Goal: Task Accomplishment & Management: Complete application form

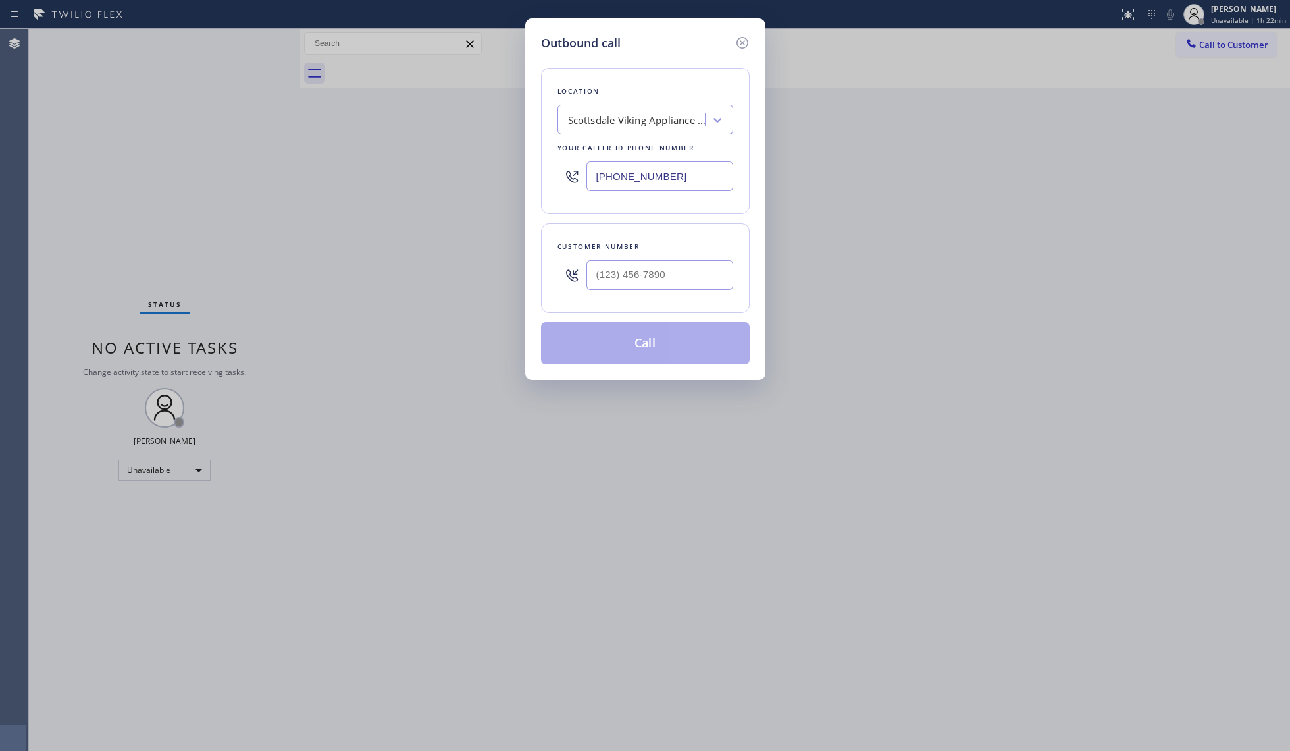
type input "[PHONE_NUMBER]"
click at [683, 280] on input "(___) ___-____" at bounding box center [660, 275] width 147 height 30
paste input "310) 696-9476"
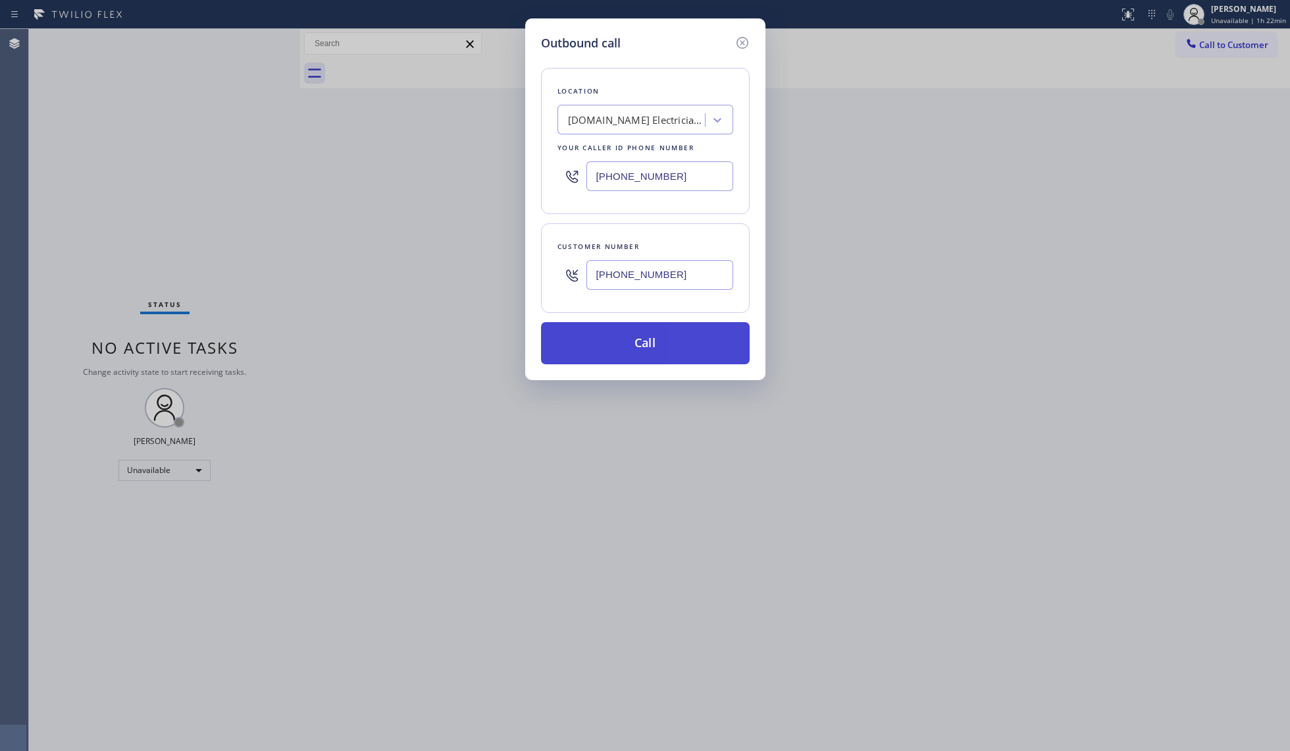
type input "[PHONE_NUMBER]"
click at [644, 342] on button "Call" at bounding box center [645, 343] width 209 height 42
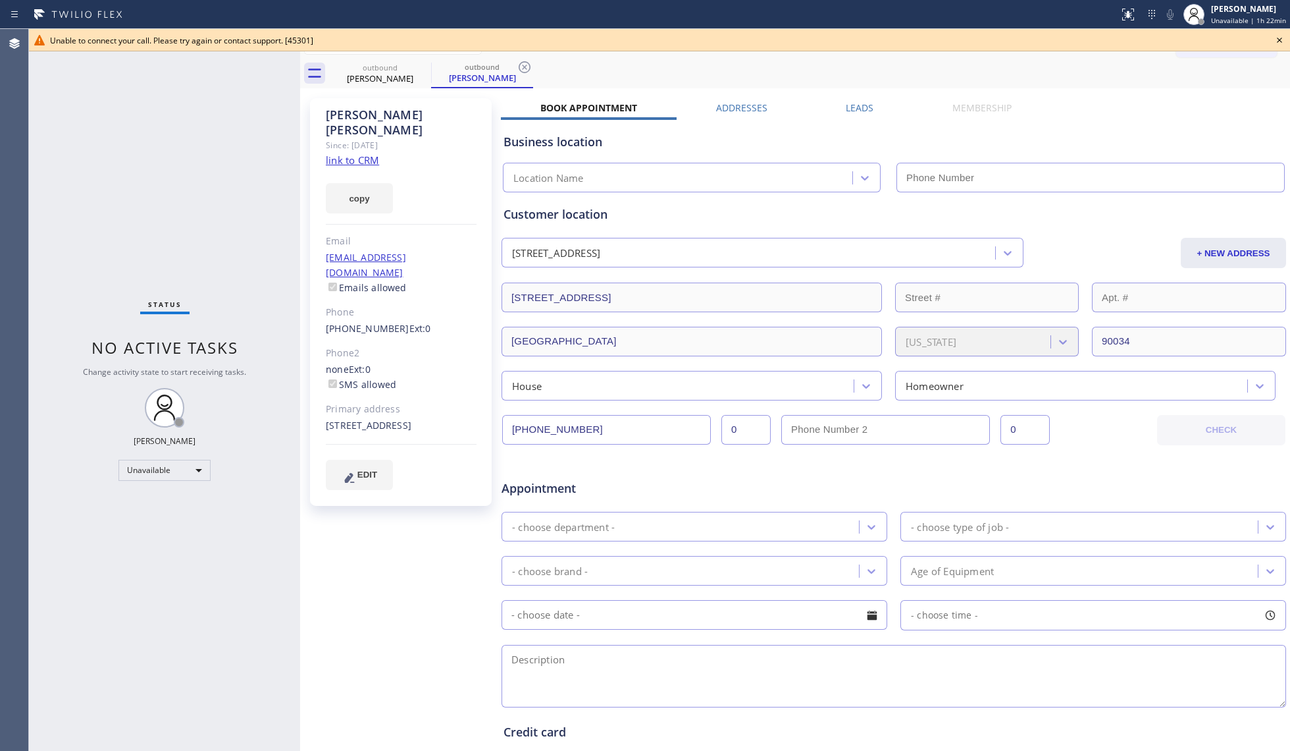
type input "[PHONE_NUMBER]"
click at [1280, 38] on icon at bounding box center [1280, 40] width 16 height 16
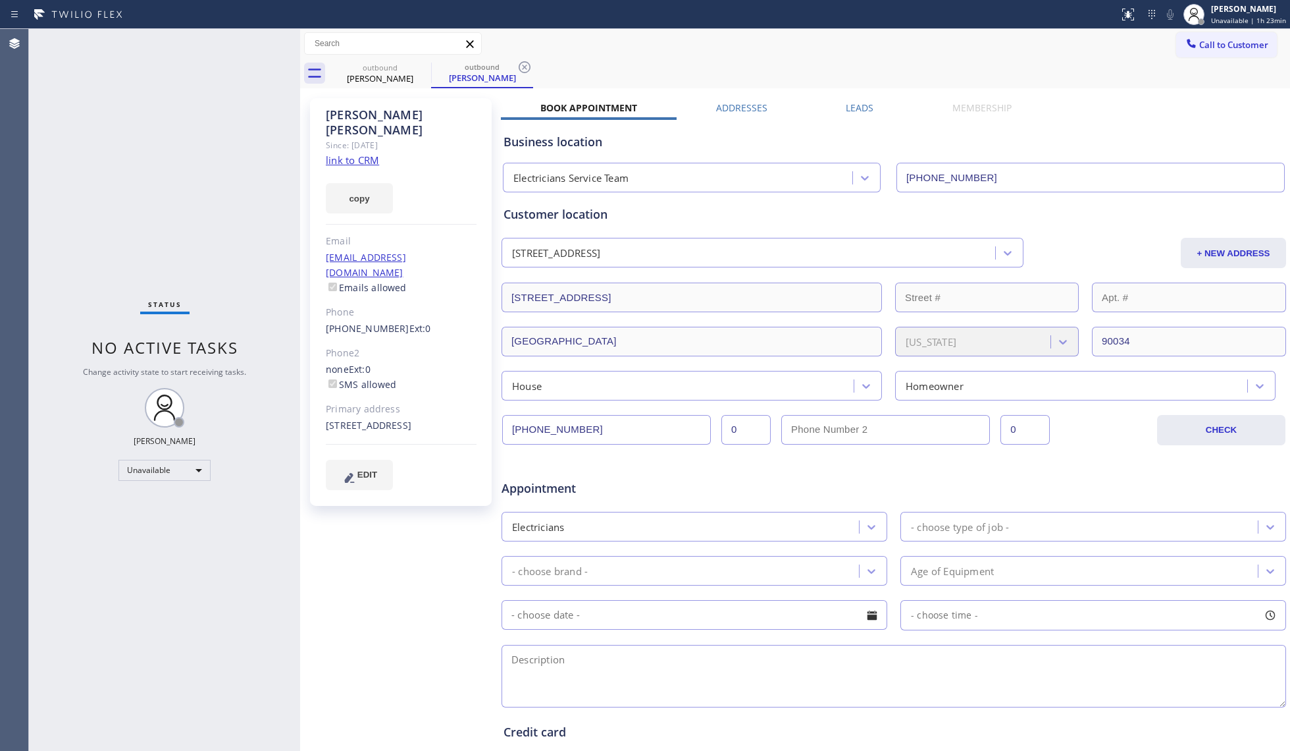
click at [579, 417] on input "[PHONE_NUMBER]" at bounding box center [606, 430] width 209 height 30
click at [579, 416] on input "[PHONE_NUMBER]" at bounding box center [606, 430] width 209 height 30
click at [581, 414] on div "[PHONE_NUMBER] 0 0 CHECK" at bounding box center [894, 428] width 786 height 33
click at [575, 422] on input "[PHONE_NUMBER]" at bounding box center [606, 430] width 209 height 30
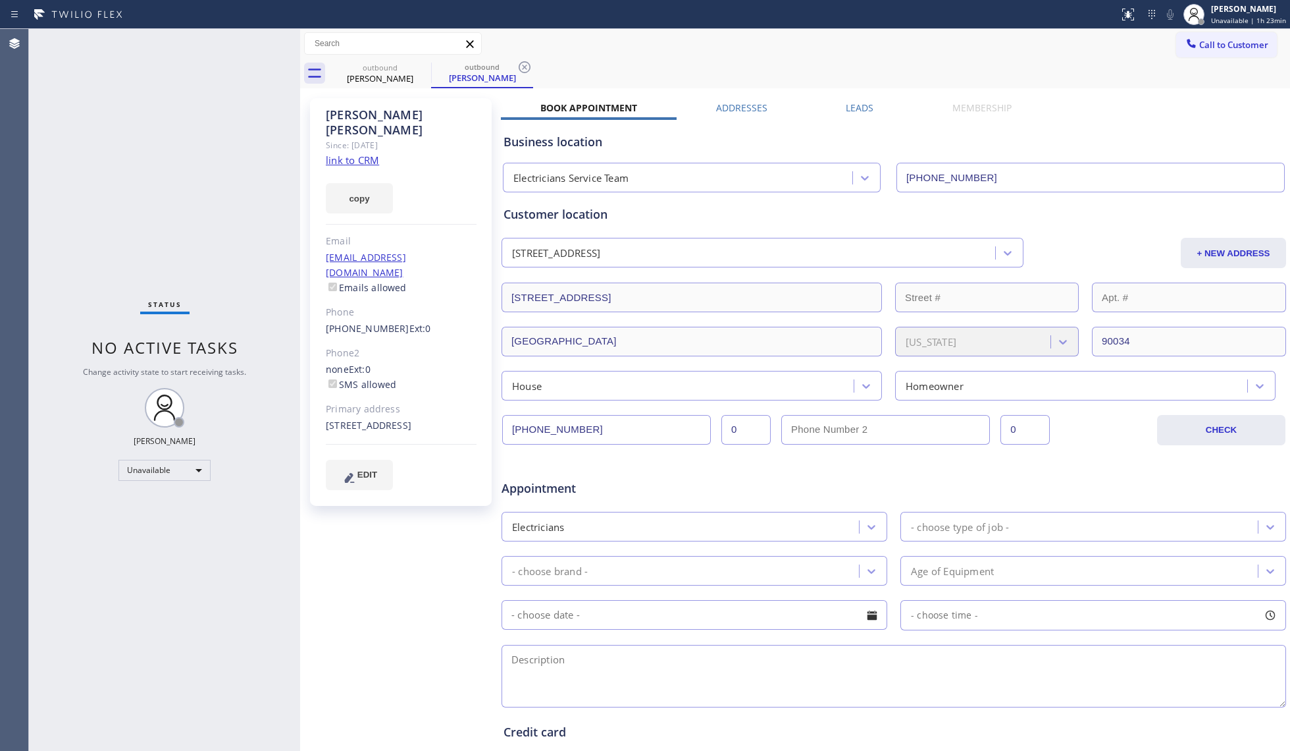
click at [574, 422] on input "[PHONE_NUMBER]" at bounding box center [606, 430] width 209 height 30
click at [415, 71] on icon at bounding box center [423, 67] width 16 height 16
click at [0, 0] on icon at bounding box center [0, 0] width 0 height 0
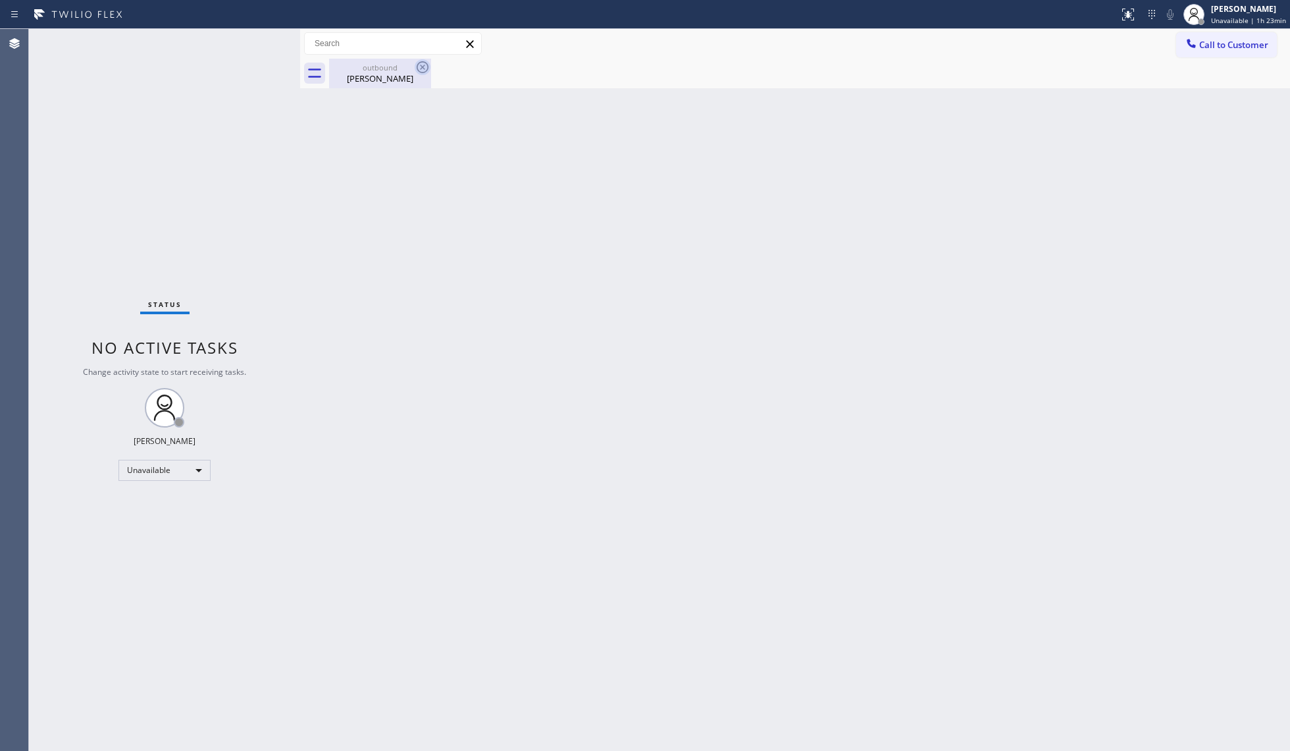
click at [417, 70] on icon at bounding box center [423, 67] width 12 height 12
click at [421, 68] on icon at bounding box center [423, 67] width 12 height 12
click at [422, 68] on icon at bounding box center [423, 67] width 16 height 16
click at [388, 71] on div "outbound" at bounding box center [380, 68] width 99 height 10
drag, startPoint x: 1204, startPoint y: 37, endPoint x: 989, endPoint y: 133, distance: 235.8
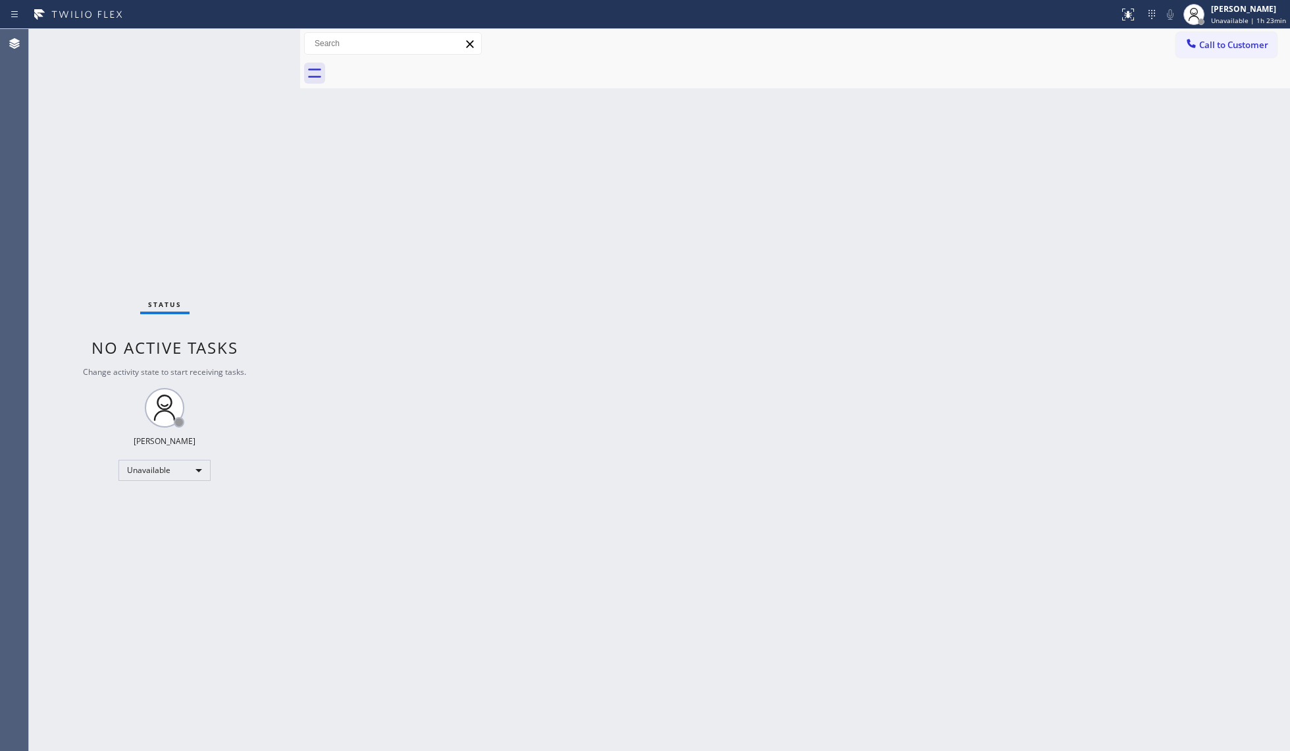
click at [1204, 37] on button "Call to Customer" at bounding box center [1227, 44] width 101 height 25
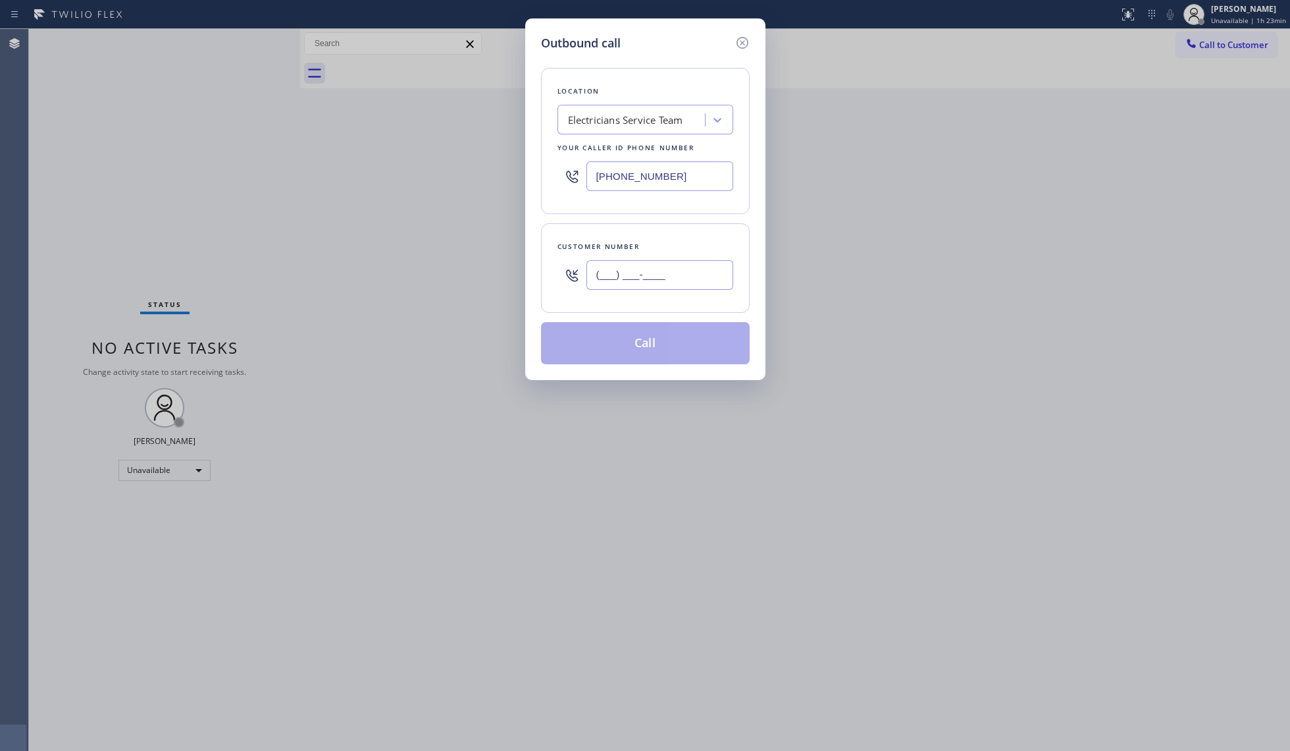
click at [682, 275] on input "(___) ___-____" at bounding box center [660, 275] width 147 height 30
paste input "310) 696-9476"
type input "[PHONE_NUMBER]"
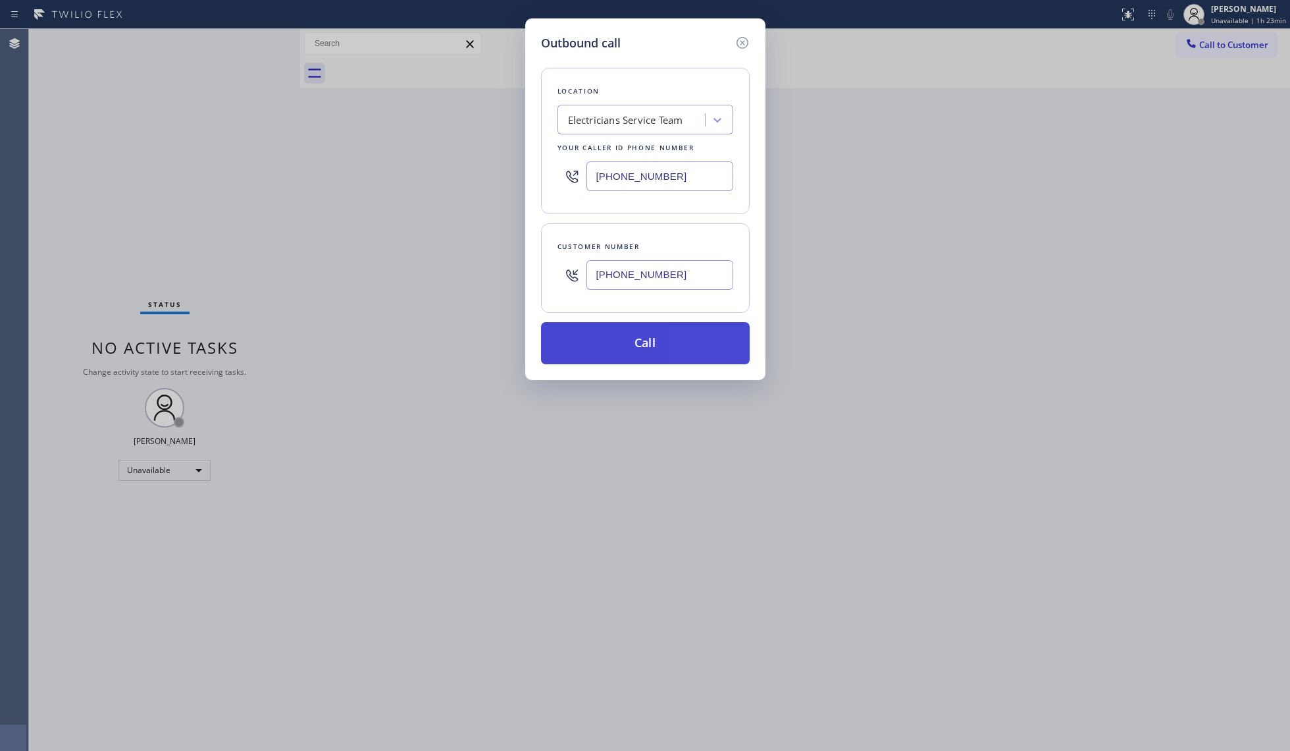
click at [631, 356] on button "Call" at bounding box center [645, 343] width 209 height 42
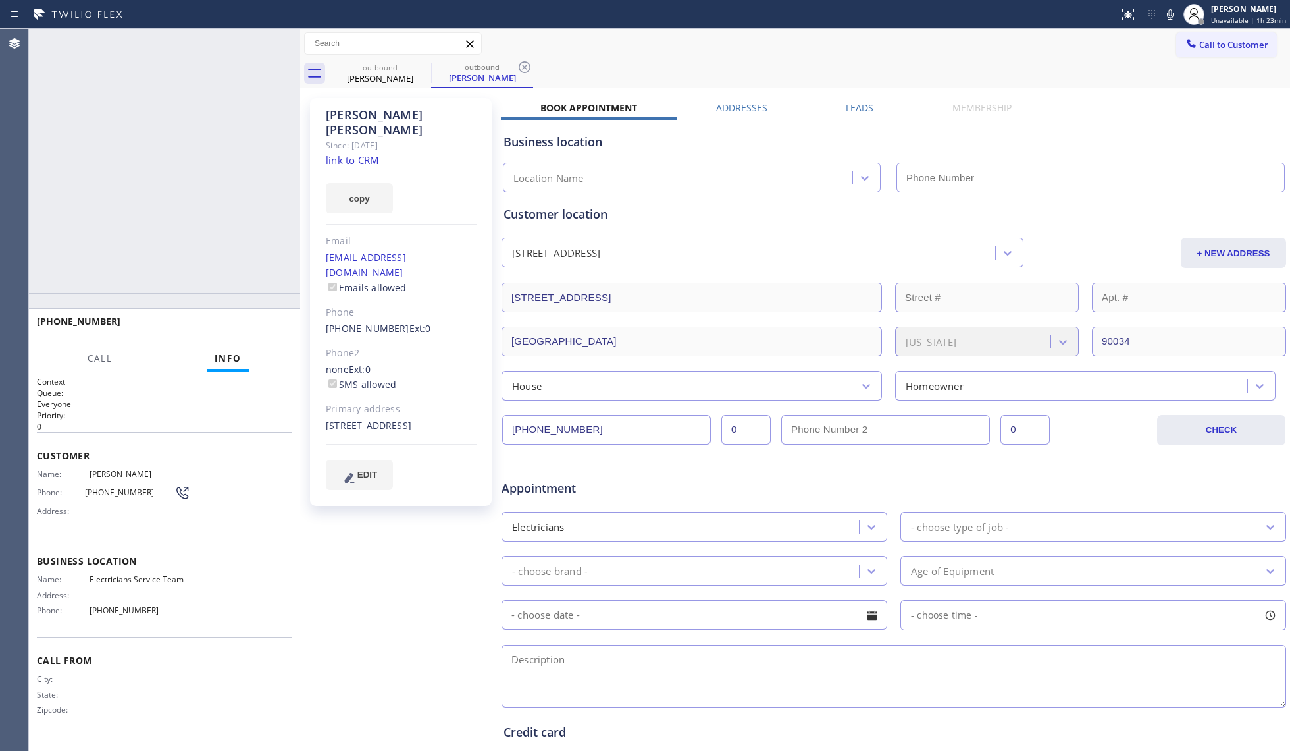
type input "[PHONE_NUMBER]"
click at [388, 418] on div "[STREET_ADDRESS]" at bounding box center [401, 425] width 151 height 15
click at [387, 418] on div "[STREET_ADDRESS]" at bounding box center [401, 425] width 151 height 15
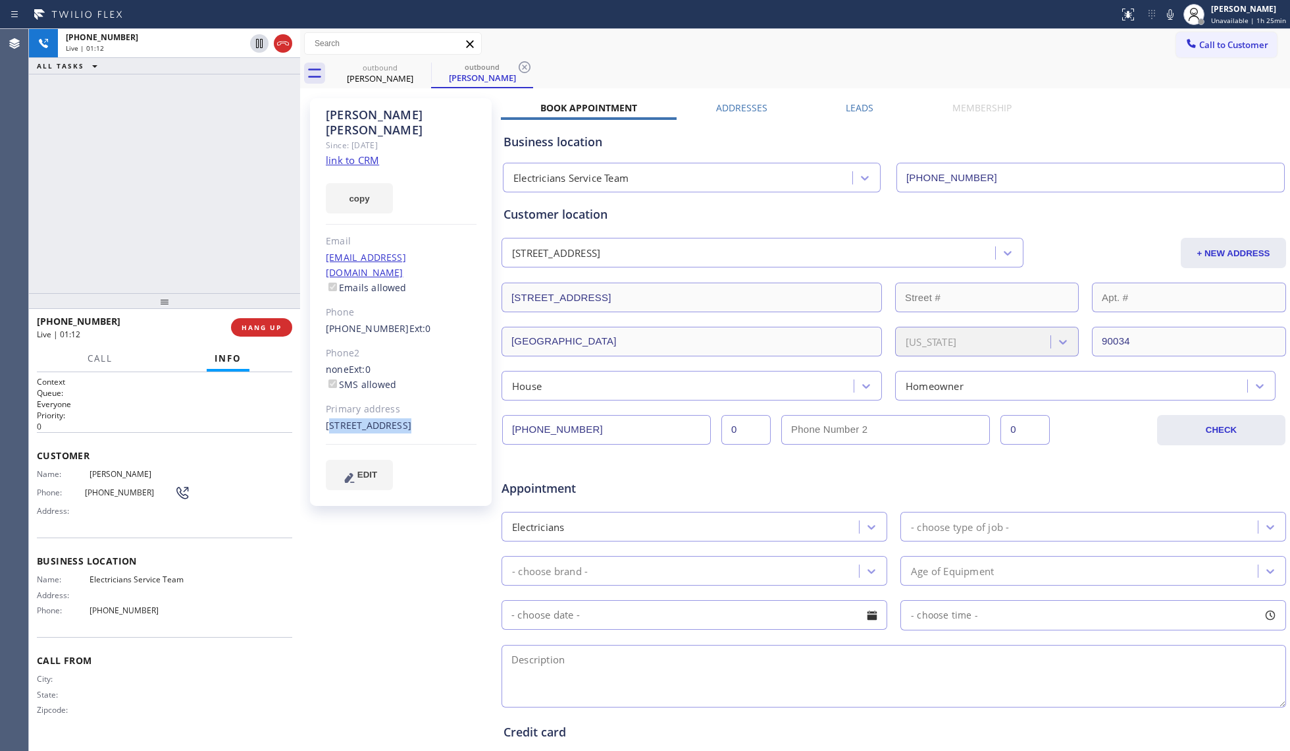
click at [386, 418] on div "[STREET_ADDRESS]" at bounding box center [401, 425] width 151 height 15
copy div "[STREET_ADDRESS]"
click at [1170, 17] on icon at bounding box center [1171, 15] width 16 height 16
drag, startPoint x: 1141, startPoint y: 75, endPoint x: 1146, endPoint y: 80, distance: 7.0
drag, startPoint x: 1146, startPoint y: 87, endPoint x: 1175, endPoint y: 14, distance: 78.0
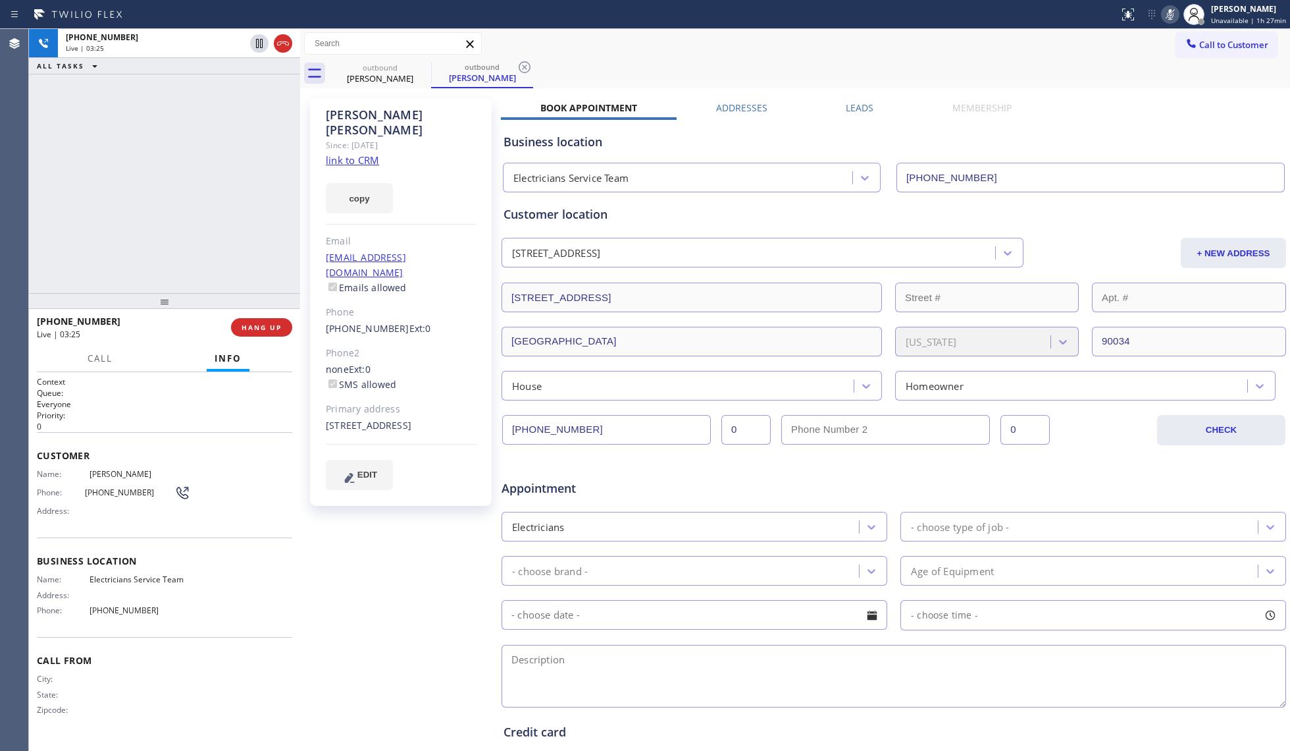
click at [1174, 14] on icon at bounding box center [1170, 14] width 7 height 11
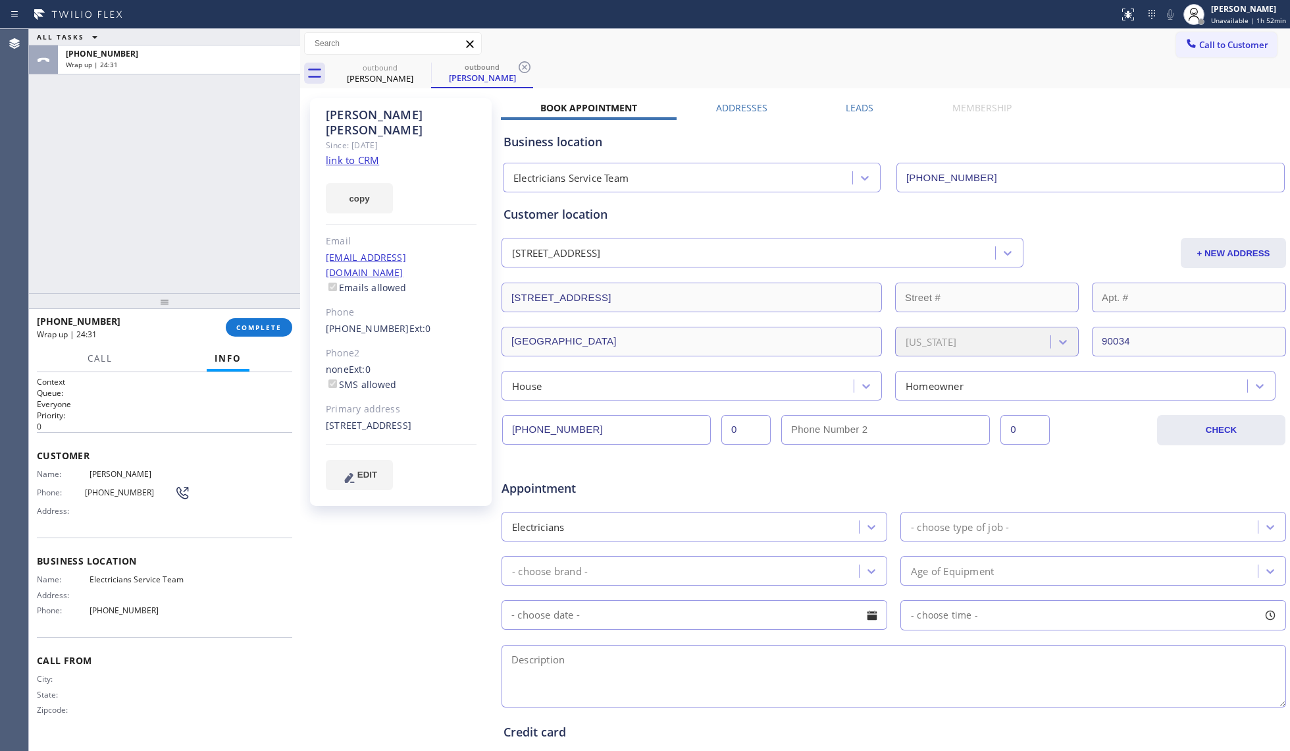
click at [242, 315] on div "[PHONE_NUMBER] Wrap up | 24:31 COMPLETE" at bounding box center [164, 327] width 255 height 34
click at [246, 322] on button "COMPLETE" at bounding box center [259, 327] width 66 height 18
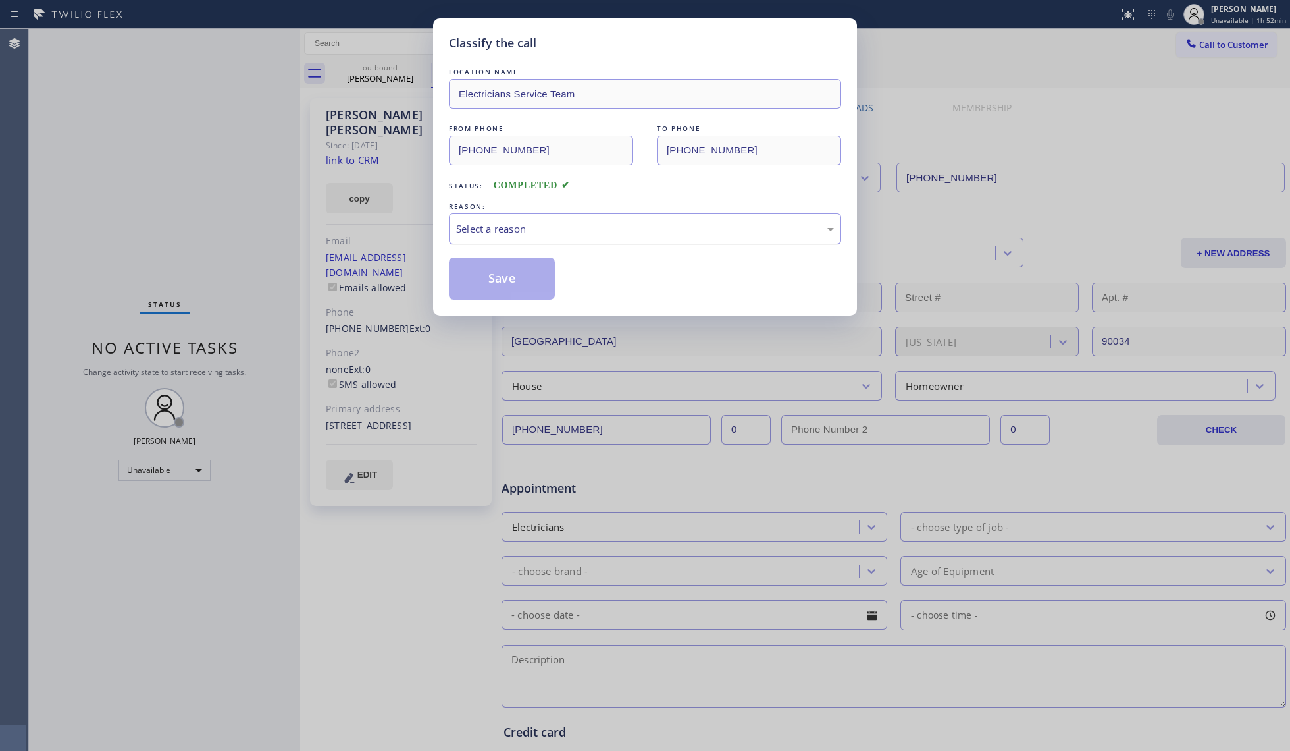
click at [525, 217] on div "Select a reason" at bounding box center [645, 228] width 392 height 31
click at [486, 279] on button "Save" at bounding box center [502, 278] width 106 height 42
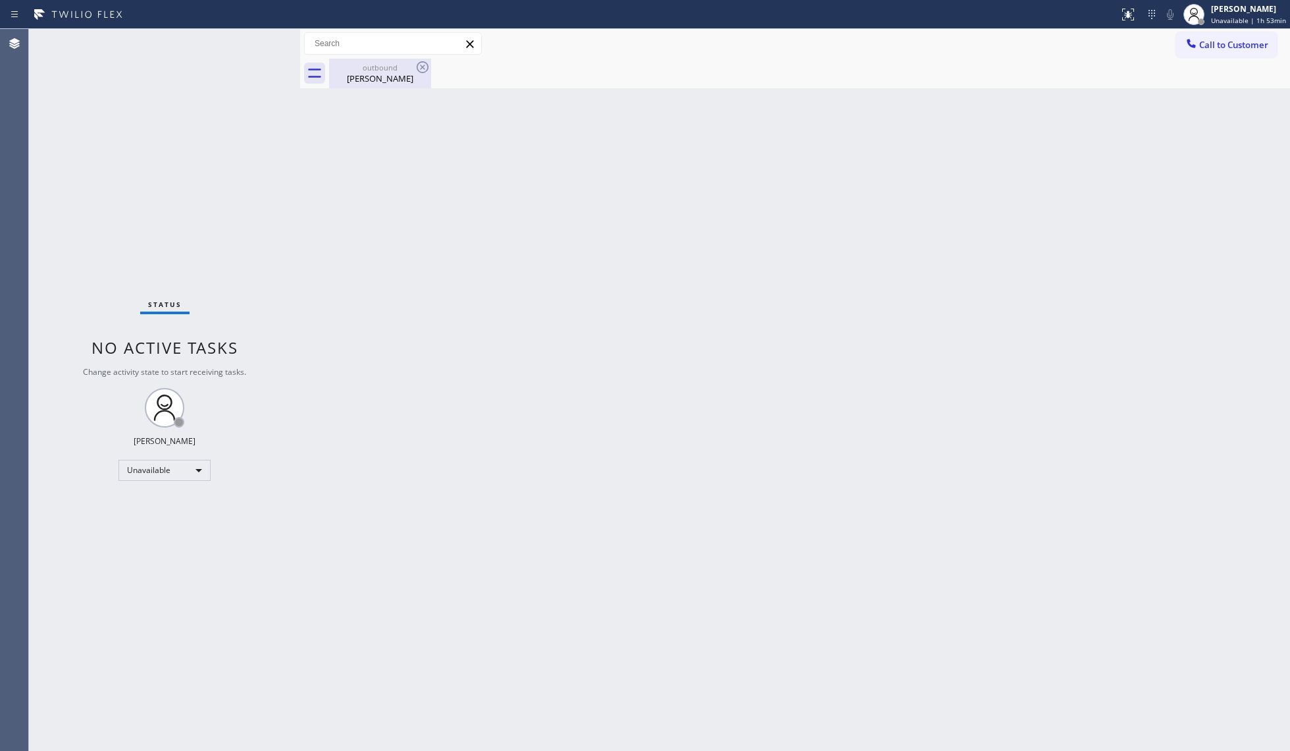
click at [386, 72] on div "[PERSON_NAME]" at bounding box center [380, 78] width 99 height 12
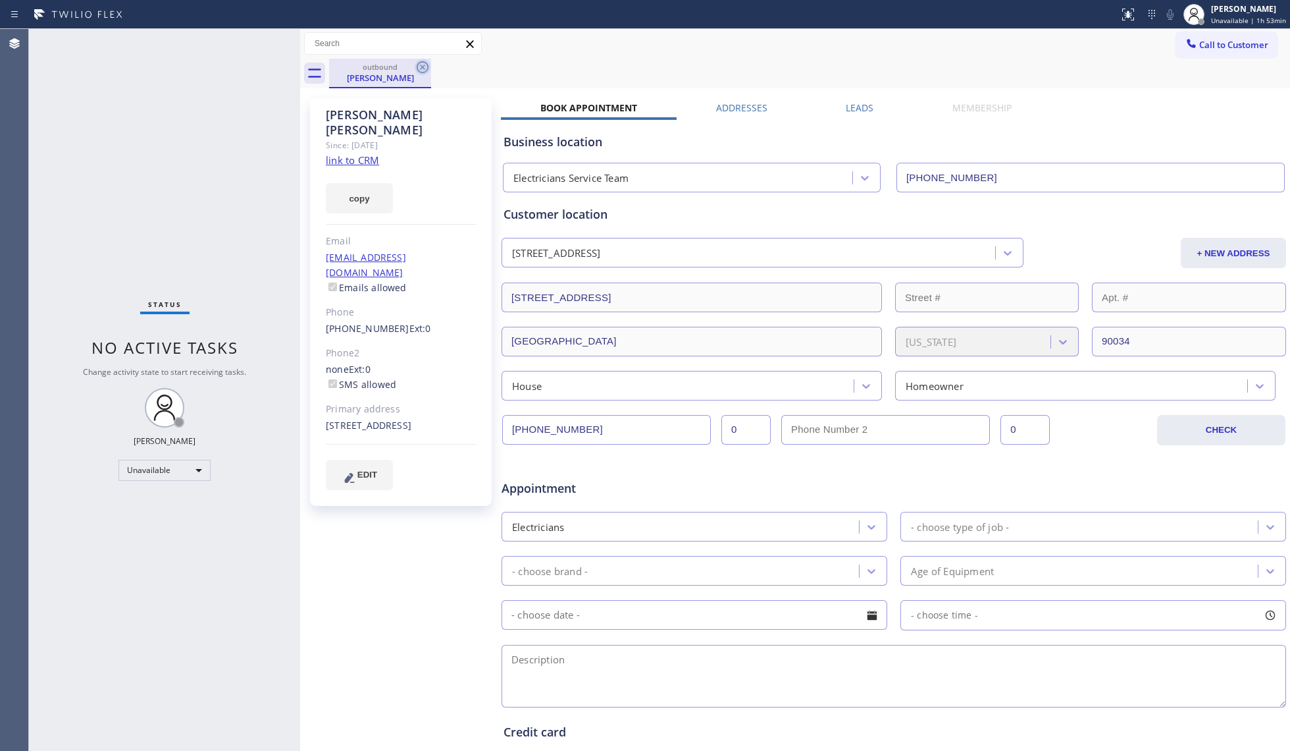
click at [422, 69] on icon at bounding box center [423, 67] width 16 height 16
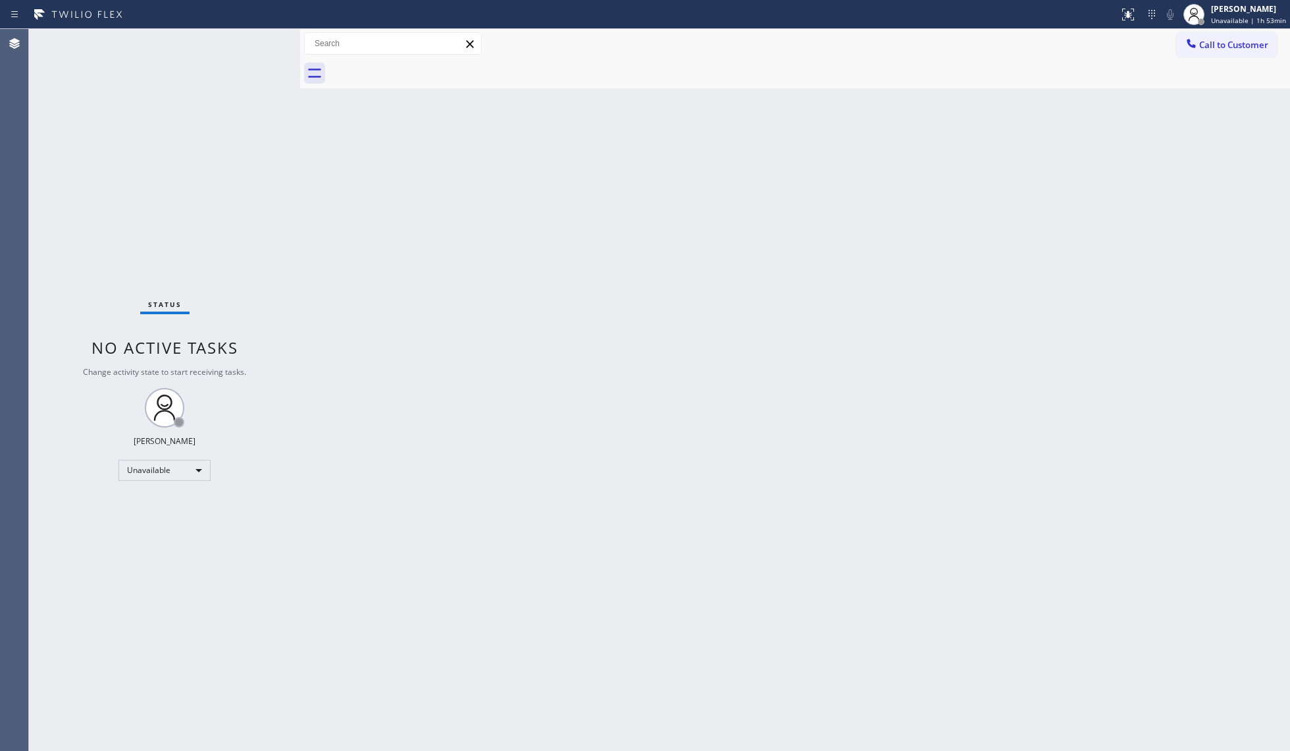
click at [1180, 59] on div at bounding box center [809, 74] width 961 height 30
click at [1202, 45] on span "Call to Customer" at bounding box center [1234, 45] width 69 height 12
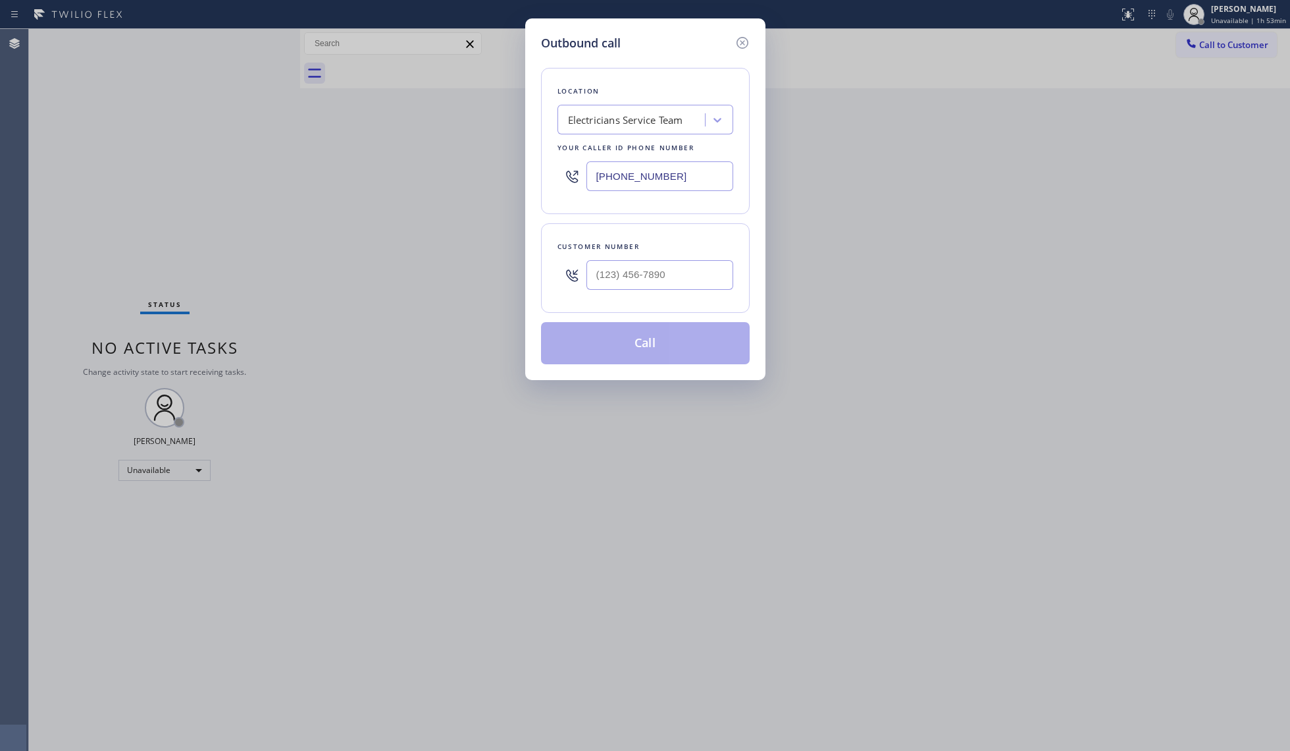
drag, startPoint x: 679, startPoint y: 182, endPoint x: 677, endPoint y: 167, distance: 14.7
click at [678, 179] on input "[PHONE_NUMBER]" at bounding box center [660, 176] width 147 height 30
drag, startPoint x: 677, startPoint y: 167, endPoint x: 604, endPoint y: 182, distance: 74.6
click at [604, 182] on input "[PHONE_NUMBER]" at bounding box center [660, 176] width 147 height 30
click at [600, 177] on input "[PHONE_NUMBER]" at bounding box center [660, 176] width 147 height 30
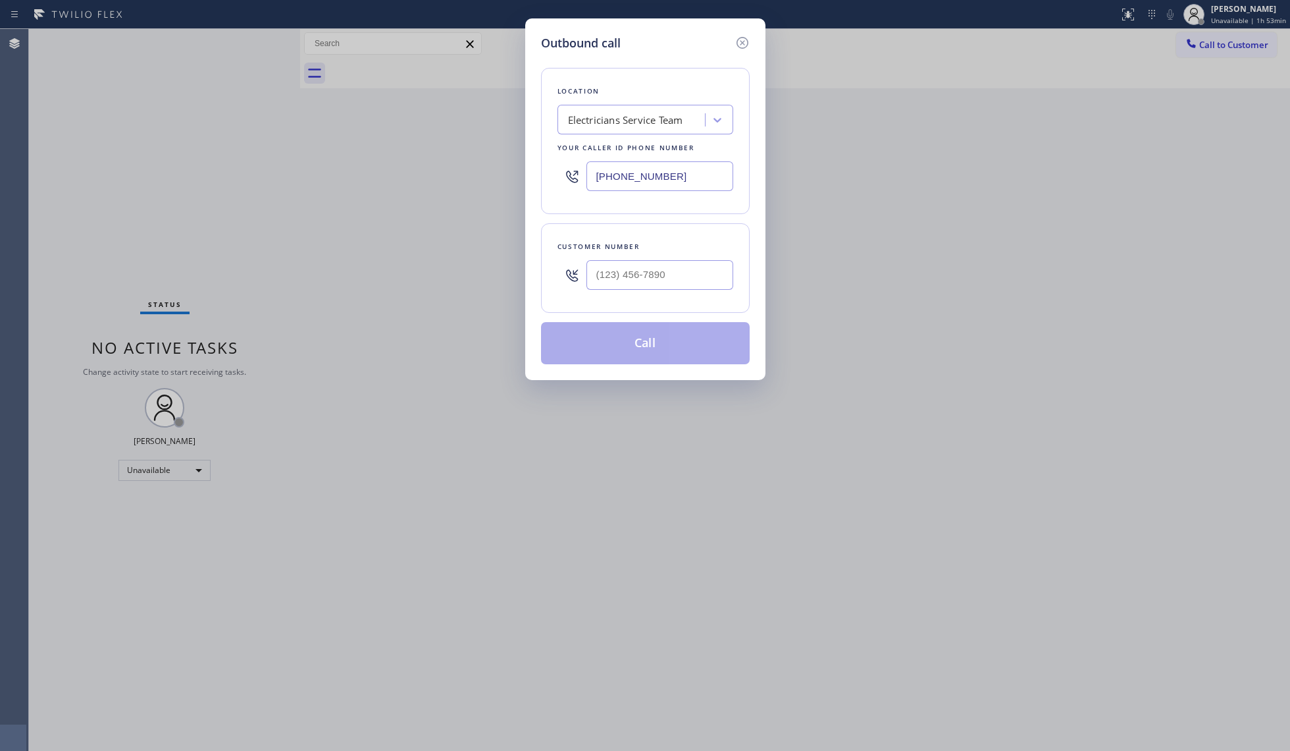
paste input "424) 772-3921"
type input "[PHONE_NUMBER]"
click at [601, 285] on input "(___) ___-____" at bounding box center [660, 275] width 147 height 30
paste input "870) 493-0361"
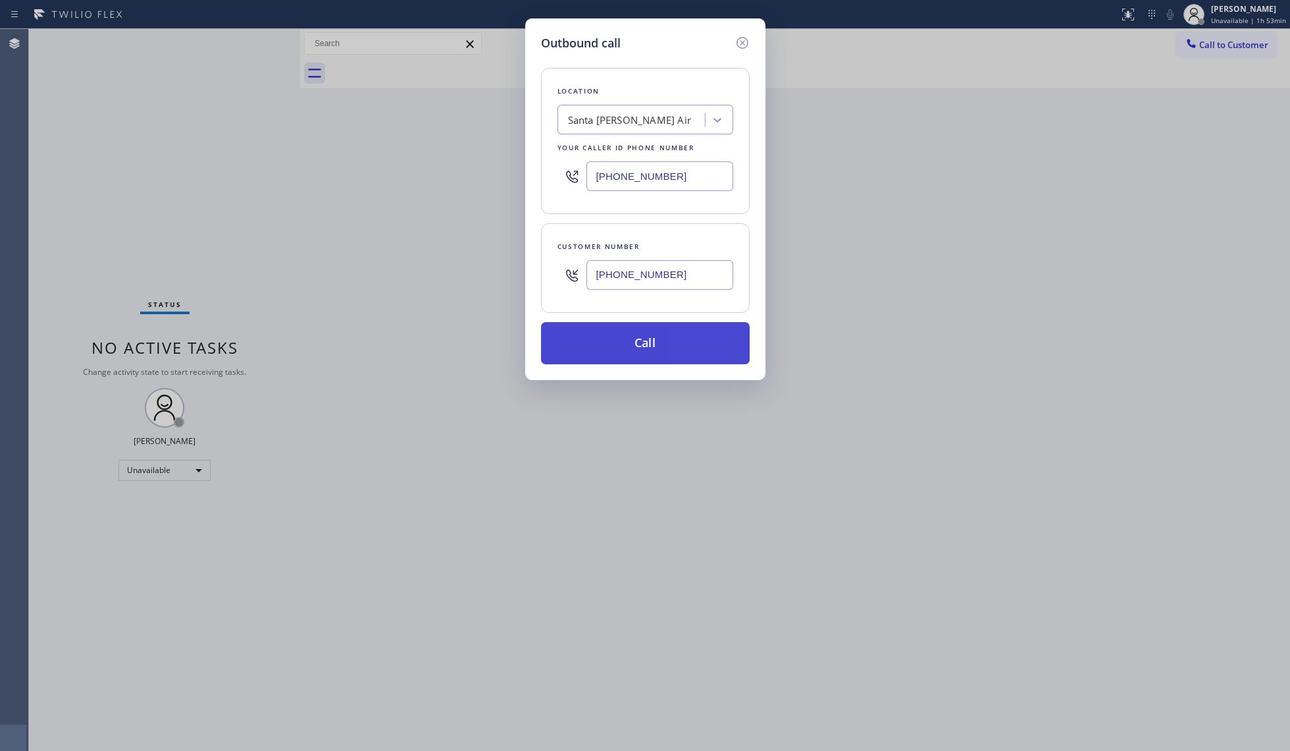
type input "[PHONE_NUMBER]"
drag, startPoint x: 643, startPoint y: 338, endPoint x: 656, endPoint y: 332, distance: 14.7
click at [643, 340] on button "Call" at bounding box center [645, 343] width 209 height 42
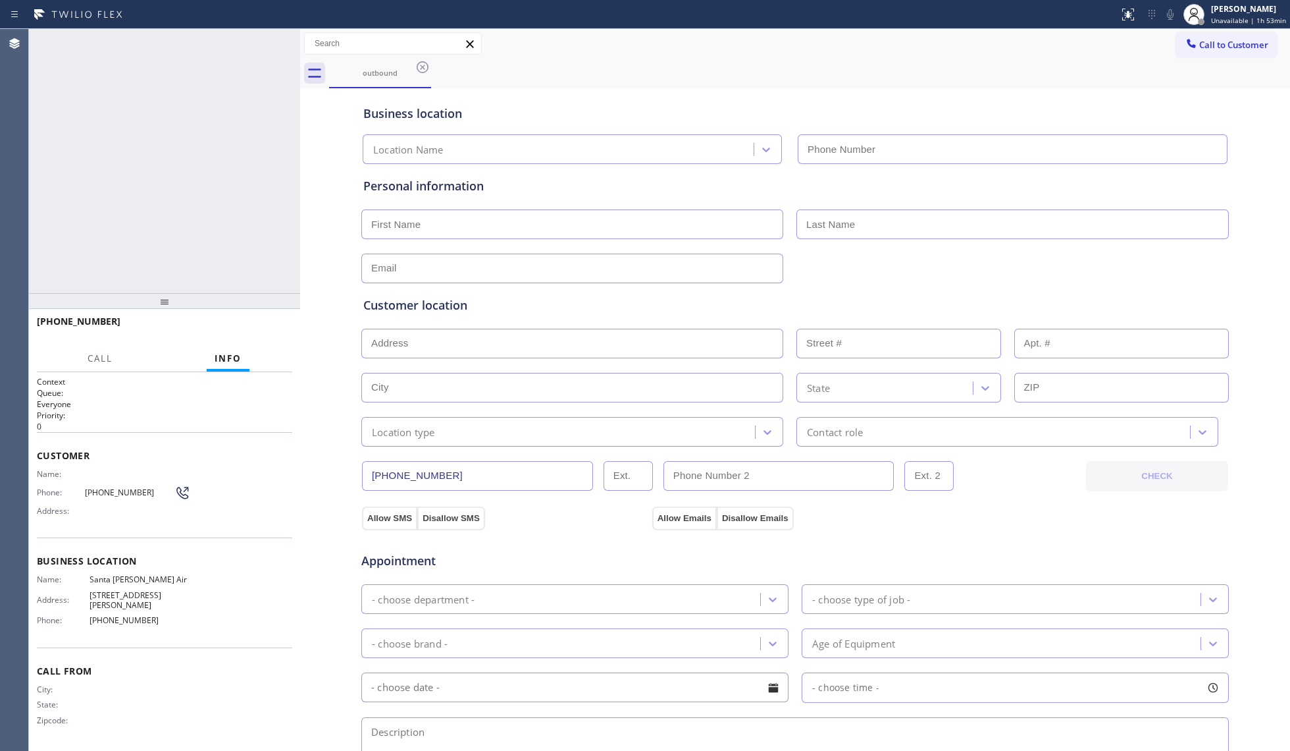
type input "[PHONE_NUMBER]"
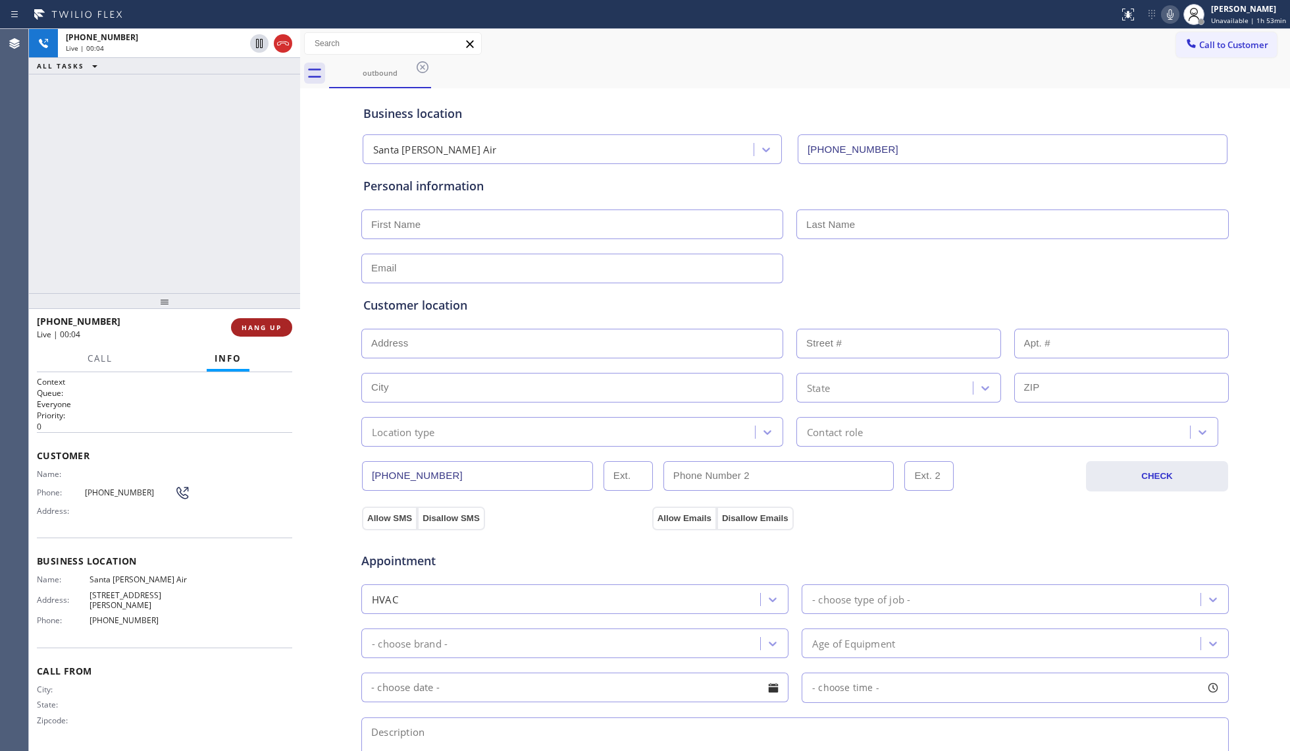
click at [253, 327] on span "HANG UP" at bounding box center [262, 327] width 40 height 9
click at [253, 327] on span "COMPLETE" at bounding box center [258, 327] width 45 height 9
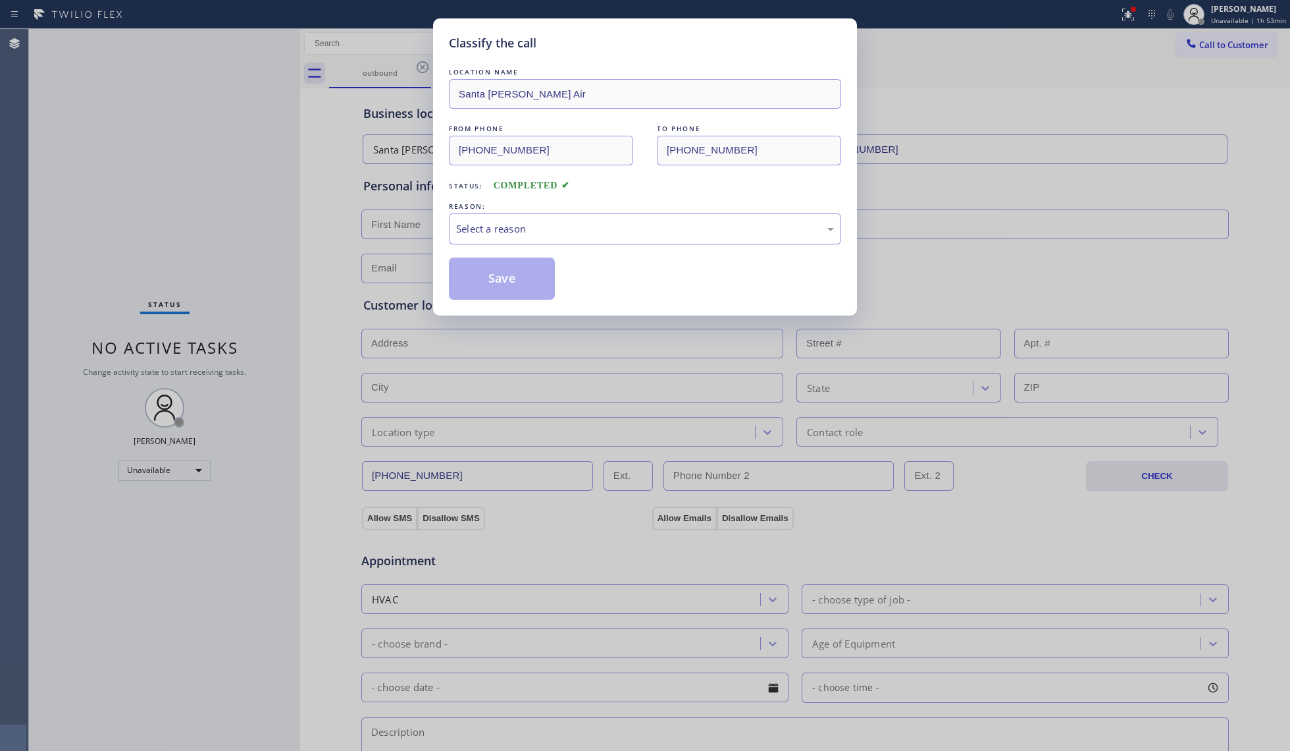
click at [553, 240] on div "Select a reason" at bounding box center [645, 228] width 392 height 31
click at [496, 280] on button "Save" at bounding box center [502, 278] width 106 height 42
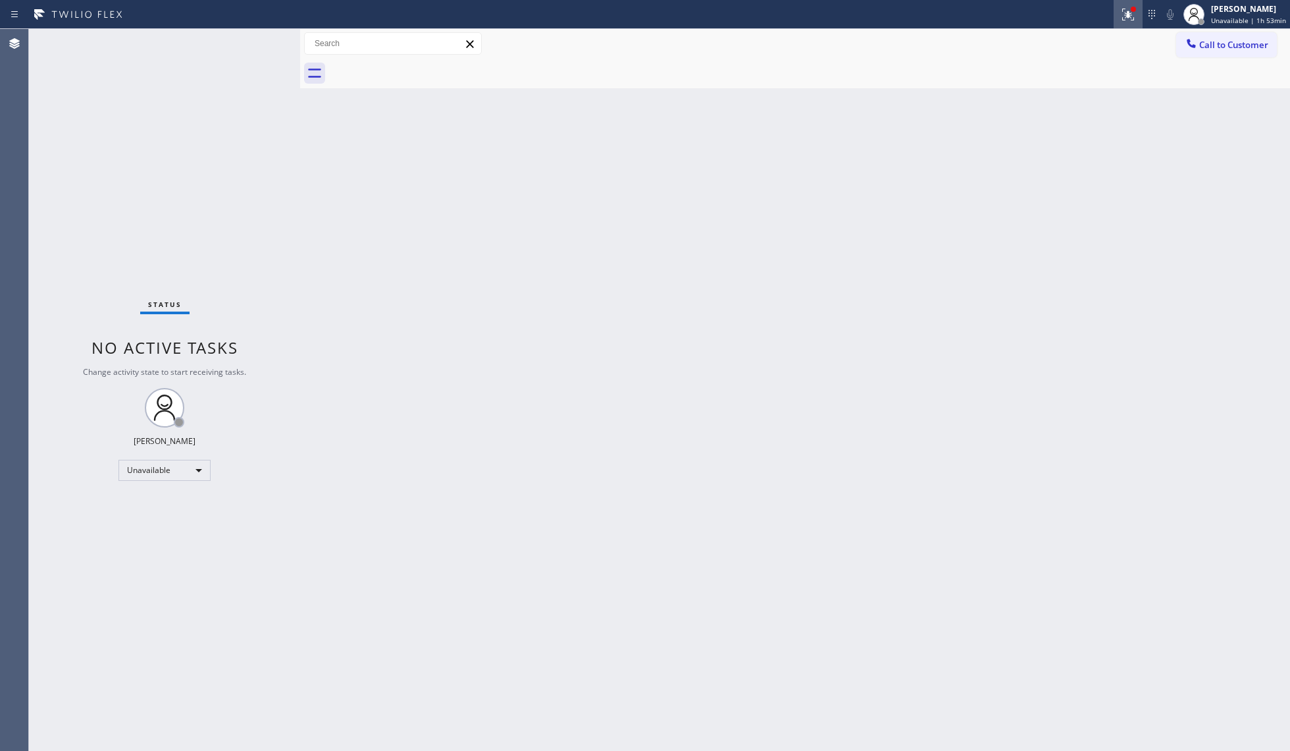
click at [1117, 20] on div at bounding box center [1128, 15] width 29 height 16
click at [1075, 170] on span "Clear issues" at bounding box center [1061, 172] width 62 height 9
click at [1213, 41] on span "Call to Customer" at bounding box center [1234, 45] width 69 height 12
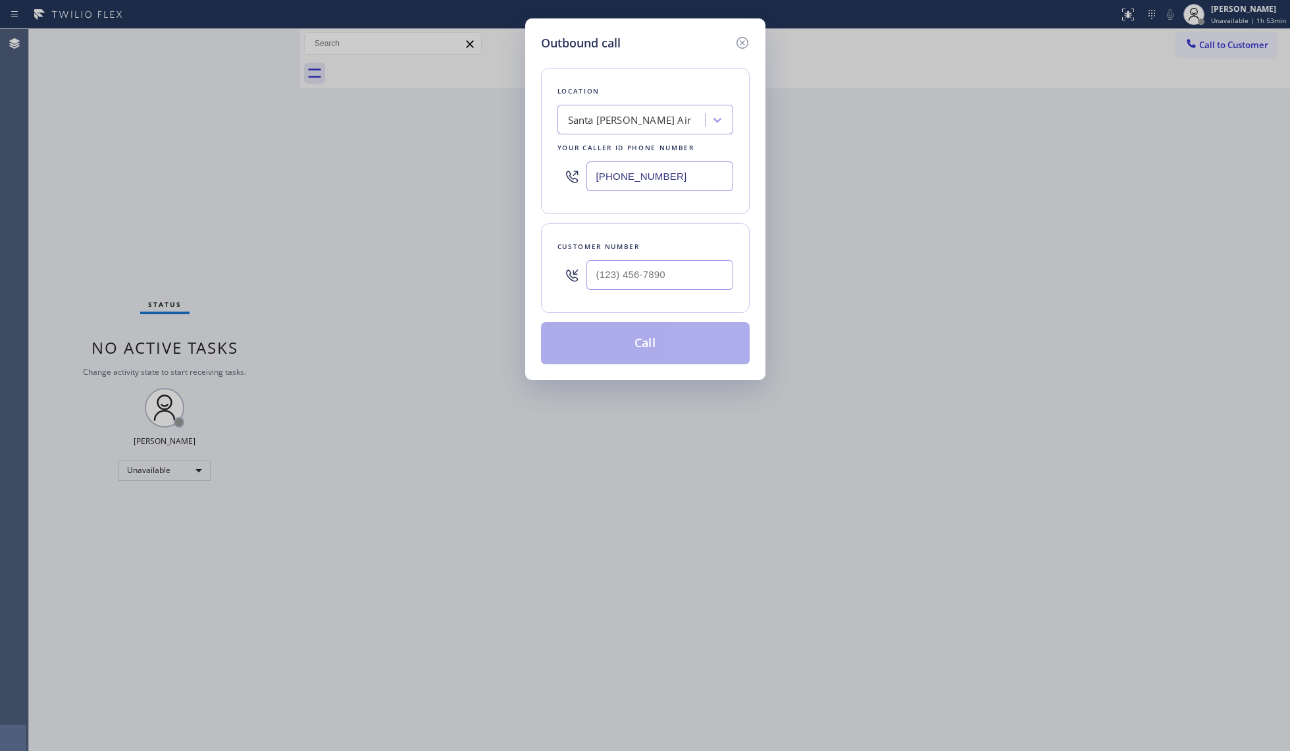
drag, startPoint x: 714, startPoint y: 167, endPoint x: 465, endPoint y: 172, distance: 248.9
click at [465, 172] on div "Outbound call Location [GEOGRAPHIC_DATA][PERSON_NAME] Air Your caller id phone …" at bounding box center [645, 375] width 1290 height 751
paste input "669) 201-2650"
type input "[PHONE_NUMBER]"
click at [624, 277] on input "(___) ___-____" at bounding box center [660, 275] width 147 height 30
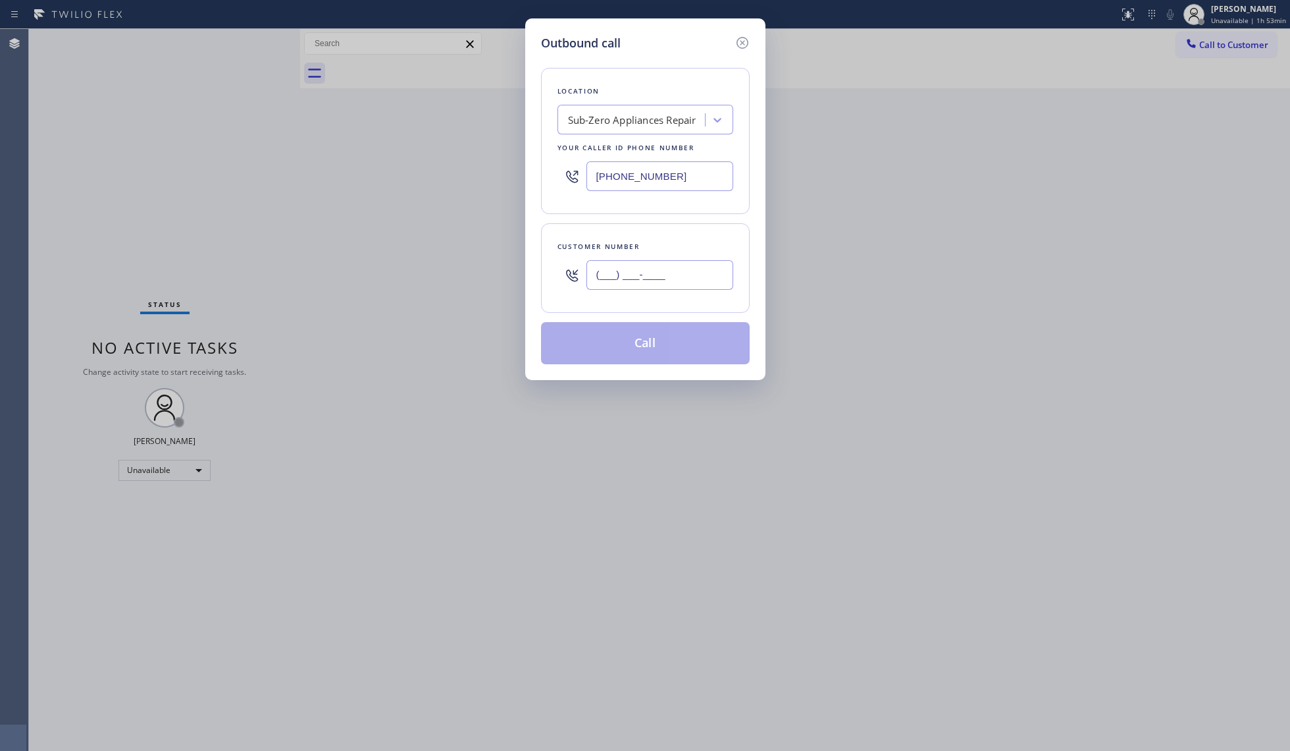
paste input "669) 293-7126"
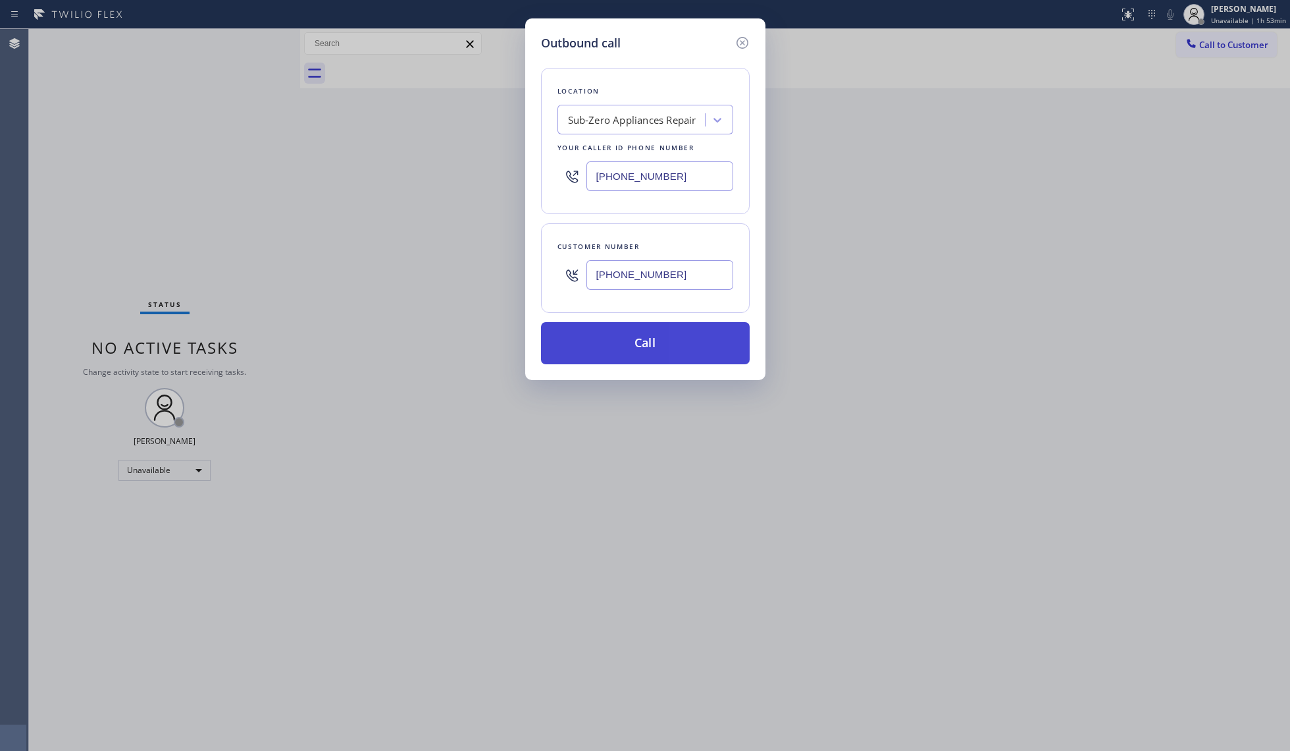
type input "[PHONE_NUMBER]"
click at [639, 338] on button "Call" at bounding box center [645, 343] width 209 height 42
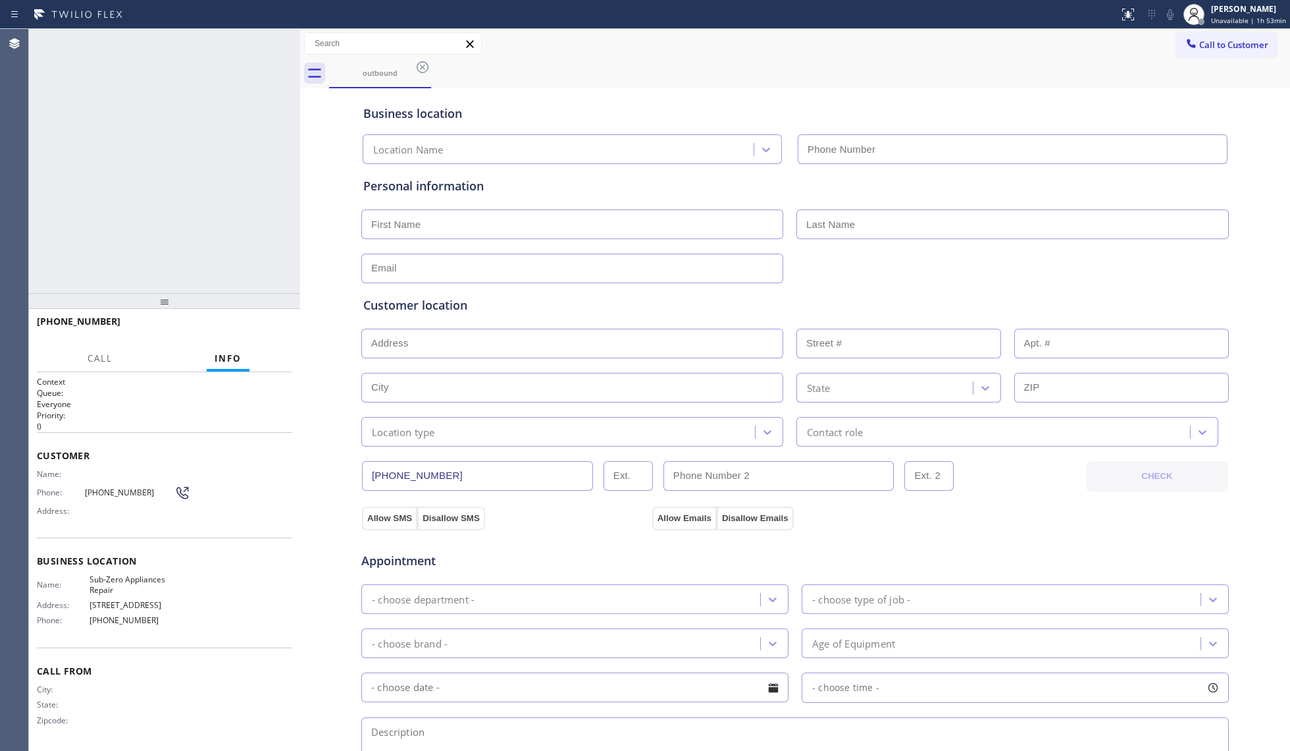
type input "[PHONE_NUMBER]"
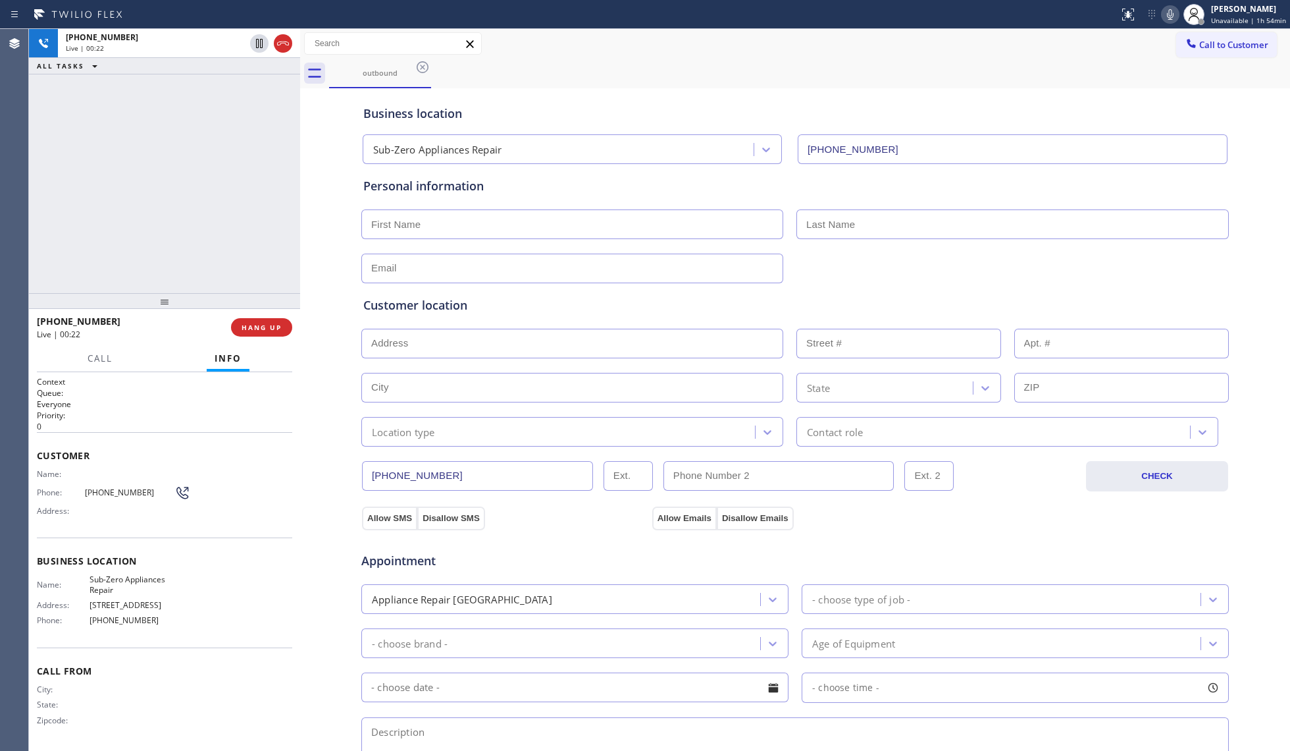
click at [265, 316] on div "[PHONE_NUMBER] Live | 00:22 HANG UP" at bounding box center [164, 327] width 255 height 34
click at [267, 324] on span "HANG UP" at bounding box center [262, 327] width 40 height 9
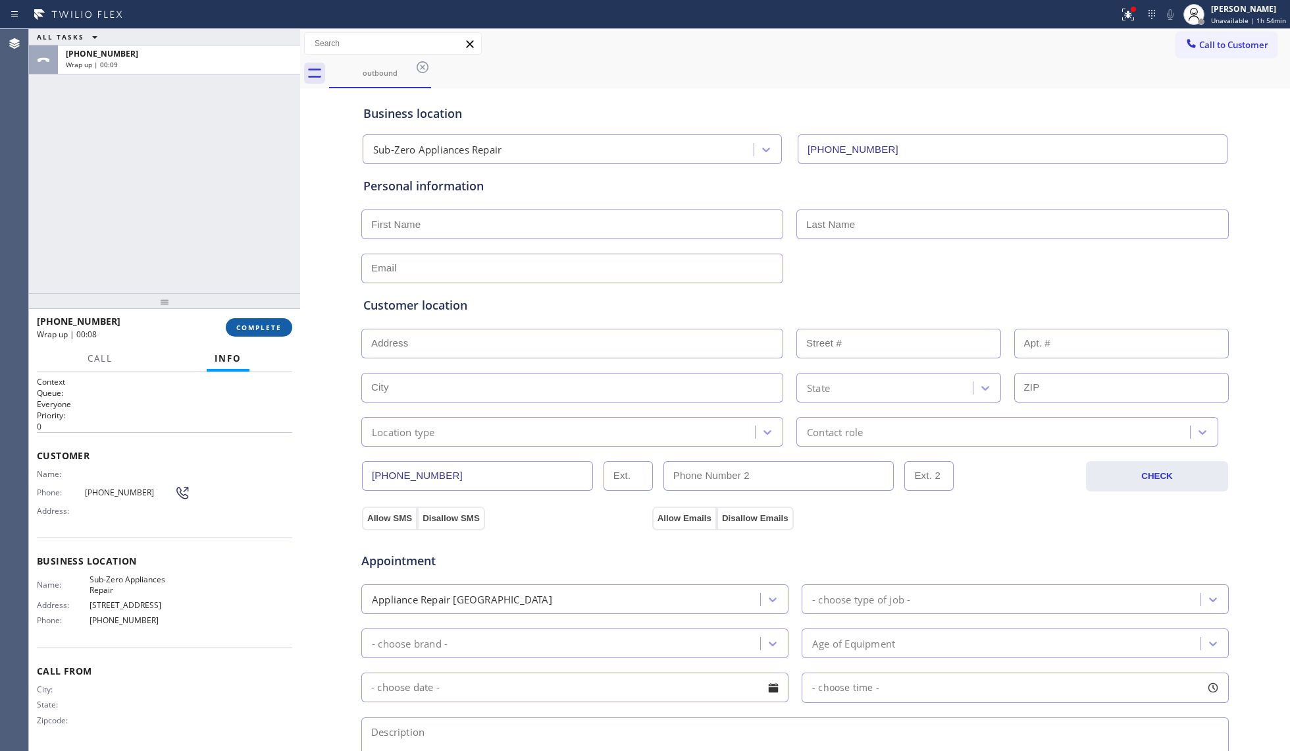
click at [270, 327] on span "COMPLETE" at bounding box center [258, 327] width 45 height 9
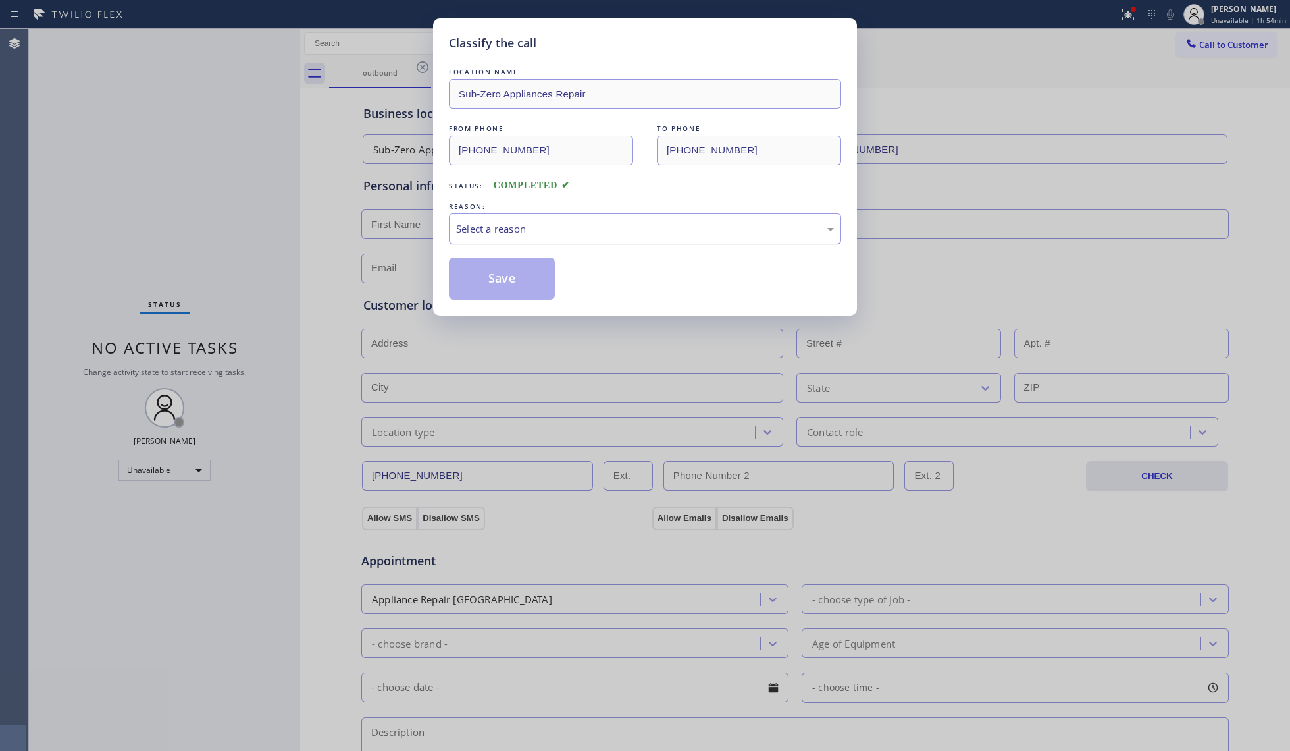
click at [573, 223] on div "Select a reason" at bounding box center [645, 228] width 378 height 15
click at [496, 288] on button "Save" at bounding box center [502, 278] width 106 height 42
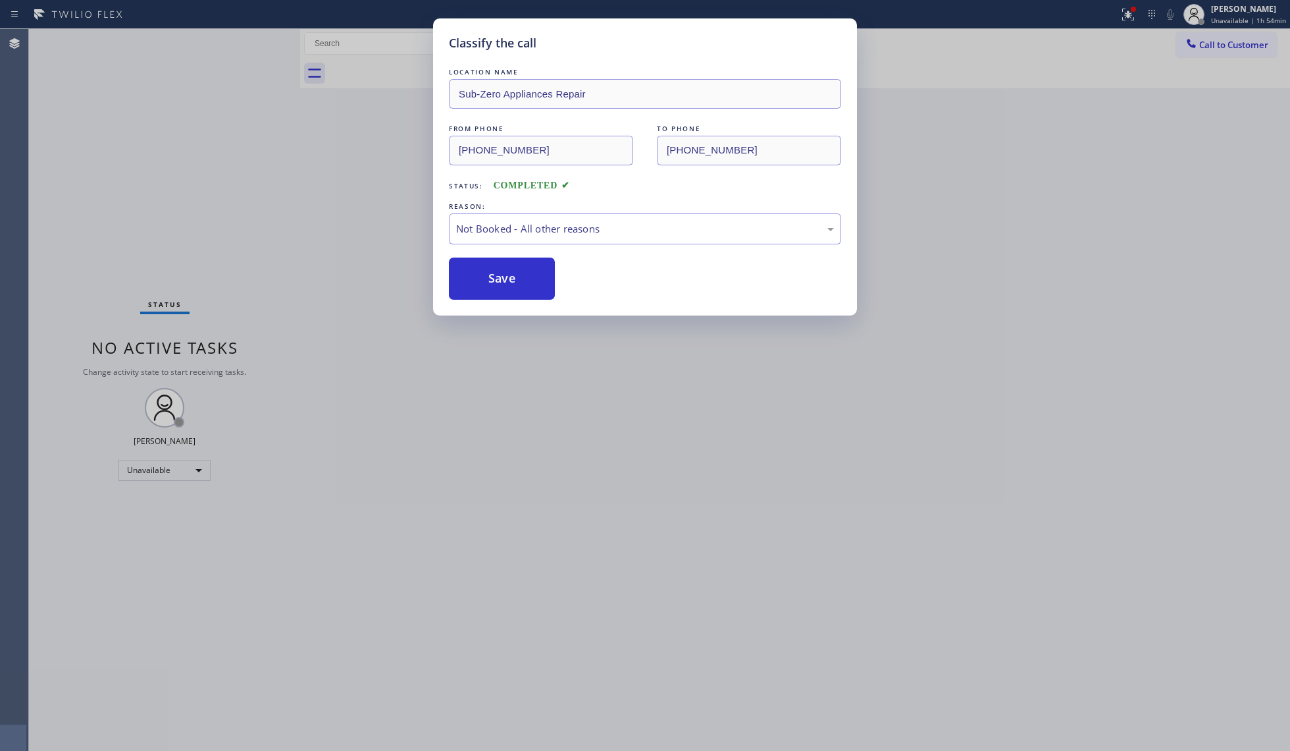
click at [1222, 43] on span "Call to Customer" at bounding box center [1234, 45] width 69 height 12
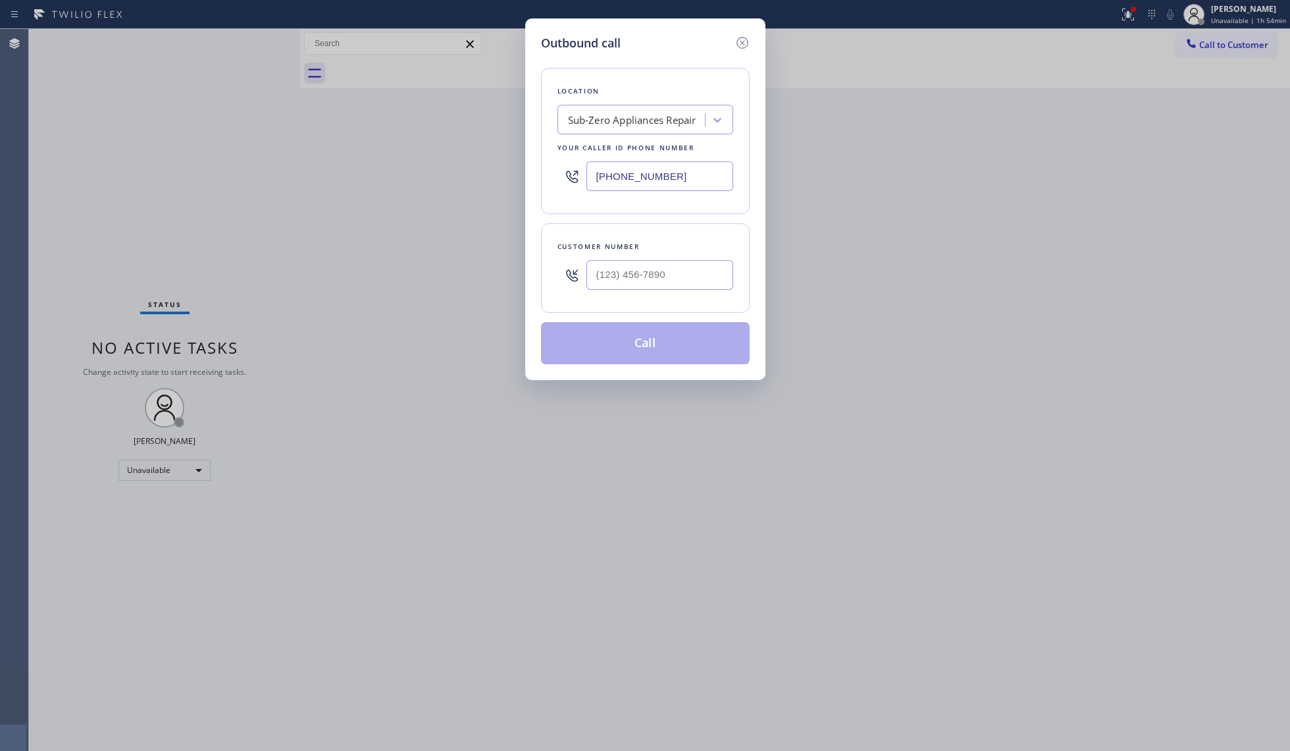
drag, startPoint x: 649, startPoint y: 190, endPoint x: 493, endPoint y: 190, distance: 155.4
click at [500, 190] on div "Outbound call Location Sub-Zero Appliances Repair Your caller id phone number […" at bounding box center [645, 375] width 1290 height 751
paste input "213) 322-0128"
type input "[PHONE_NUMBER]"
click at [625, 274] on input "(___) ___-____" at bounding box center [660, 275] width 147 height 30
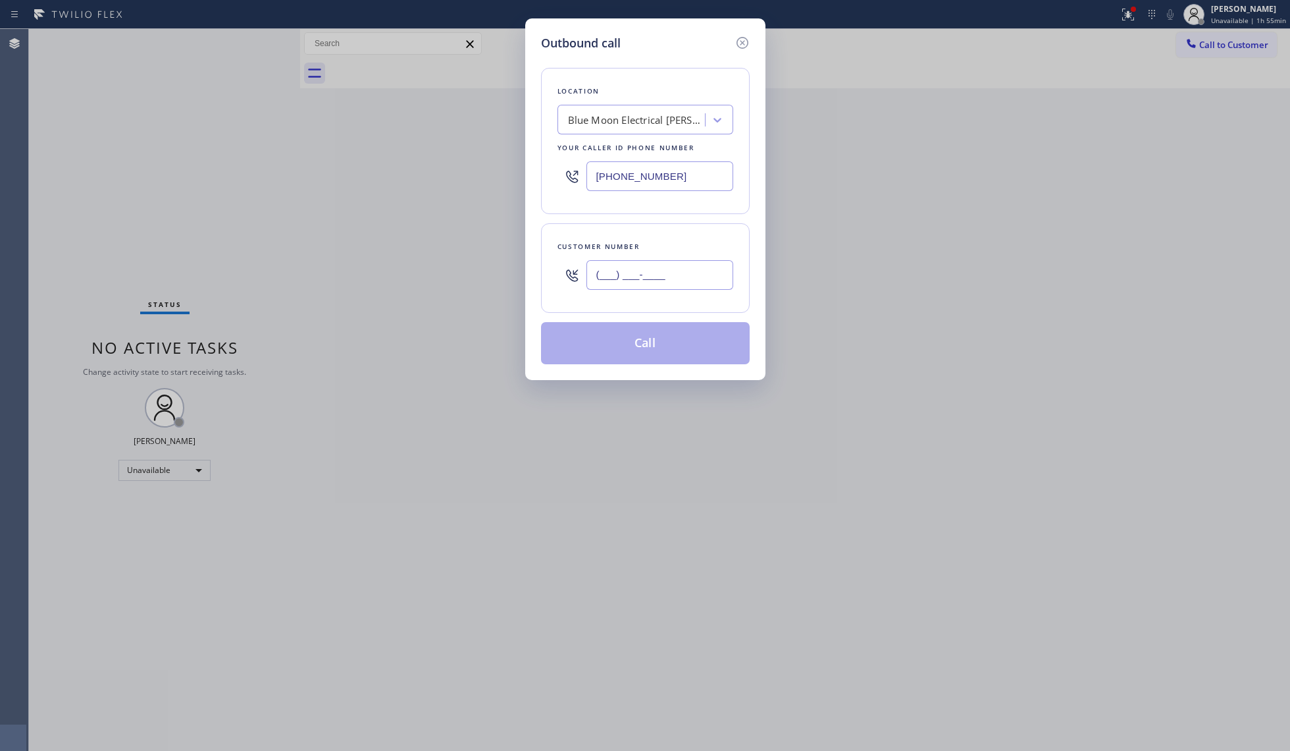
paste input "310) 985-0169"
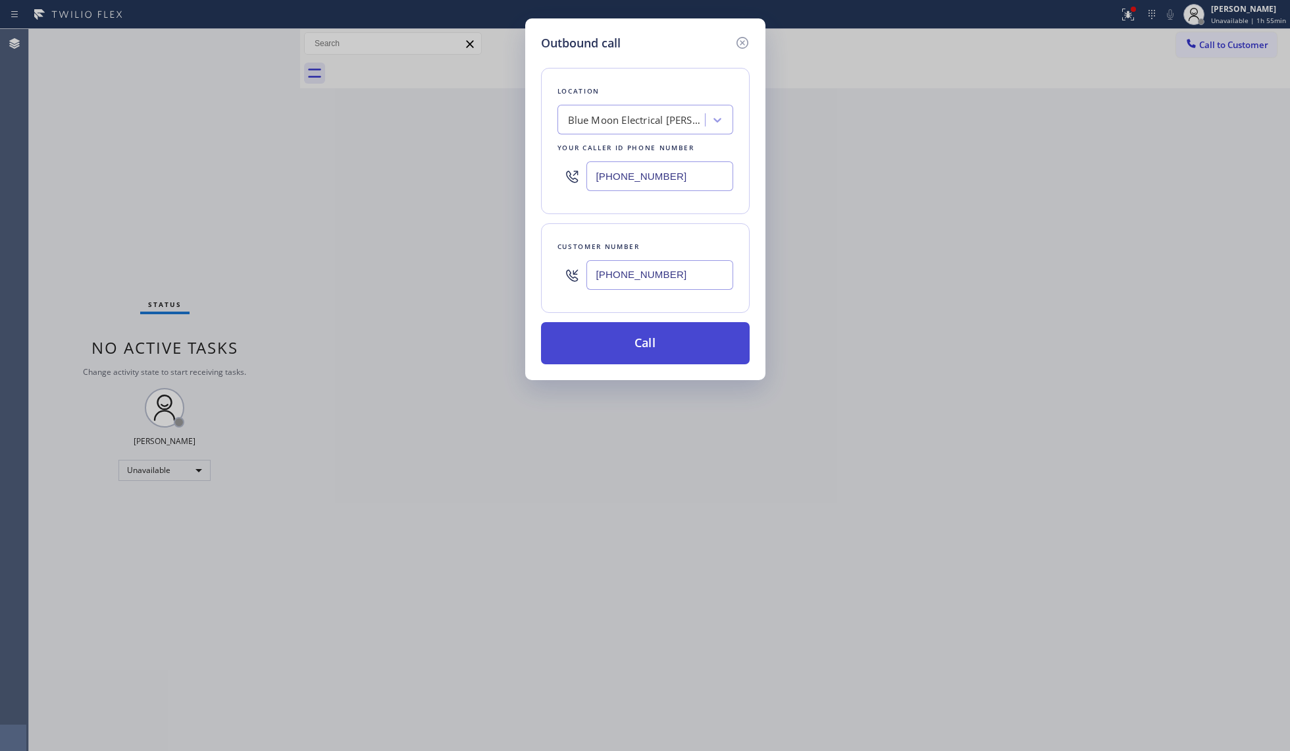
type input "[PHONE_NUMBER]"
click at [652, 337] on button "Call" at bounding box center [645, 343] width 209 height 42
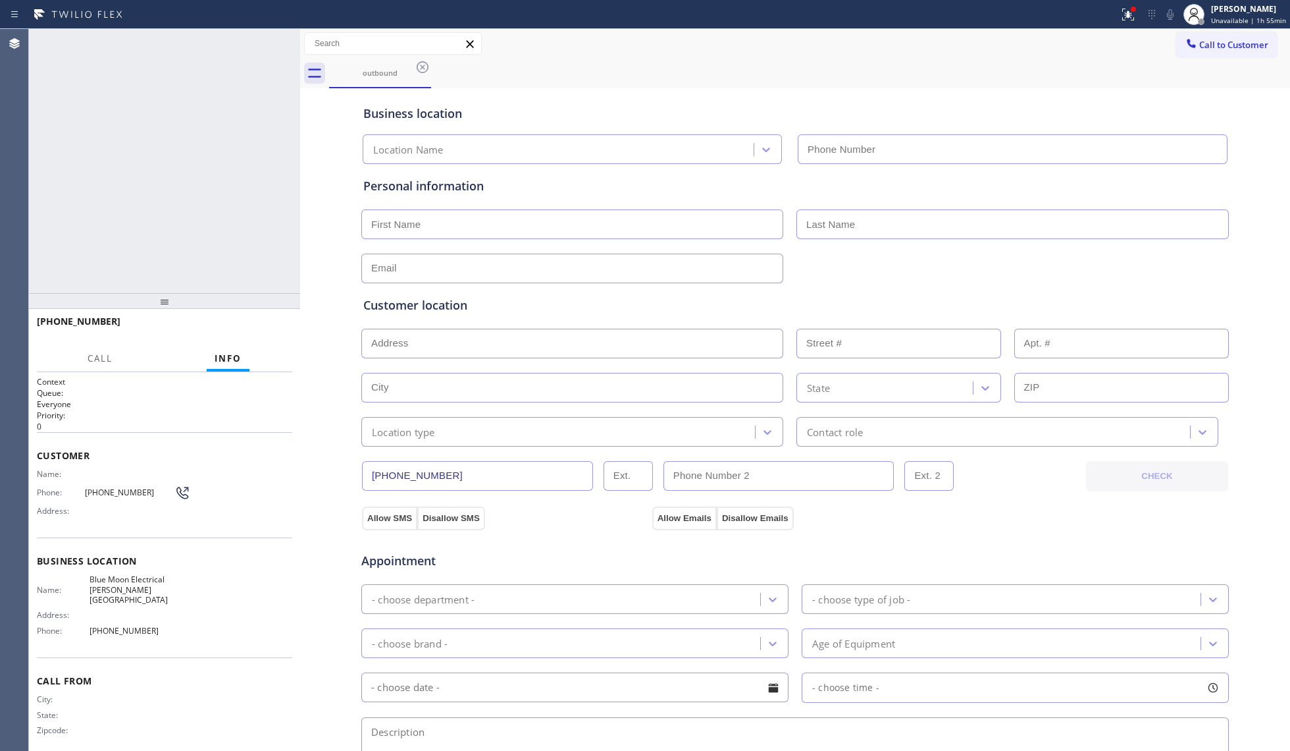
type input "[PHONE_NUMBER]"
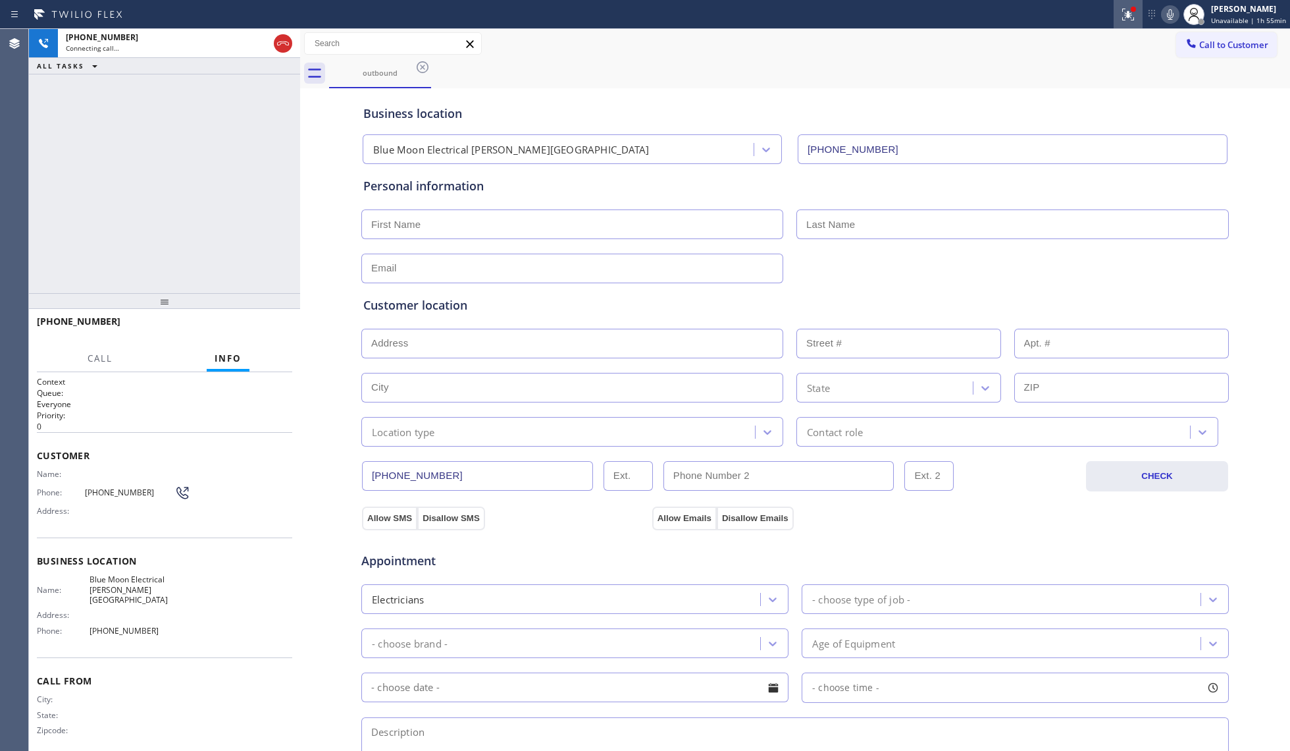
click at [1139, 14] on div "Status report Issues detected These issues could affect your workflow. Please c…" at bounding box center [1202, 14] width 176 height 29
drag, startPoint x: 1136, startPoint y: 16, endPoint x: 1130, endPoint y: 37, distance: 21.4
click at [1136, 18] on icon at bounding box center [1129, 15] width 16 height 16
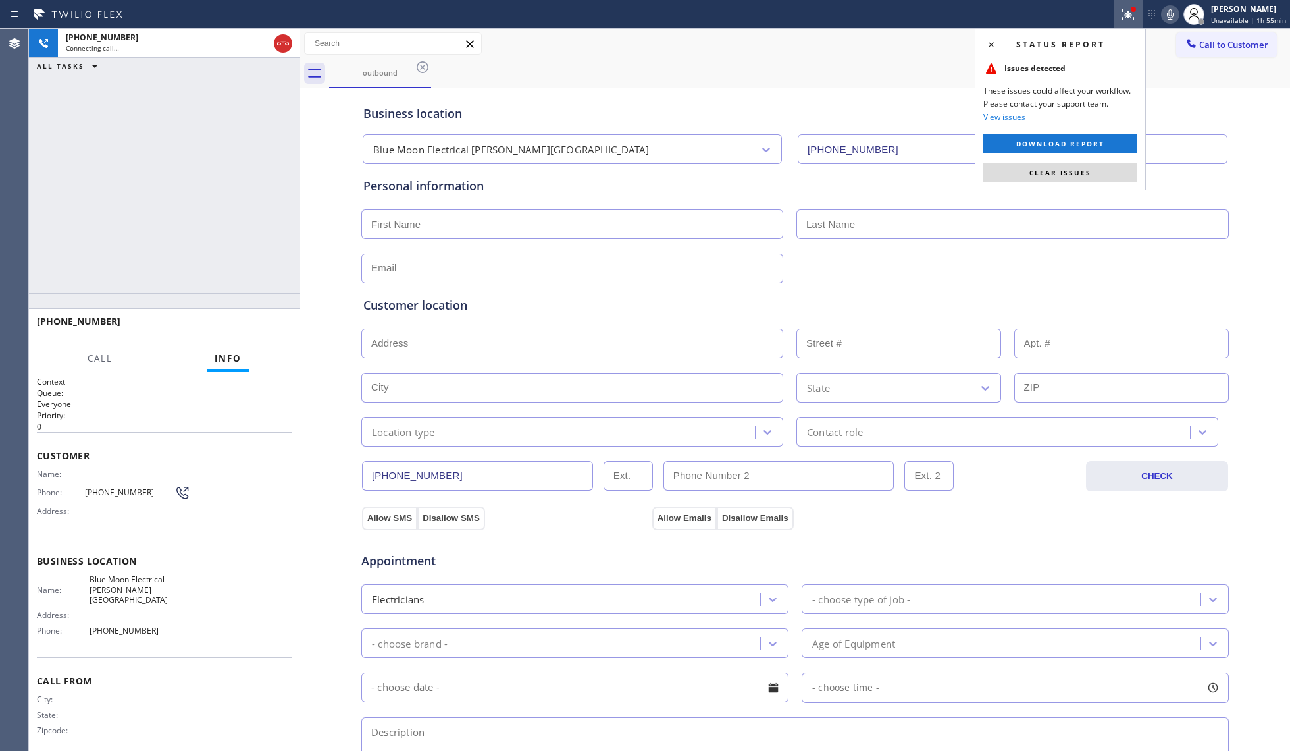
click at [1080, 161] on div "Status report Issues detected These issues could affect your workflow. Please c…" at bounding box center [1060, 109] width 171 height 162
click at [1069, 175] on button "Clear issues" at bounding box center [1061, 172] width 154 height 18
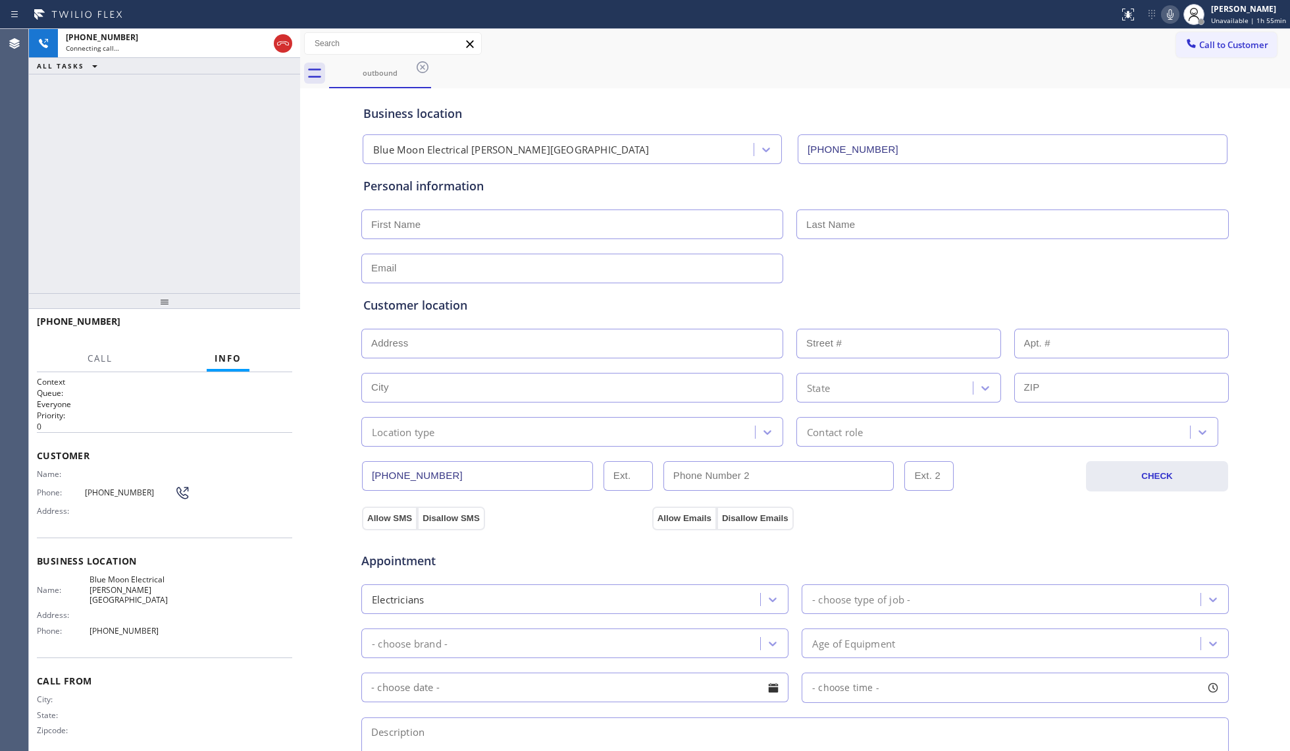
click at [936, 79] on div "outbound" at bounding box center [809, 74] width 961 height 30
click at [280, 321] on button "HANG UP" at bounding box center [261, 327] width 61 height 18
click at [280, 322] on button "HANG UP" at bounding box center [261, 327] width 61 height 18
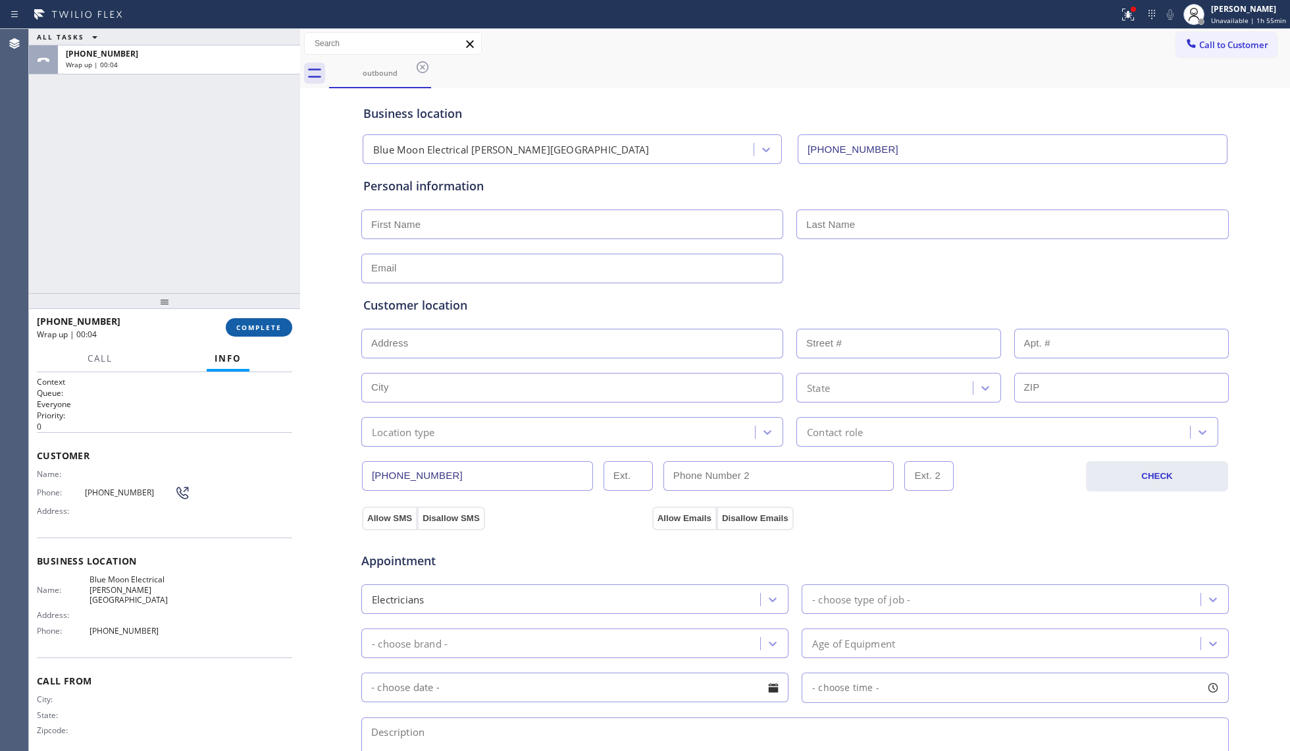
click at [250, 330] on span "COMPLETE" at bounding box center [258, 327] width 45 height 9
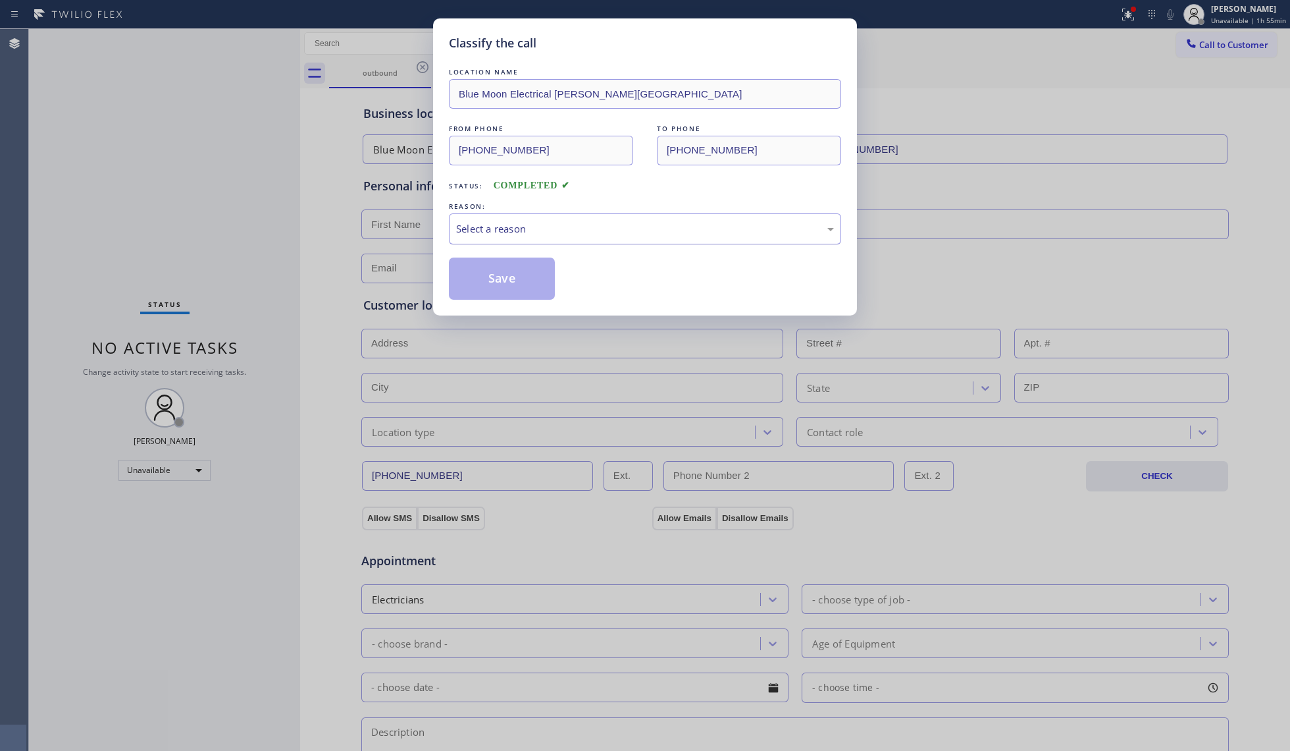
click at [503, 227] on div "Select a reason" at bounding box center [645, 228] width 378 height 15
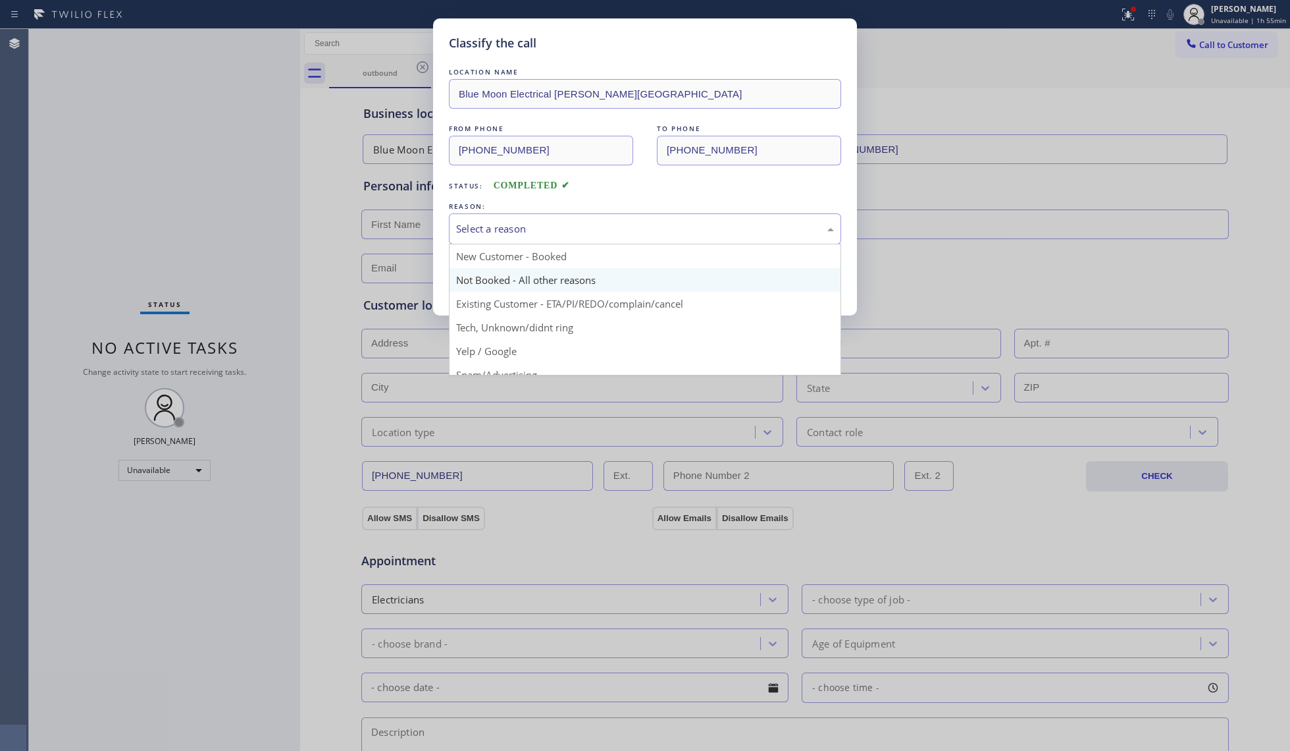
click at [506, 271] on button "Save" at bounding box center [502, 278] width 106 height 42
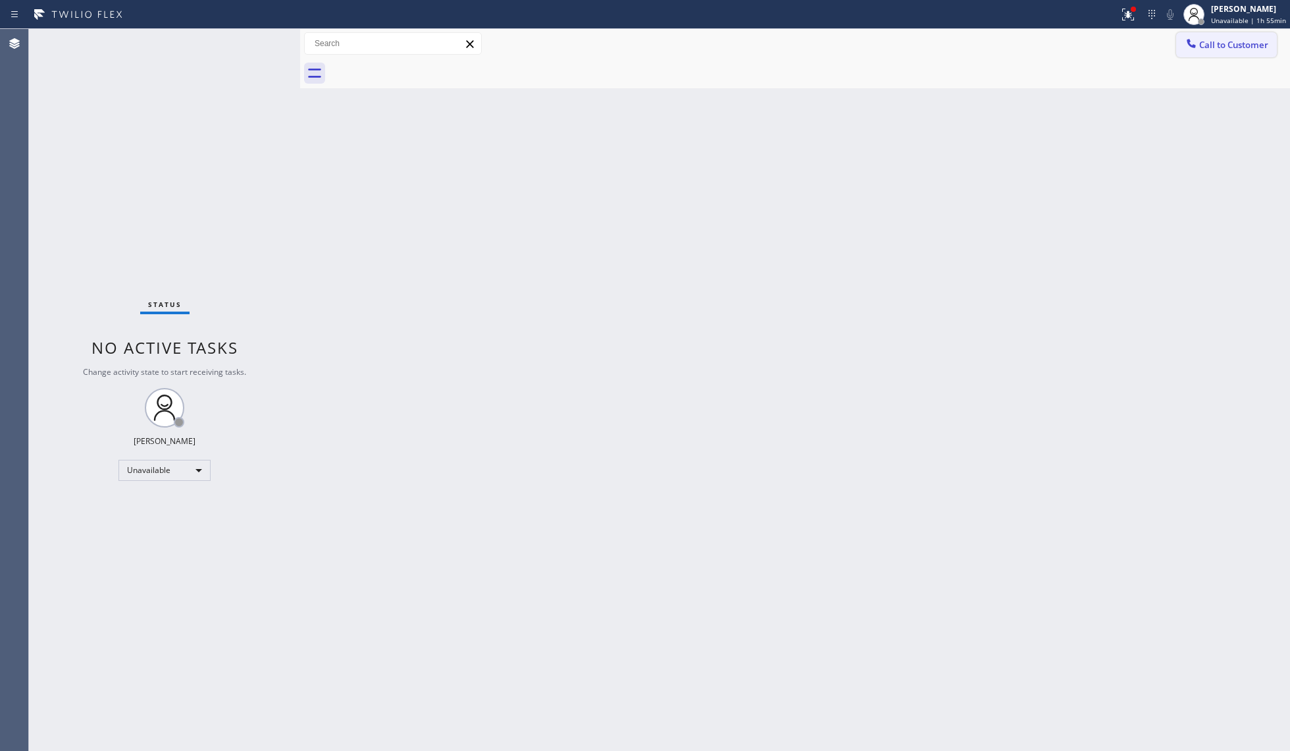
click at [1222, 45] on span "Call to Customer" at bounding box center [1234, 45] width 69 height 12
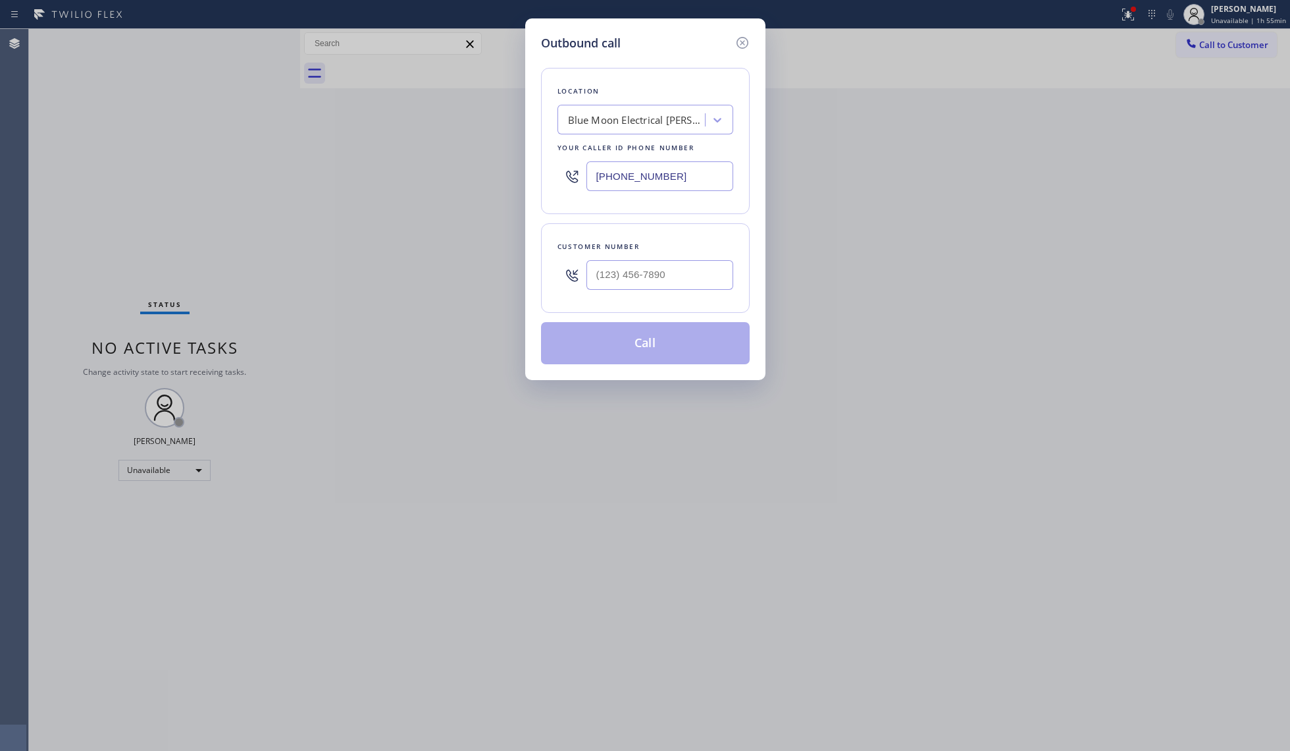
drag, startPoint x: 682, startPoint y: 190, endPoint x: 503, endPoint y: 185, distance: 179.1
click at [537, 190] on div "Outbound call Location Blue Moon Electrical [PERSON_NAME][GEOGRAPHIC_DATA] Your…" at bounding box center [645, 198] width 240 height 361
paste input "text"
type input "[PHONE_NUMBER]"
click at [619, 282] on input "(___) ___-____" at bounding box center [660, 275] width 147 height 30
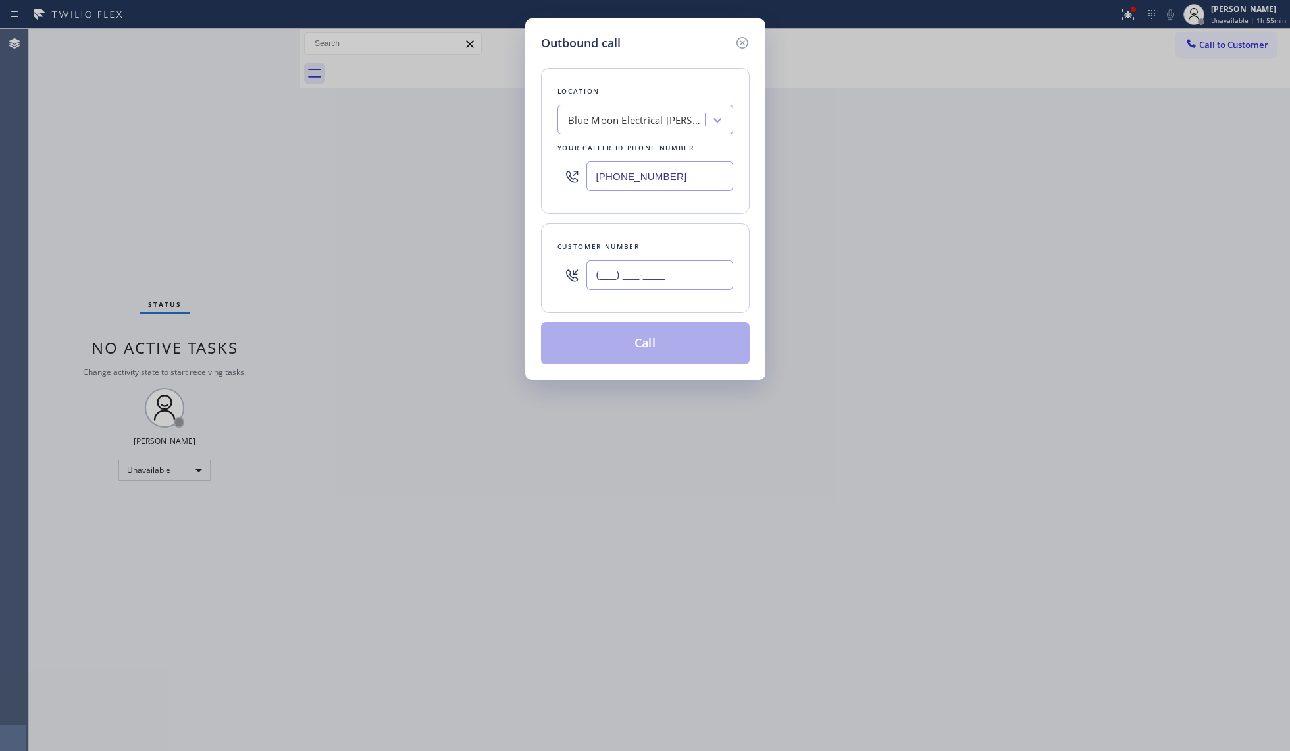
paste input "310) 200-1312"
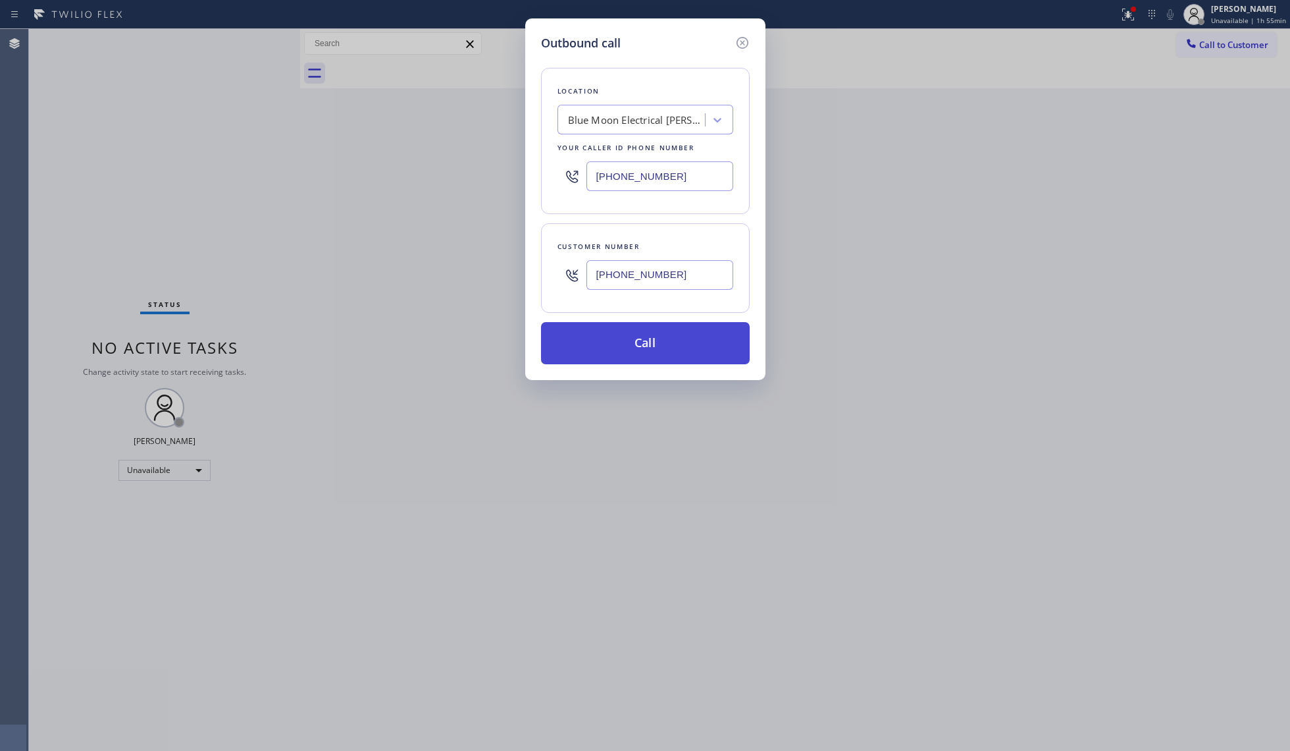
type input "[PHONE_NUMBER]"
click at [646, 336] on button "Call" at bounding box center [645, 343] width 209 height 42
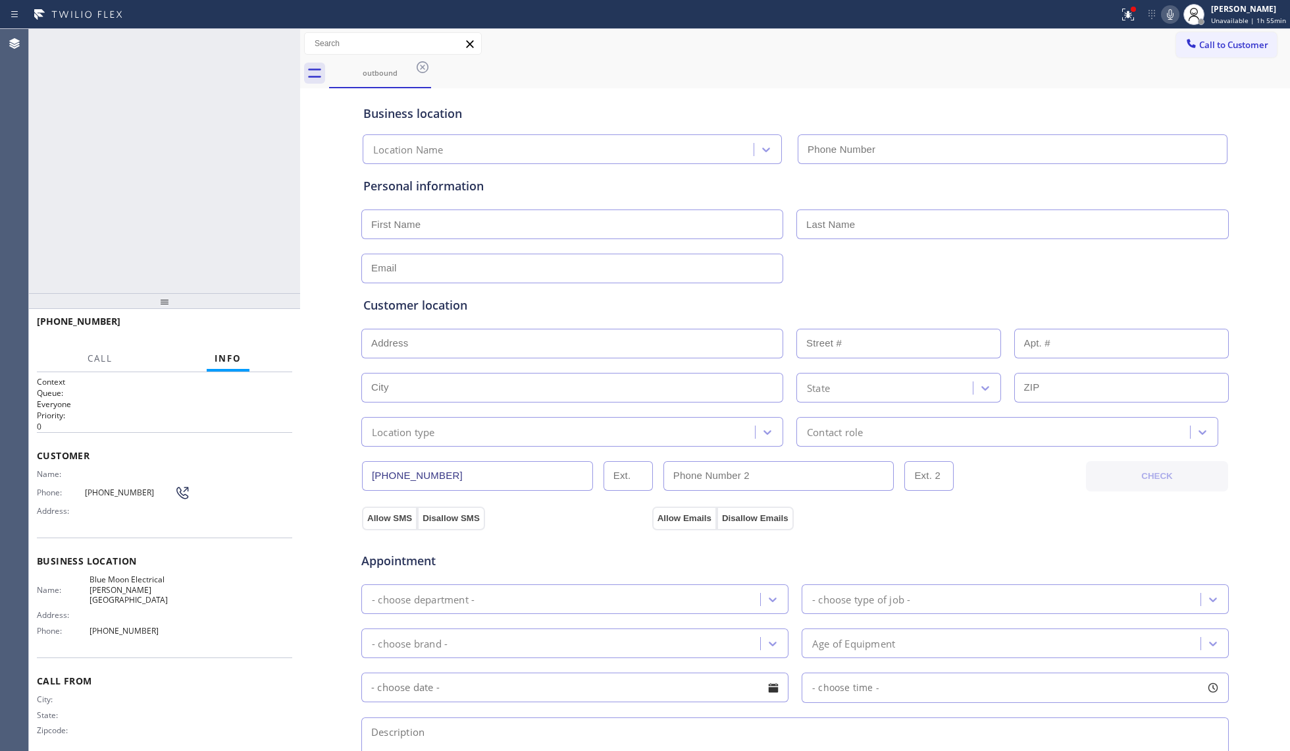
type input "[PHONE_NUMBER]"
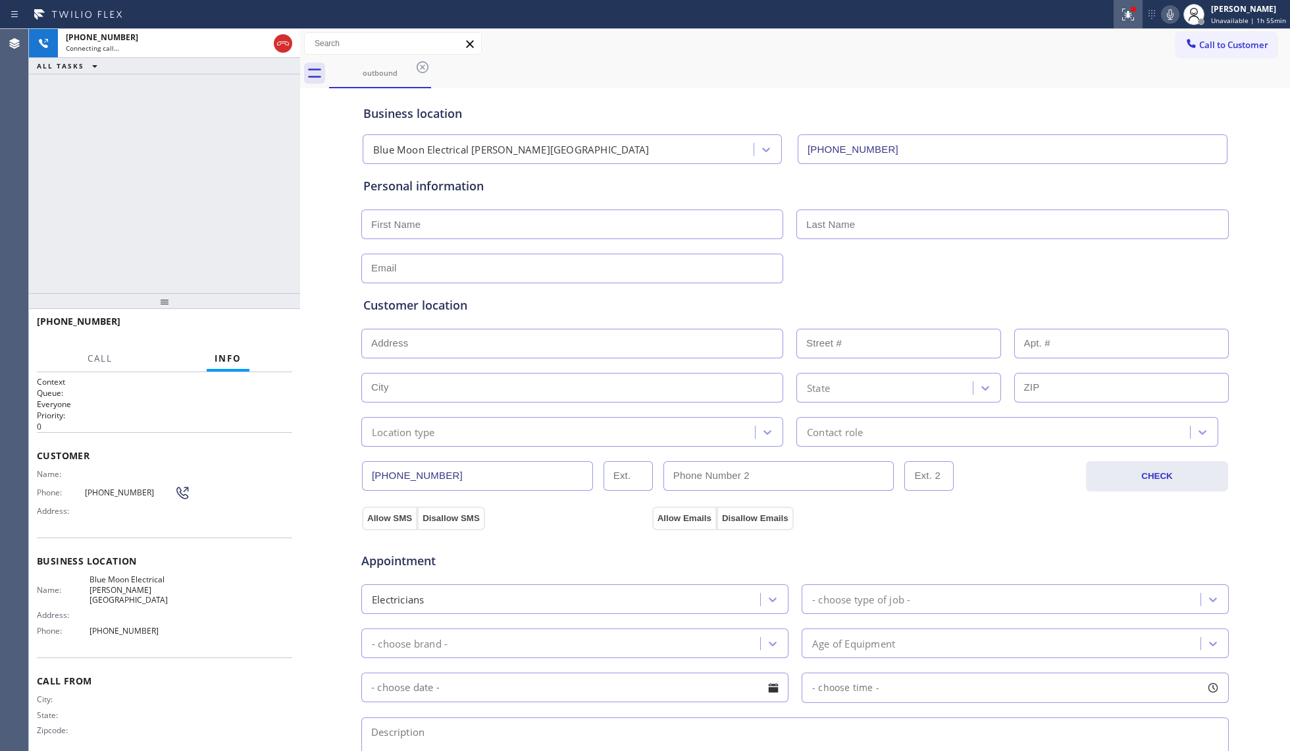
click at [1134, 0] on button at bounding box center [1128, 14] width 29 height 29
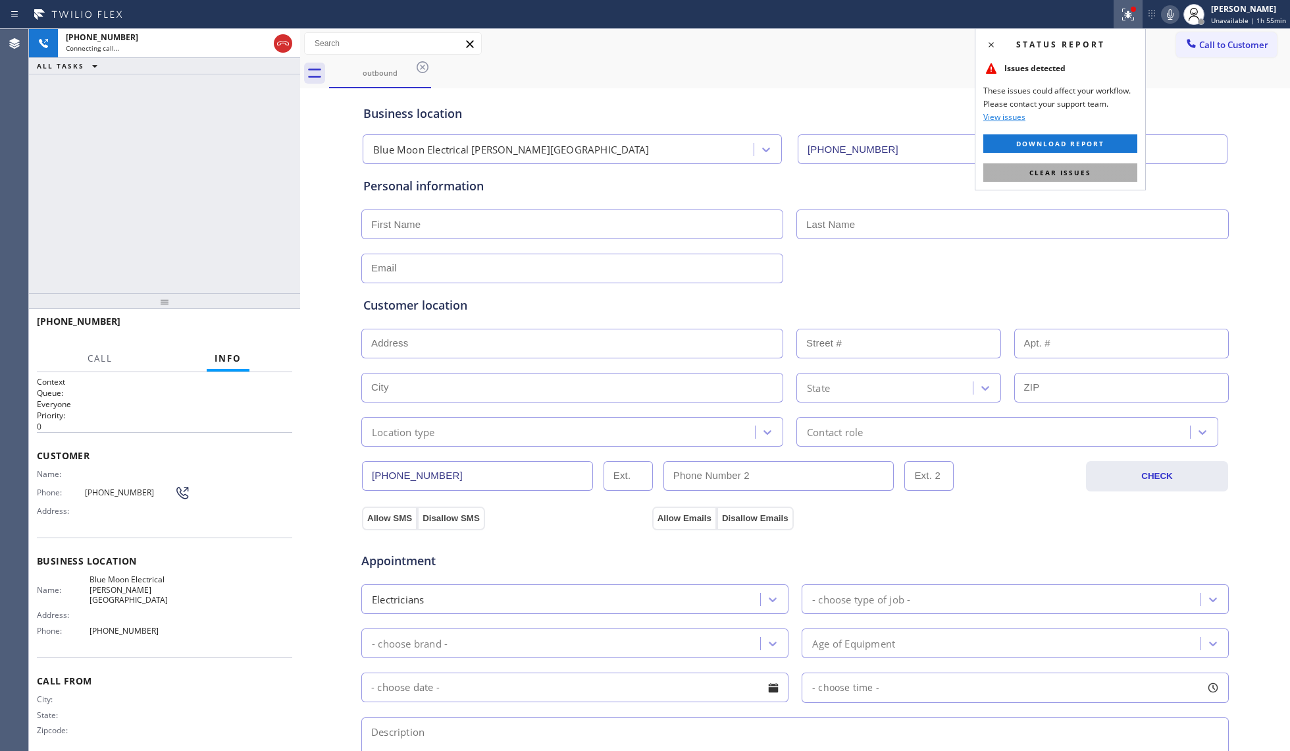
drag, startPoint x: 1059, startPoint y: 170, endPoint x: 977, endPoint y: 105, distance: 104.6
click at [1059, 169] on span "Clear issues" at bounding box center [1061, 172] width 62 height 9
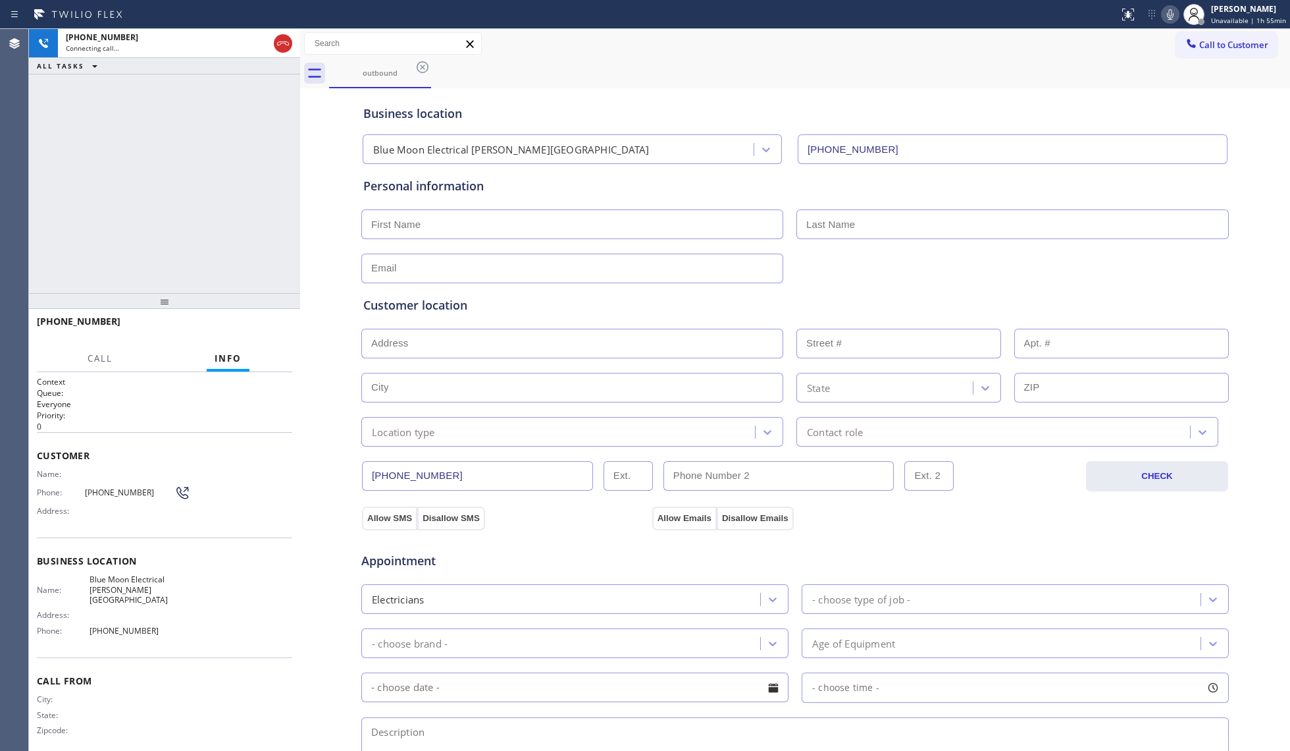
click at [959, 98] on div "Business location Blue Moon Electrical [PERSON_NAME][GEOGRAPHIC_DATA] [PHONE_NU…" at bounding box center [795, 128] width 869 height 72
click at [273, 335] on button "HANG UP" at bounding box center [261, 327] width 61 height 18
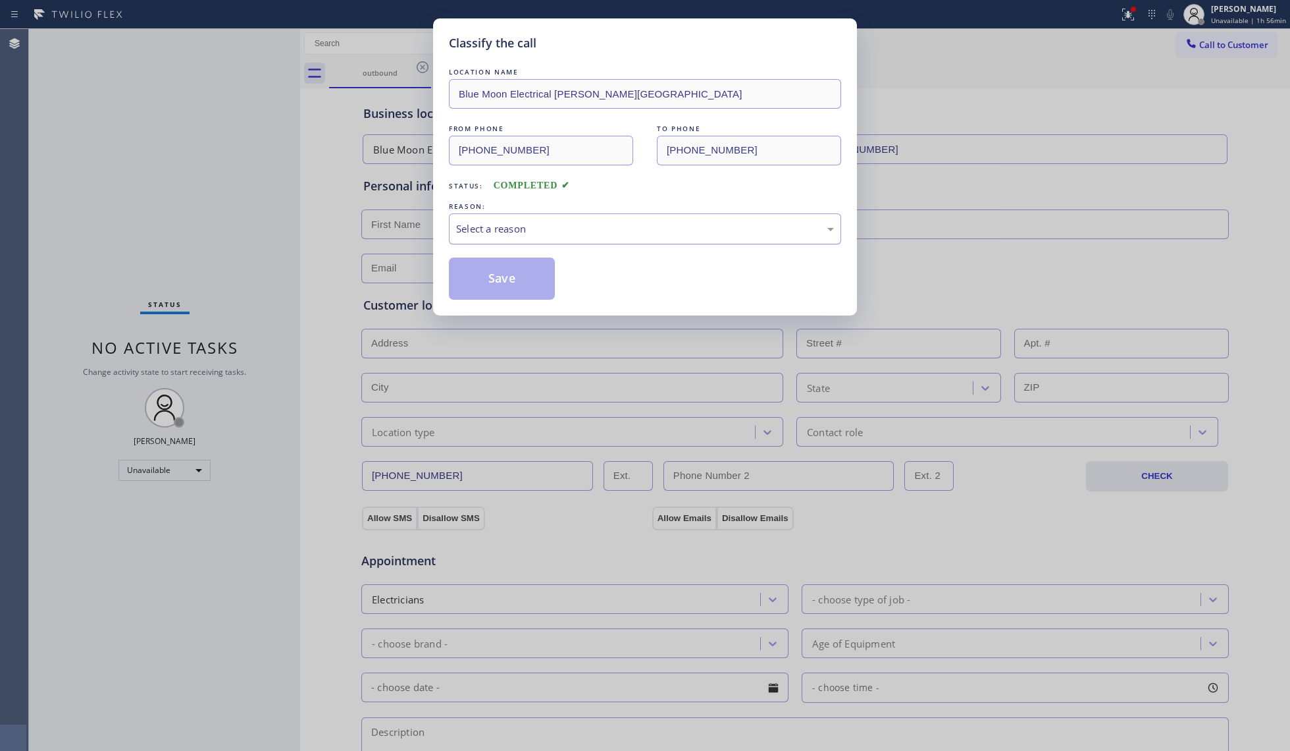
drag, startPoint x: 559, startPoint y: 222, endPoint x: 546, endPoint y: 243, distance: 24.8
click at [559, 225] on div "Select a reason" at bounding box center [645, 228] width 378 height 15
click at [503, 273] on button "Save" at bounding box center [502, 278] width 106 height 42
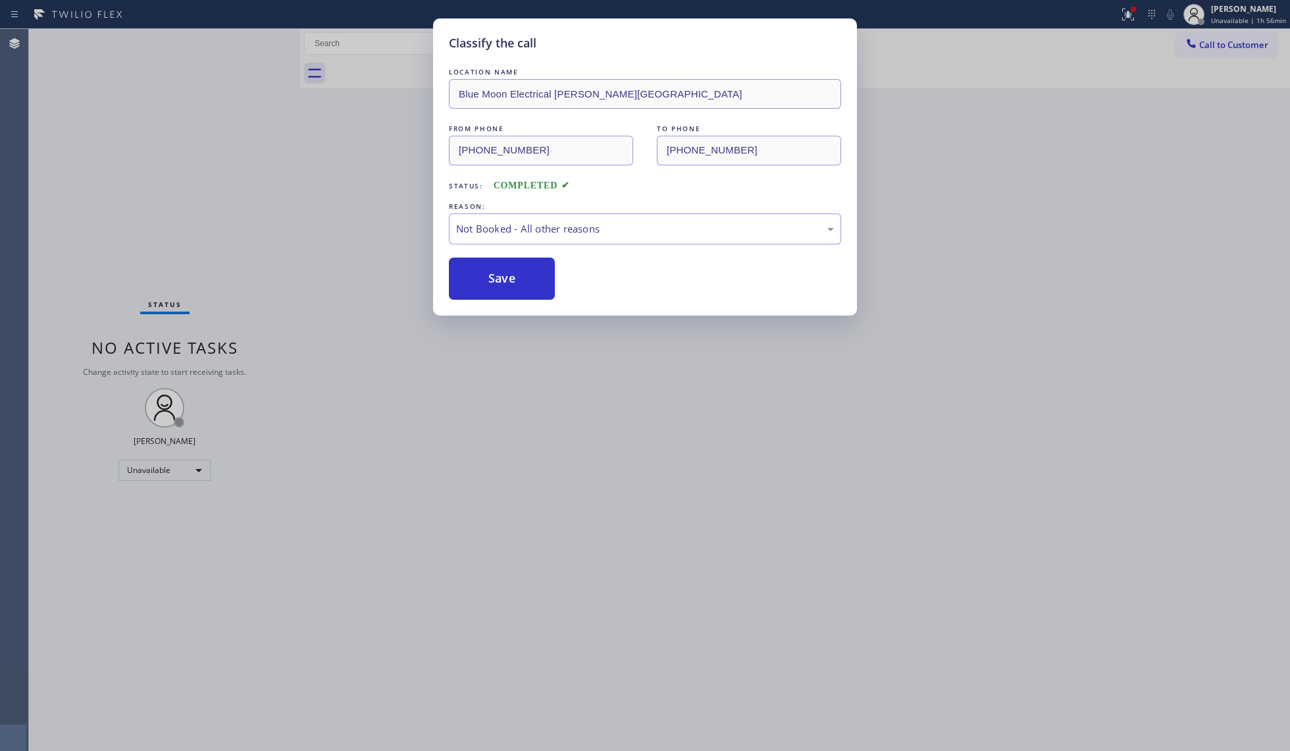
click at [233, 205] on div "Classify the call LOCATION NAME Blue Moon Electrical [PERSON_NAME][GEOGRAPHIC_D…" at bounding box center [645, 375] width 1290 height 751
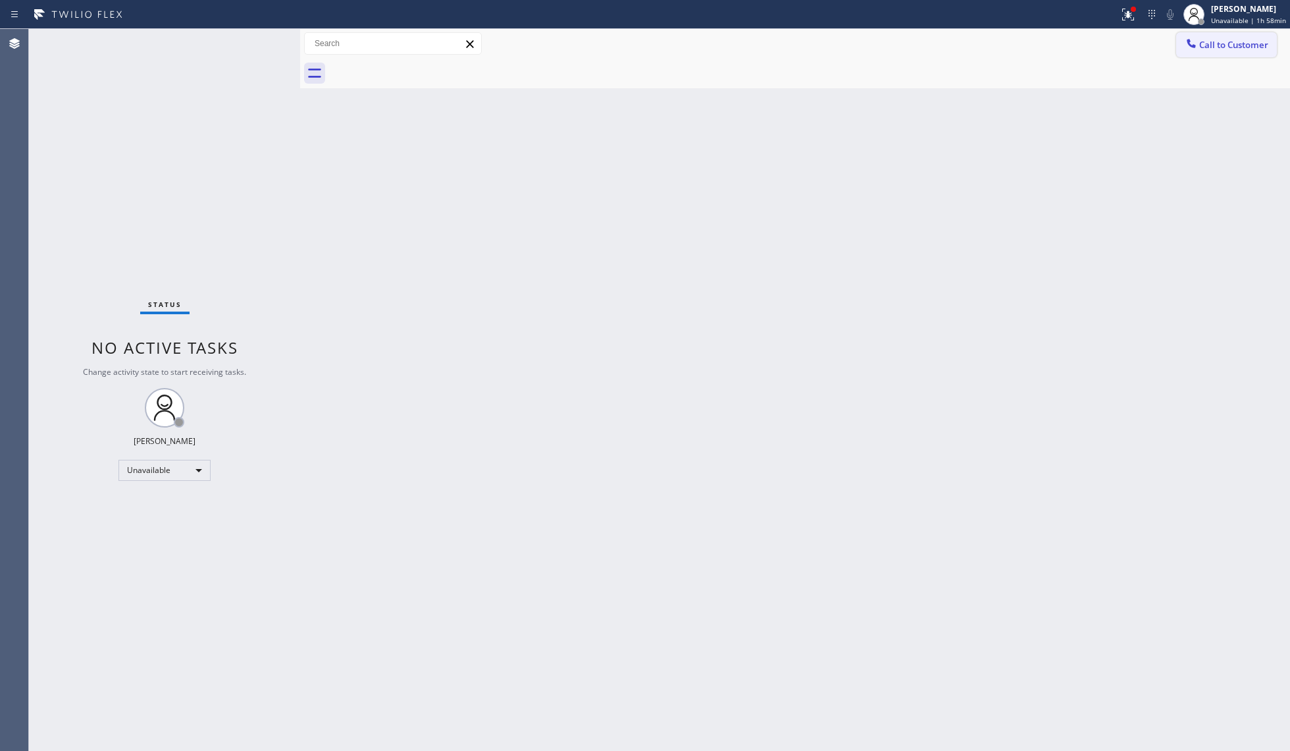
click at [1204, 42] on span "Call to Customer" at bounding box center [1234, 45] width 69 height 12
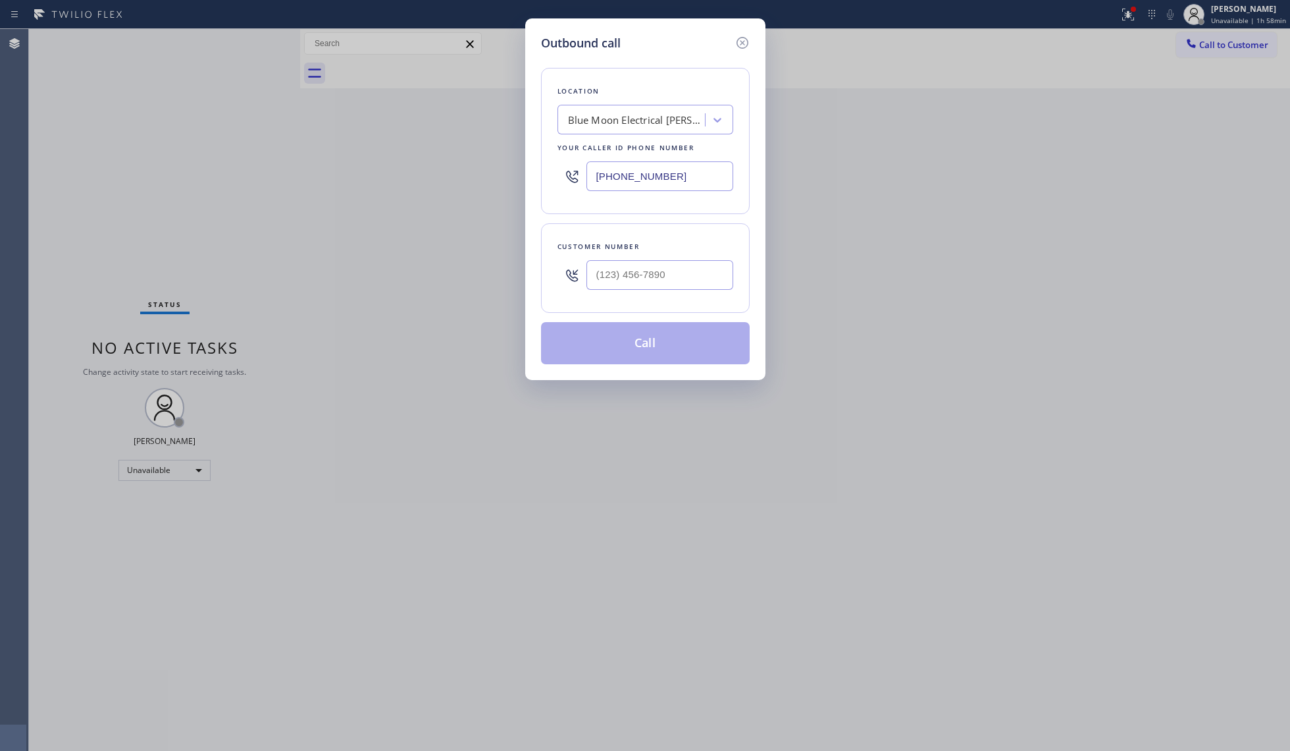
drag, startPoint x: 654, startPoint y: 184, endPoint x: 517, endPoint y: 184, distance: 137.6
click at [517, 184] on div "Outbound call Location Blue Moon Electrical [PERSON_NAME][GEOGRAPHIC_DATA] Your…" at bounding box center [645, 375] width 1290 height 751
paste input "310) 388-3982"
type input "[PHONE_NUMBER]"
click at [698, 282] on input "(___) ___-____" at bounding box center [660, 275] width 147 height 30
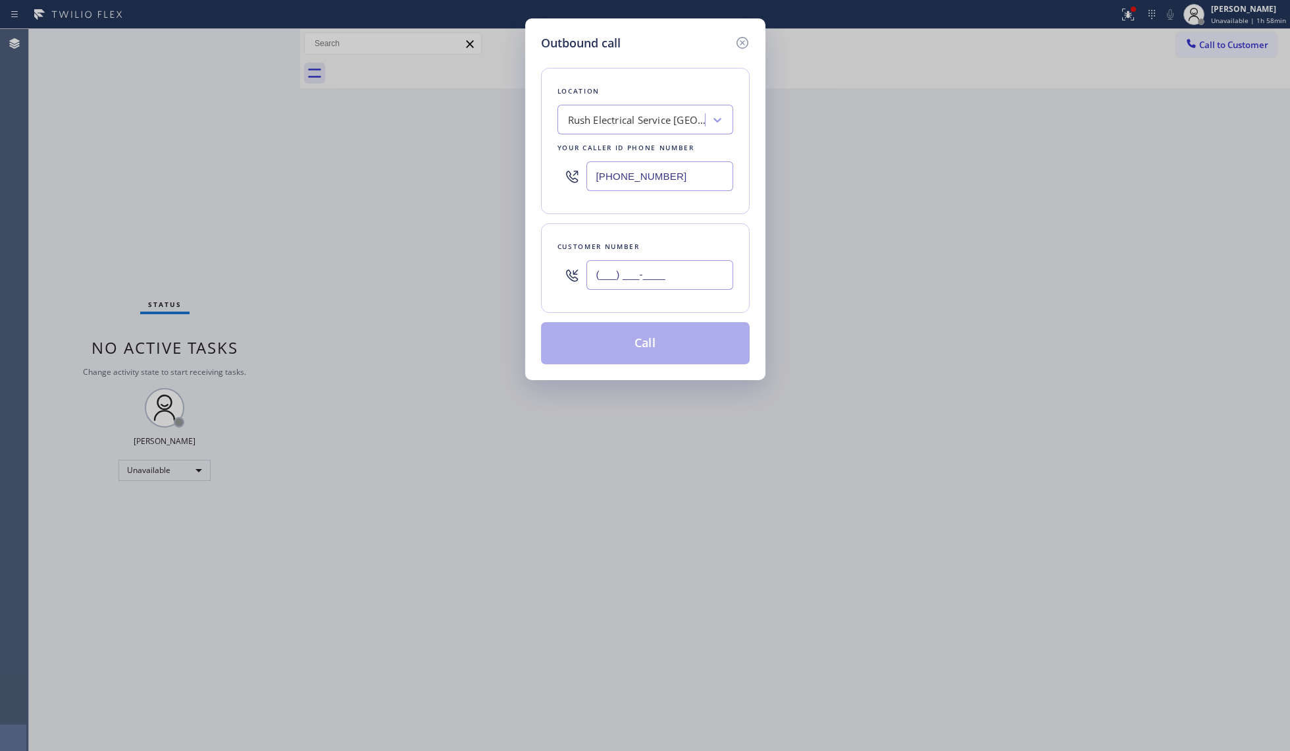
paste input "760) 267-4898"
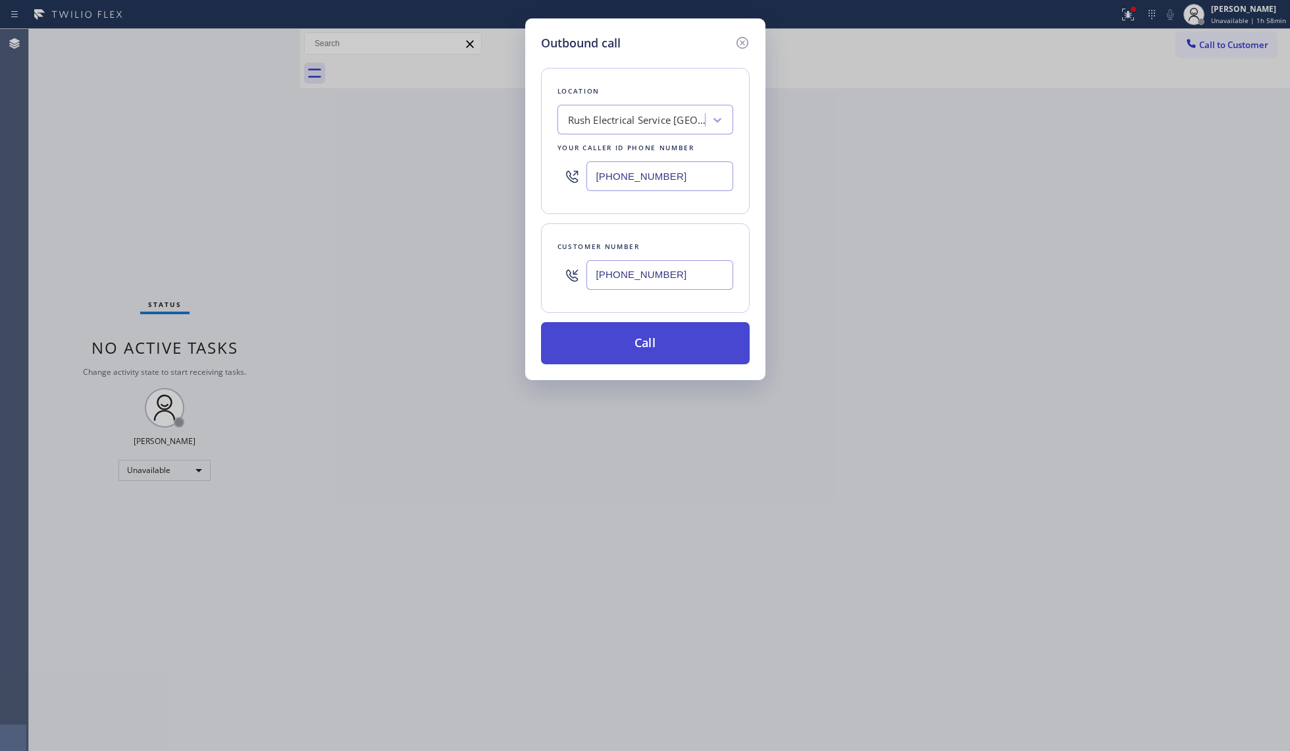
type input "[PHONE_NUMBER]"
click at [660, 346] on button "Call" at bounding box center [645, 343] width 209 height 42
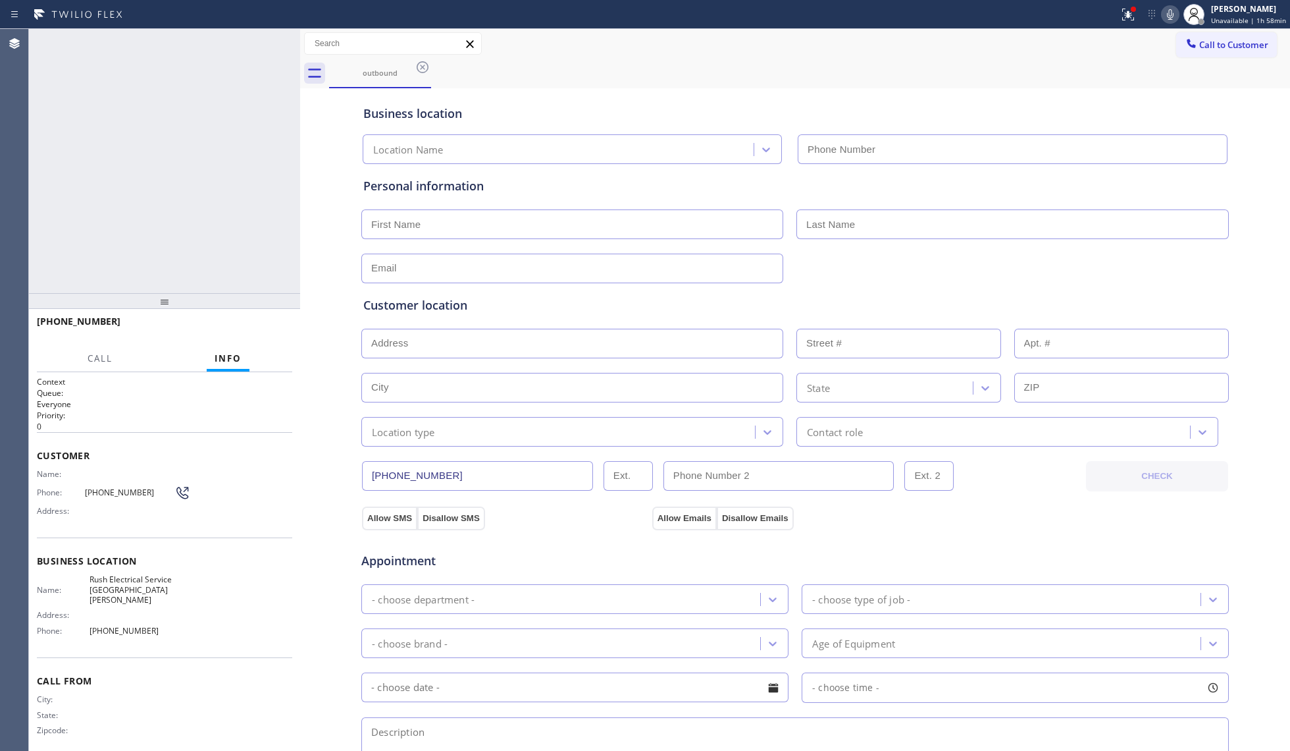
type input "[PHONE_NUMBER]"
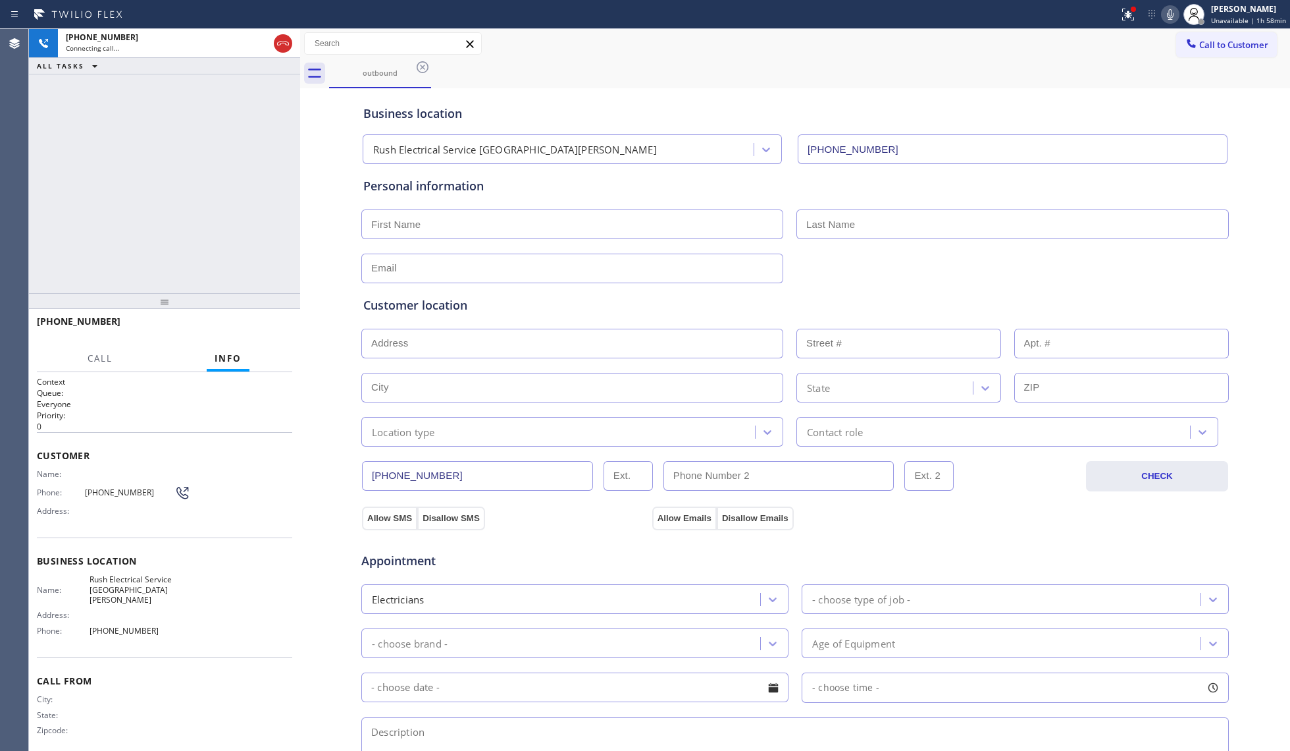
drag, startPoint x: 855, startPoint y: 58, endPoint x: 856, endPoint y: 66, distance: 8.7
click at [853, 59] on div "outbound" at bounding box center [809, 74] width 961 height 30
click at [1130, 14] on icon at bounding box center [1127, 13] width 8 height 9
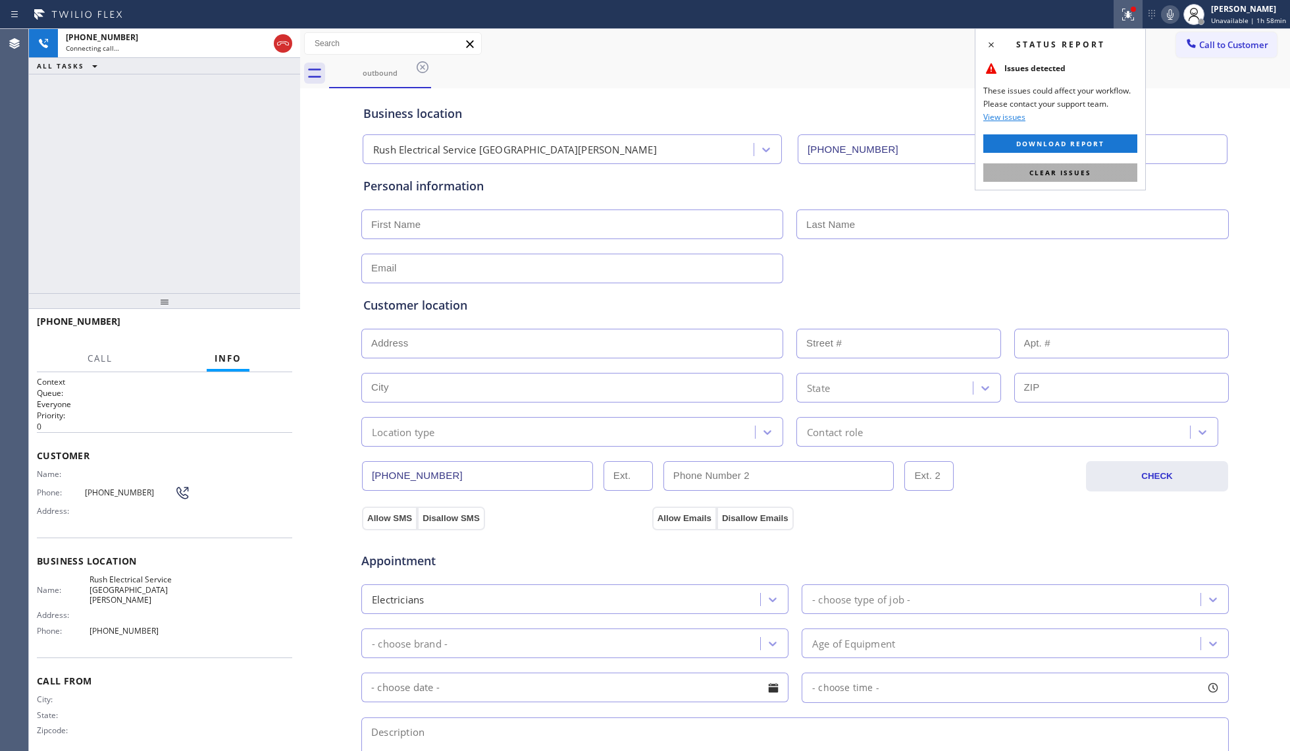
click at [1063, 175] on span "Clear issues" at bounding box center [1061, 172] width 62 height 9
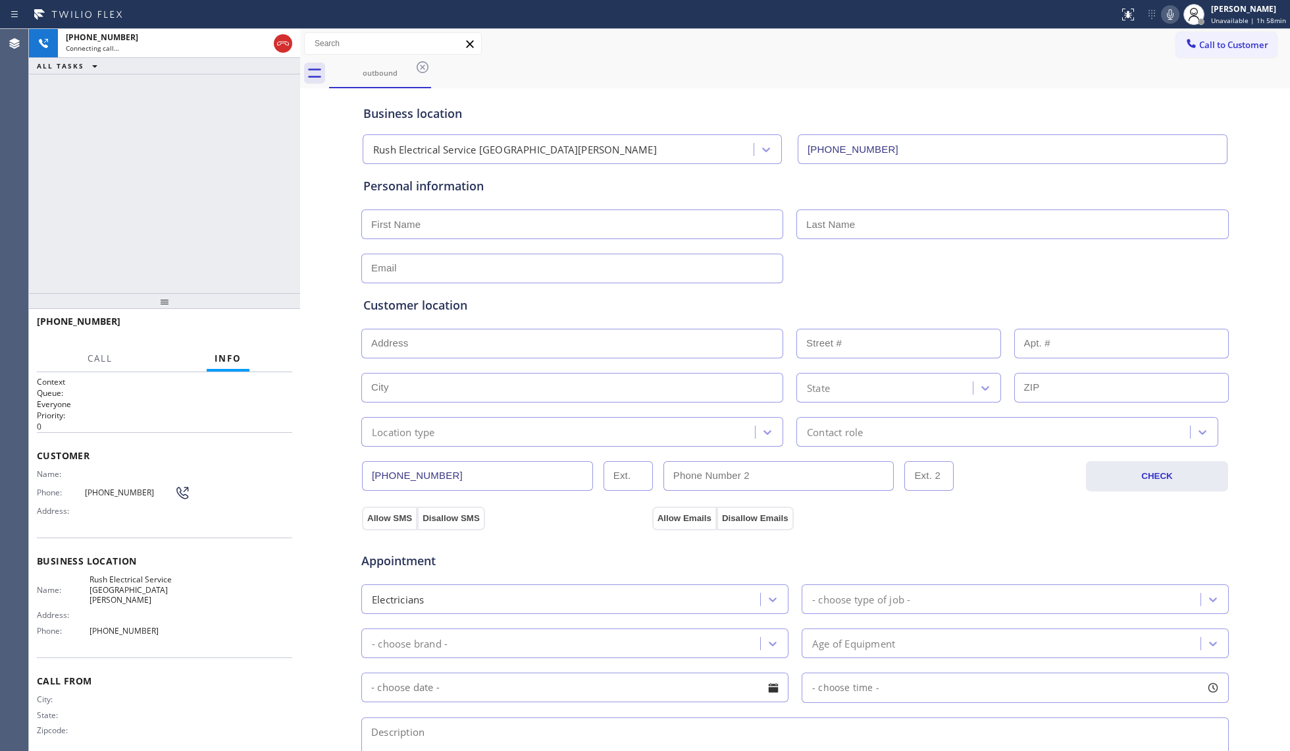
click at [999, 95] on div "Business location Rush Electrical Service [GEOGRAPHIC_DATA][PERSON_NAME] [PHONE…" at bounding box center [795, 128] width 869 height 72
click at [1173, 11] on icon at bounding box center [1171, 15] width 16 height 16
click at [1173, 11] on icon at bounding box center [1170, 14] width 7 height 11
click at [1179, 0] on div "Status report No issues detected If you experience an issue, please download th…" at bounding box center [1207, 14] width 167 height 29
click at [1188, 17] on icon at bounding box center [1181, 15] width 16 height 16
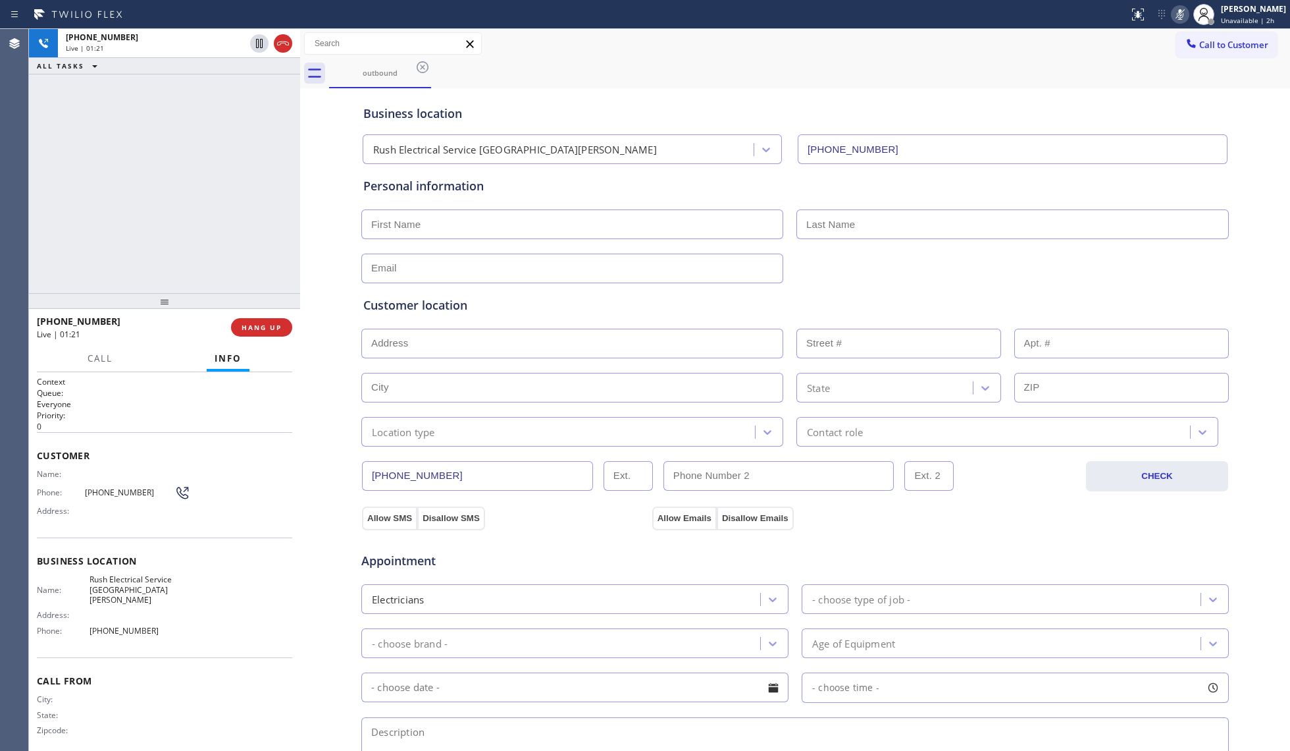
click at [1184, 16] on icon at bounding box center [1181, 15] width 16 height 16
drag, startPoint x: 1182, startPoint y: 11, endPoint x: 1146, endPoint y: 38, distance: 45.2
click at [1182, 12] on icon at bounding box center [1181, 15] width 16 height 16
click at [1146, 38] on div "Call to Customer Outbound call Location Rush Electrical Service [GEOGRAPHIC_DAT…" at bounding box center [795, 43] width 990 height 23
click at [1181, 17] on icon at bounding box center [1175, 15] width 16 height 16
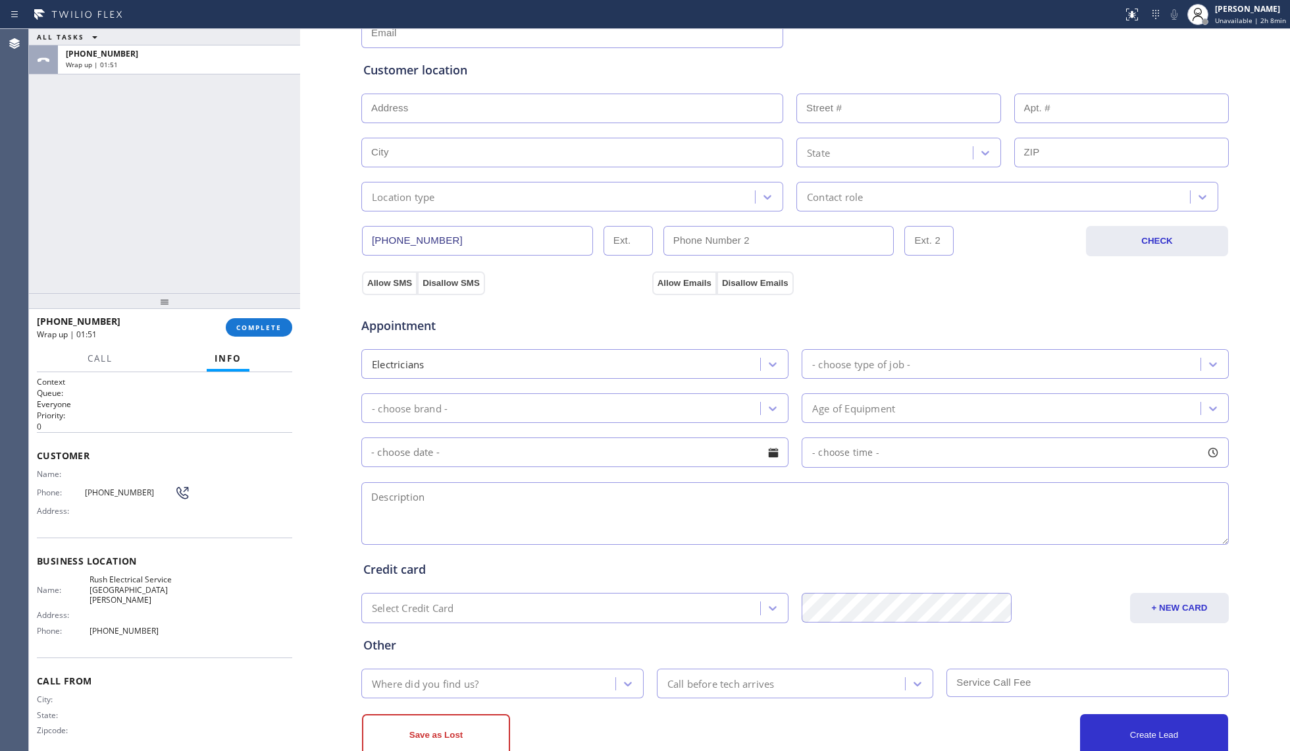
scroll to position [274, 0]
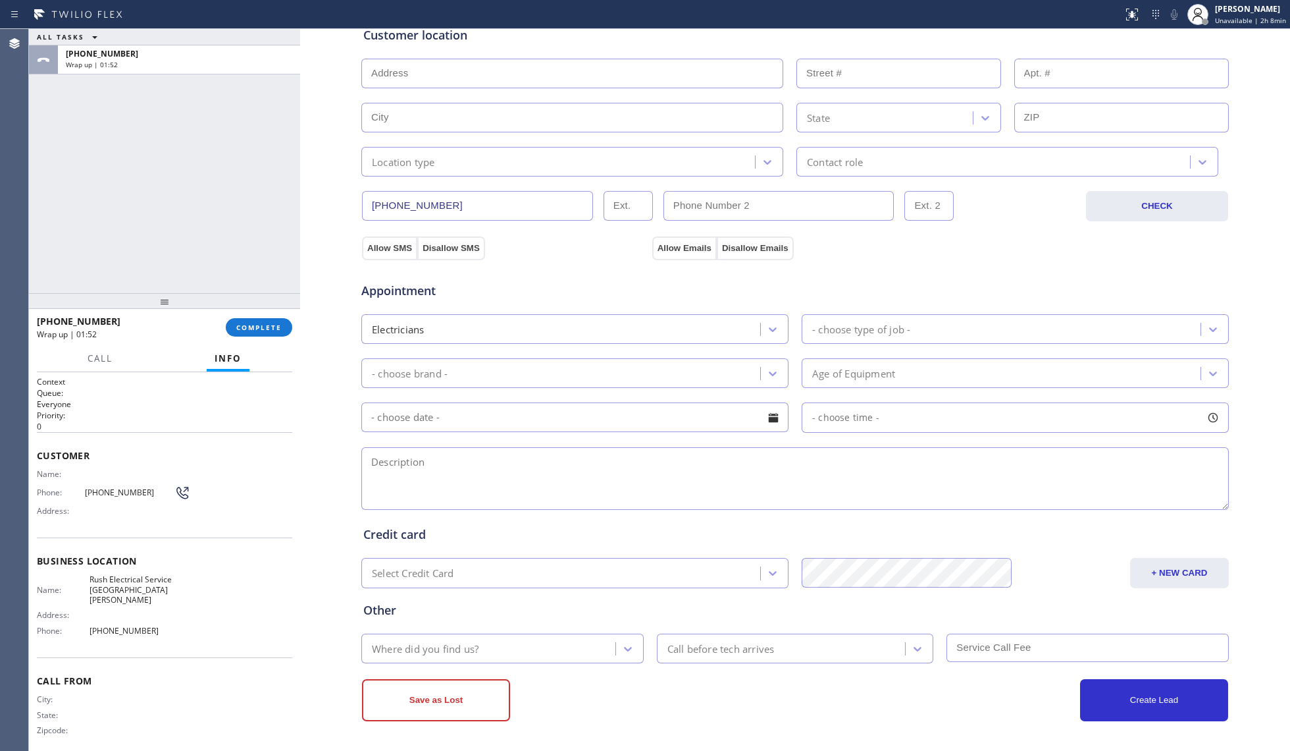
click at [435, 450] on textarea at bounding box center [795, 478] width 868 height 63
paste textarea "9-12, $60, Electrical wiring into the wall, cubicles need to be wired (parts re…"
type textarea "9-12, $60, Electrical wiring into the wall, cubicles need to be wired (parts re…"
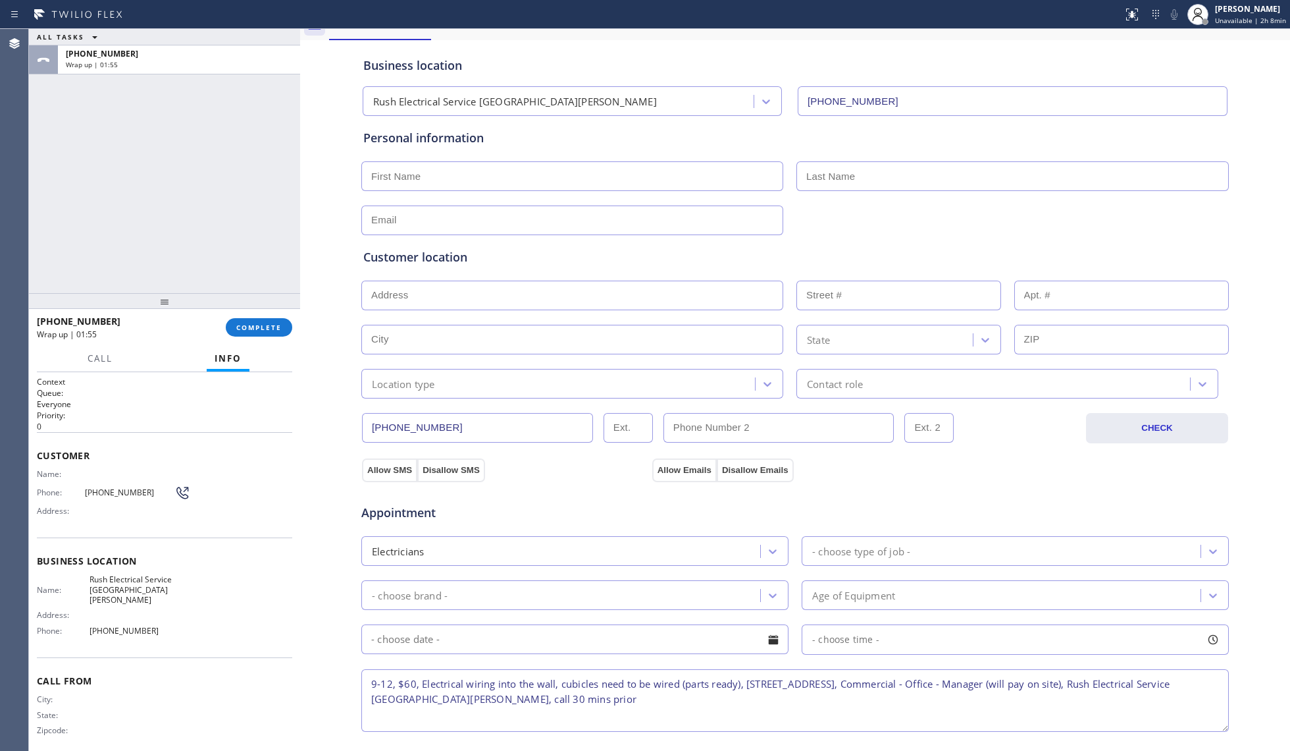
scroll to position [0, 0]
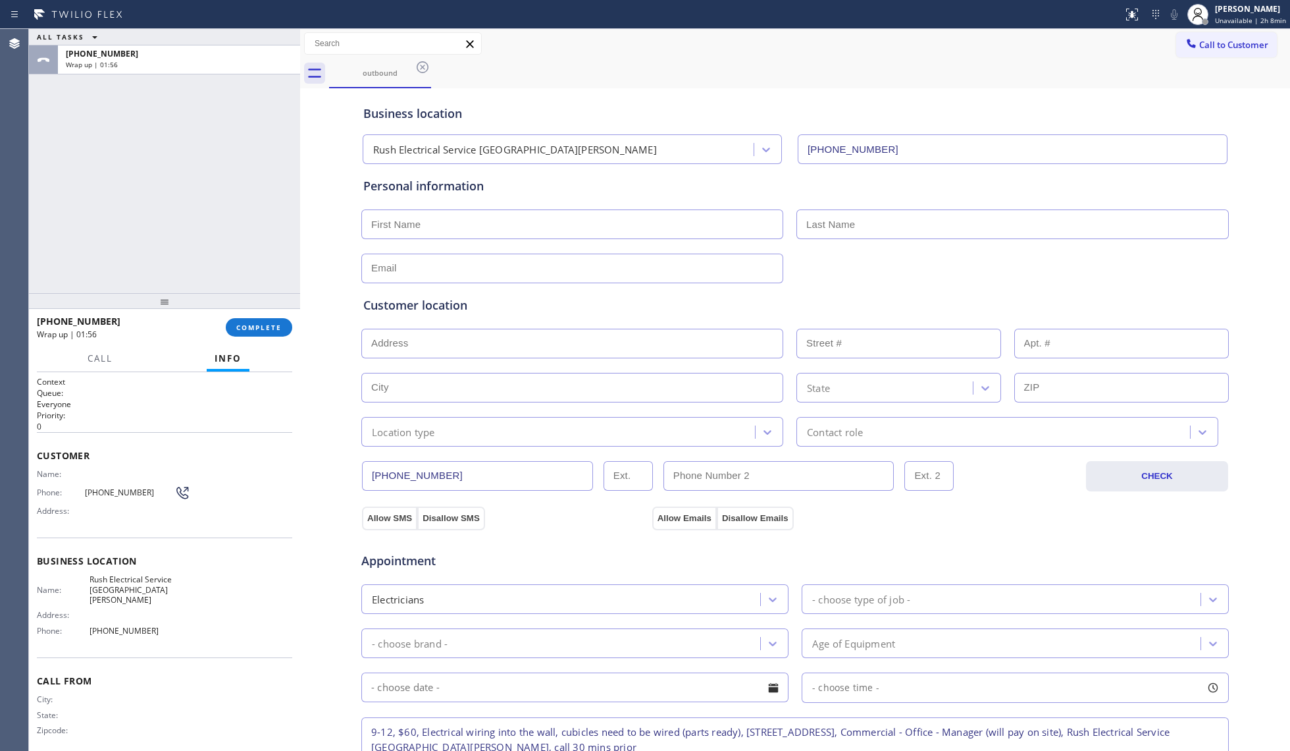
click at [477, 342] on input "text" at bounding box center [572, 344] width 422 height 30
paste input "[STREET_ADDRESS]"
type input "[STREET_ADDRESS]"
type input "2800"
type input "[GEOGRAPHIC_DATA][PERSON_NAME]"
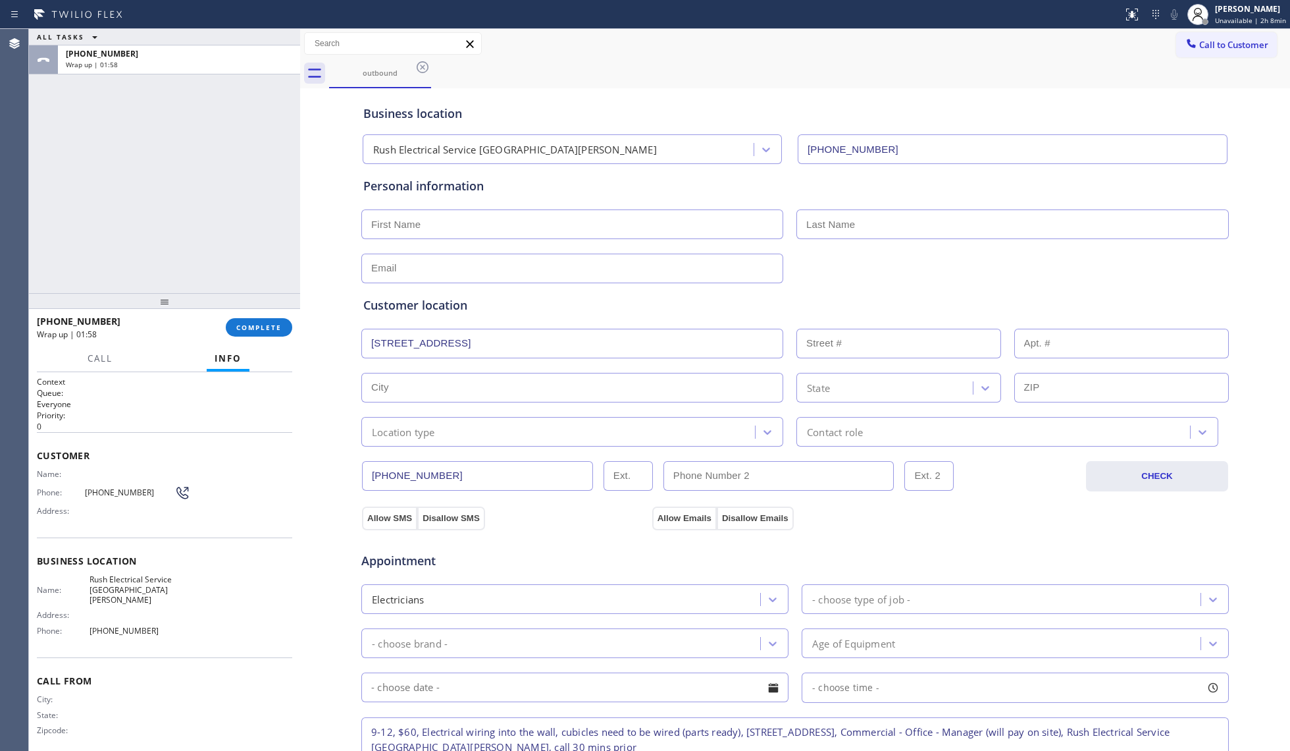
type input "90405"
click at [1042, 338] on input "text" at bounding box center [1122, 344] width 215 height 30
type input "125"
click at [425, 221] on input "text" at bounding box center [572, 224] width 422 height 30
drag, startPoint x: 404, startPoint y: 217, endPoint x: 411, endPoint y: 217, distance: 7.3
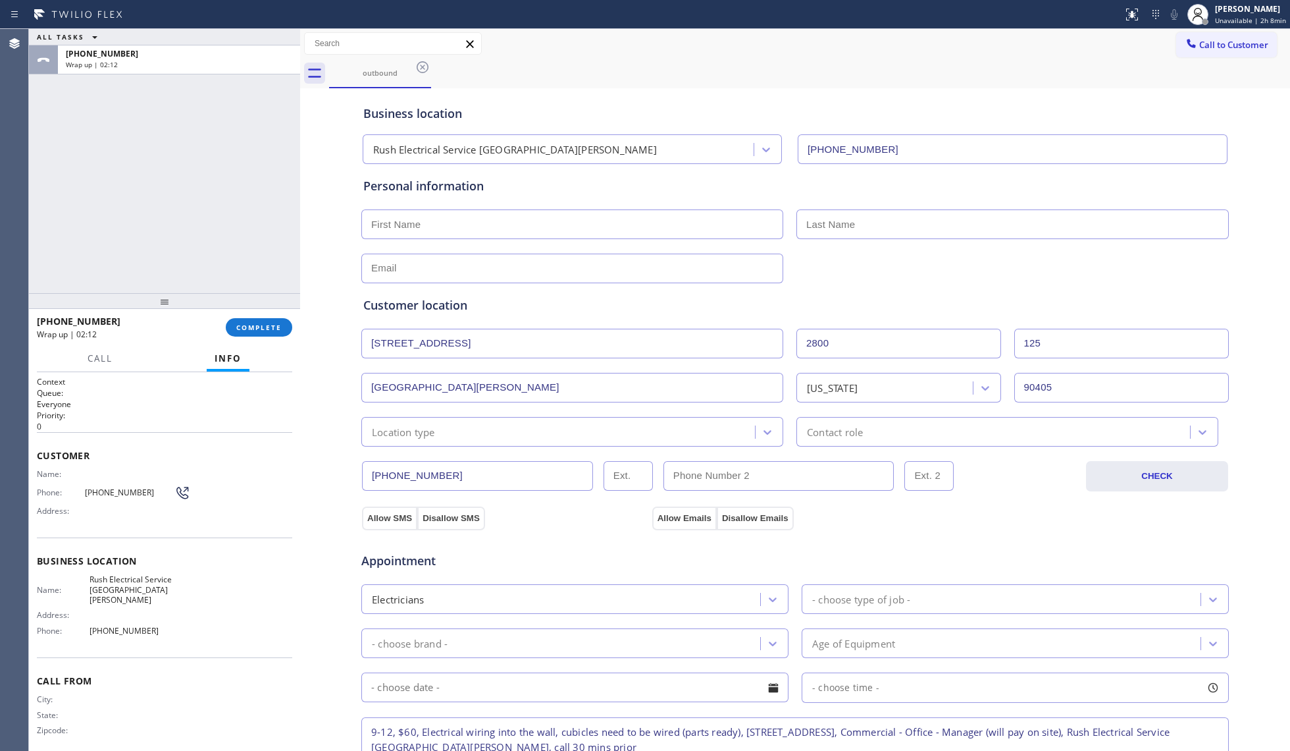
click at [404, 217] on input "text" at bounding box center [572, 224] width 422 height 30
paste input "[PERSON_NAME]"
type input "[PERSON_NAME]"
click at [905, 219] on input "text" at bounding box center [1013, 224] width 433 height 30
paste input "[PERSON_NAME]"
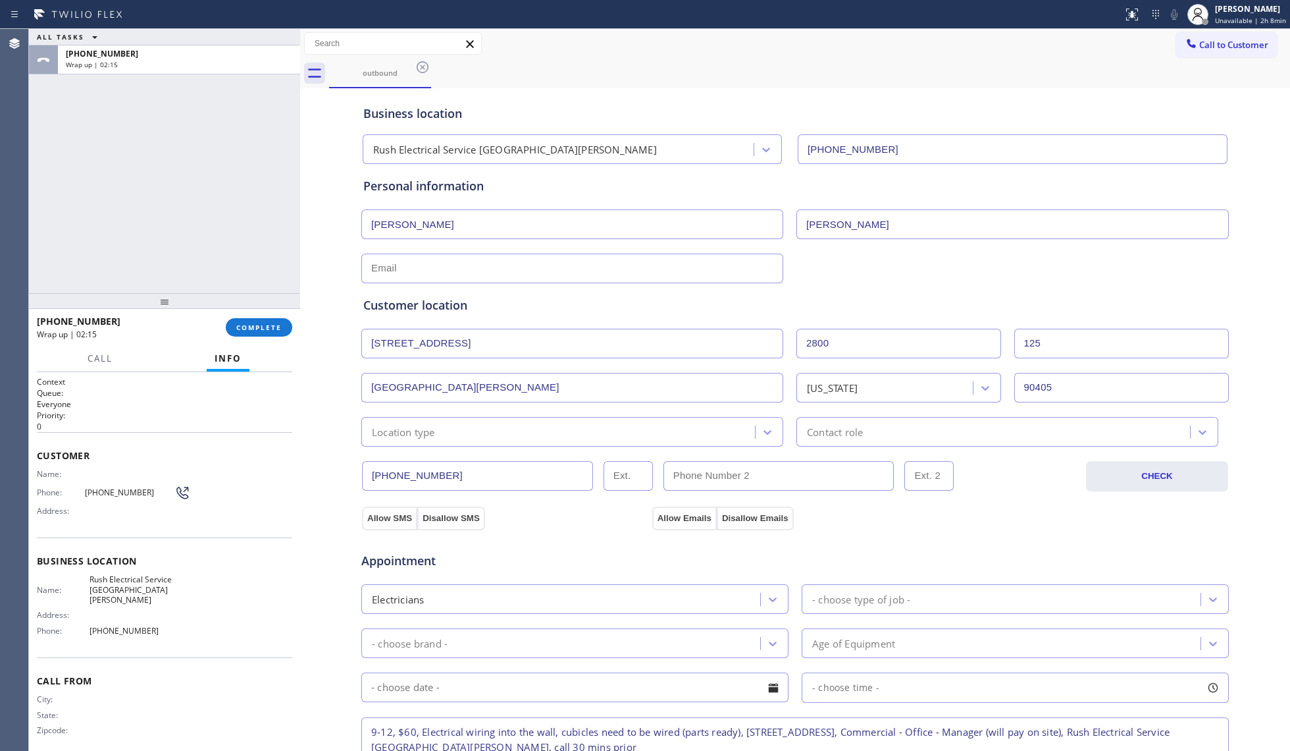
type input "[PERSON_NAME]"
drag, startPoint x: 916, startPoint y: 187, endPoint x: 895, endPoint y: 195, distance: 22.5
click at [916, 186] on div "Personal information" at bounding box center [795, 186] width 864 height 18
click at [612, 277] on input "text" at bounding box center [572, 268] width 422 height 30
type input "[EMAIL_ADDRESS][DOMAIN_NAME]"
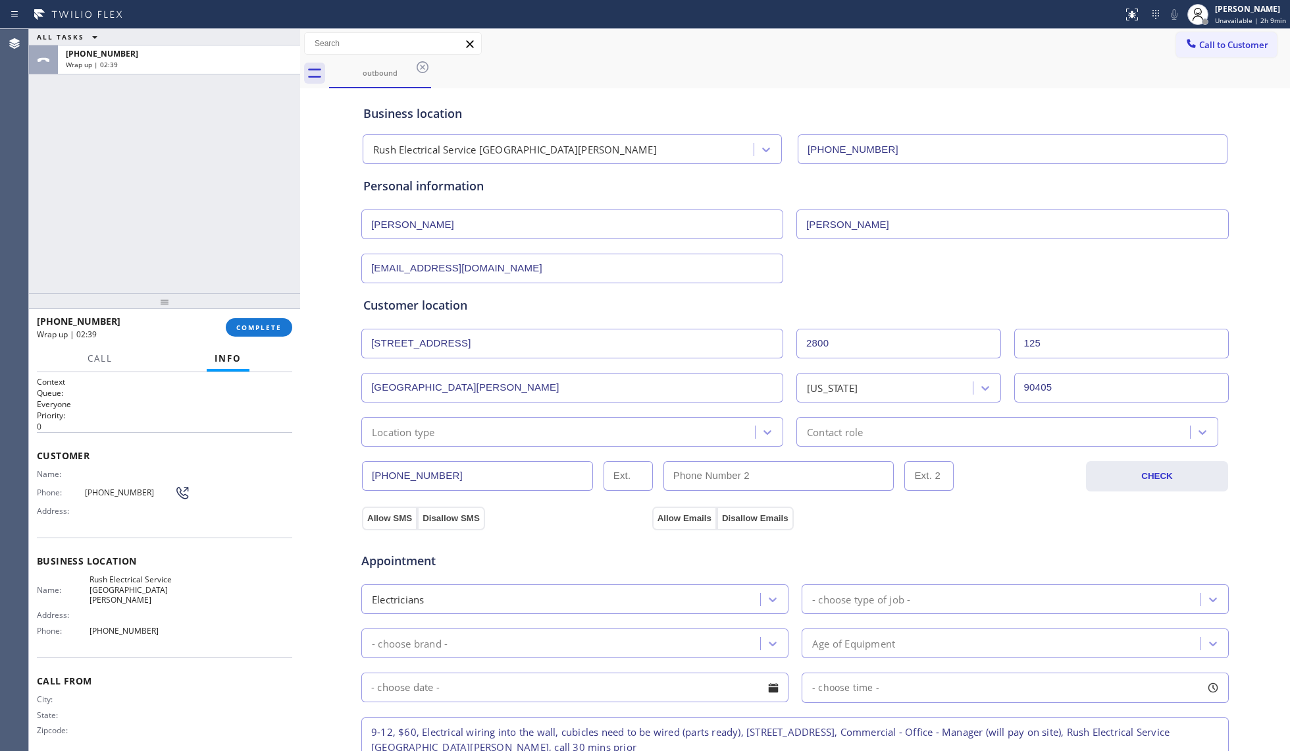
click at [438, 425] on div "Location type" at bounding box center [560, 431] width 390 height 23
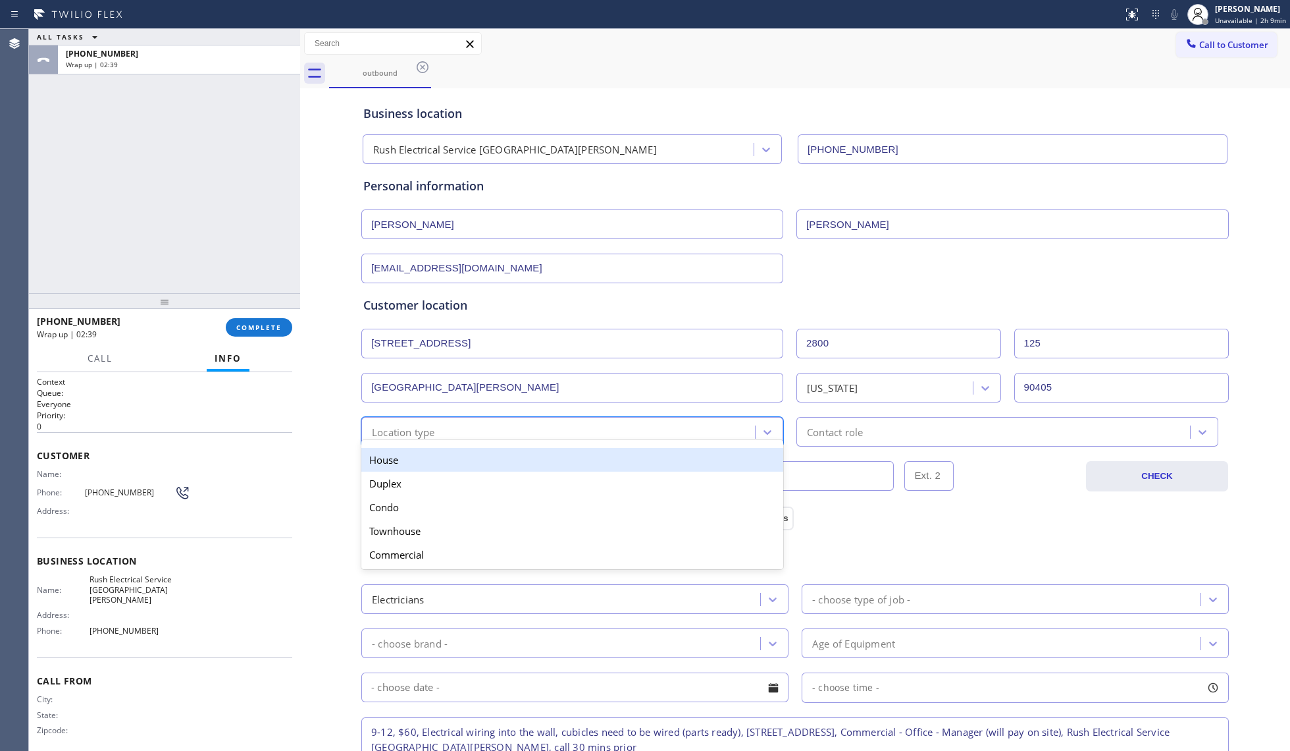
click at [406, 457] on div "House" at bounding box center [572, 460] width 422 height 24
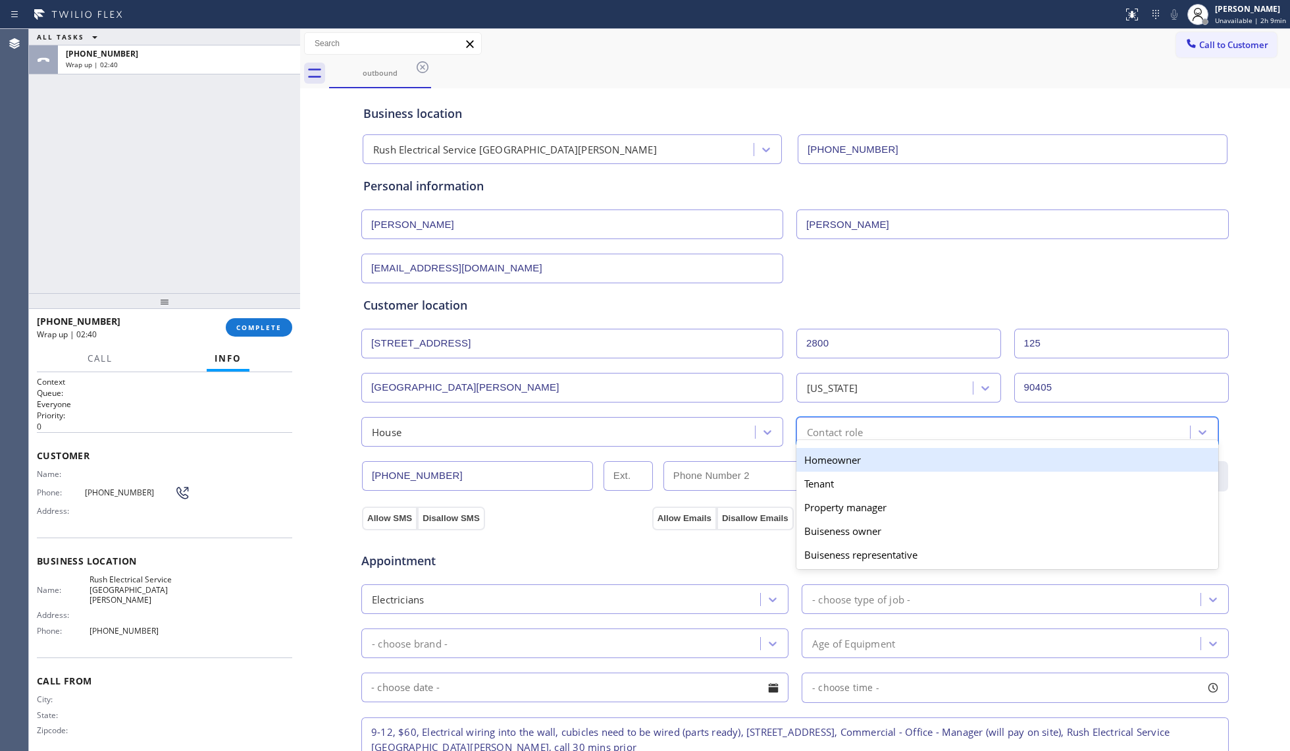
click at [865, 435] on div "Contact role" at bounding box center [996, 431] width 390 height 23
click at [839, 452] on div "Homeowner" at bounding box center [1008, 460] width 422 height 24
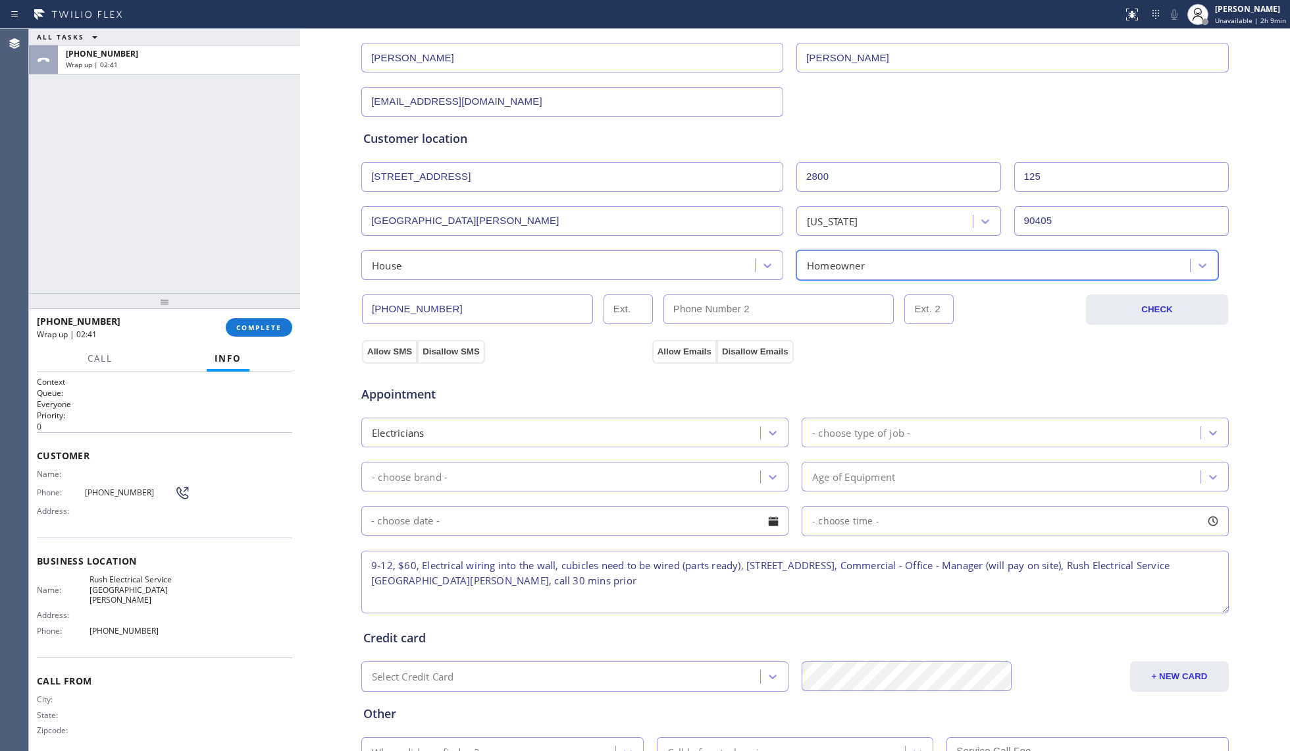
scroll to position [175, 0]
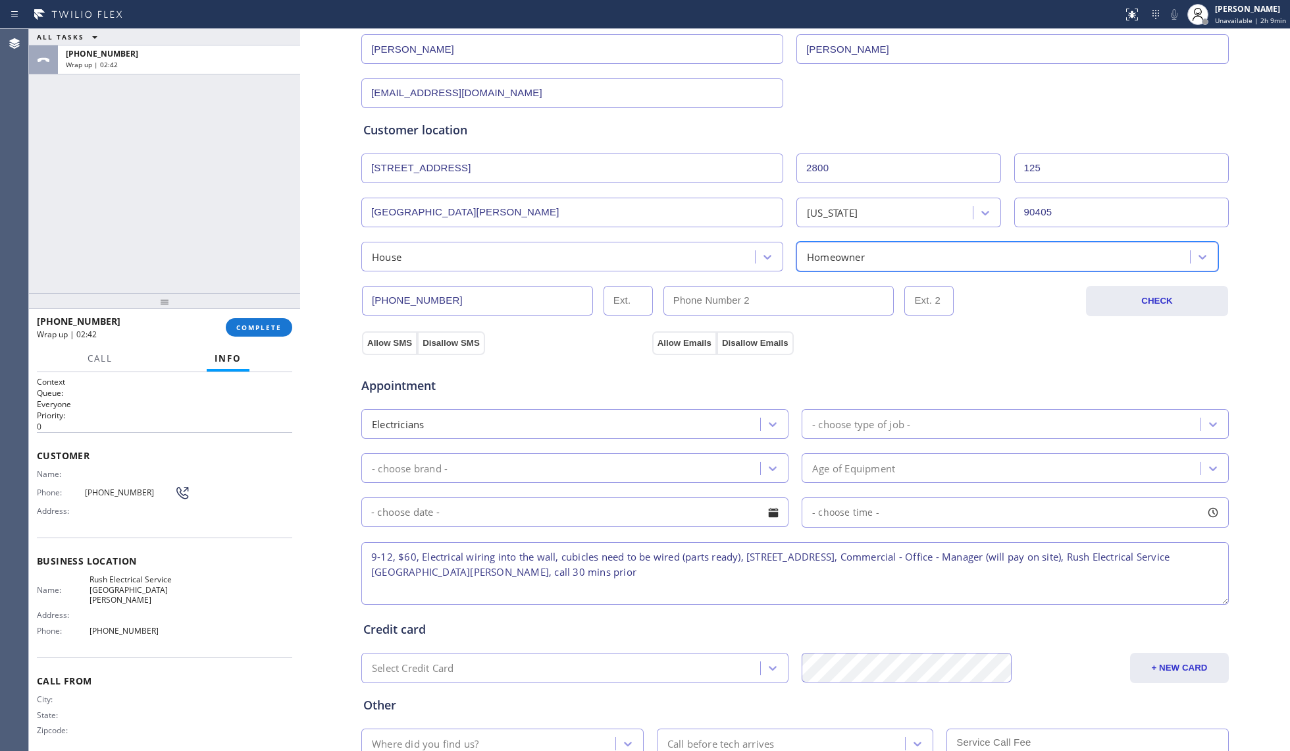
click at [541, 259] on div "House" at bounding box center [560, 256] width 390 height 23
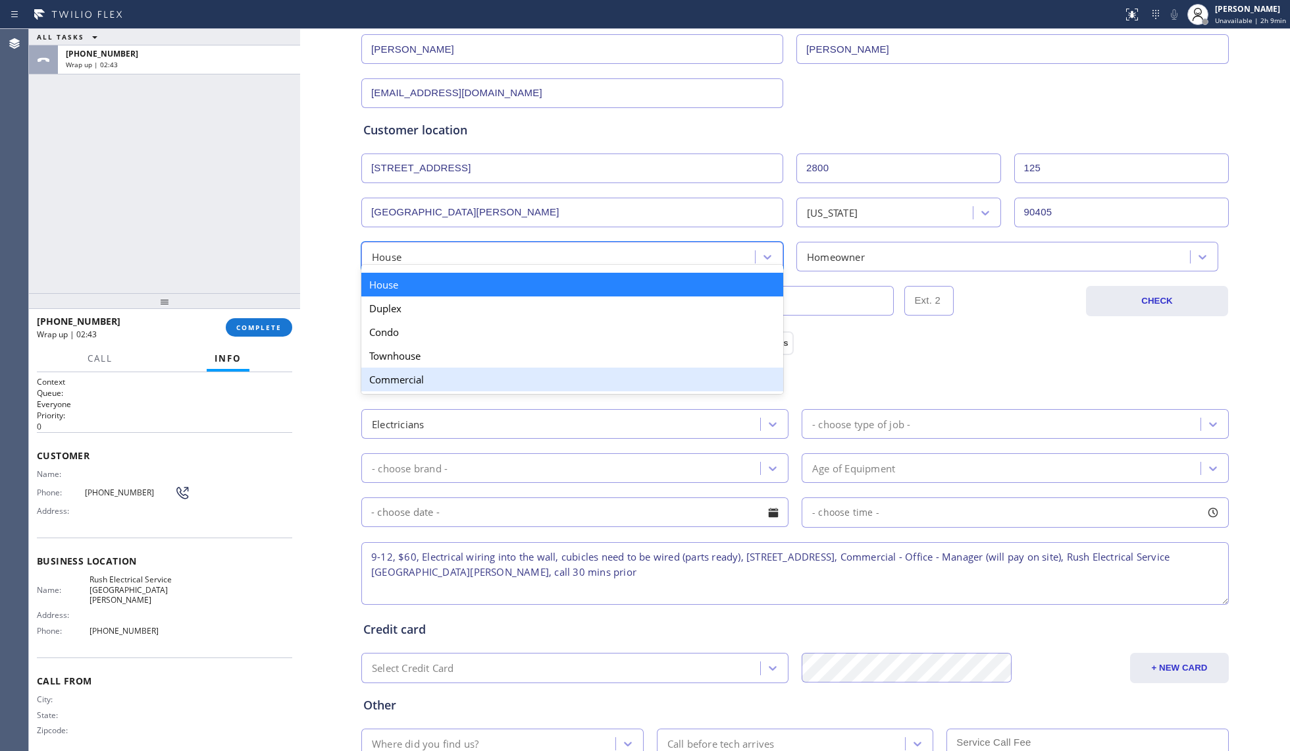
click at [451, 374] on div "Commercial" at bounding box center [572, 379] width 422 height 24
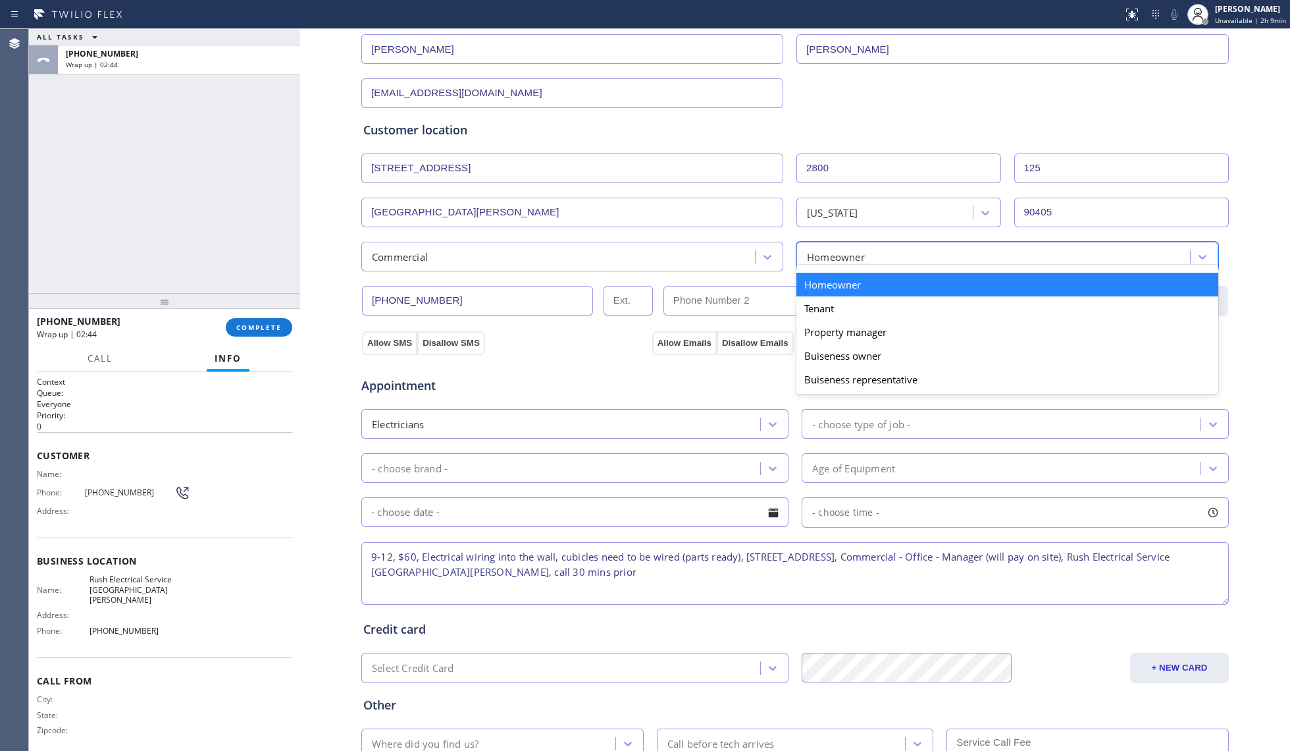
click at [818, 262] on div "Homeowner" at bounding box center [836, 256] width 58 height 15
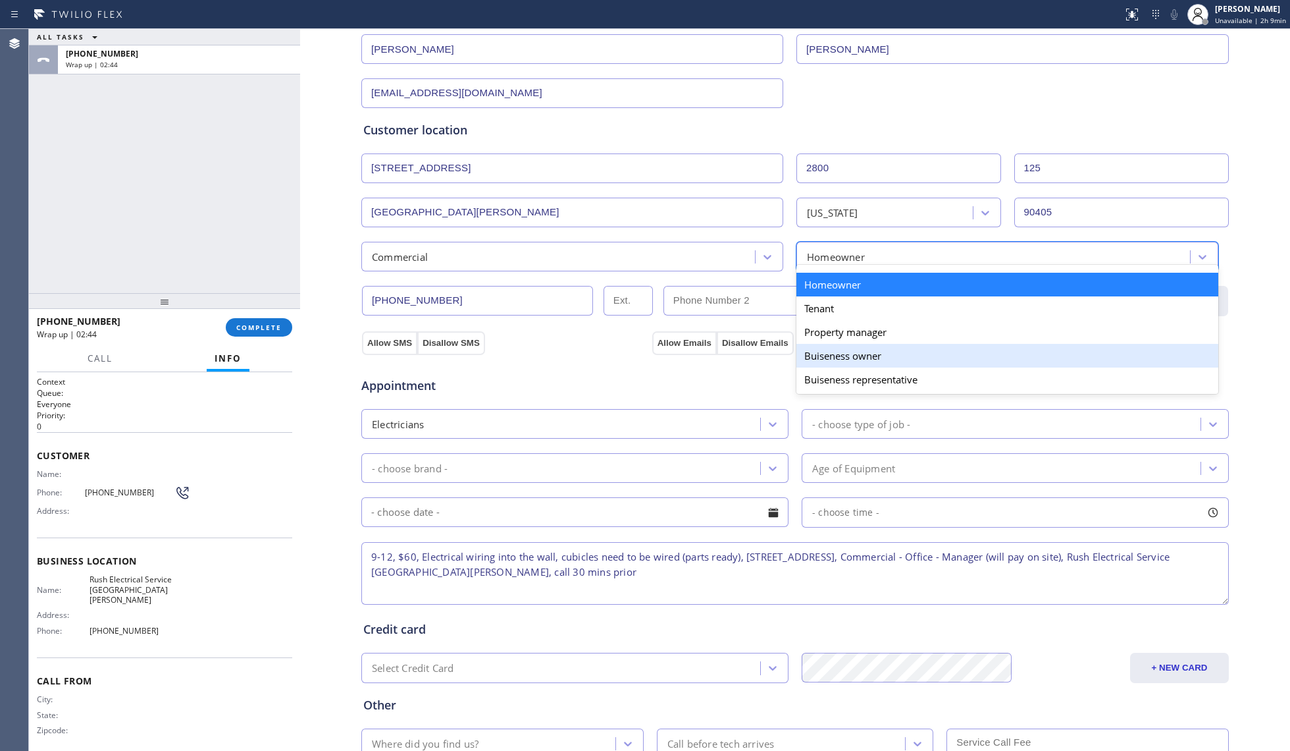
click at [846, 346] on div "Buiseness owner" at bounding box center [1008, 356] width 422 height 24
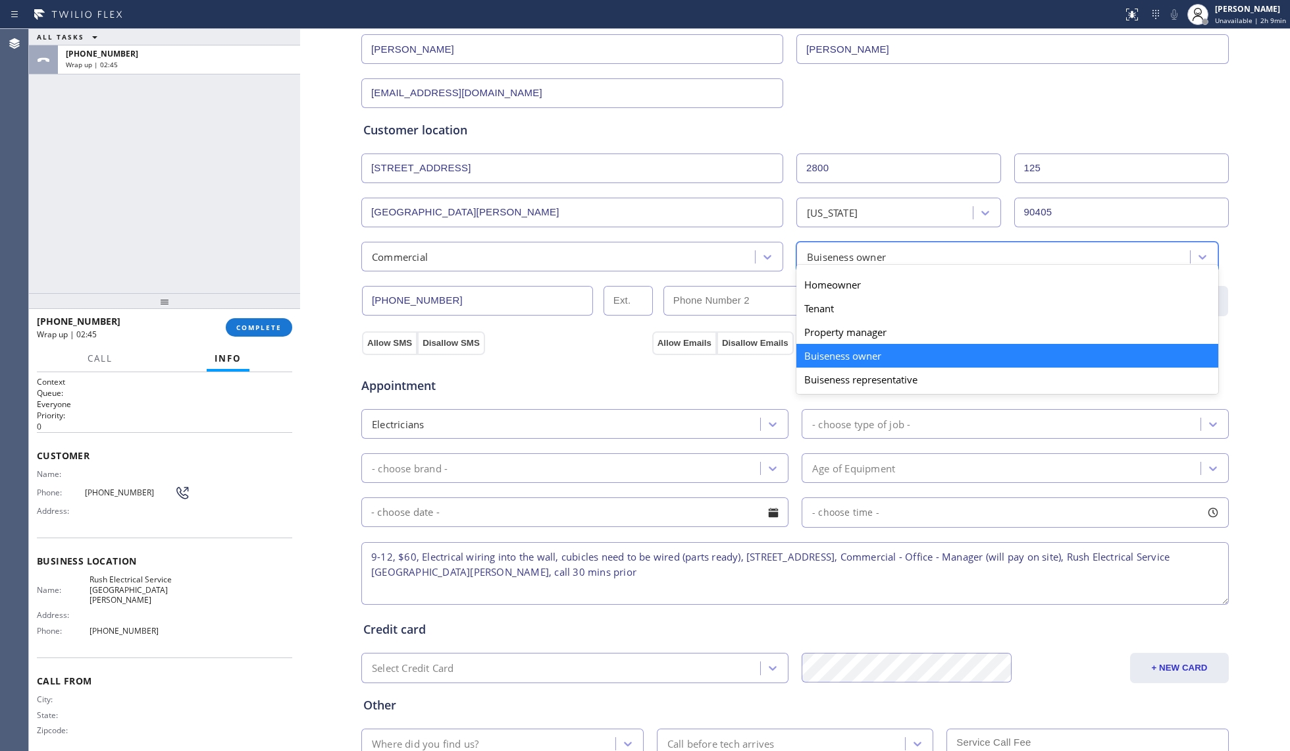
click at [837, 246] on div "Buiseness owner" at bounding box center [996, 256] width 390 height 23
click at [851, 327] on div "Property manager" at bounding box center [1008, 332] width 422 height 24
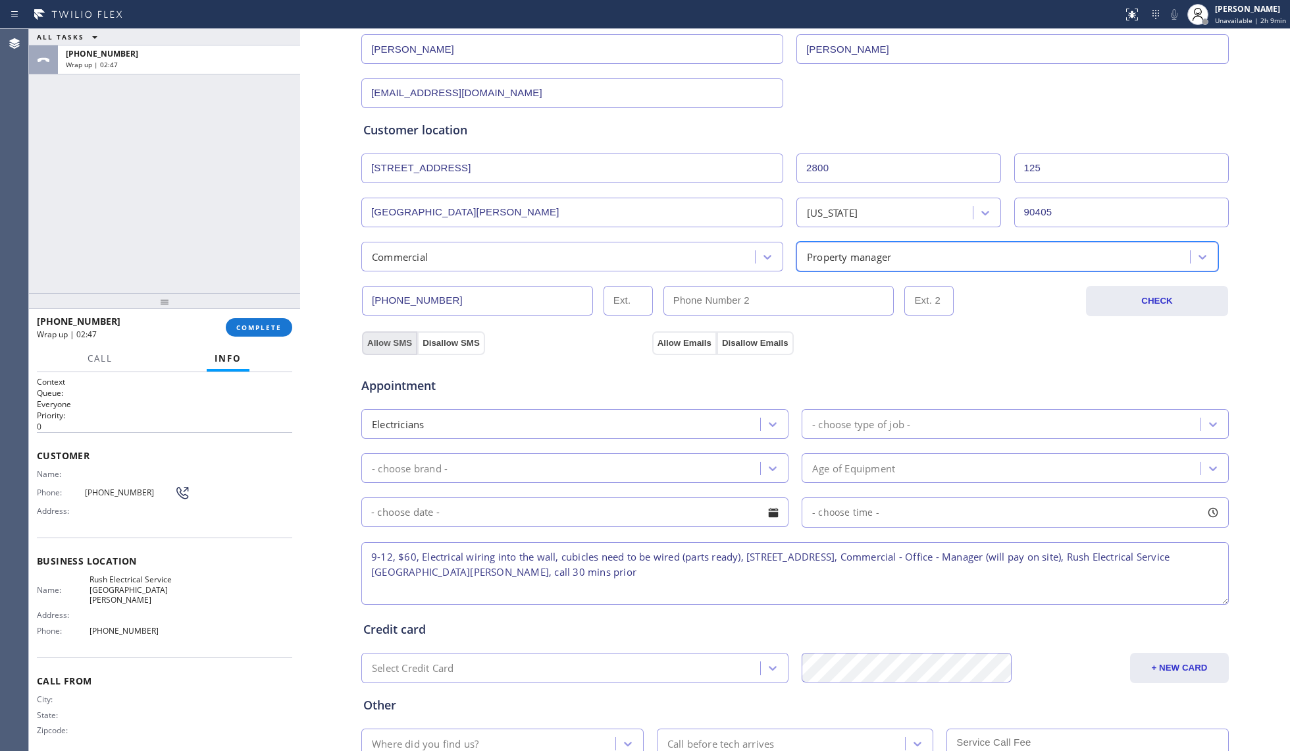
click at [371, 342] on button "Allow SMS" at bounding box center [389, 343] width 55 height 24
click at [665, 346] on button "Allow Emails" at bounding box center [684, 343] width 65 height 24
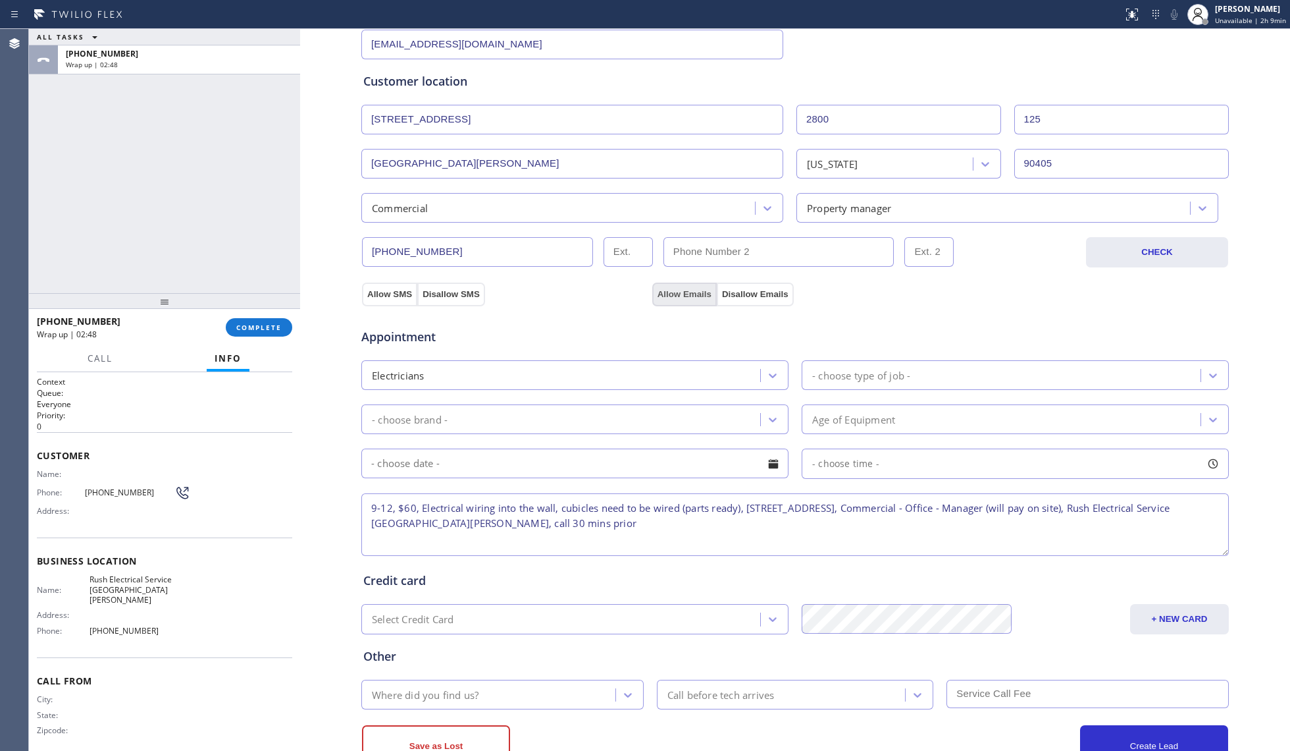
scroll to position [263, 0]
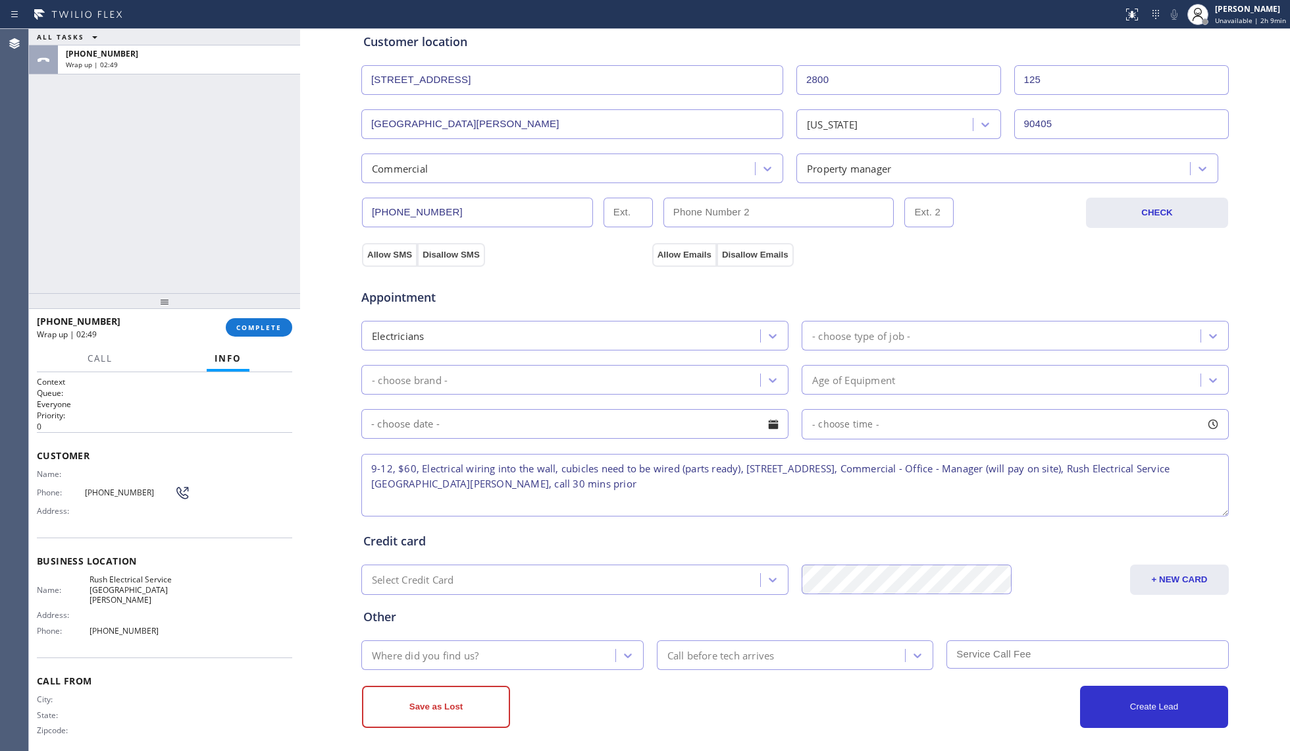
click at [886, 334] on div "- choose type of job -" at bounding box center [861, 335] width 98 height 15
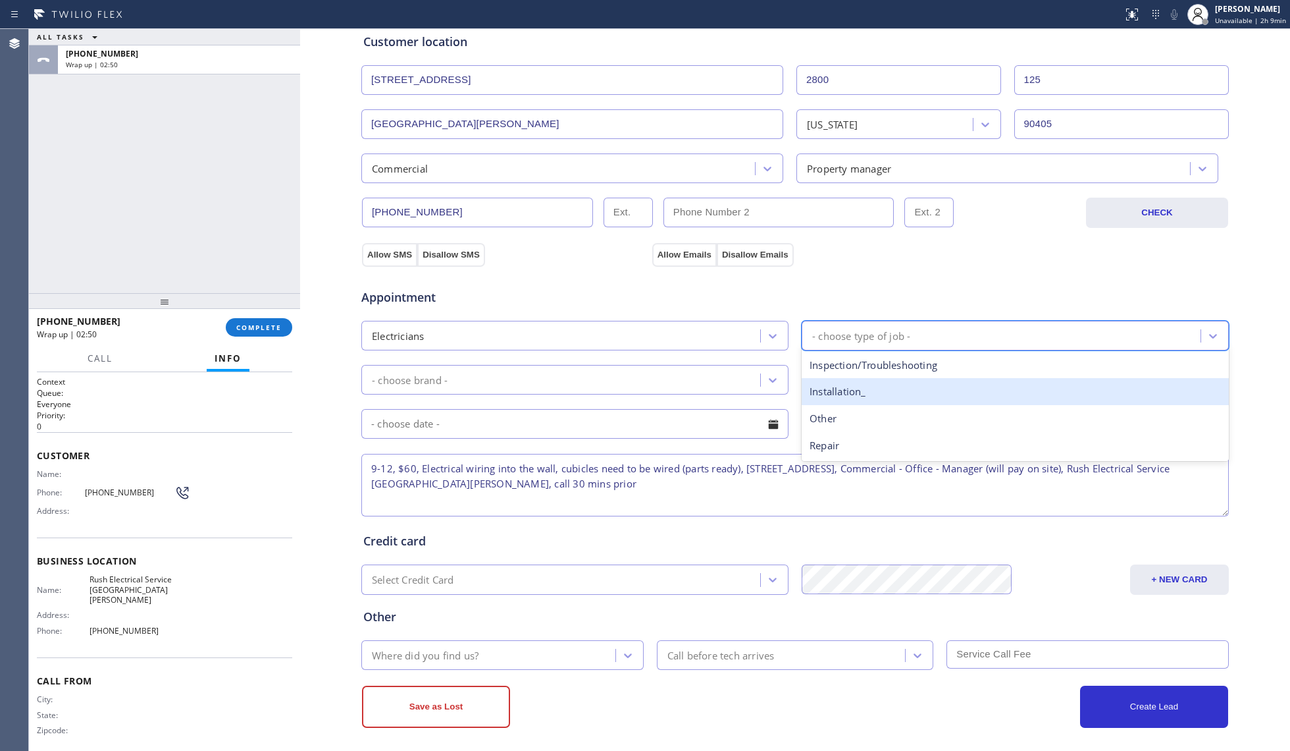
drag, startPoint x: 849, startPoint y: 382, endPoint x: 801, endPoint y: 383, distance: 48.1
click at [848, 383] on div "Installation_" at bounding box center [1015, 391] width 427 height 27
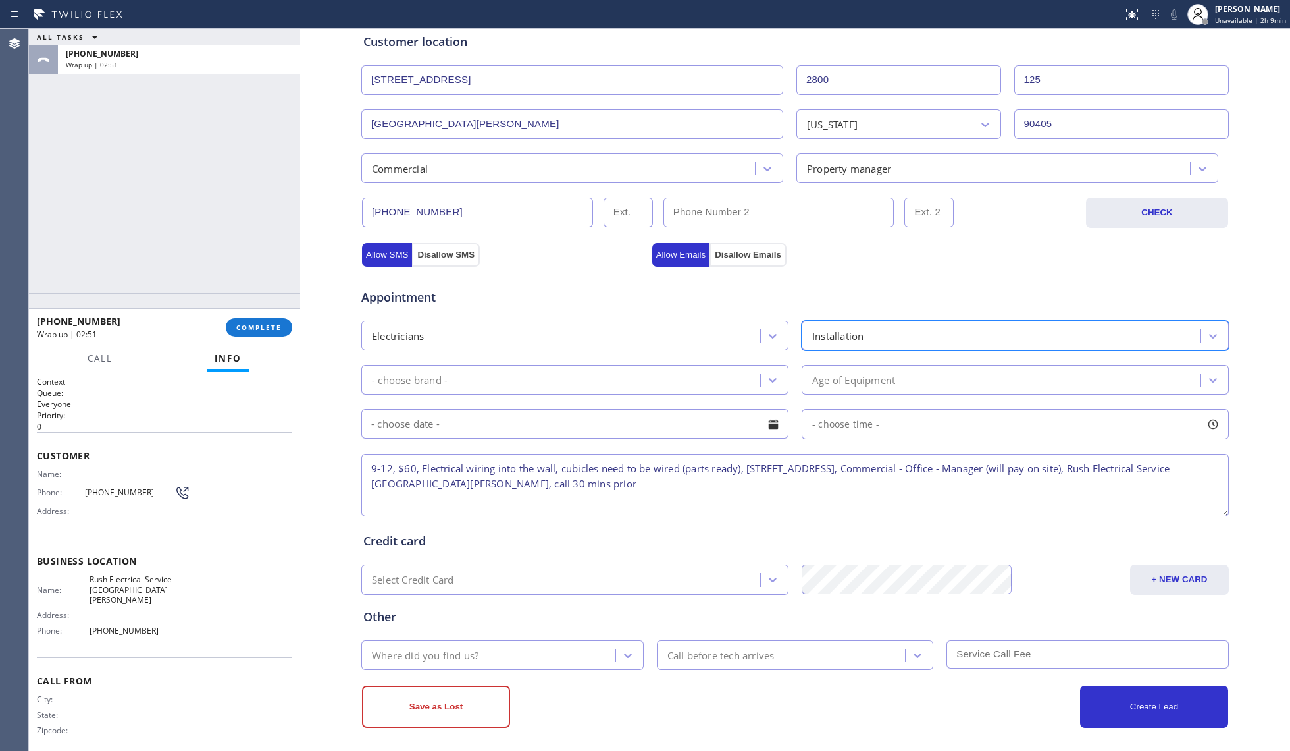
click at [672, 388] on div "- choose brand -" at bounding box center [562, 379] width 395 height 23
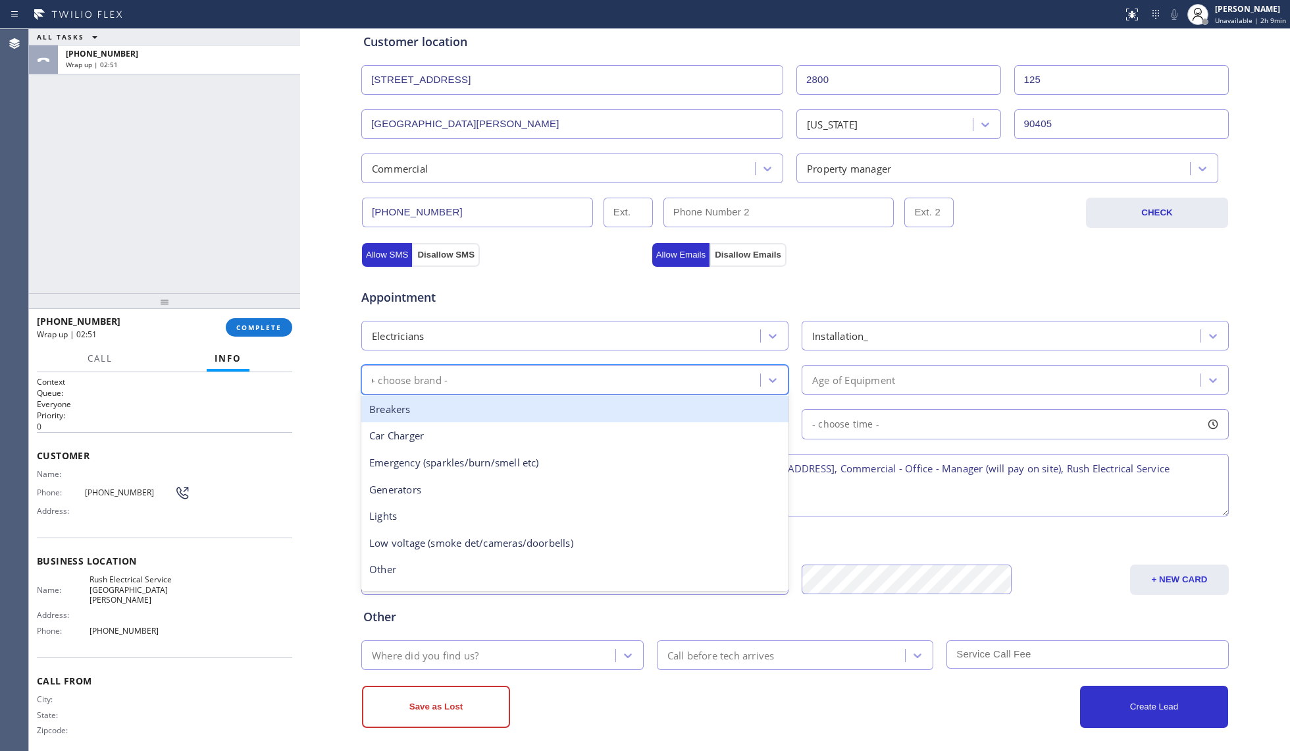
type input "ou"
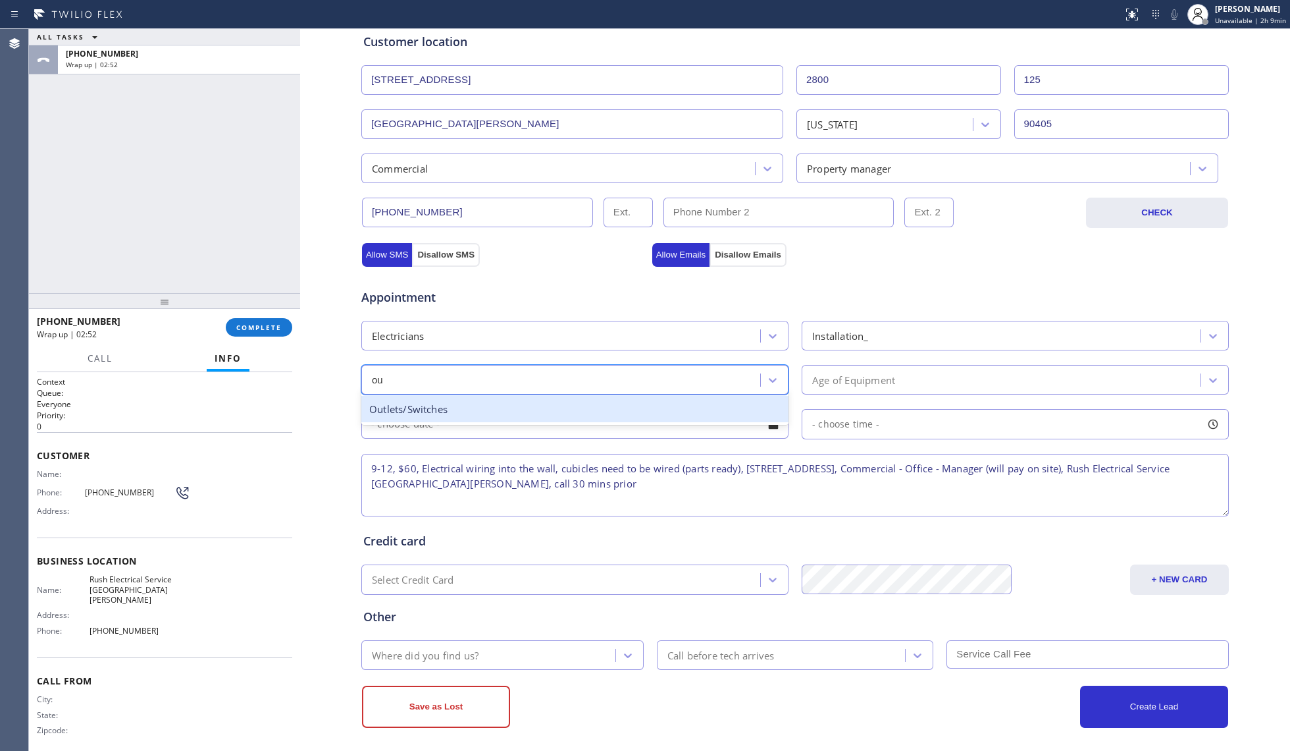
click at [586, 402] on div "Outlets/Switches" at bounding box center [574, 409] width 427 height 27
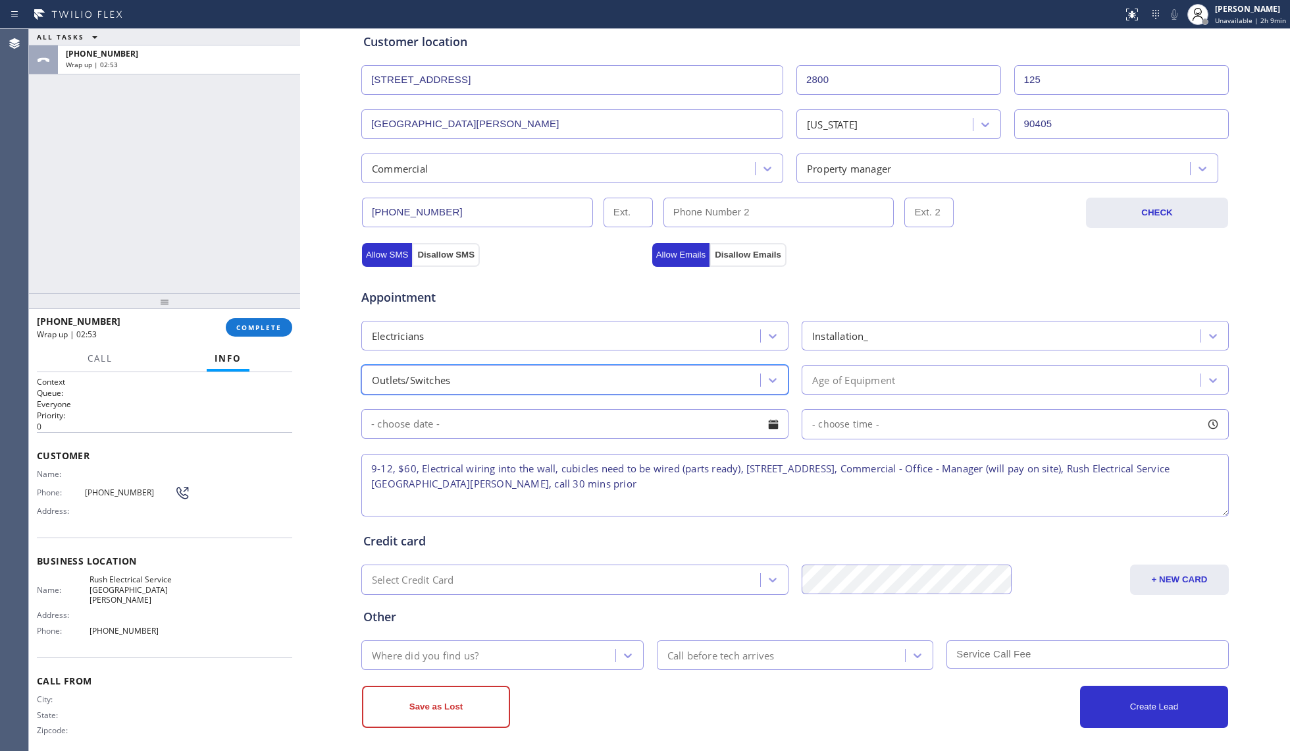
click at [870, 391] on div "Age of Equipment" at bounding box center [1003, 379] width 395 height 23
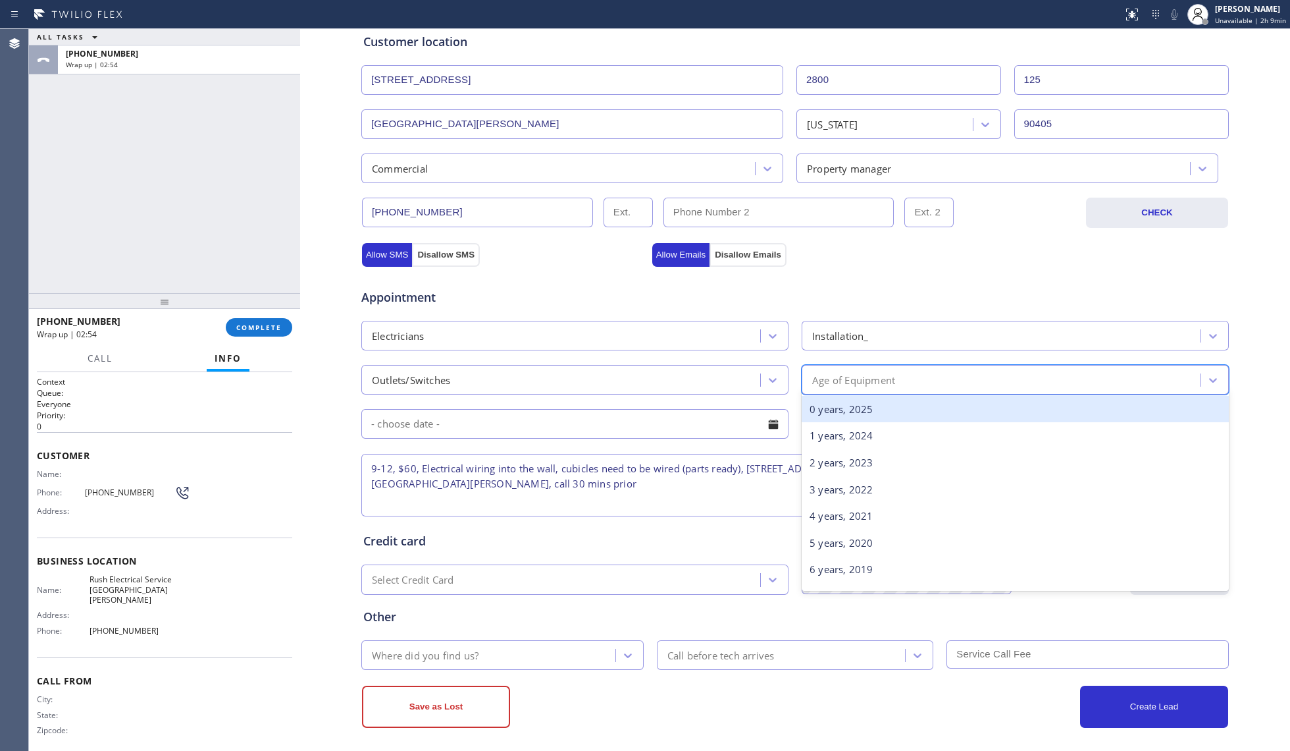
click at [840, 406] on div "0 years, 2025" at bounding box center [1015, 409] width 427 height 27
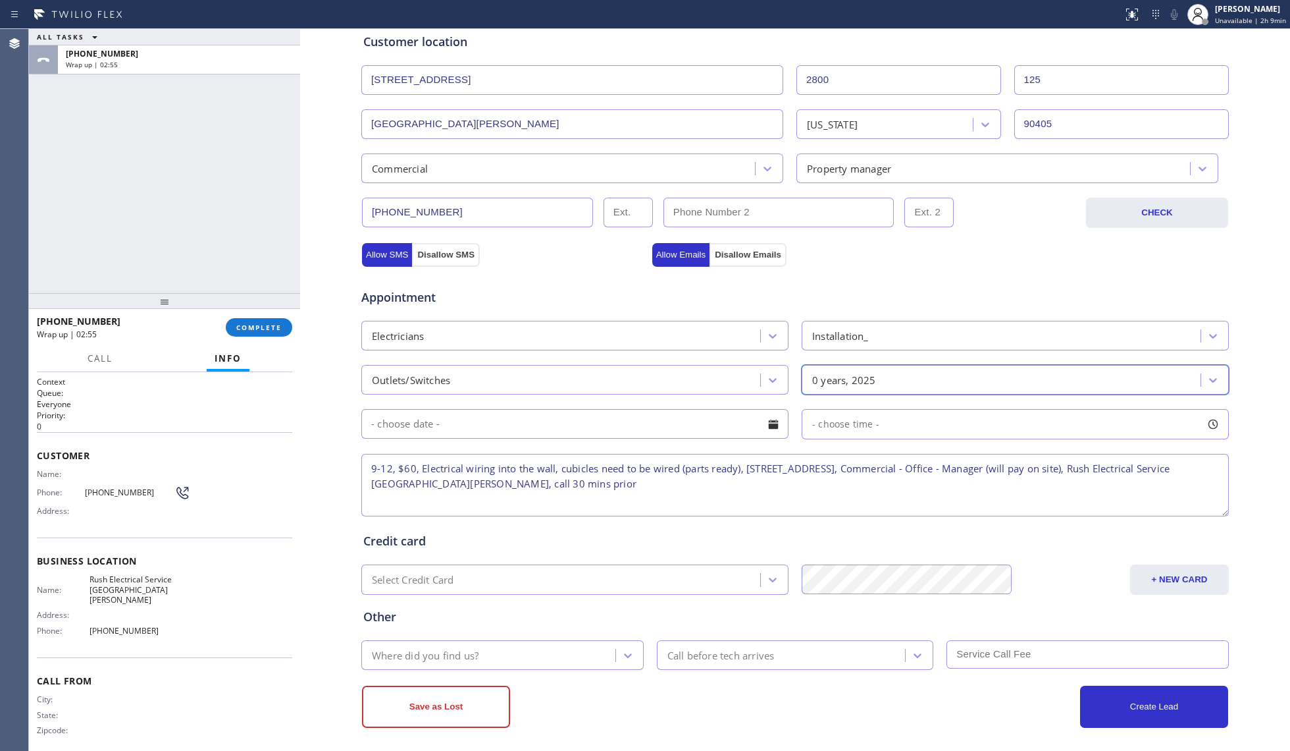
click at [519, 421] on input "text" at bounding box center [574, 424] width 427 height 30
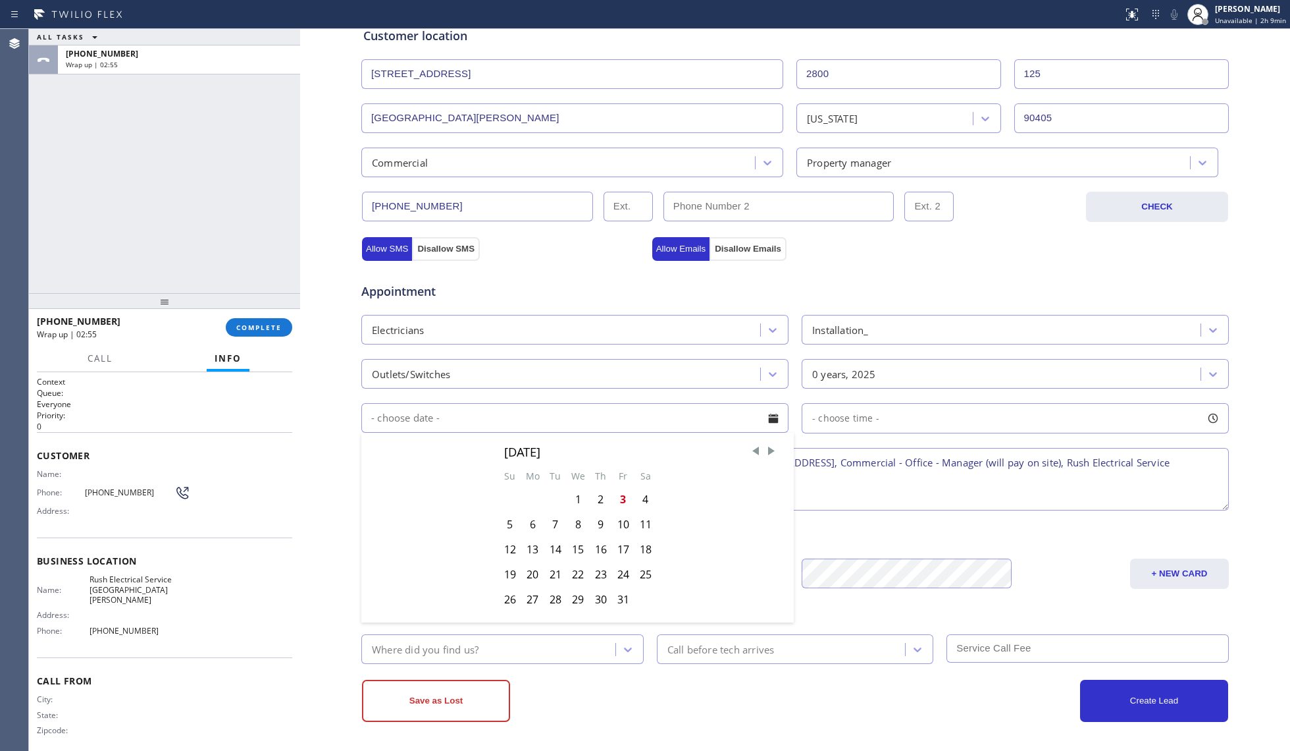
scroll to position [274, 0]
click at [523, 521] on div "6" at bounding box center [532, 523] width 23 height 25
type input "[DATE]"
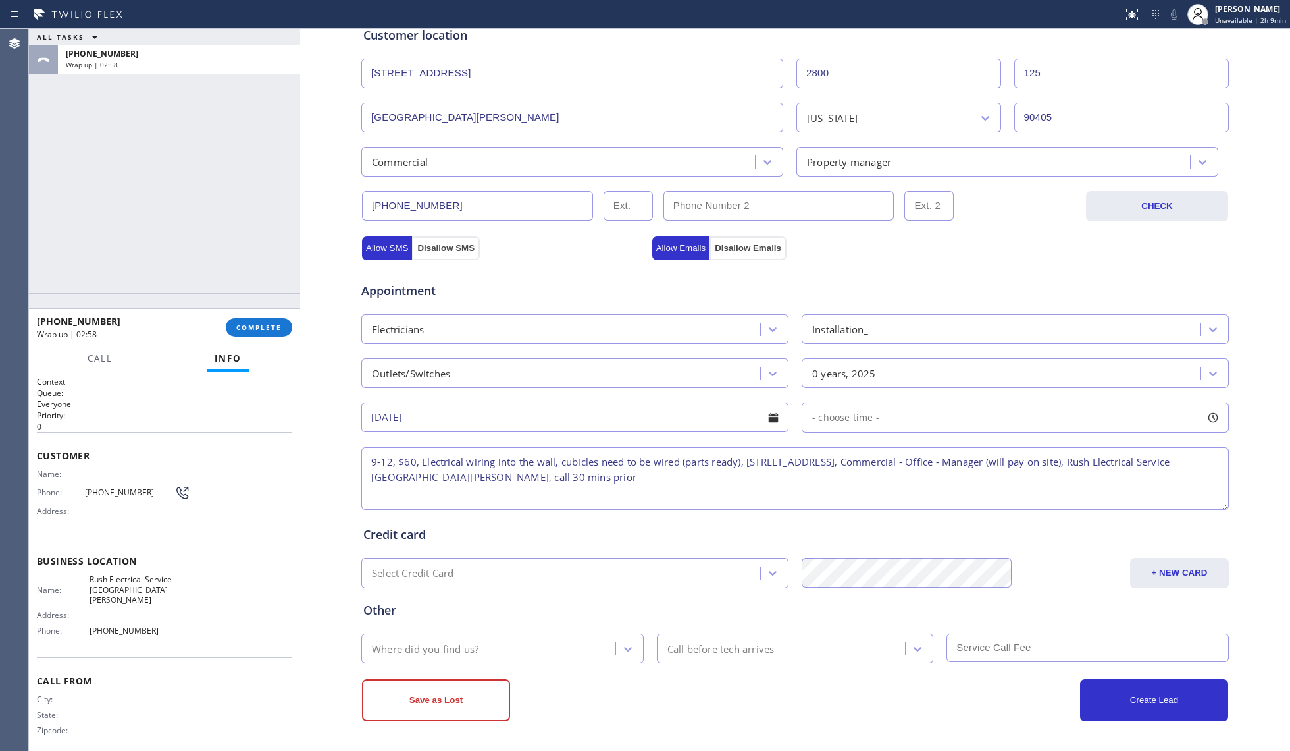
click at [827, 413] on span "- choose time -" at bounding box center [845, 417] width 67 height 13
drag, startPoint x: 802, startPoint y: 492, endPoint x: 936, endPoint y: 488, distance: 133.7
click at [936, 488] on div at bounding box center [941, 498] width 16 height 28
drag, startPoint x: 803, startPoint y: 496, endPoint x: 770, endPoint y: 491, distance: 34.0
click at [844, 494] on div at bounding box center [847, 498] width 16 height 28
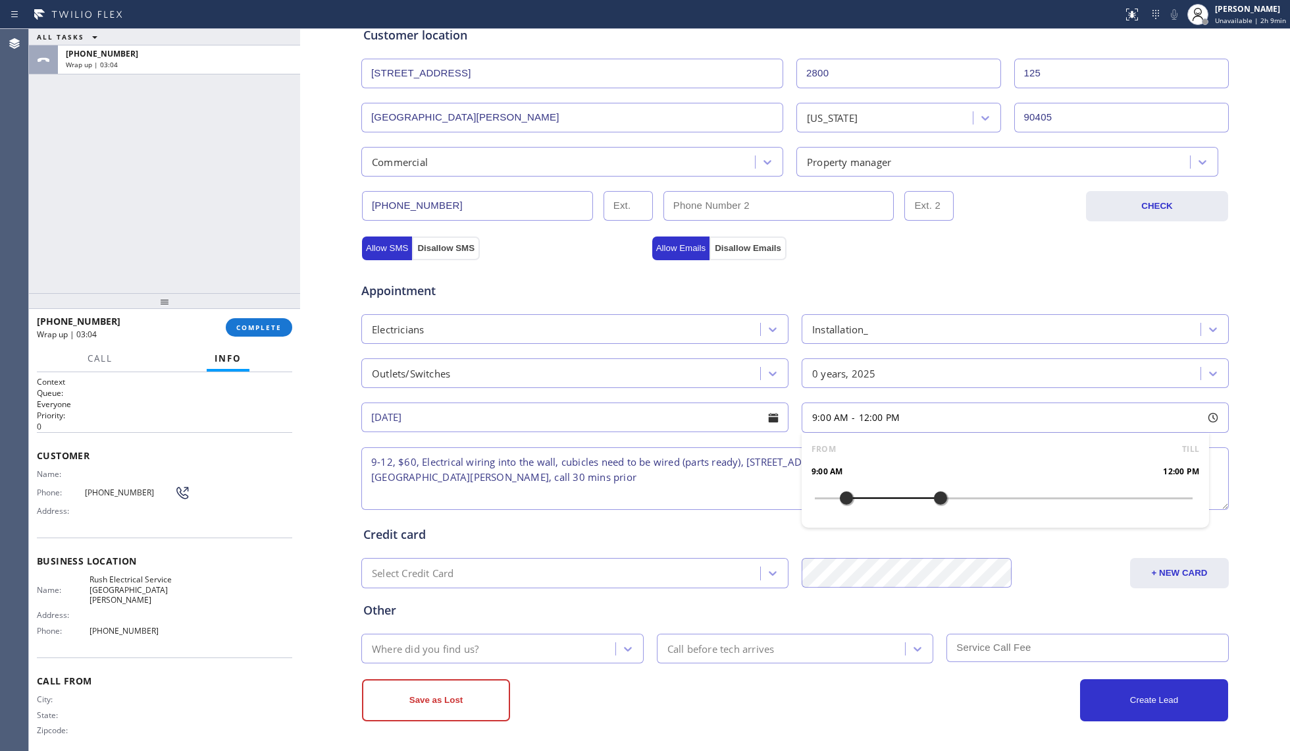
click at [488, 649] on div "Where did you find us?" at bounding box center [490, 648] width 250 height 23
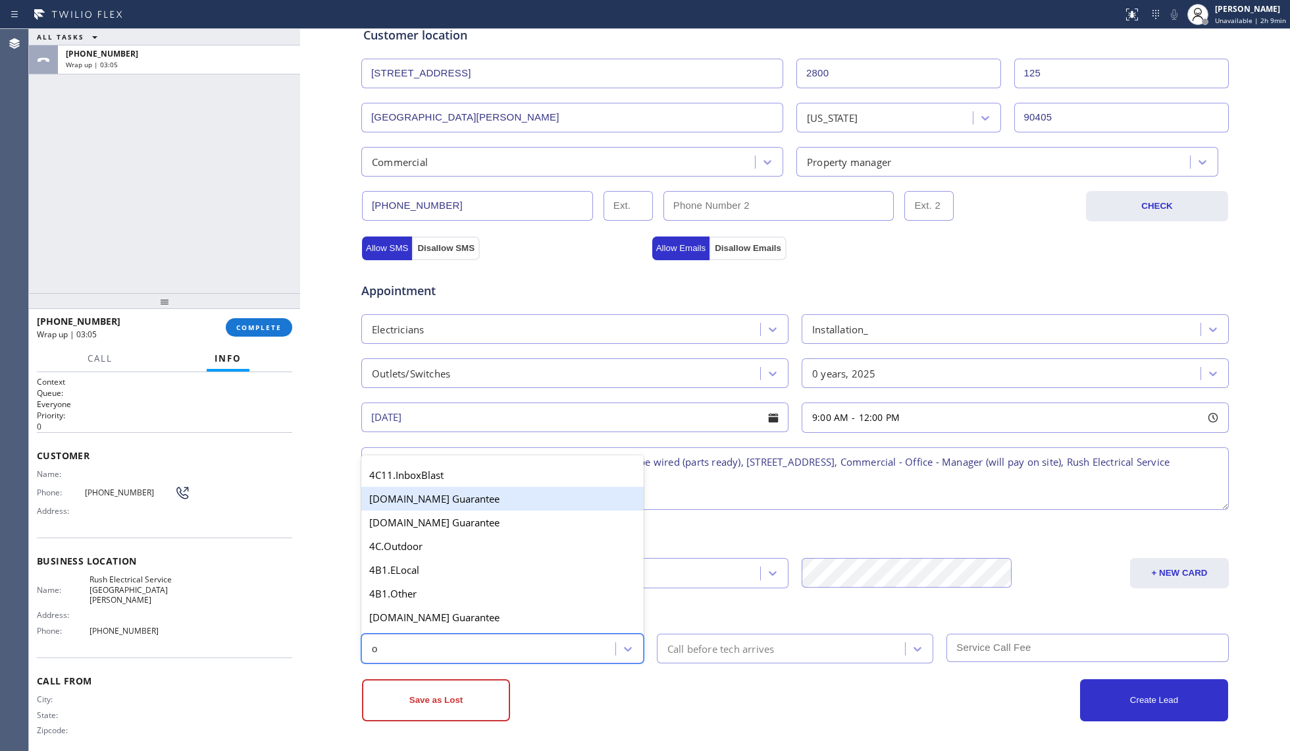
type input "ou"
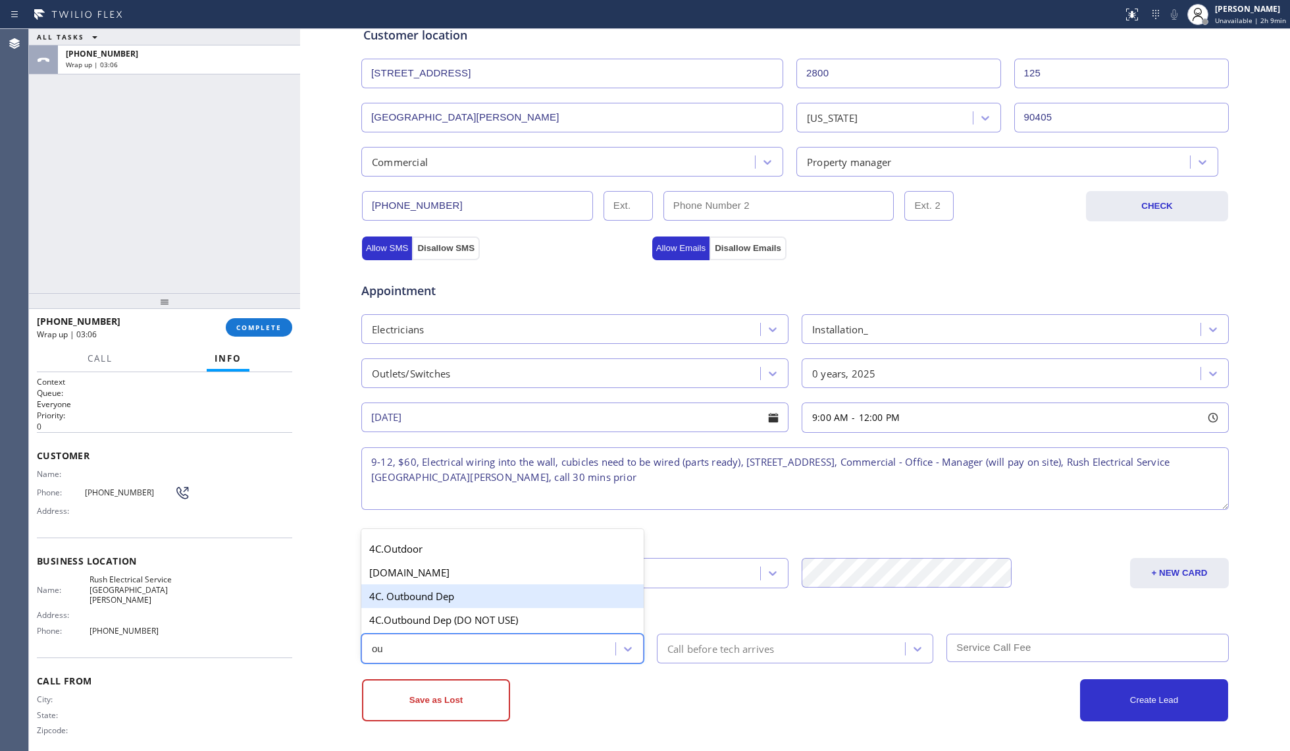
click at [446, 591] on div "4C. Outbound Dep" at bounding box center [502, 596] width 282 height 24
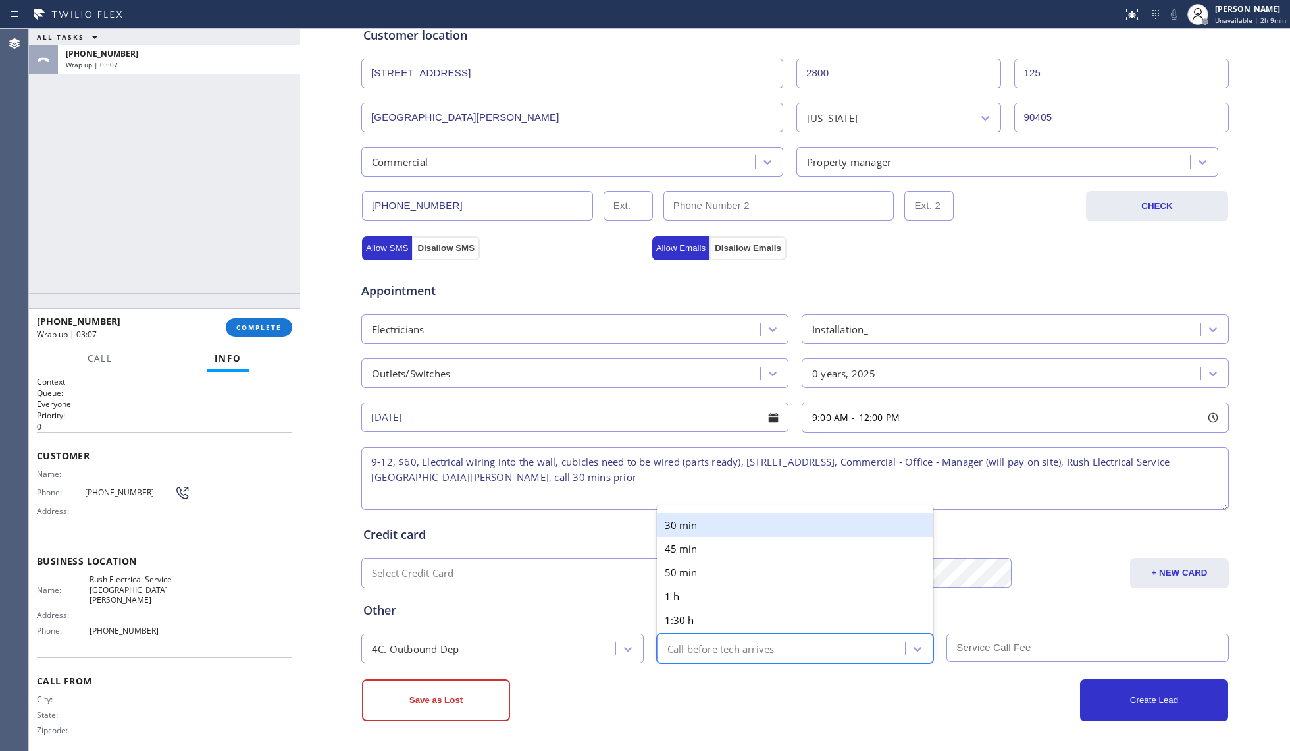
click at [689, 651] on div "Call before tech arrives" at bounding box center [721, 648] width 107 height 15
drag, startPoint x: 686, startPoint y: 514, endPoint x: 716, endPoint y: 527, distance: 32.8
click at [687, 514] on div "30 min" at bounding box center [795, 525] width 277 height 24
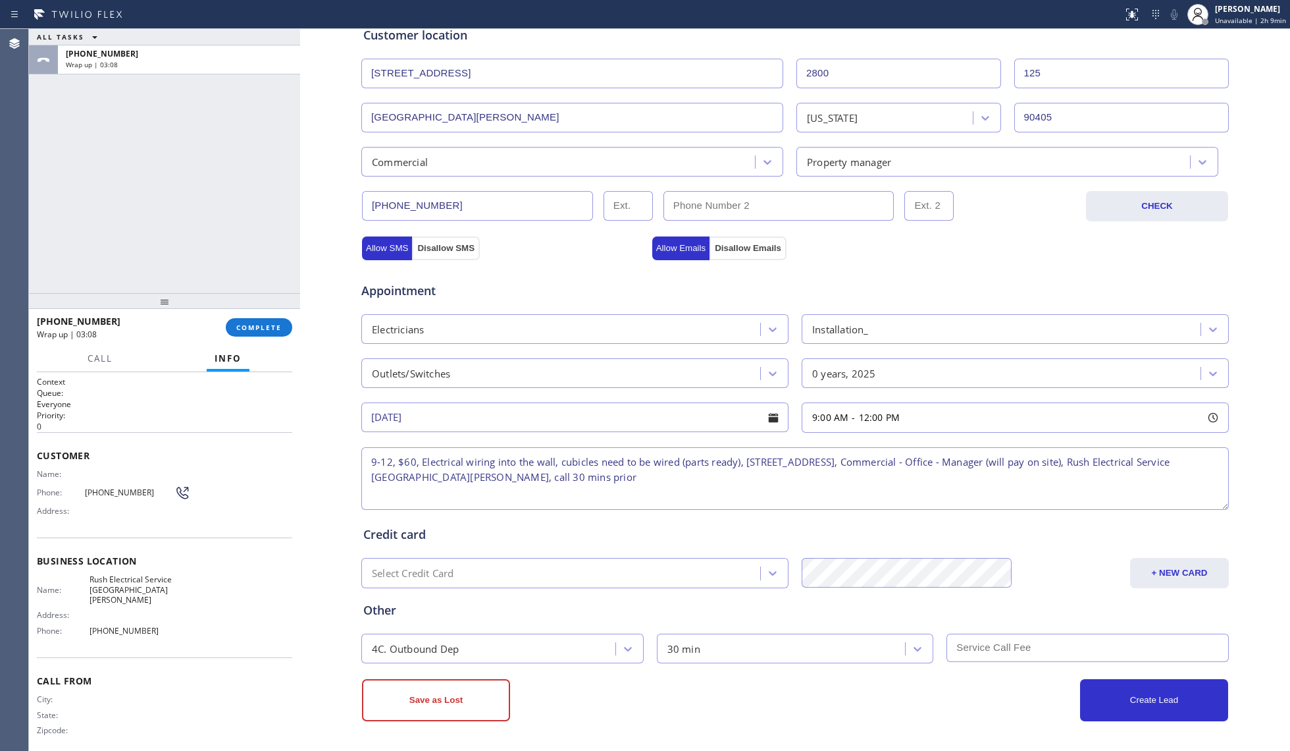
click at [1001, 660] on input "text" at bounding box center [1088, 647] width 282 height 28
type input "60"
click at [1126, 699] on button "Create Lead" at bounding box center [1154, 700] width 148 height 42
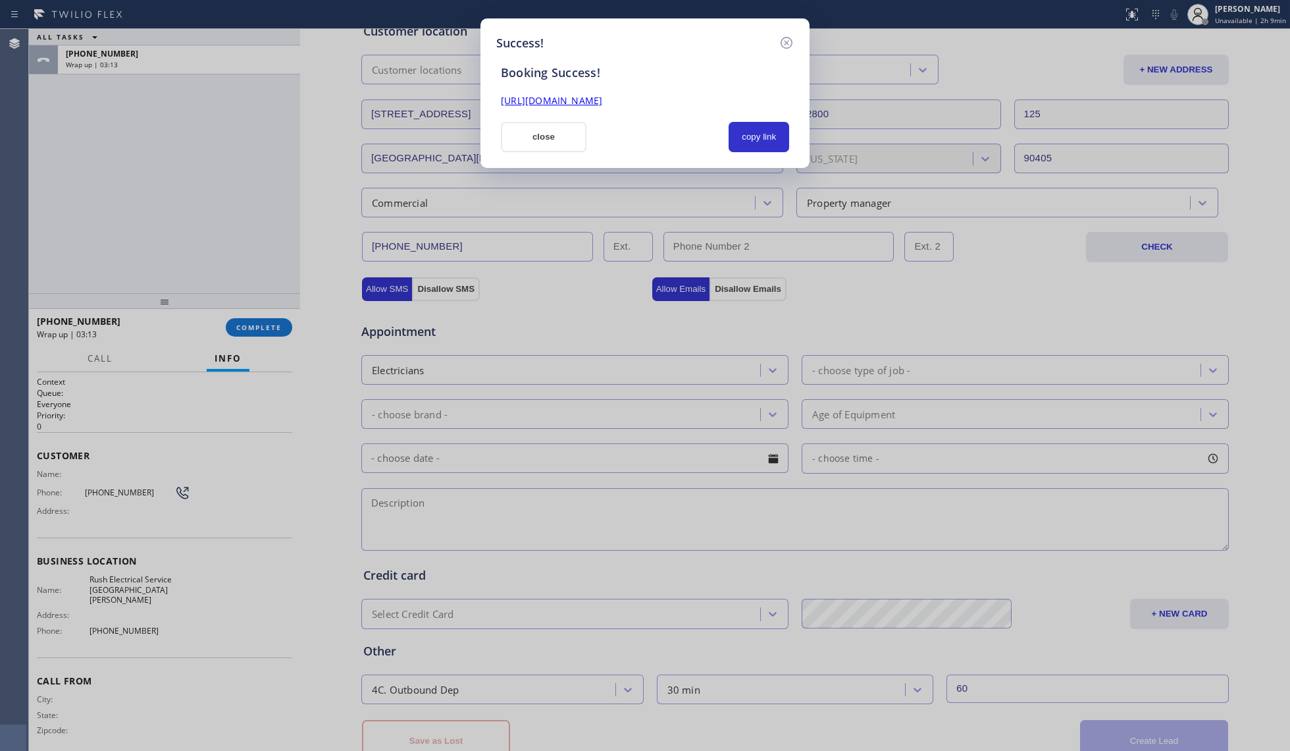
click at [772, 116] on div "Booking Success! [URL][DOMAIN_NAME] close copy link" at bounding box center [645, 102] width 298 height 100
click at [760, 125] on button "copy link" at bounding box center [759, 137] width 61 height 30
click at [602, 99] on link "[URL][DOMAIN_NAME]" at bounding box center [551, 100] width 101 height 13
click at [529, 145] on button "close" at bounding box center [544, 137] width 86 height 30
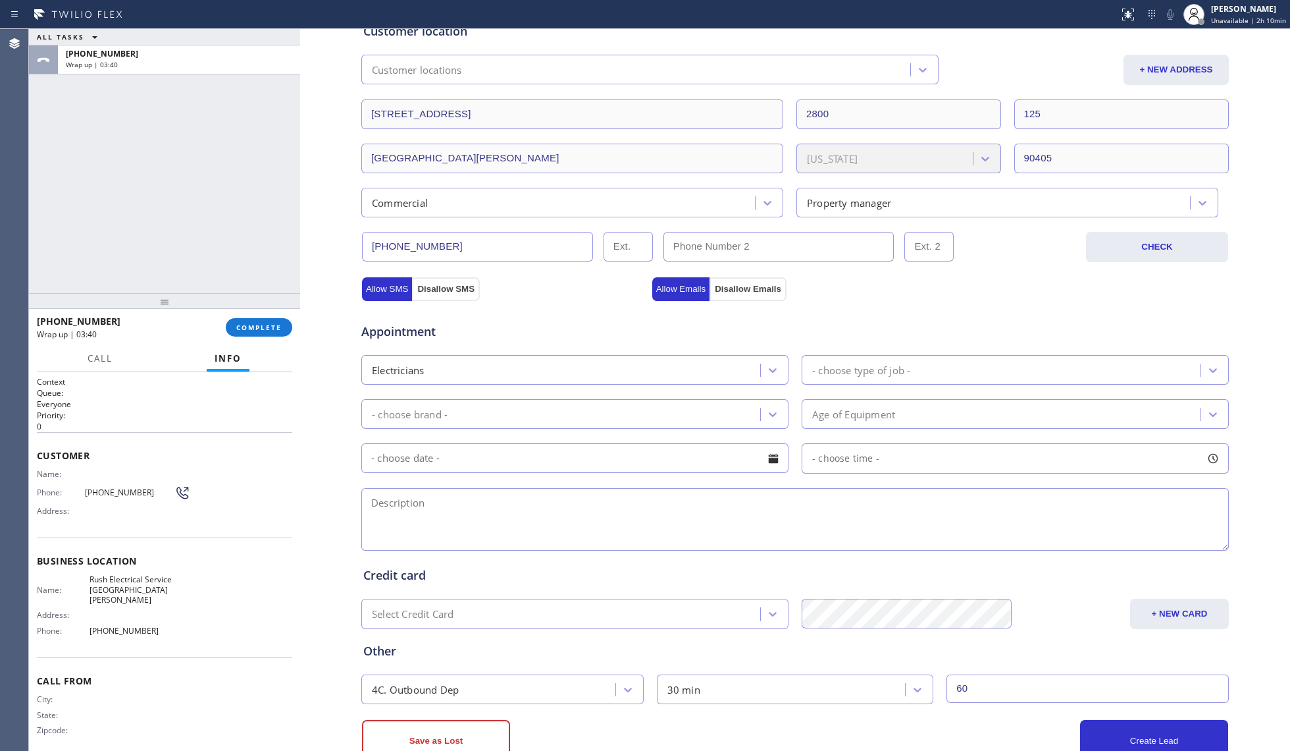
click at [292, 317] on div "[PHONE_NUMBER] Wrap up | 03:40 COMPLETE" at bounding box center [164, 327] width 271 height 37
click at [274, 322] on button "COMPLETE" at bounding box center [259, 327] width 66 height 18
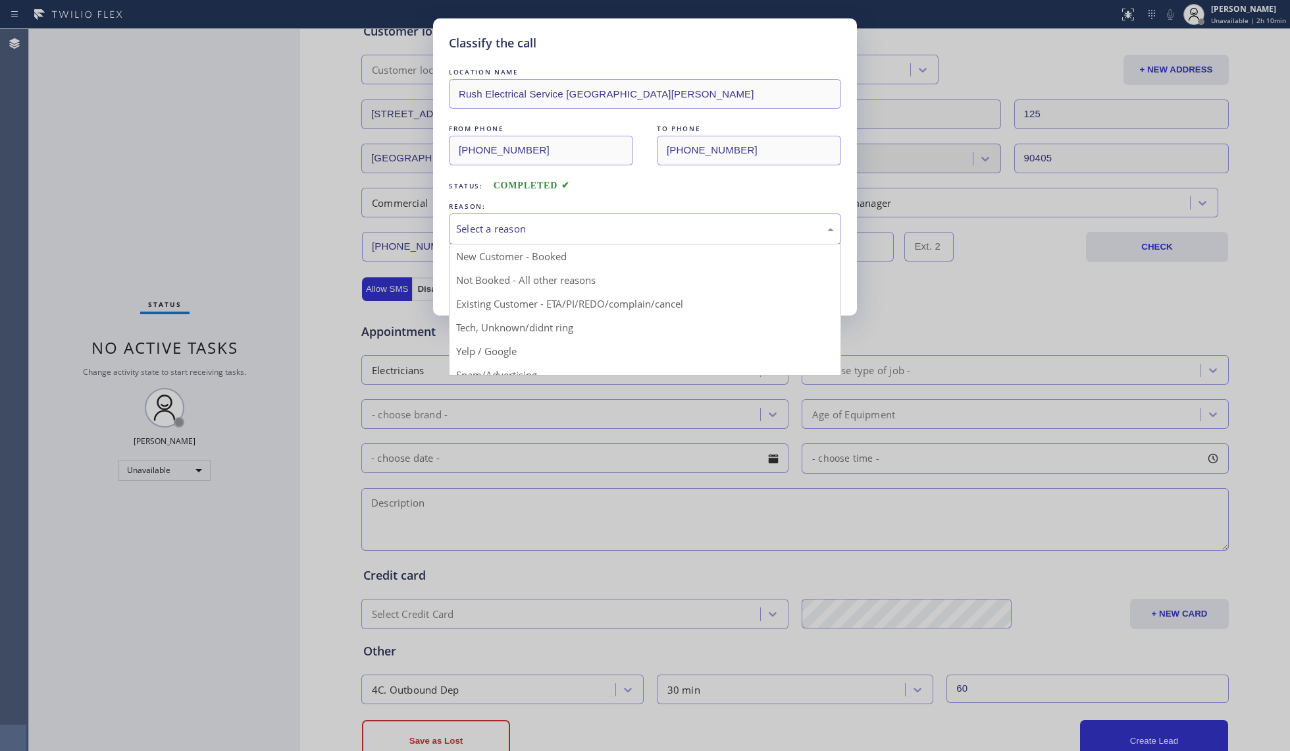
click at [521, 232] on div "Select a reason" at bounding box center [645, 228] width 378 height 15
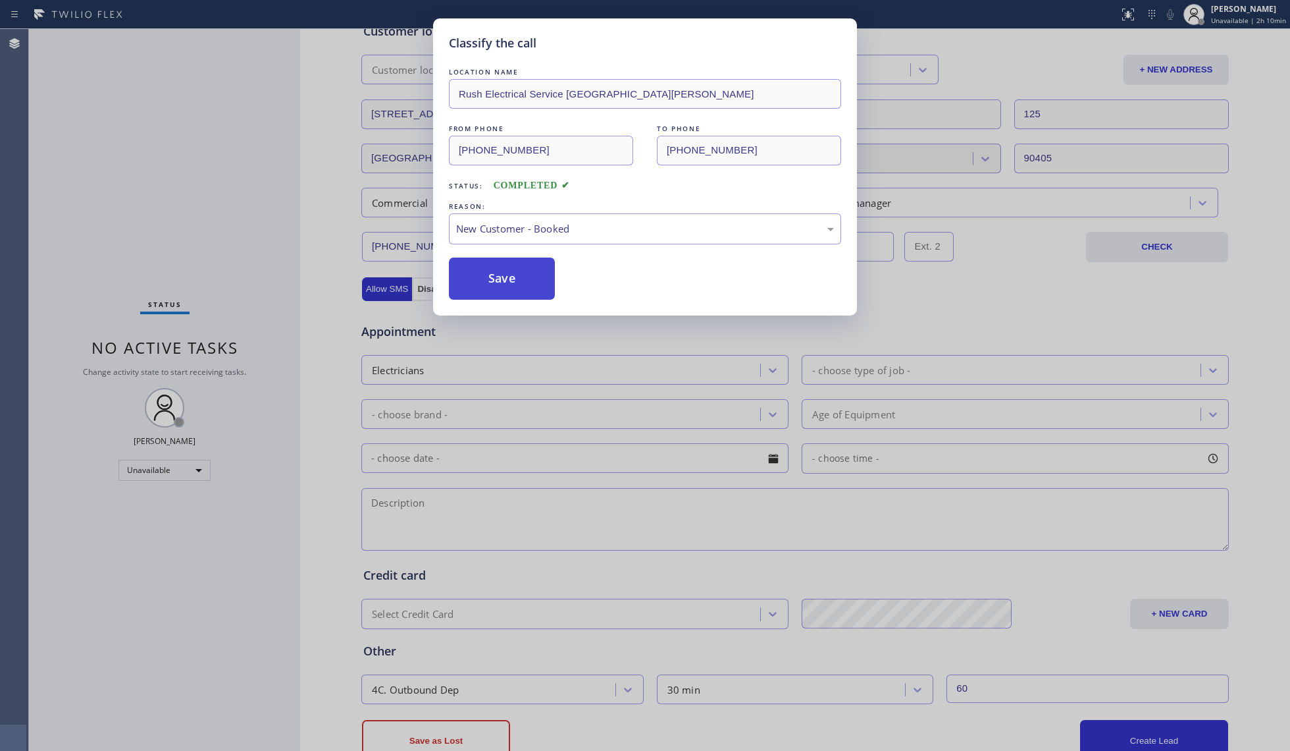
drag, startPoint x: 485, startPoint y: 272, endPoint x: 514, endPoint y: 264, distance: 30.0
click at [486, 272] on button "Save" at bounding box center [502, 278] width 106 height 42
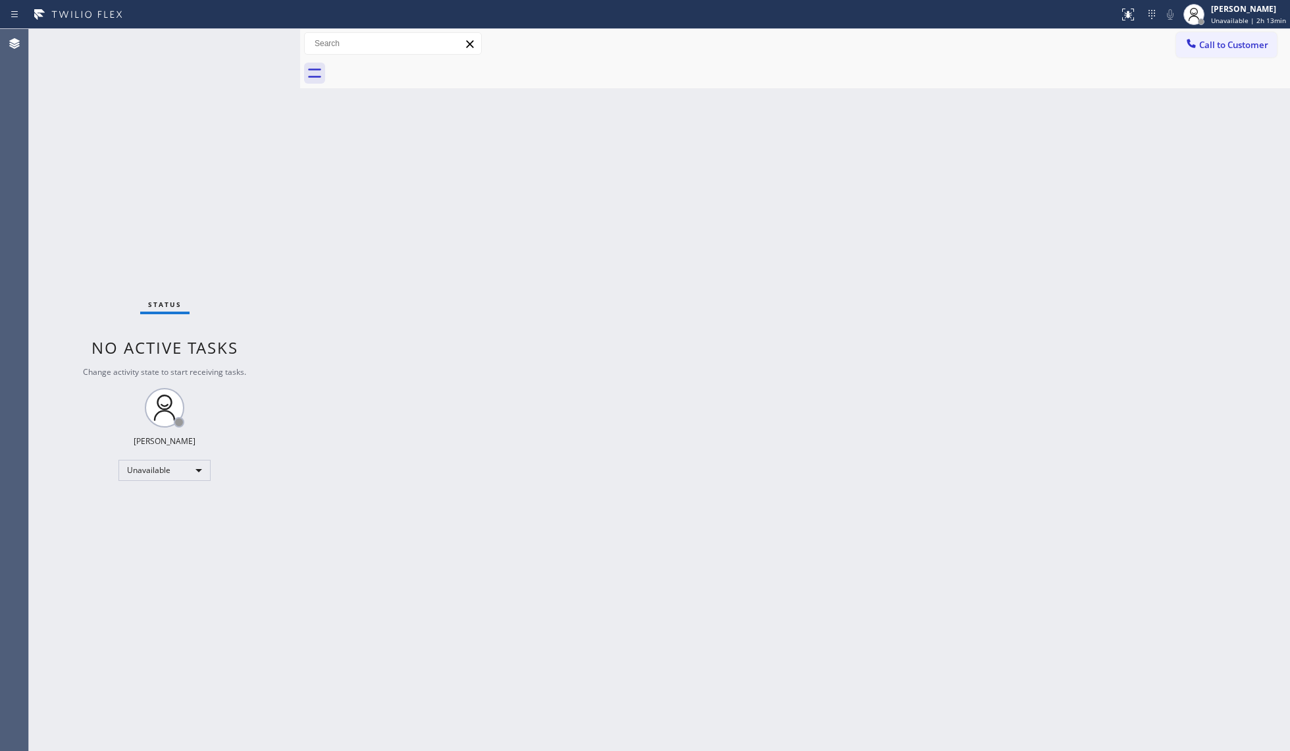
click at [1226, 59] on div at bounding box center [809, 74] width 961 height 30
click at [1209, 47] on span "Call to Customer" at bounding box center [1234, 45] width 69 height 12
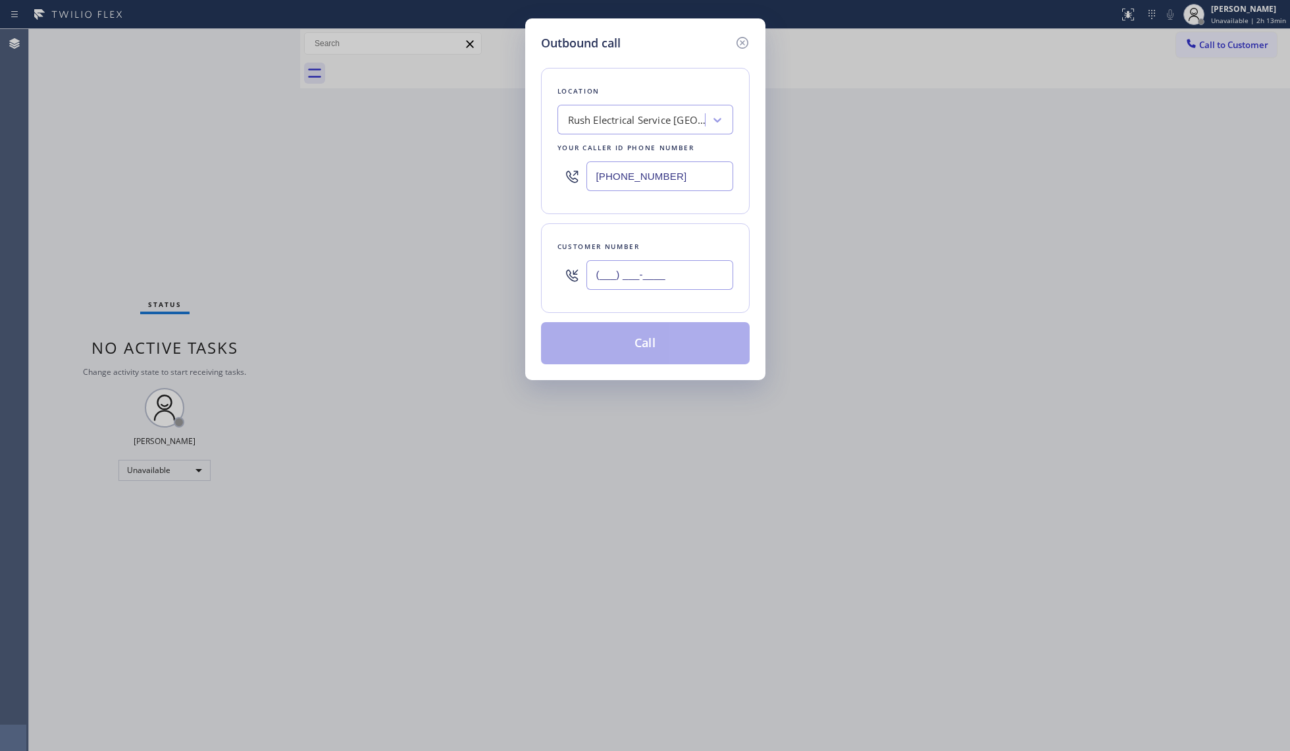
click at [676, 286] on input "(___) ___-____" at bounding box center [660, 275] width 147 height 30
paste input "408) 802-4737"
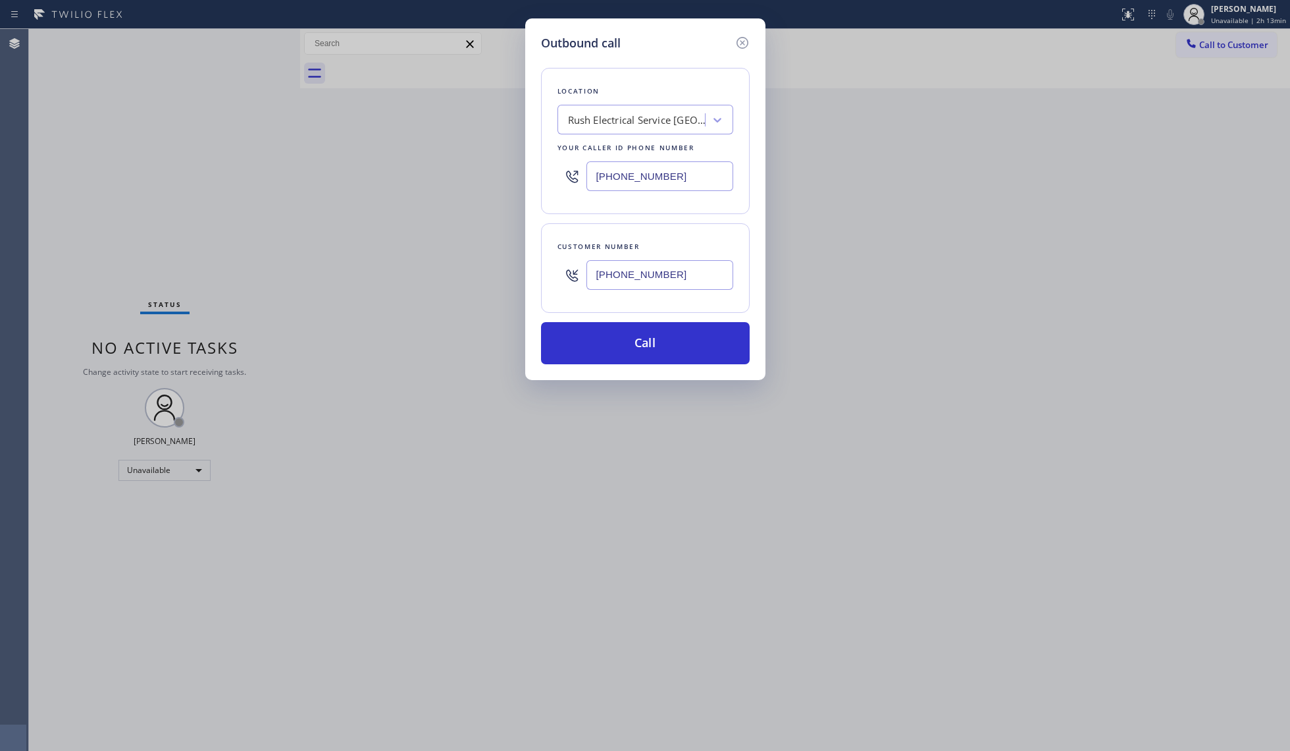
type input "[PHONE_NUMBER]"
drag, startPoint x: 678, startPoint y: 172, endPoint x: 515, endPoint y: 182, distance: 163.6
click at [515, 182] on div "Outbound call Location Rush Electrical Service [GEOGRAPHIC_DATA][PERSON_NAME] Y…" at bounding box center [645, 375] width 1290 height 751
paste input "855) 904-2265"
type input "[PHONE_NUMBER]"
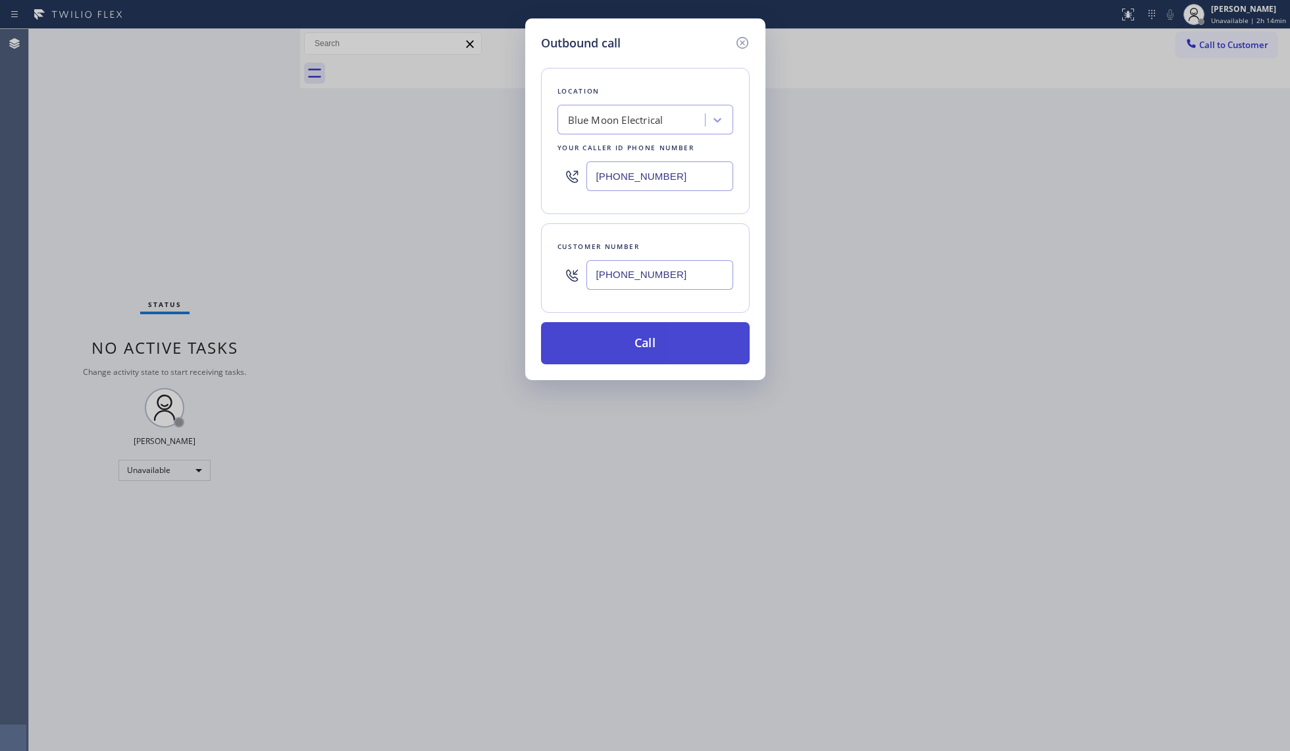
click at [665, 346] on button "Call" at bounding box center [645, 343] width 209 height 42
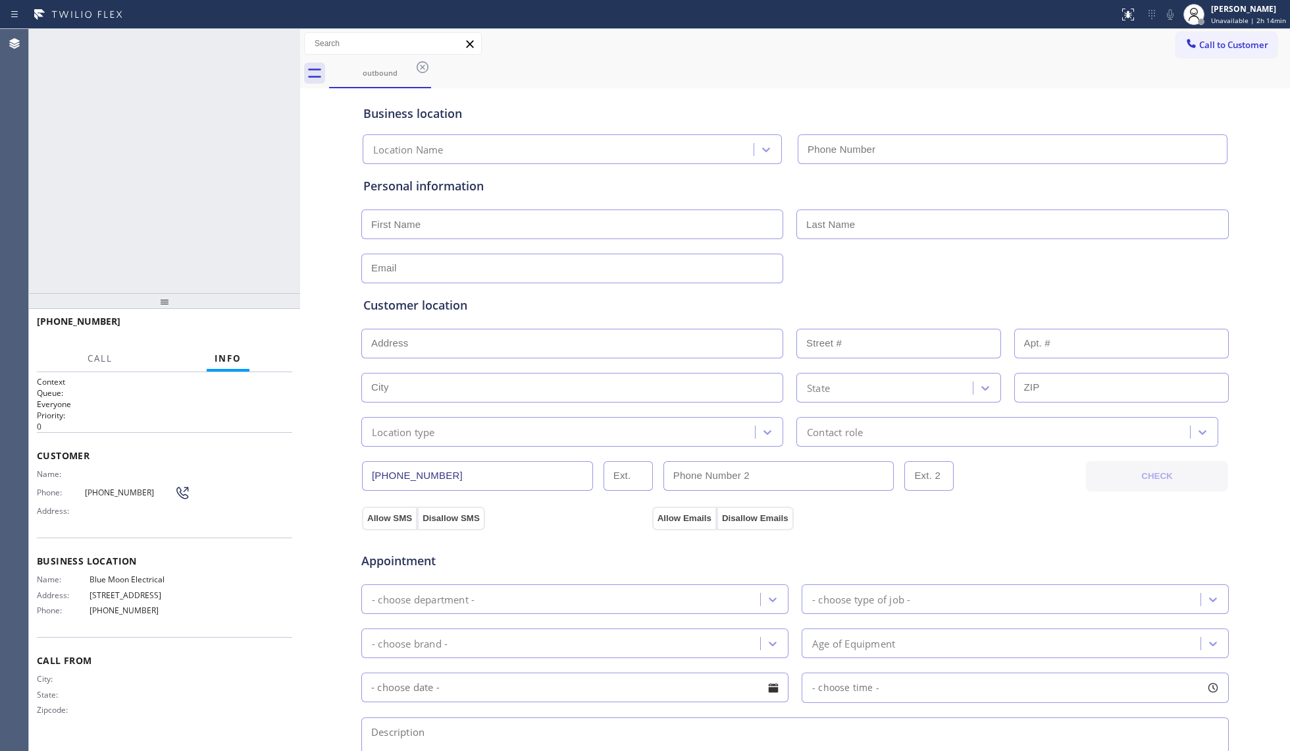
type input "[PHONE_NUMBER]"
click at [834, 63] on div "outbound" at bounding box center [809, 74] width 961 height 30
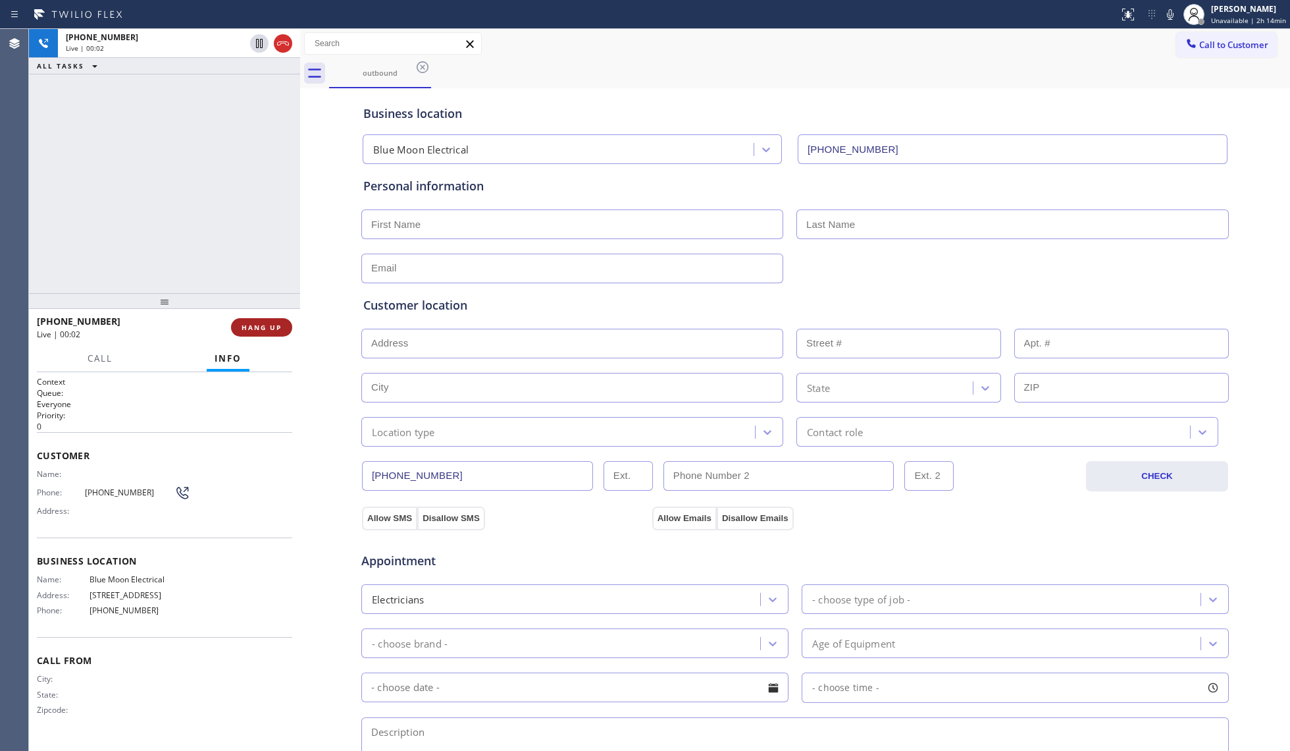
click at [267, 332] on span "HANG UP" at bounding box center [262, 327] width 40 height 9
click at [267, 329] on span "HANG UP" at bounding box center [262, 327] width 40 height 9
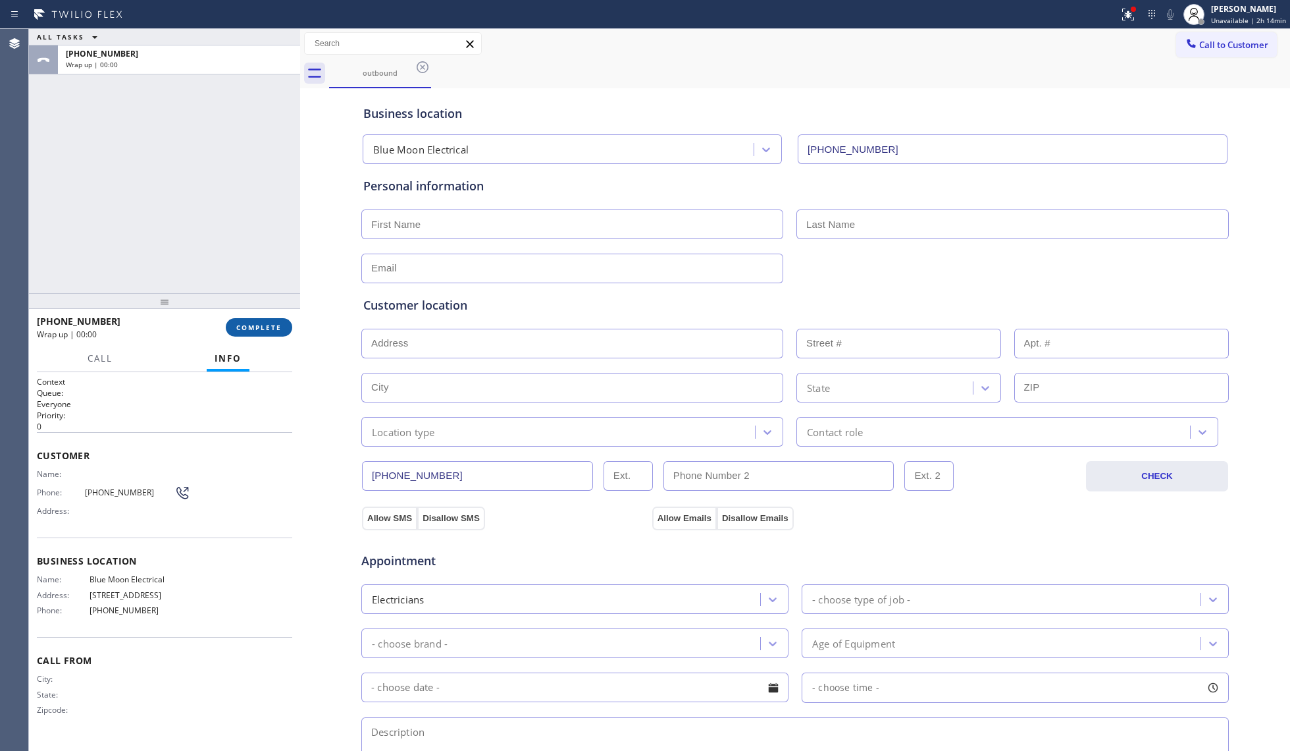
click at [267, 328] on span "COMPLETE" at bounding box center [258, 327] width 45 height 9
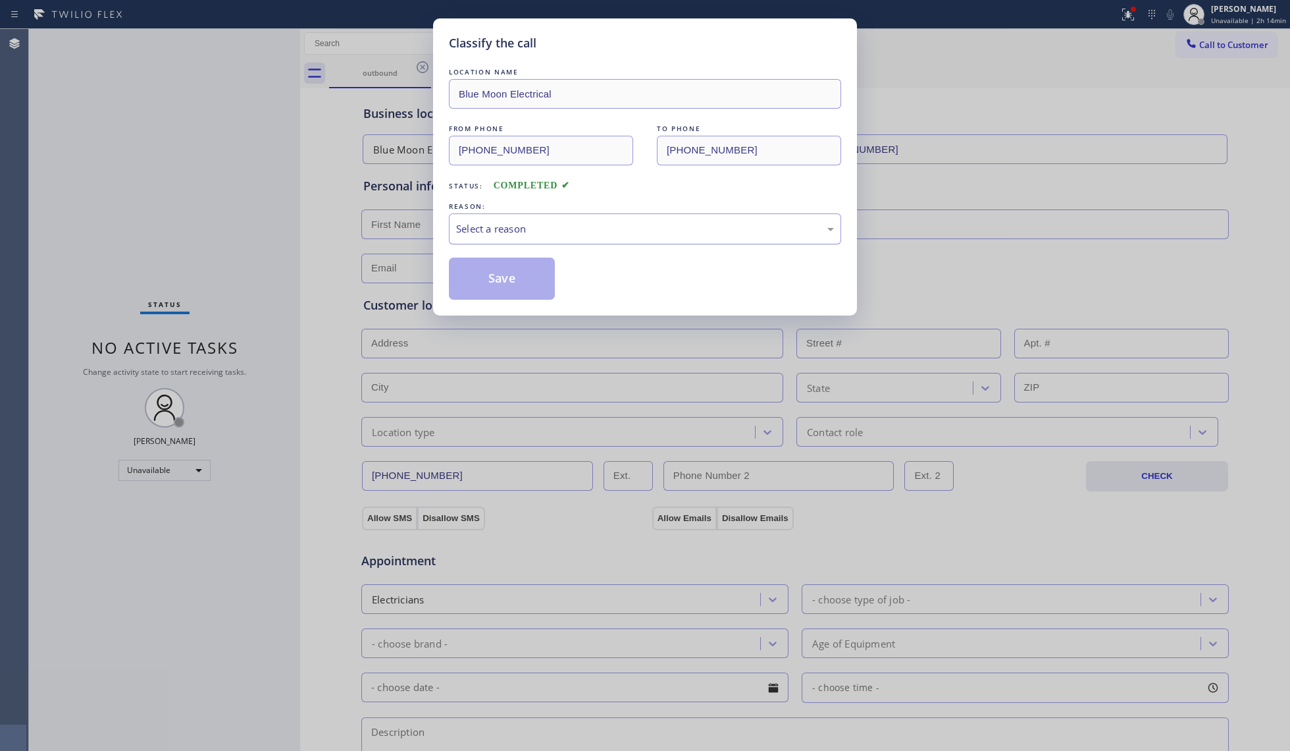
click at [575, 230] on div "Select a reason" at bounding box center [645, 228] width 378 height 15
click at [496, 280] on button "Save" at bounding box center [502, 278] width 106 height 42
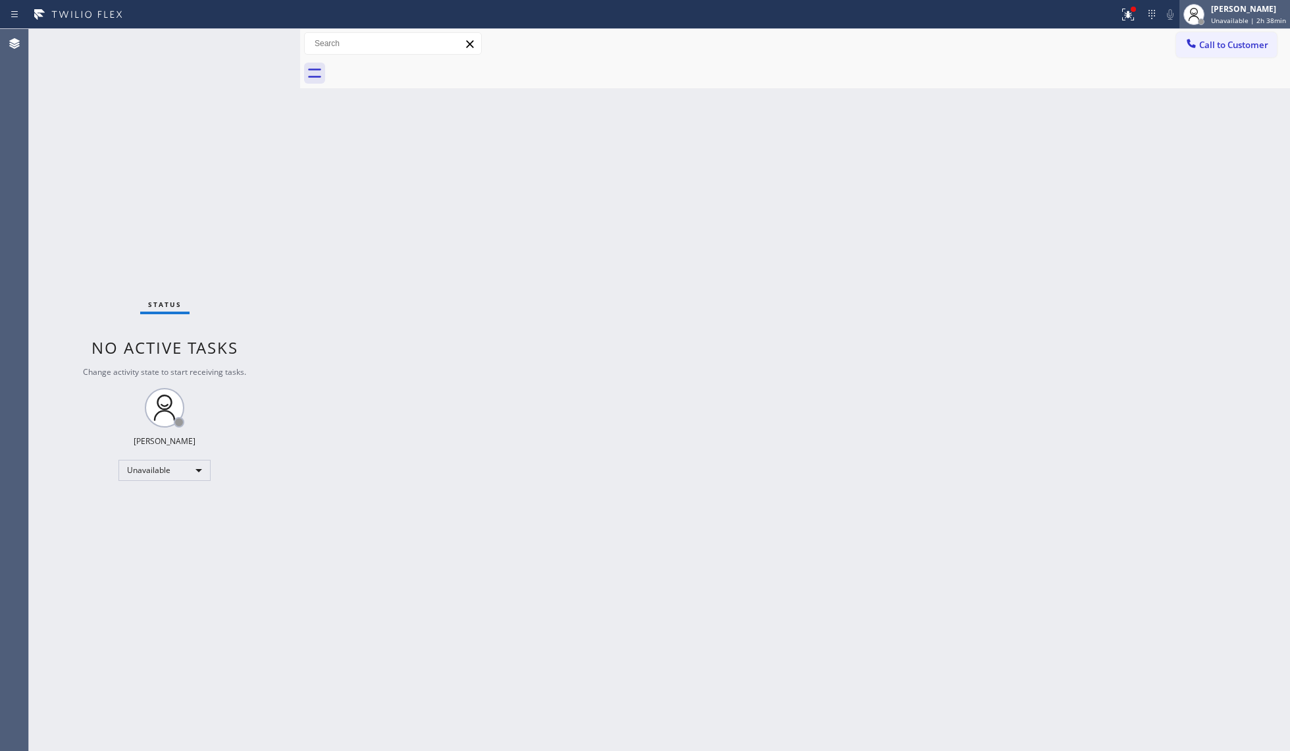
click at [1225, 17] on span "Unavailable | 2h 38min" at bounding box center [1248, 20] width 75 height 9
click at [1196, 49] on button "Offline" at bounding box center [1225, 52] width 132 height 17
click at [1244, 12] on div "[PERSON_NAME]" at bounding box center [1248, 8] width 75 height 11
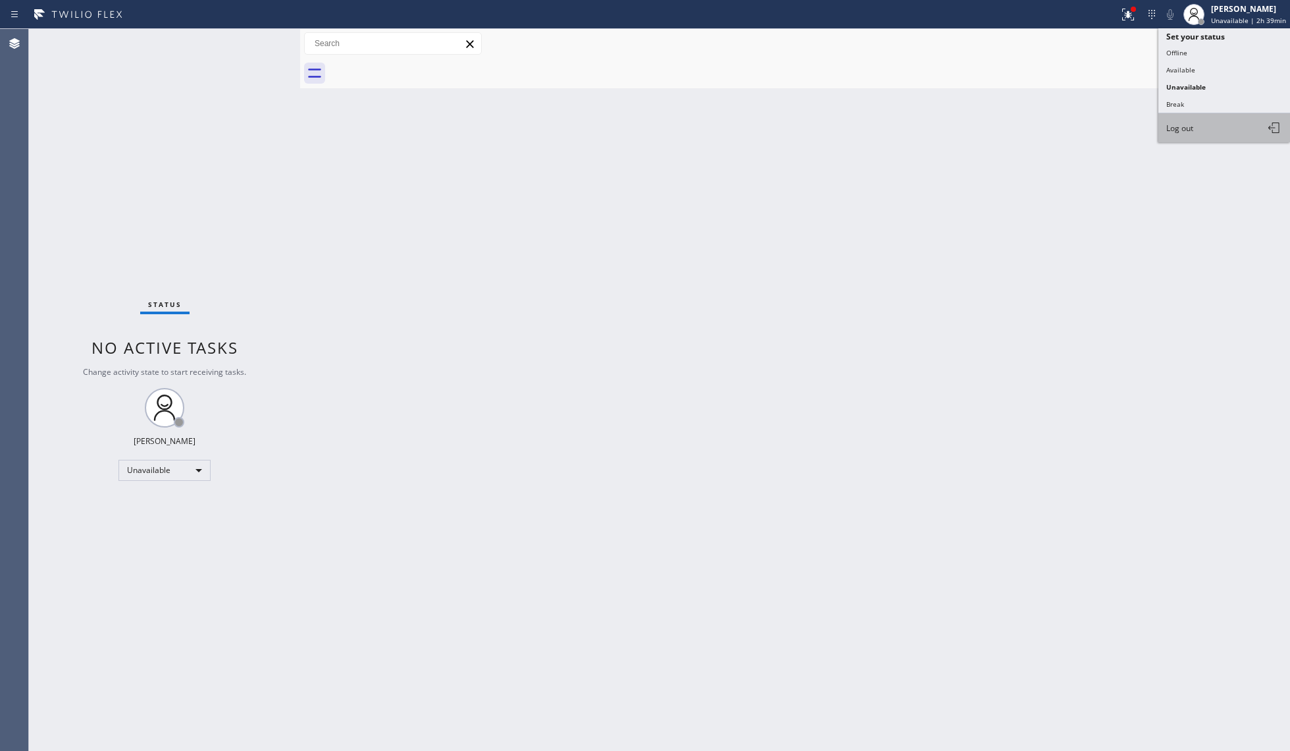
click at [1210, 128] on button "Log out" at bounding box center [1225, 127] width 132 height 29
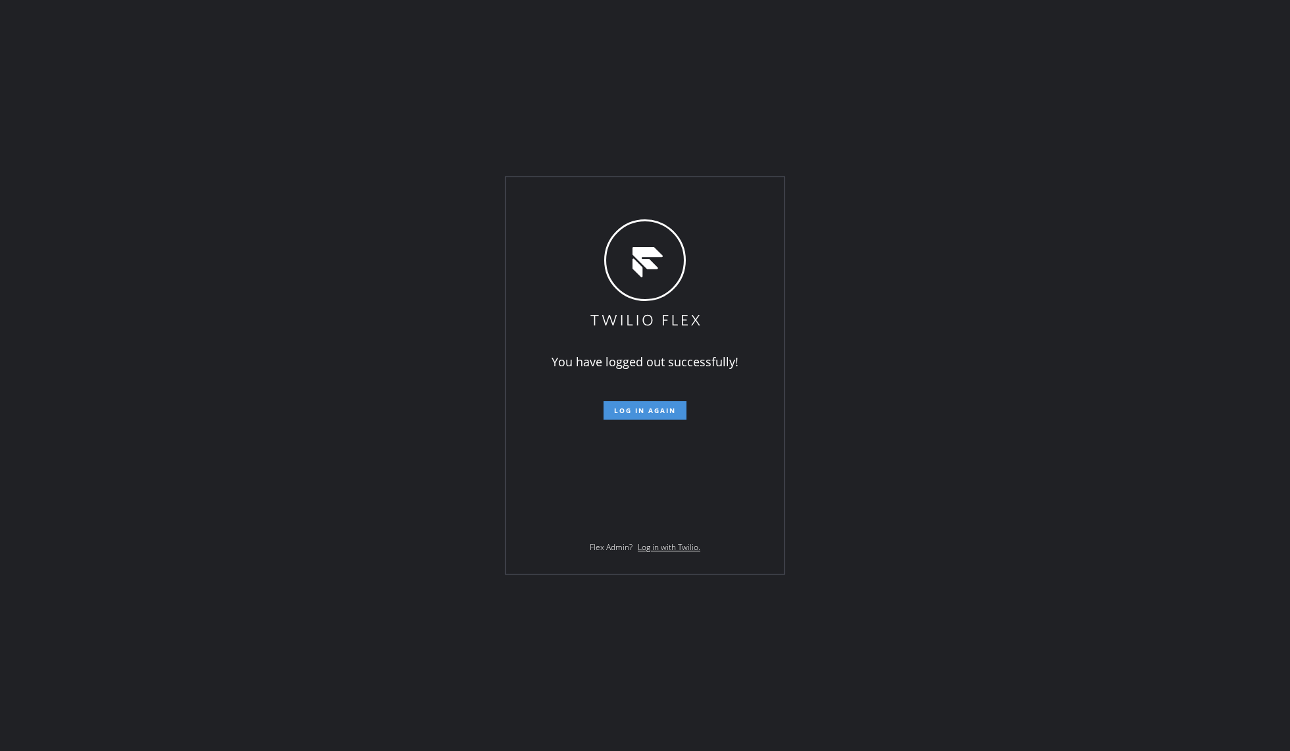
click at [636, 411] on span "Log in again" at bounding box center [645, 410] width 62 height 9
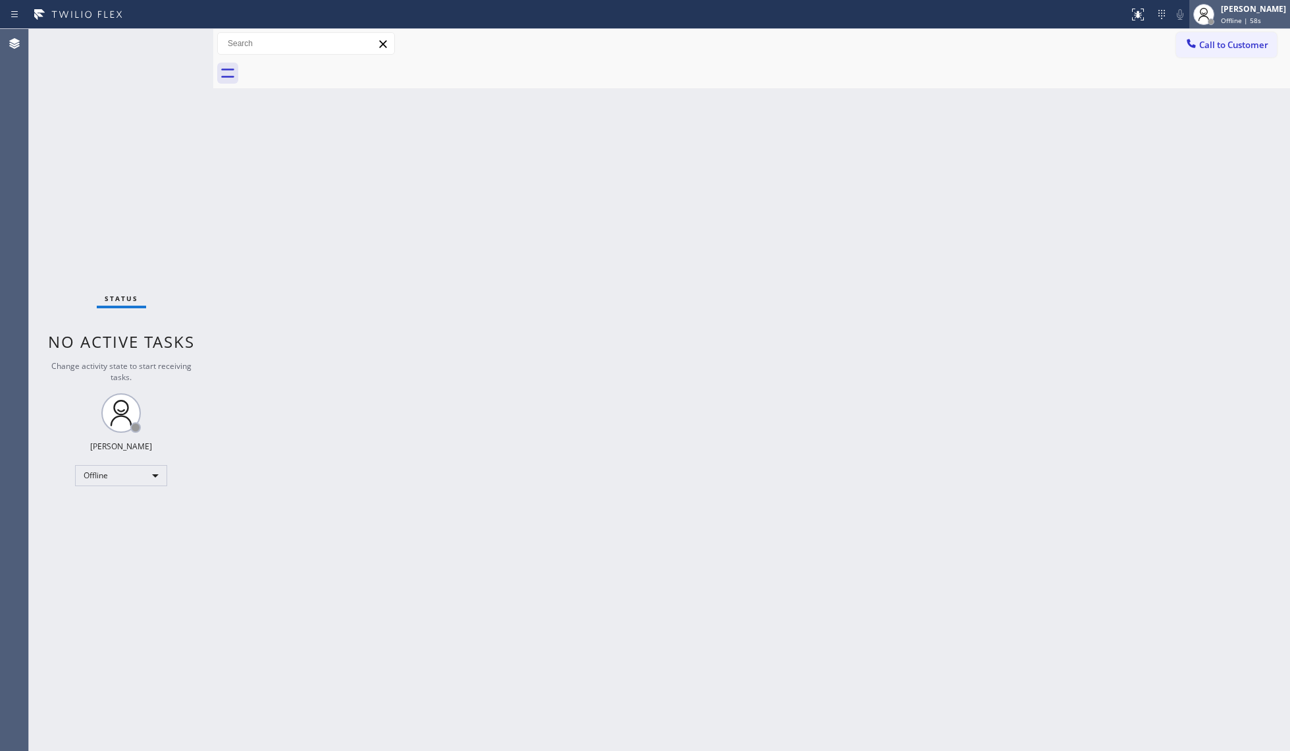
click at [1229, 19] on span "Offline | 58s" at bounding box center [1241, 20] width 40 height 9
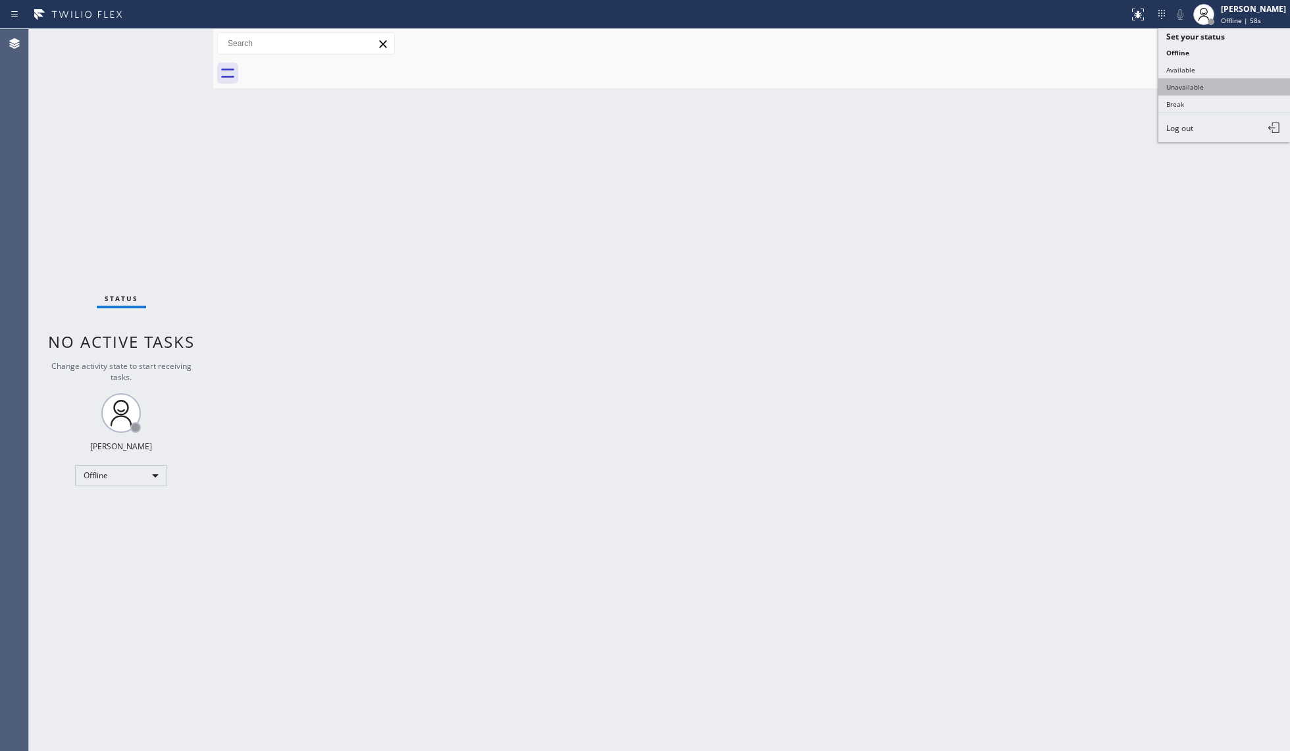
click at [1186, 78] on button "Unavailable" at bounding box center [1225, 86] width 132 height 17
click at [1214, 37] on button "Call to Customer" at bounding box center [1227, 44] width 101 height 25
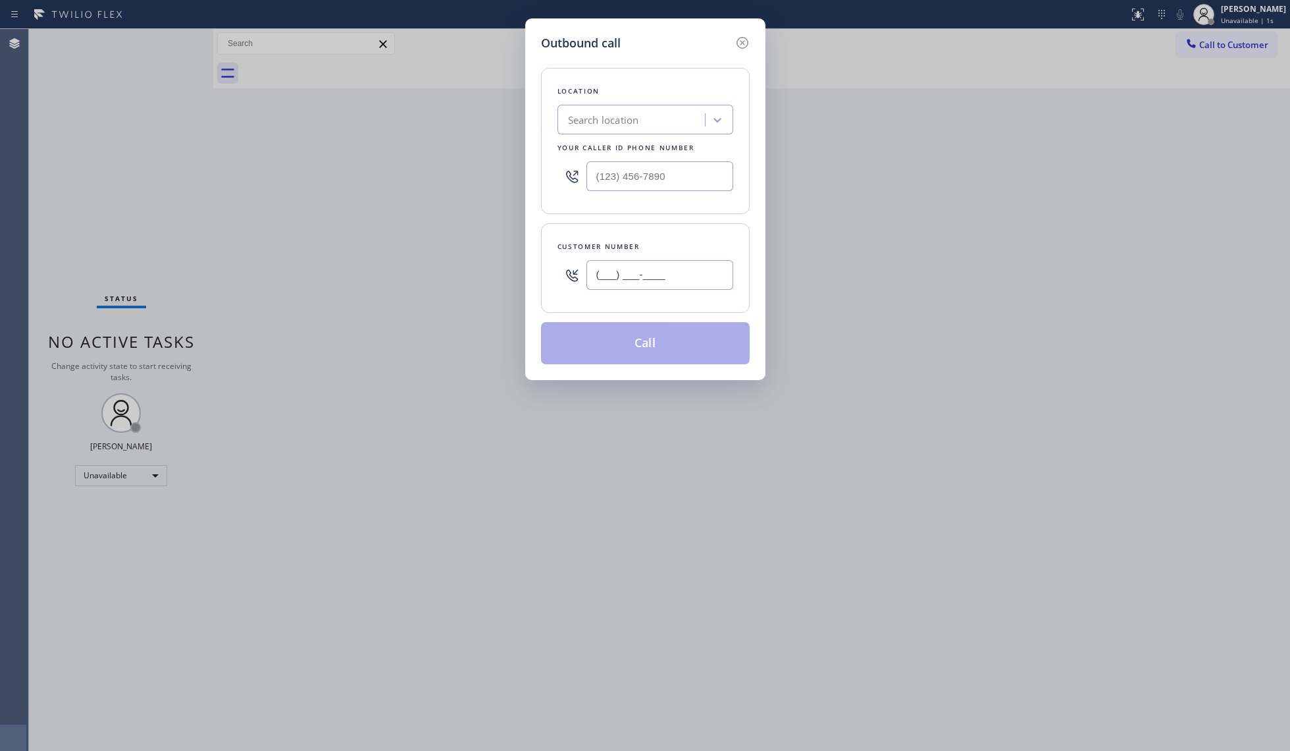
click at [729, 279] on input "(___) ___-____" at bounding box center [660, 275] width 147 height 30
paste input "408) 802-4737"
type input "[PHONE_NUMBER]"
drag, startPoint x: 693, startPoint y: 182, endPoint x: 546, endPoint y: 205, distance: 148.0
click at [530, 205] on div "Outbound call Location Search location Your caller id phone number (___) ___-__…" at bounding box center [645, 198] width 240 height 361
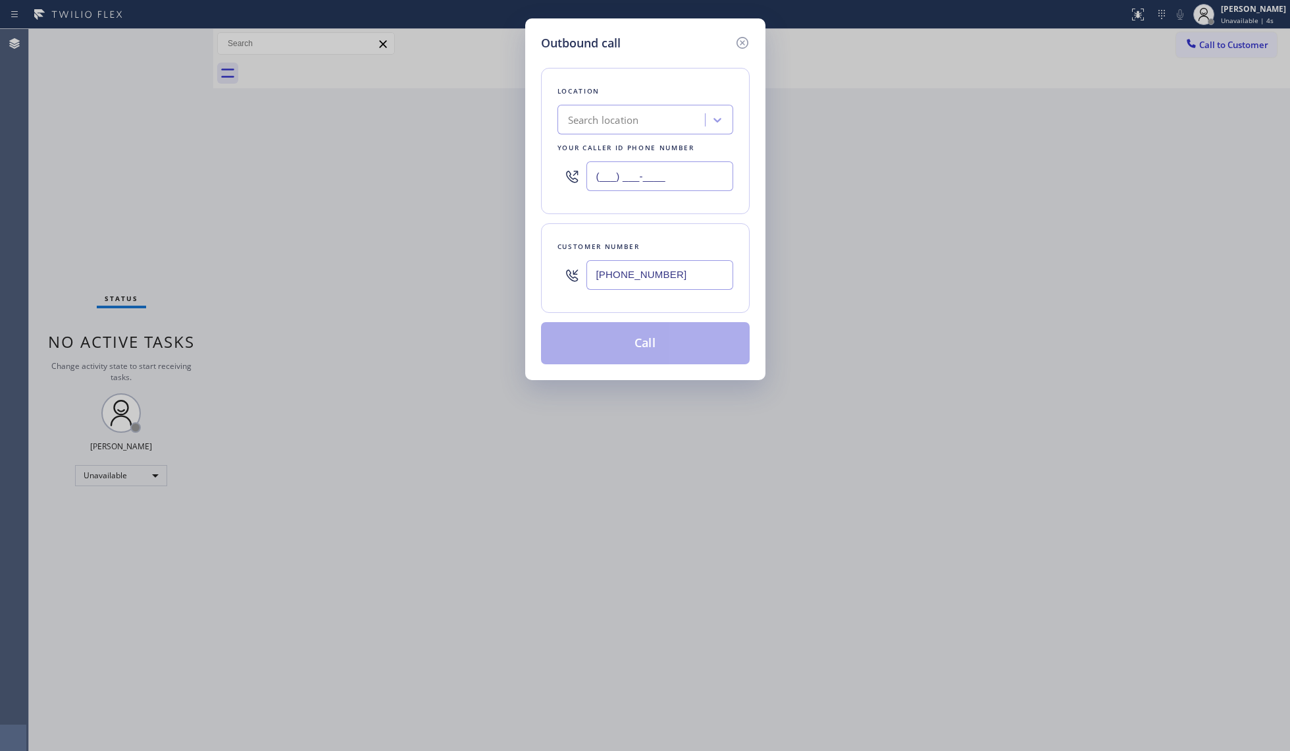
paste input "855) 904-2265"
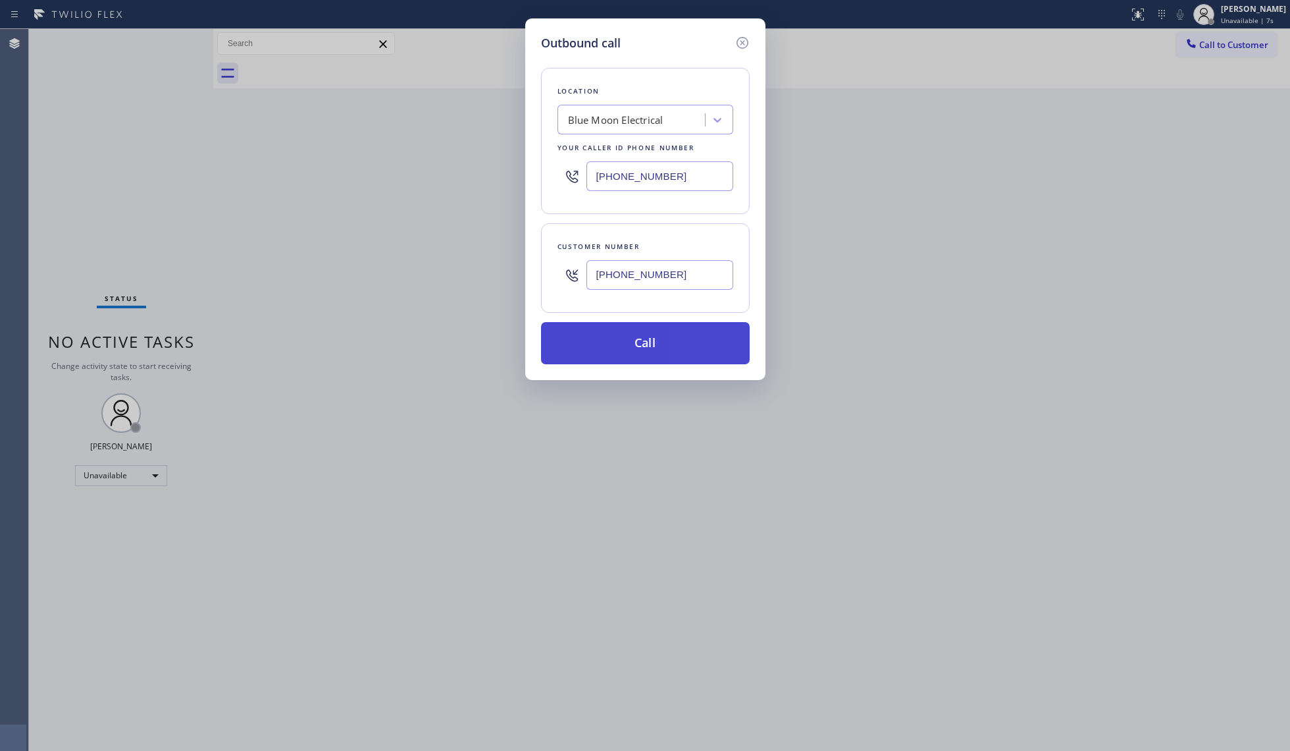
type input "[PHONE_NUMBER]"
click at [645, 346] on button "Call" at bounding box center [645, 343] width 209 height 42
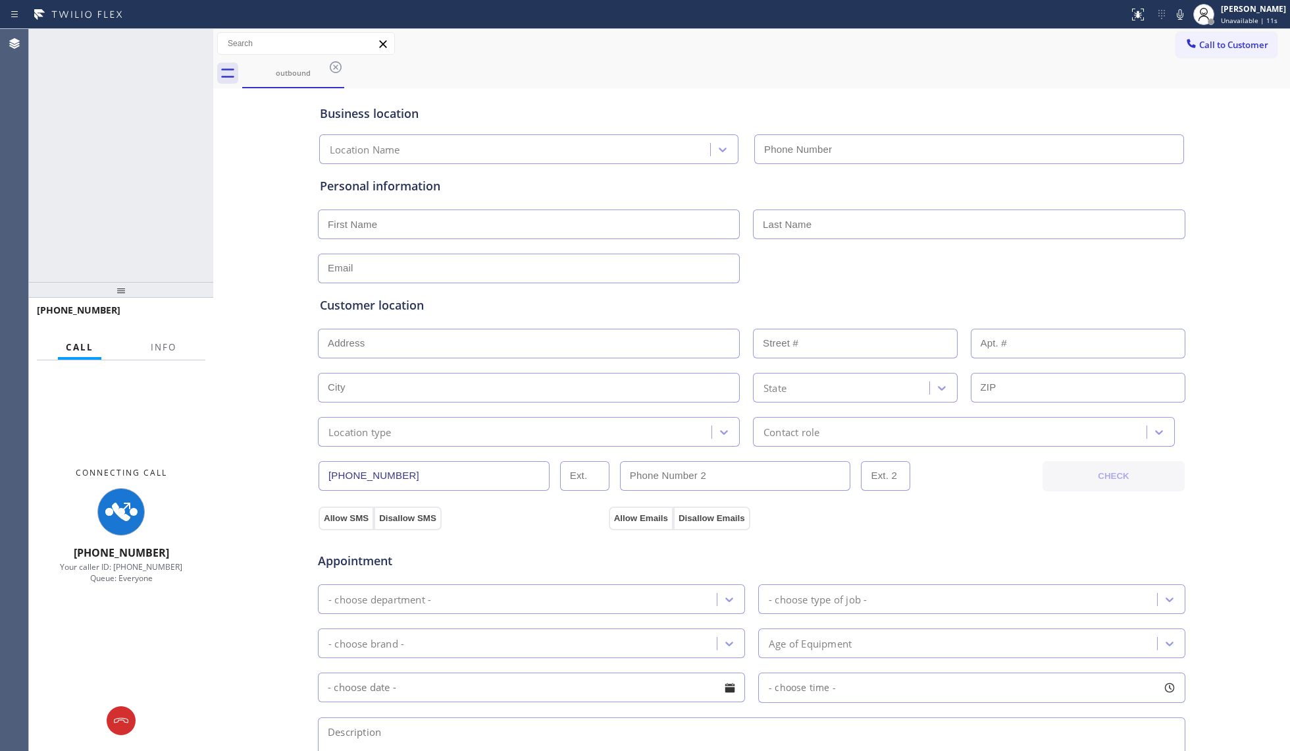
type input "[PHONE_NUMBER]"
click at [156, 345] on span "Info" at bounding box center [164, 347] width 26 height 12
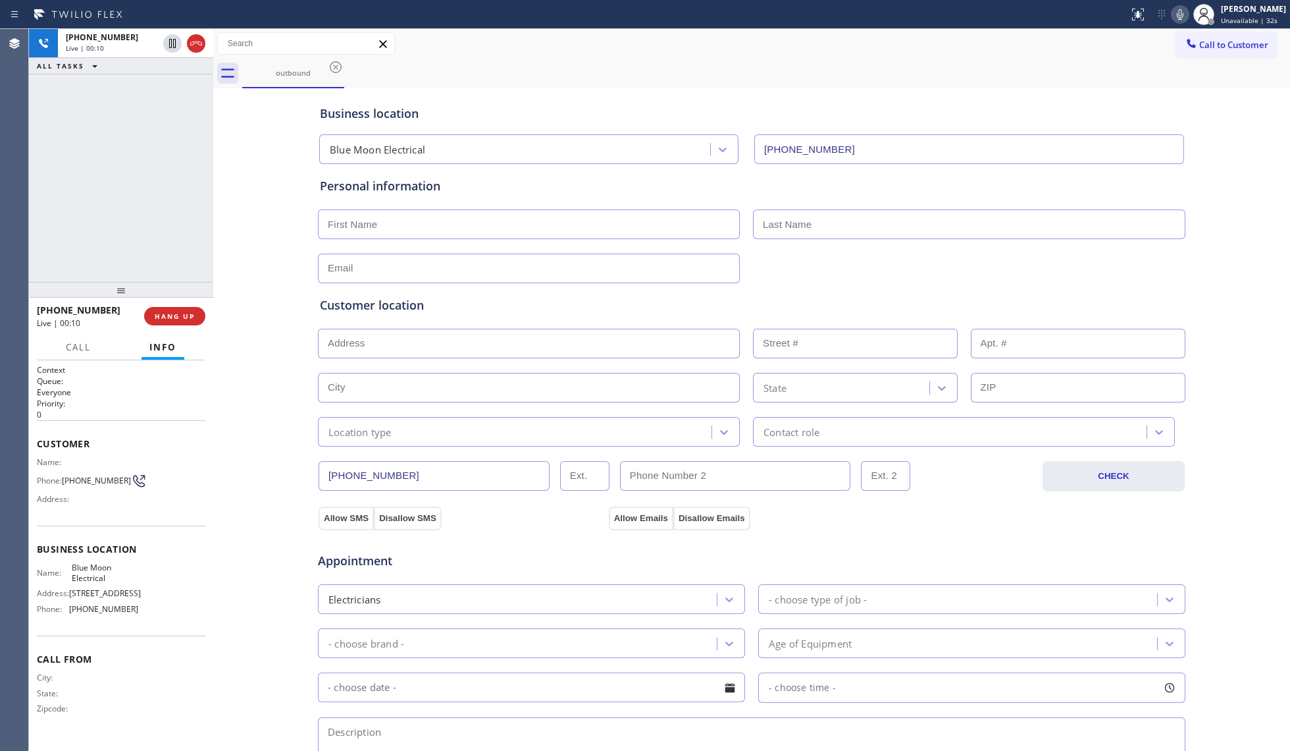
click at [1186, 17] on icon at bounding box center [1181, 15] width 16 height 16
click at [1180, 18] on icon at bounding box center [1181, 15] width 16 height 16
click at [1180, 17] on icon at bounding box center [1181, 15] width 16 height 16
click at [627, 226] on input "text" at bounding box center [529, 224] width 422 height 30
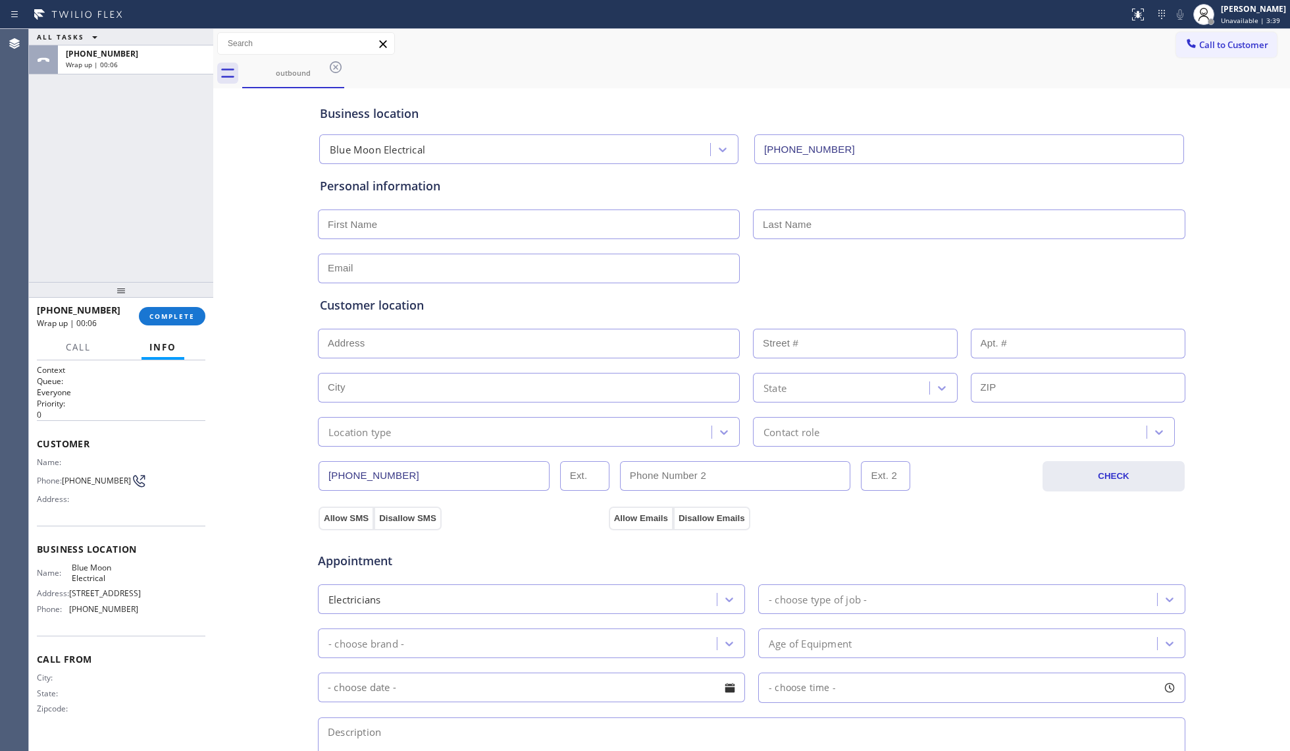
paste input "Bobbie"
type input "Bobbie"
paste input "Devera"
click at [899, 228] on input "text" at bounding box center [969, 224] width 433 height 30
type input "Devera"
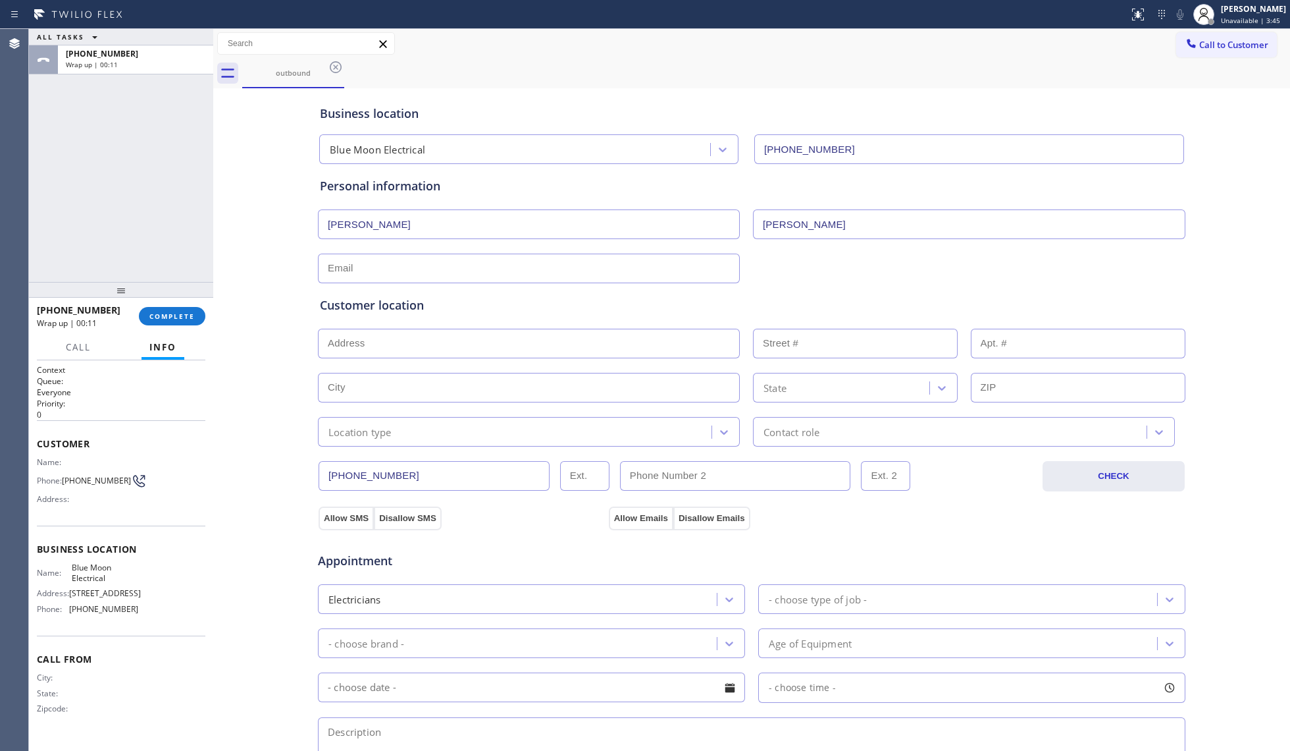
click at [693, 263] on input "text" at bounding box center [529, 268] width 422 height 30
paste input "bobbie_devera@yahoo.com"
type input "bobbie_devera@yahoo.com"
click at [825, 280] on div "Customer location >> ADD NEW ADDRESS << + NEW ADDRESS State Location type Conta…" at bounding box center [751, 362] width 869 height 169
click at [394, 437] on div "Location type" at bounding box center [517, 431] width 390 height 23
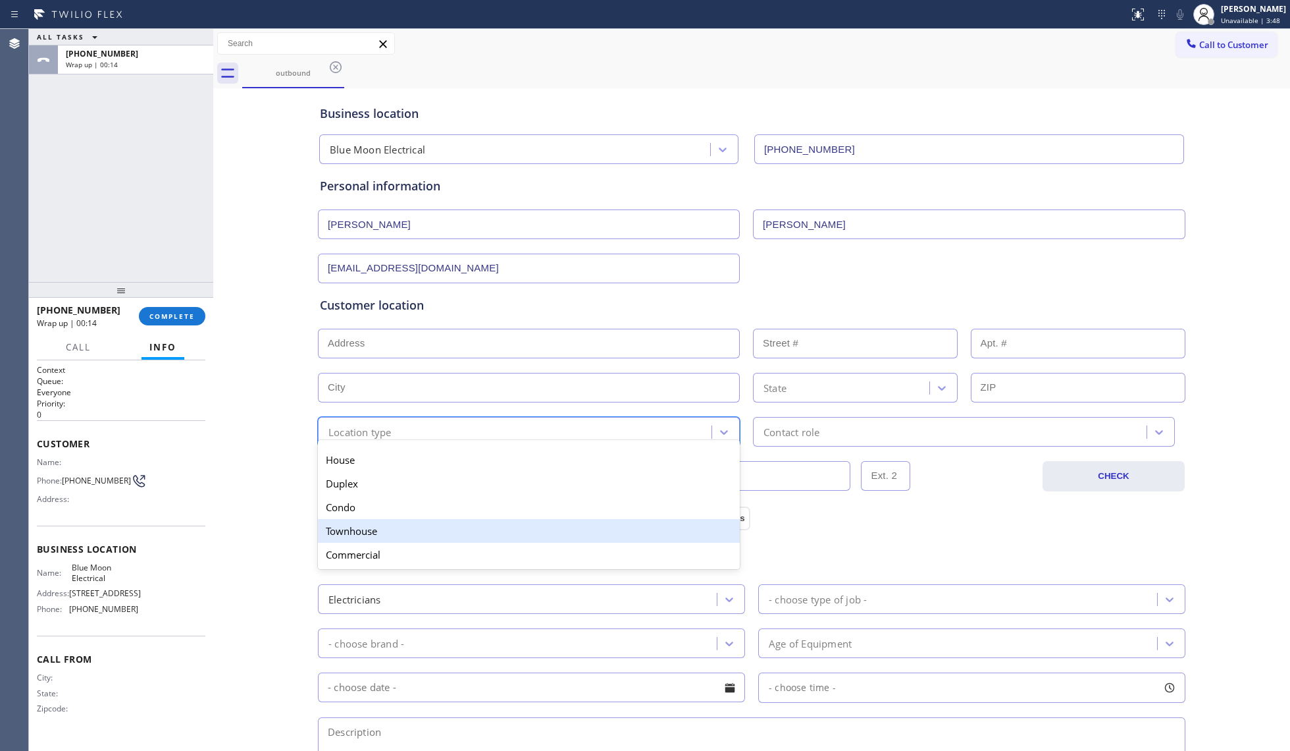
click at [369, 535] on div "Townhouse" at bounding box center [529, 531] width 422 height 24
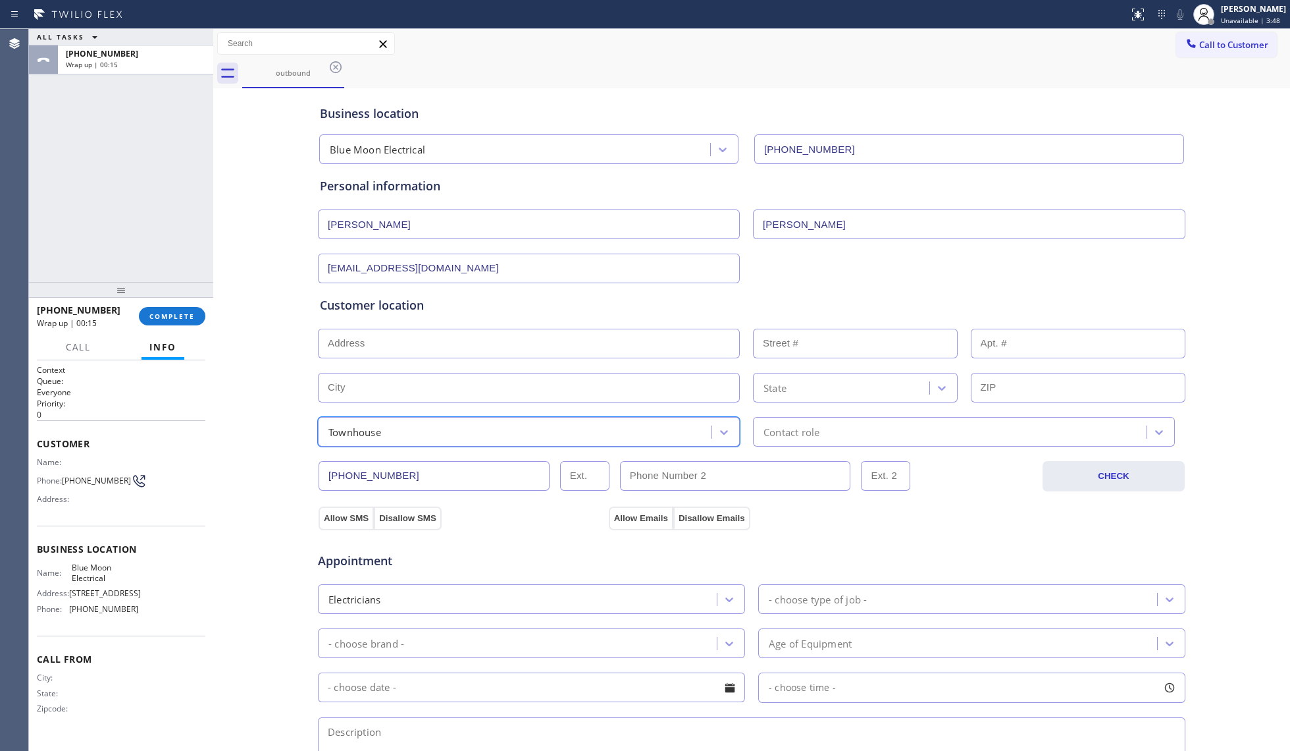
click at [782, 436] on div "Contact role" at bounding box center [792, 431] width 56 height 15
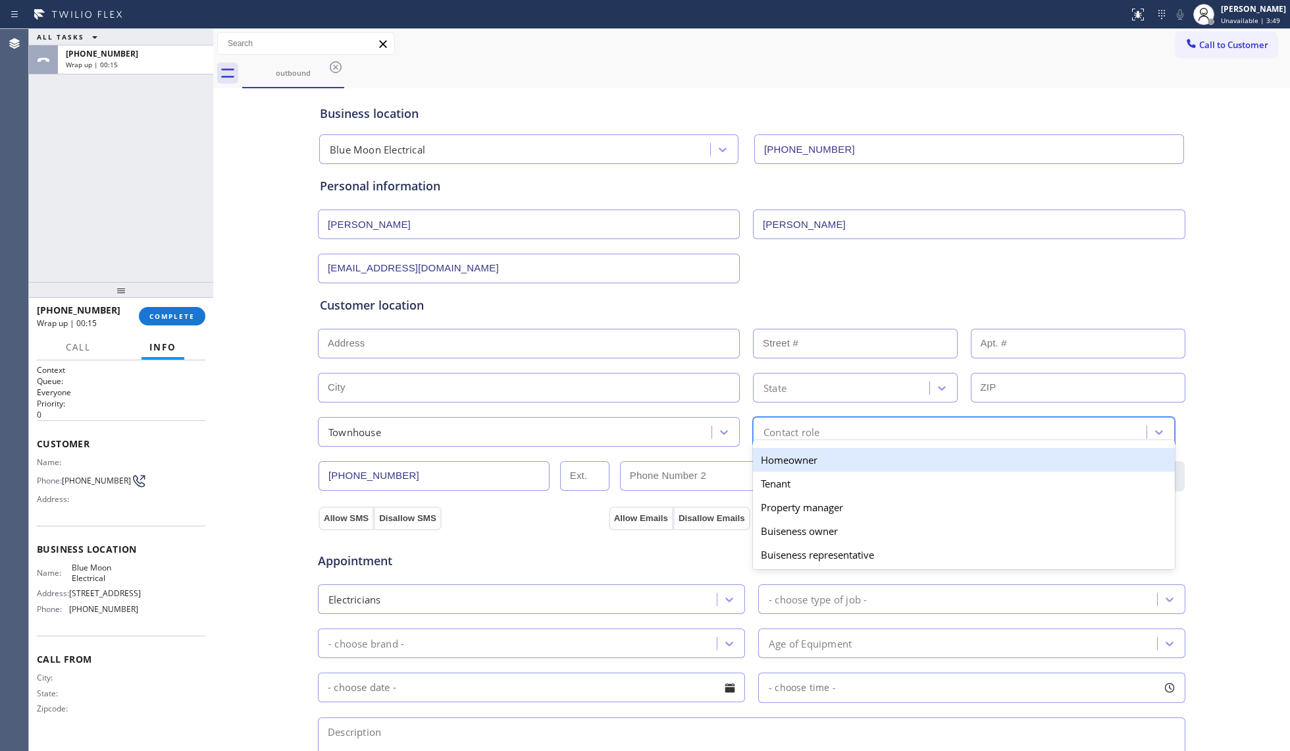
click at [783, 456] on div "Homeowner" at bounding box center [964, 460] width 422 height 24
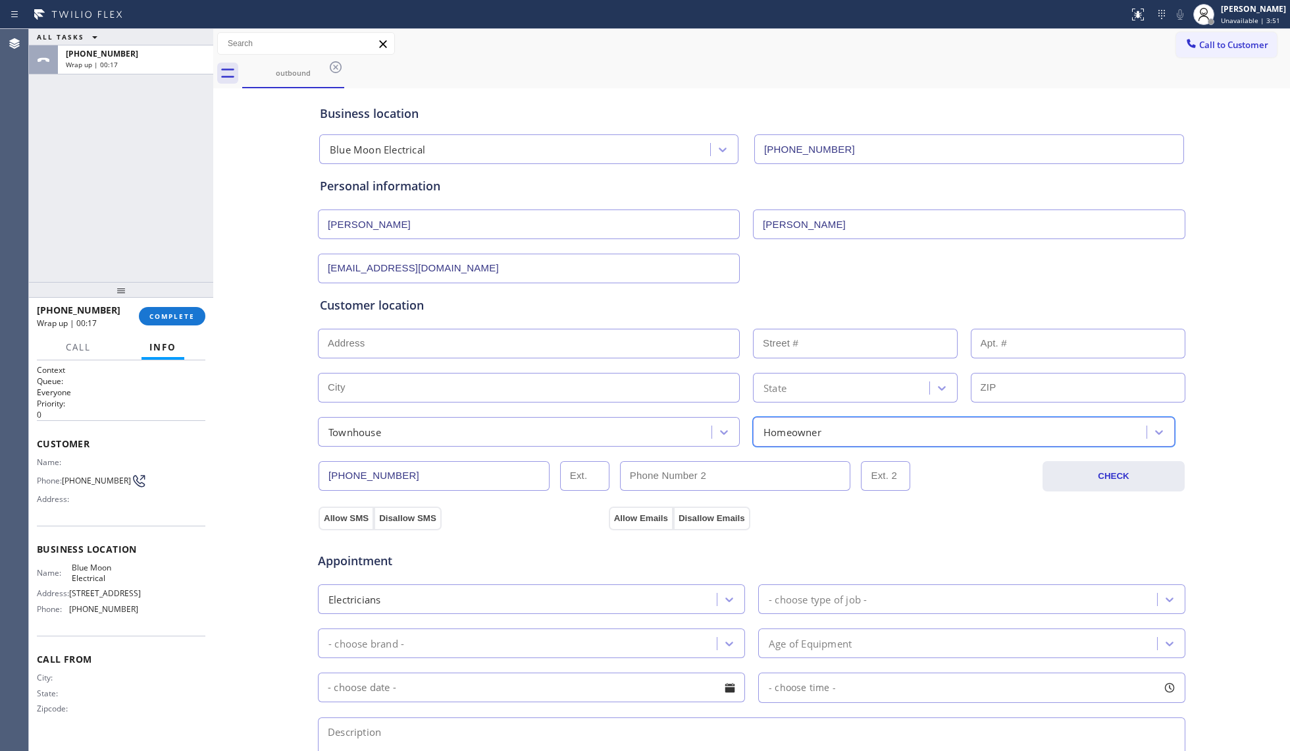
click at [352, 528] on div "Appointment Electricians - choose type of job - - choose brand - Age of Equipme…" at bounding box center [751, 653] width 869 height 258
click at [348, 516] on button "Allow SMS" at bounding box center [346, 518] width 55 height 24
click at [657, 517] on button "Allow Emails" at bounding box center [641, 518] width 65 height 24
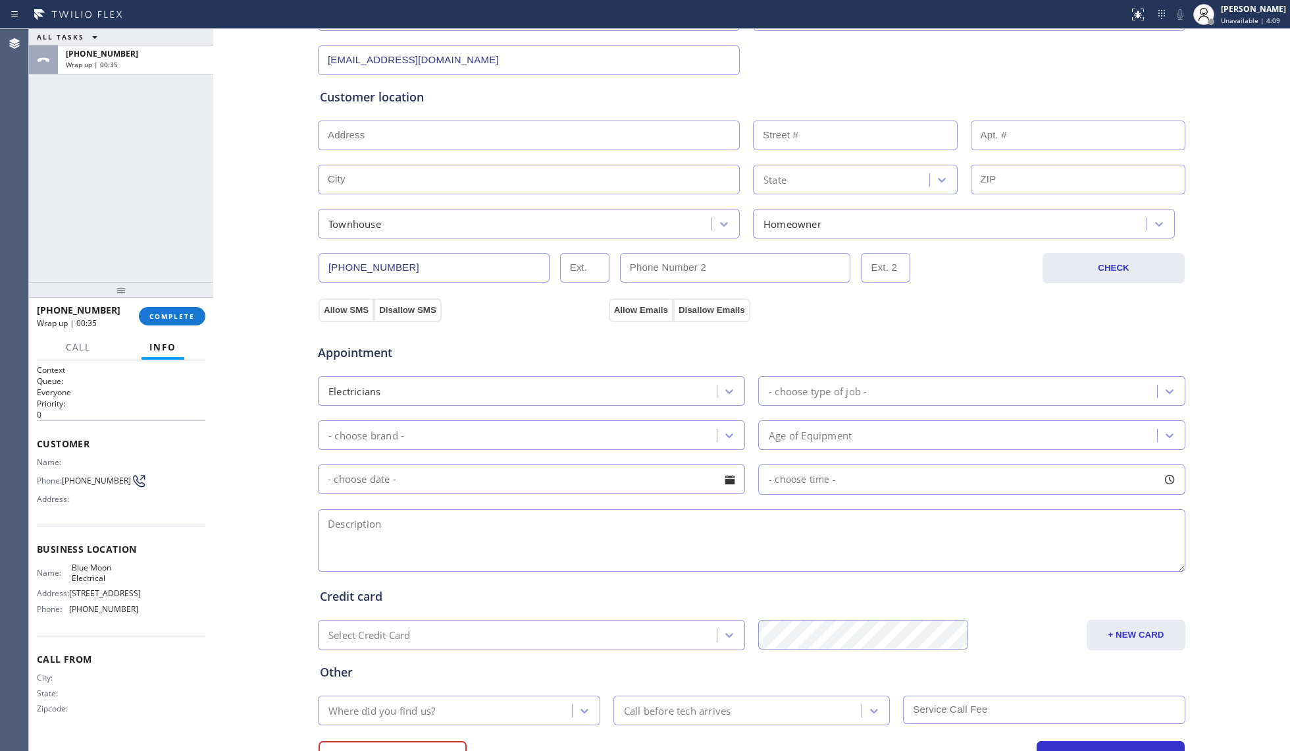
scroll to position [263, 0]
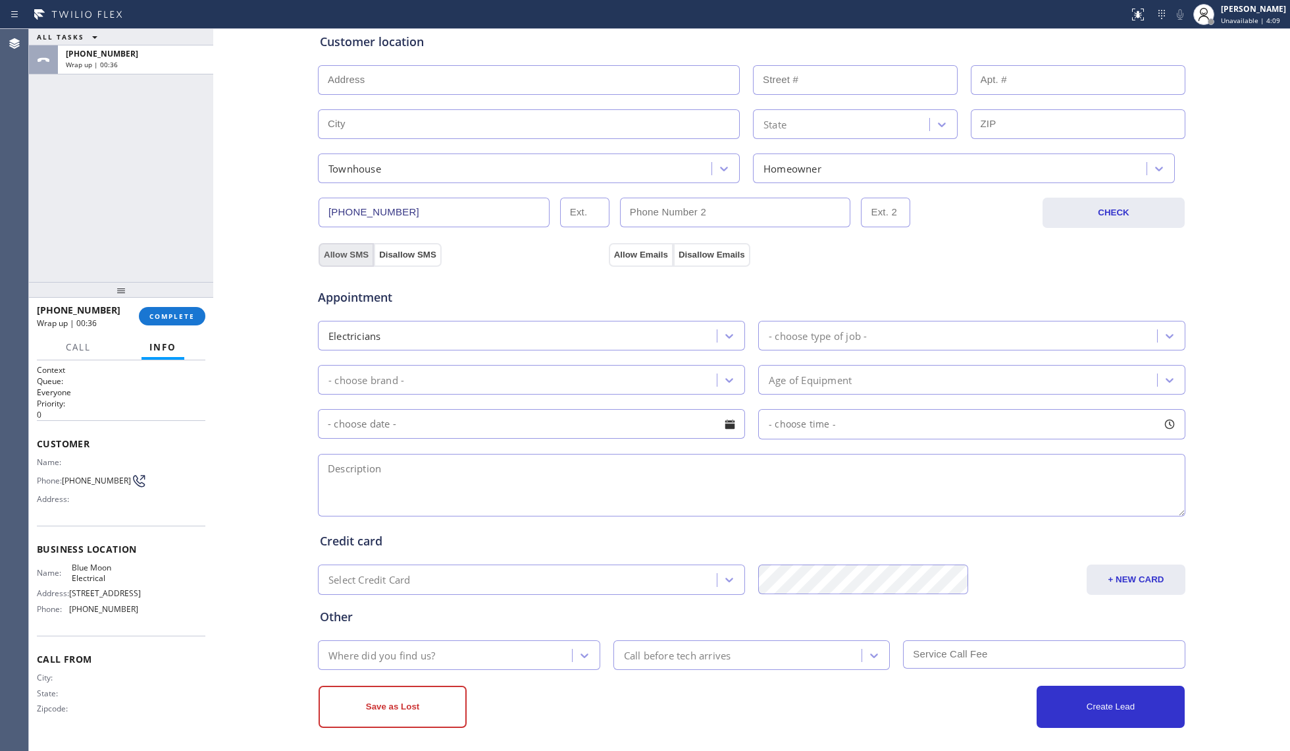
click at [346, 245] on button "Allow SMS" at bounding box center [346, 255] width 55 height 24
click at [633, 246] on button "Allow Emails" at bounding box center [641, 255] width 65 height 24
click at [808, 343] on div "- choose type of job -" at bounding box center [818, 335] width 98 height 15
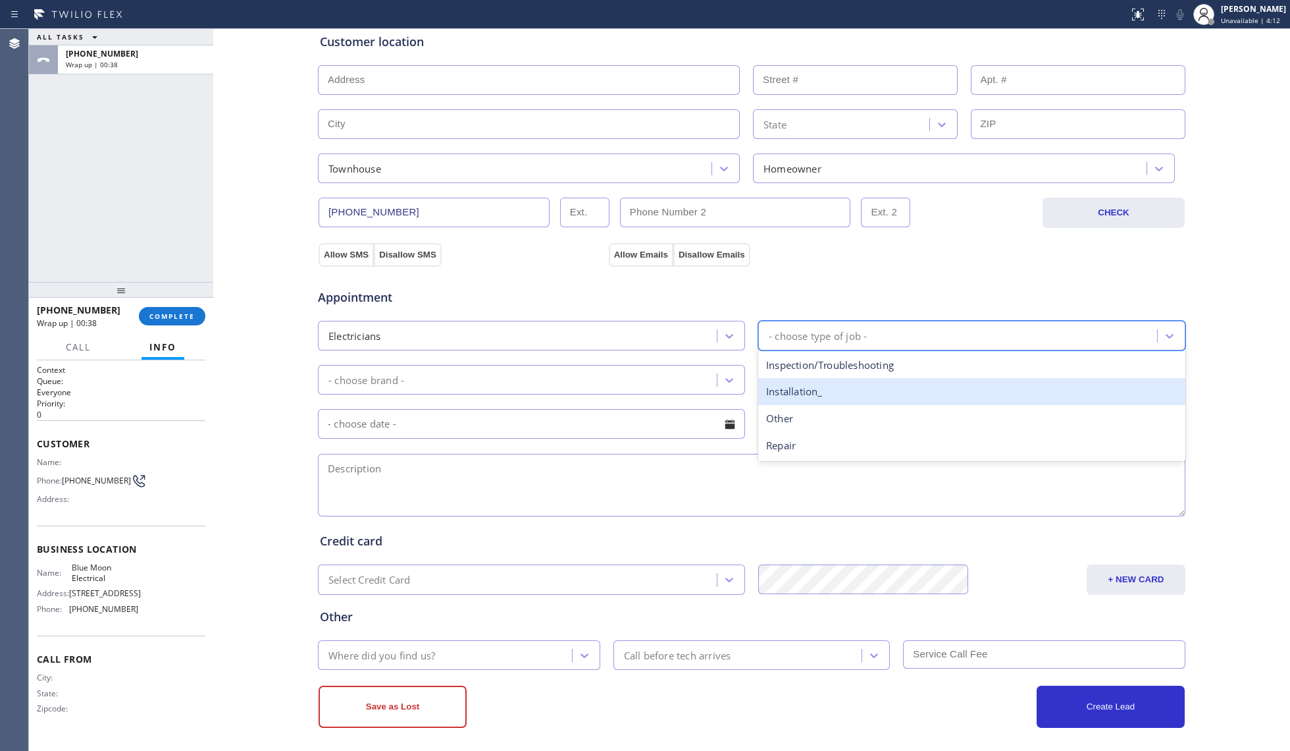
click at [790, 392] on div "Installation_" at bounding box center [971, 391] width 427 height 27
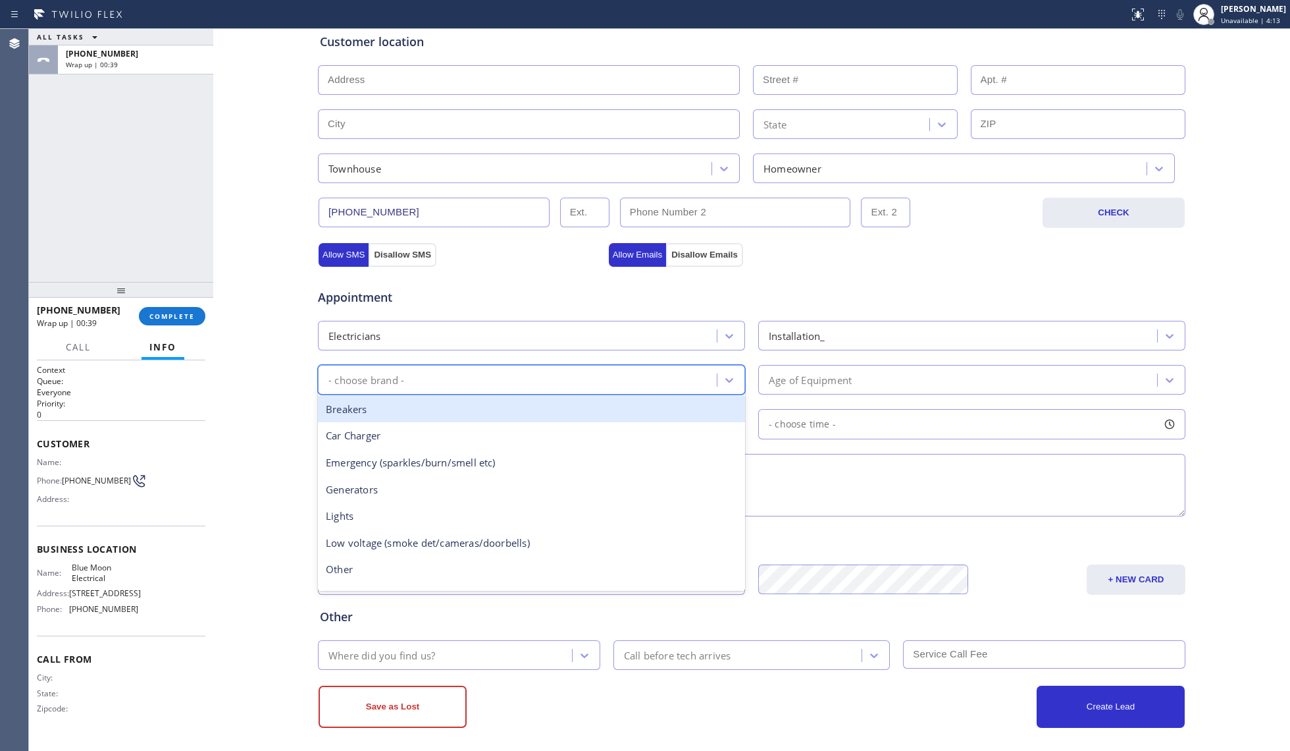
click at [670, 383] on div "- choose brand -" at bounding box center [519, 379] width 395 height 23
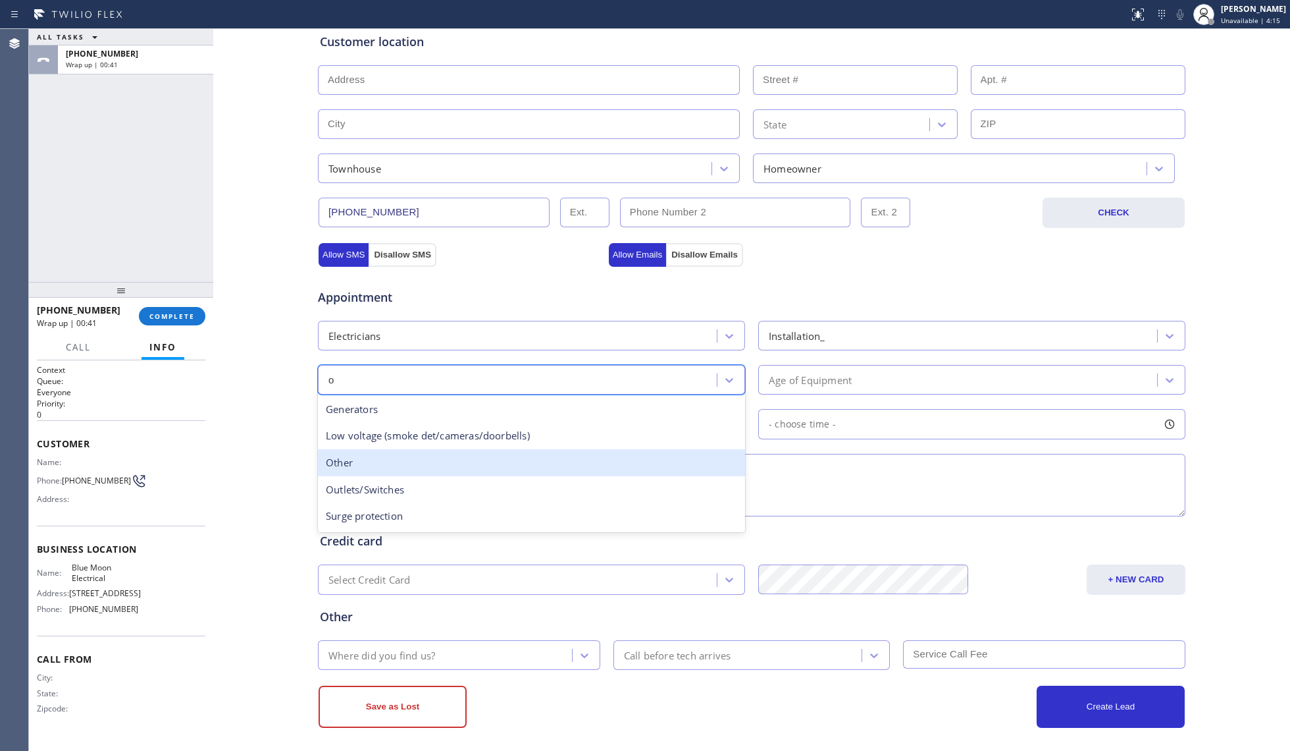
type input "ou"
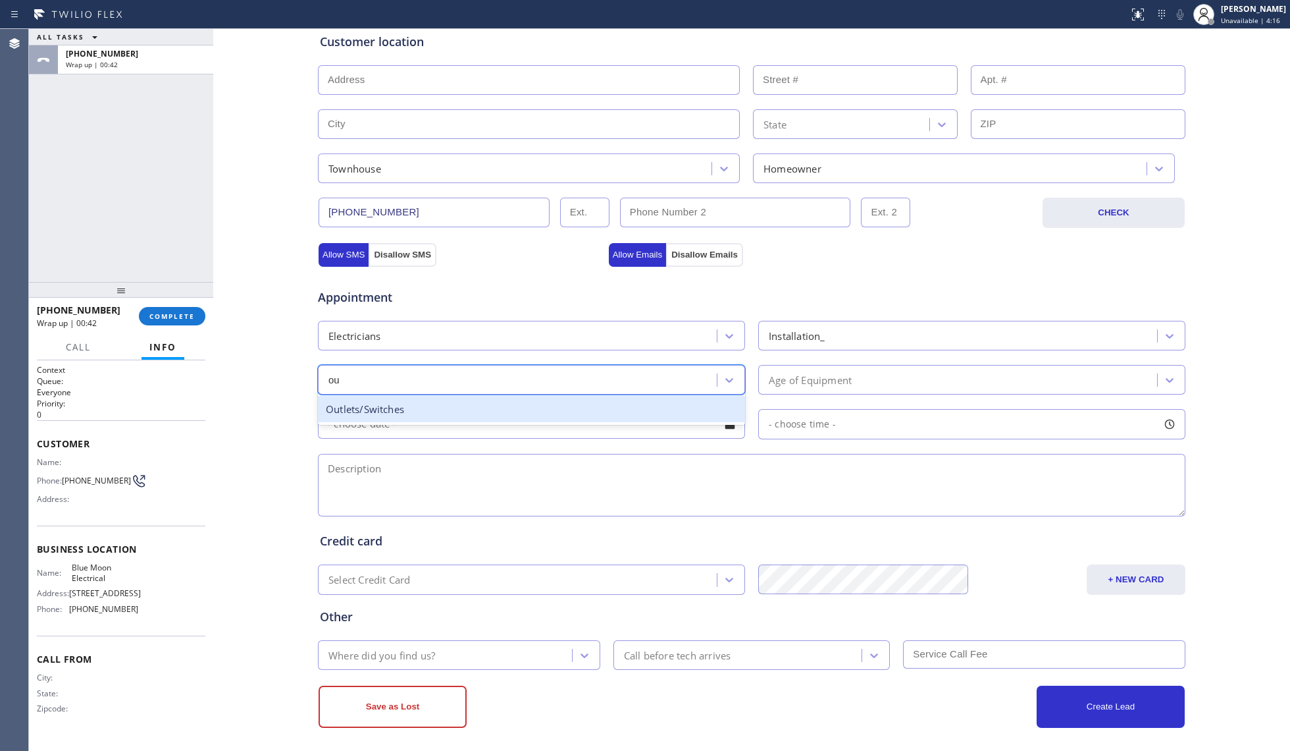
click at [391, 423] on div "Outlets/Switches" at bounding box center [531, 409] width 427 height 27
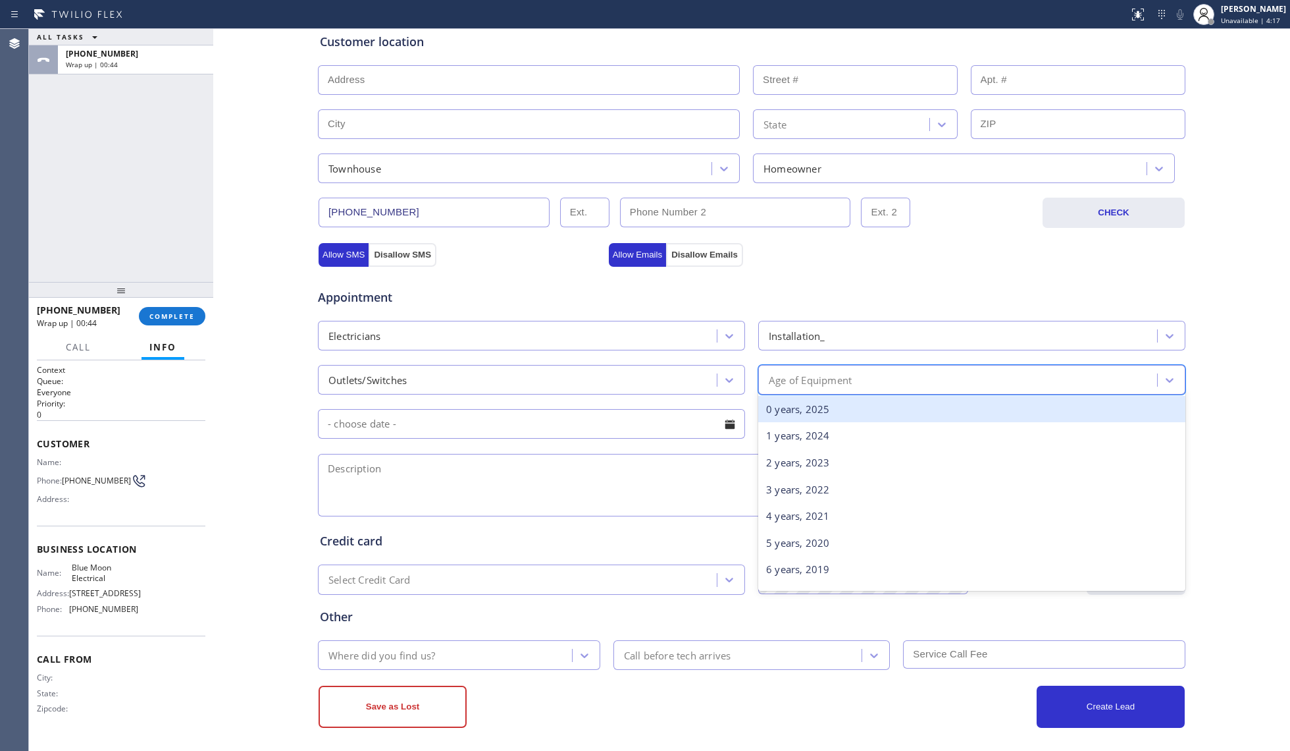
click at [856, 379] on div "Age of Equipment" at bounding box center [959, 379] width 395 height 23
click at [811, 412] on div "0 years, 2025" at bounding box center [971, 409] width 427 height 27
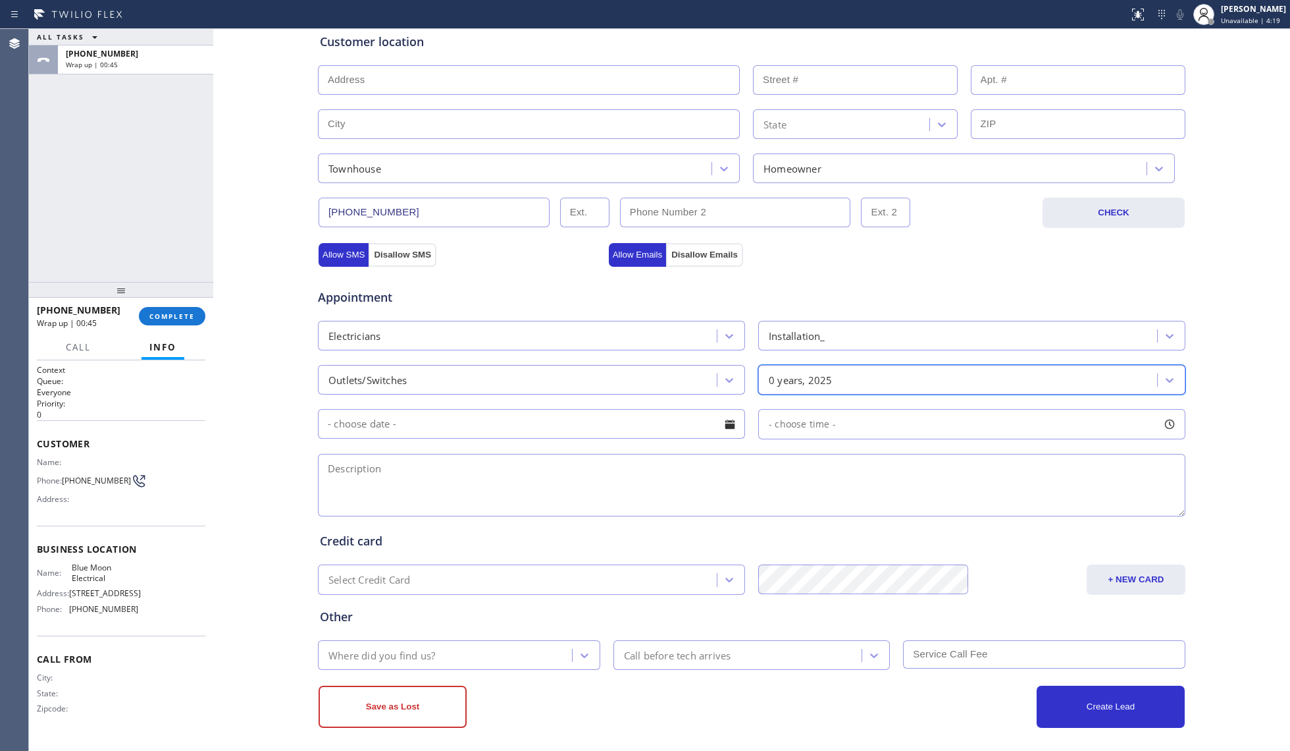
click at [594, 432] on input "text" at bounding box center [531, 424] width 427 height 30
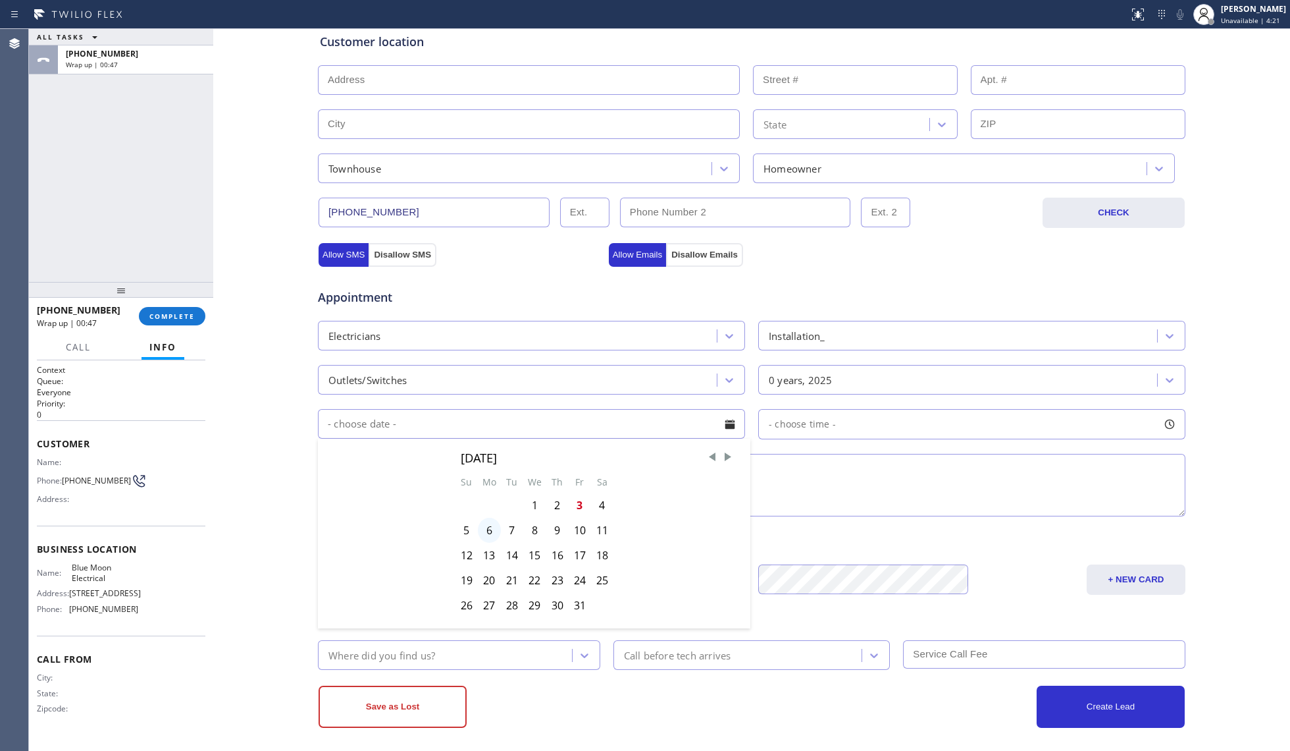
click at [480, 533] on div "6" at bounding box center [489, 529] width 23 height 25
type input "[DATE]"
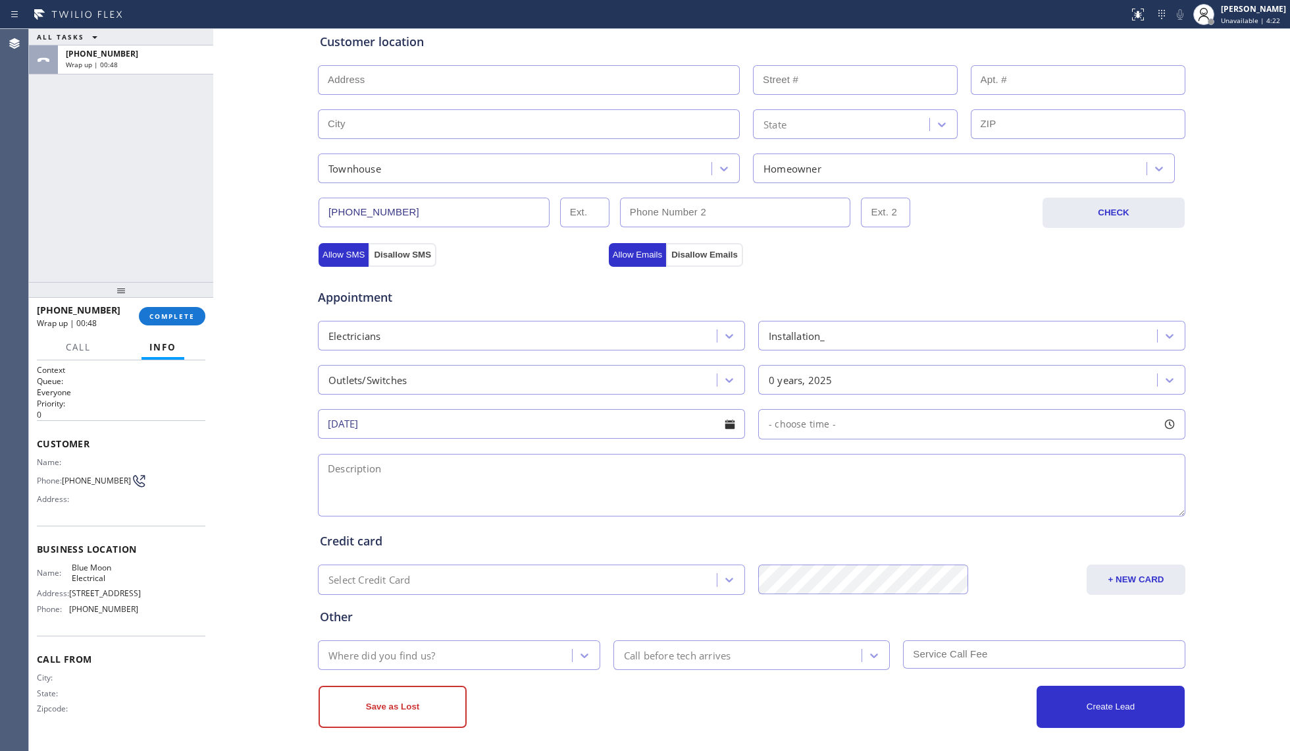
click at [816, 430] on span "- choose time -" at bounding box center [802, 423] width 67 height 13
drag, startPoint x: 764, startPoint y: 511, endPoint x: 986, endPoint y: 477, distance: 225.1
click at [986, 477] on div "FROM TILL 8:00 AM 3:00 PM" at bounding box center [962, 486] width 408 height 95
drag, startPoint x: 783, startPoint y: 506, endPoint x: 888, endPoint y: 486, distance: 106.7
click at [888, 486] on div "FROM TILL 12:00 PM 3:00 PM" at bounding box center [962, 486] width 408 height 95
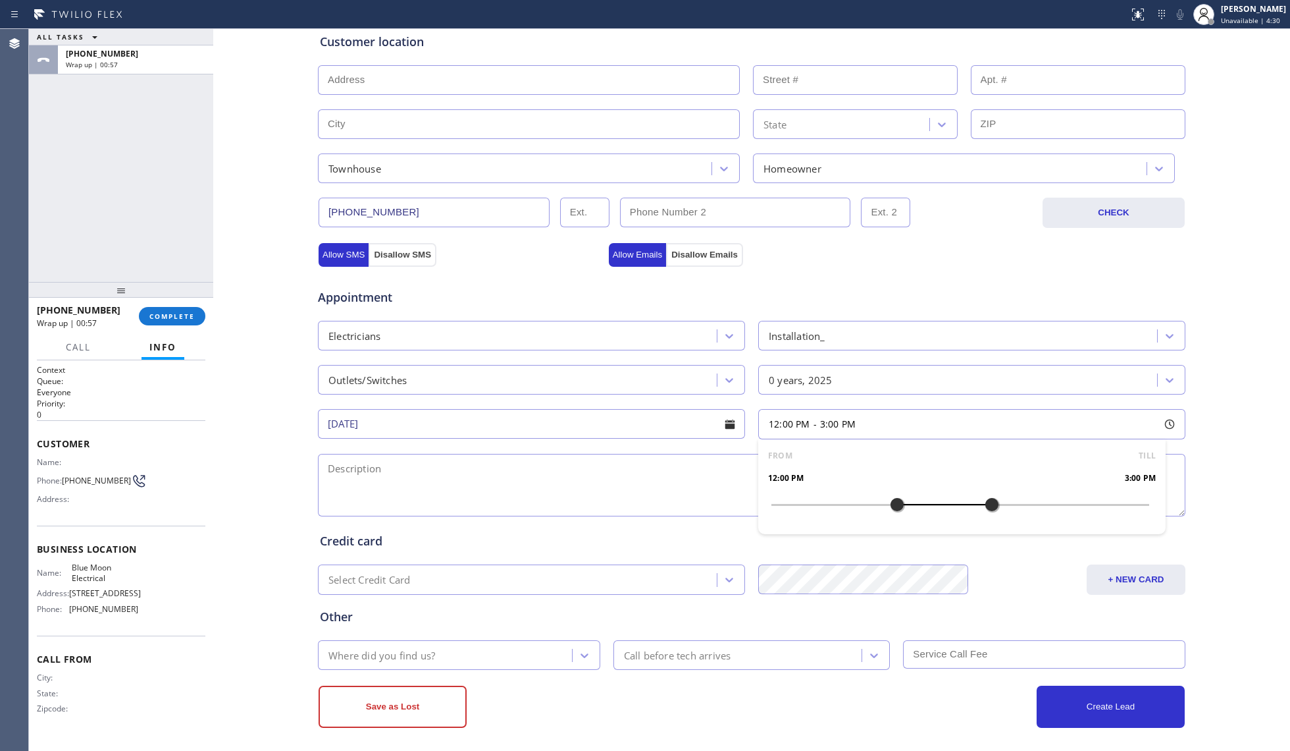
click at [679, 490] on textarea at bounding box center [752, 485] width 868 height 63
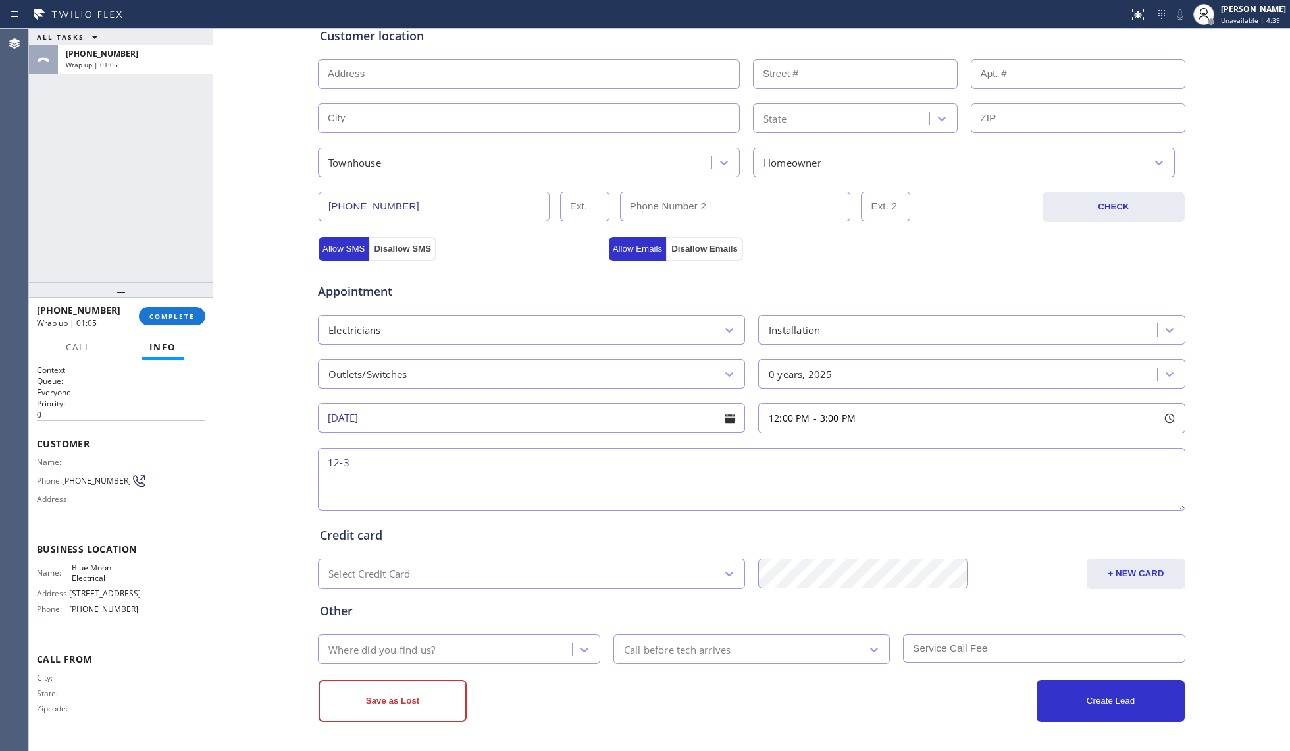
scroll to position [274, 0]
type textarea "12-3"
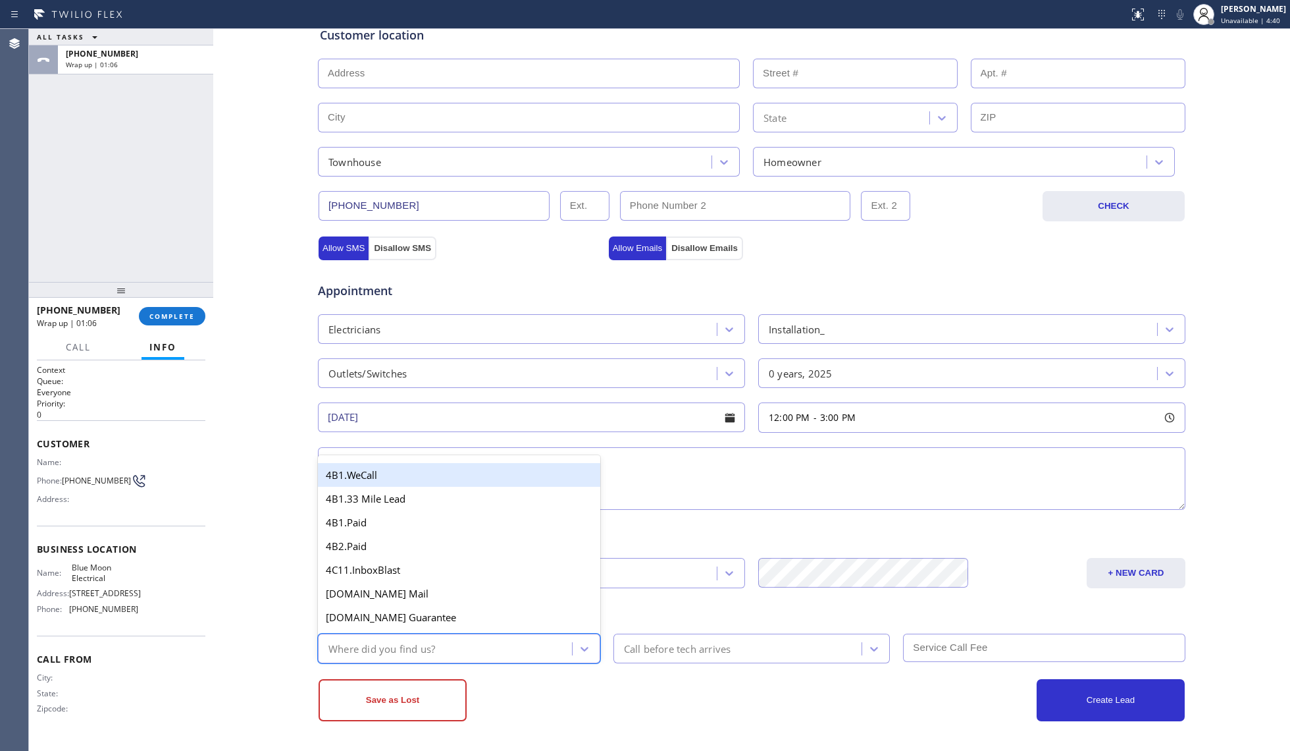
drag, startPoint x: 436, startPoint y: 643, endPoint x: 421, endPoint y: 635, distance: 16.5
click at [435, 643] on div "Where did you find us?" at bounding box center [447, 648] width 250 height 23
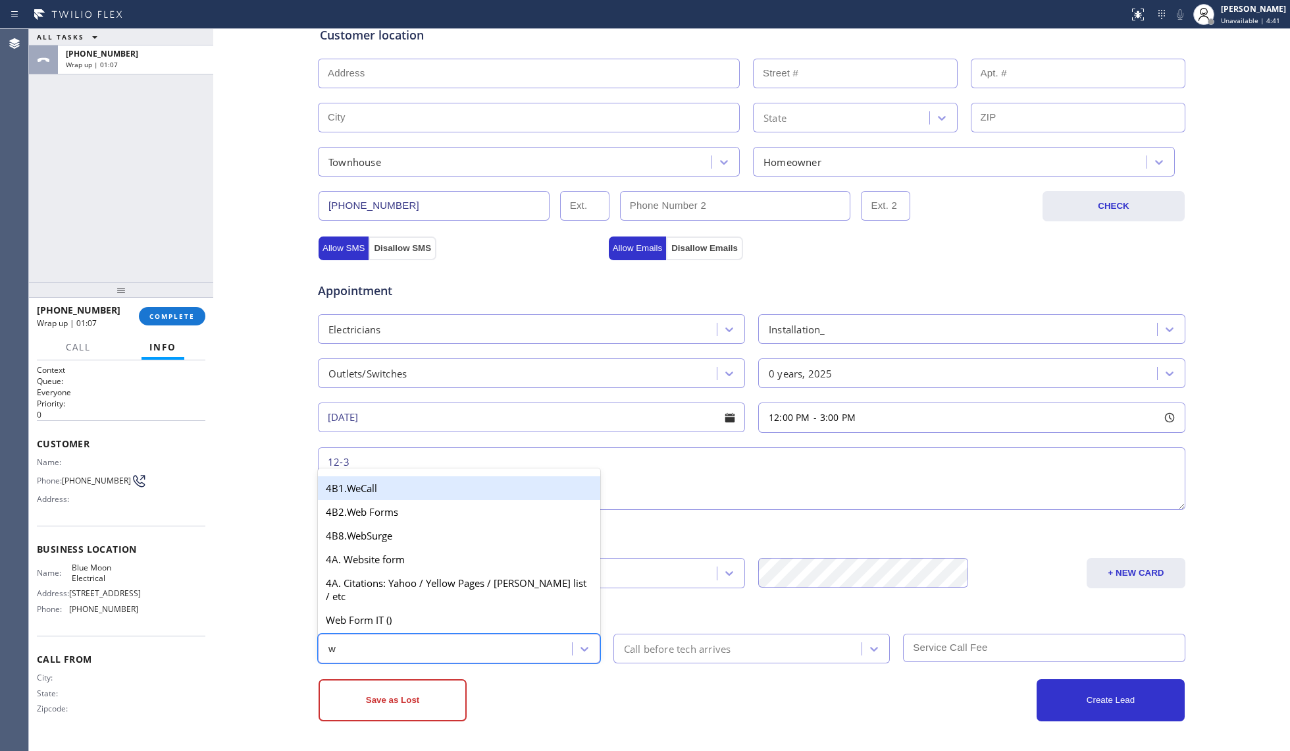
type input "we"
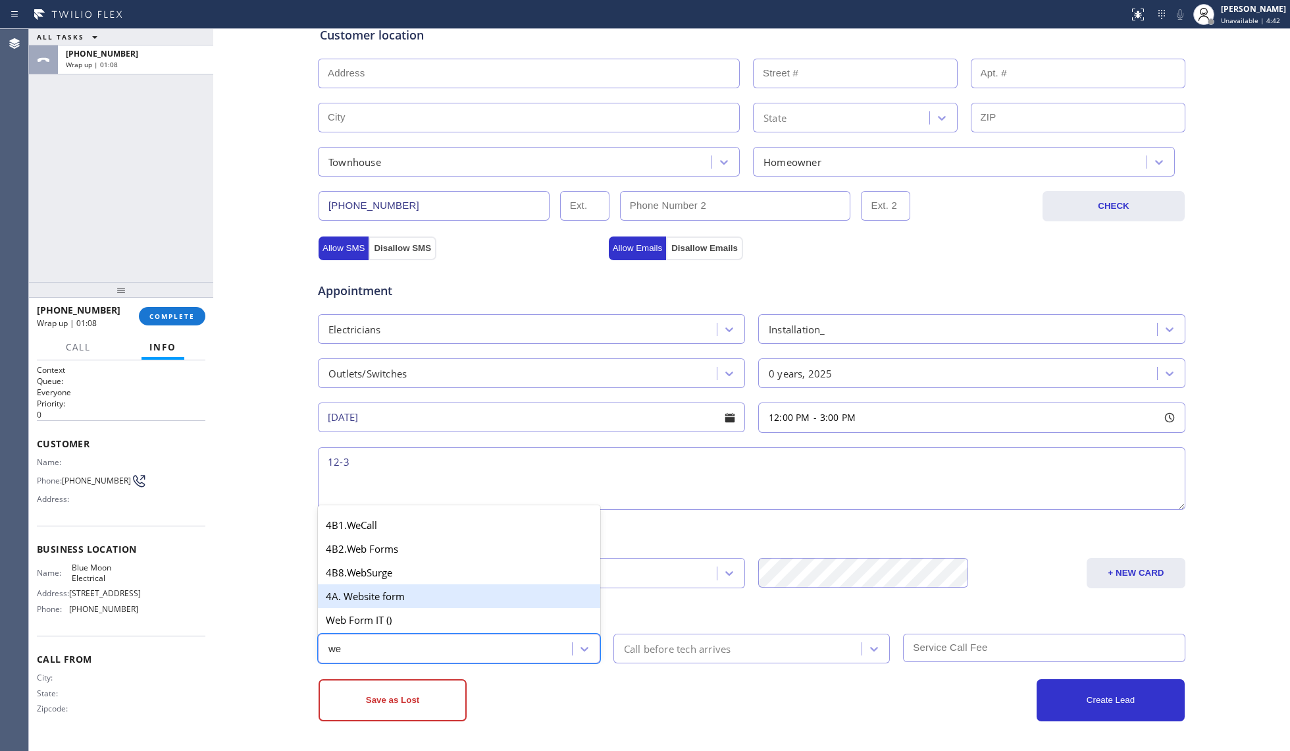
click at [381, 598] on div "4A. Website form" at bounding box center [459, 596] width 282 height 24
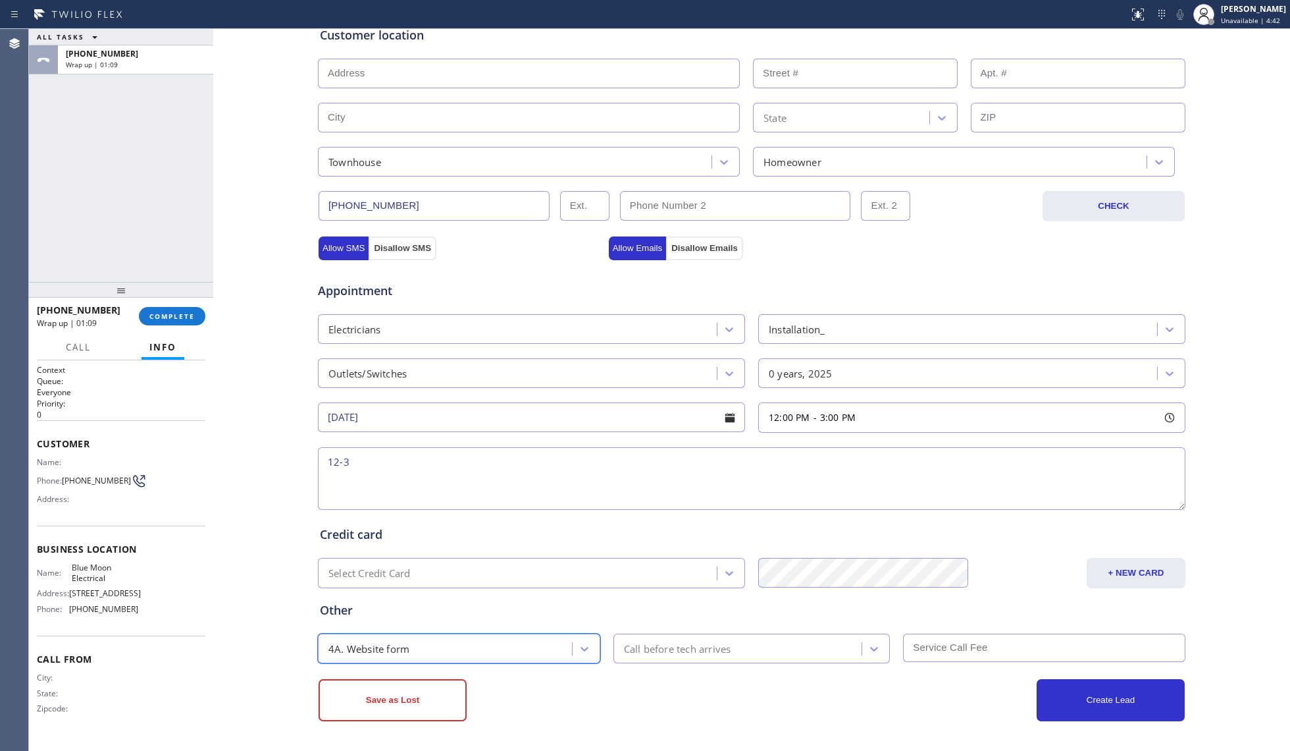
click at [669, 641] on div "Call before tech arrives" at bounding box center [677, 648] width 107 height 15
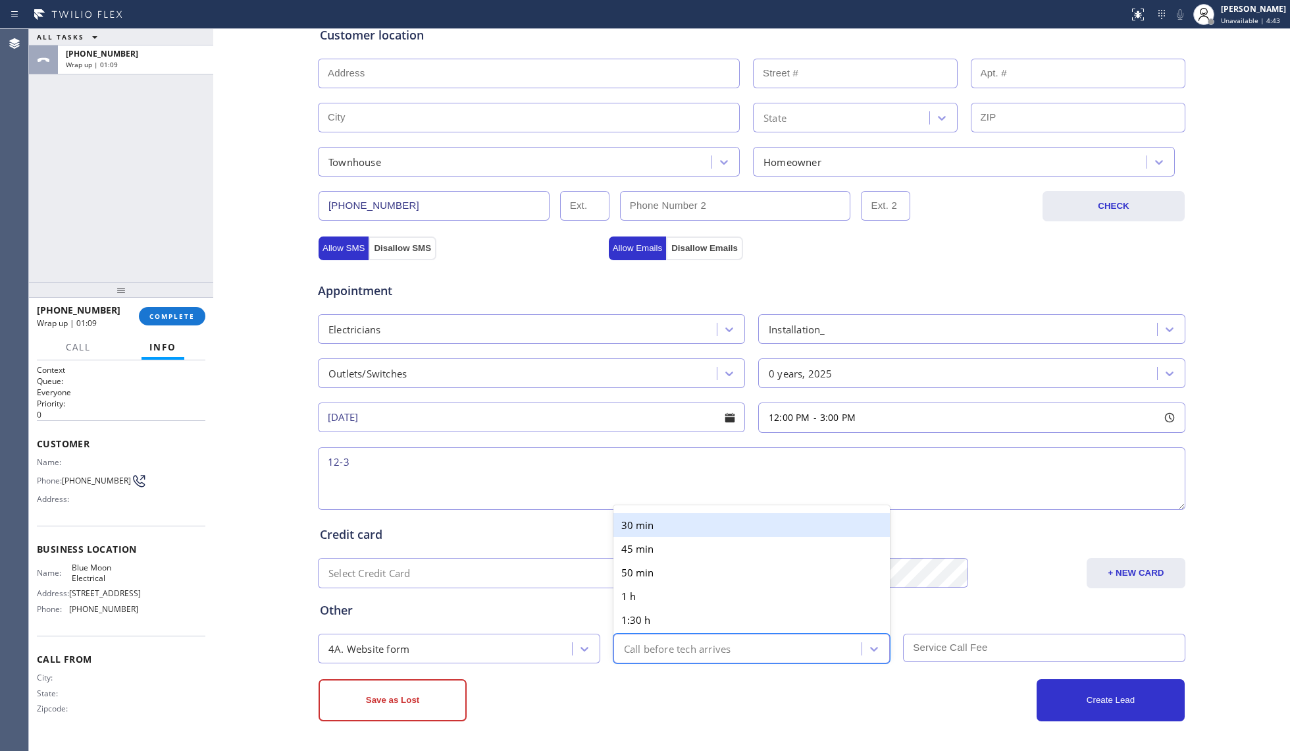
click at [639, 511] on div "30 min 45 min 50 min 1 h 1:30 h 2 h" at bounding box center [752, 581] width 277 height 153
click at [674, 519] on div "30 min" at bounding box center [752, 525] width 277 height 24
click at [968, 649] on input "text" at bounding box center [1044, 647] width 282 height 28
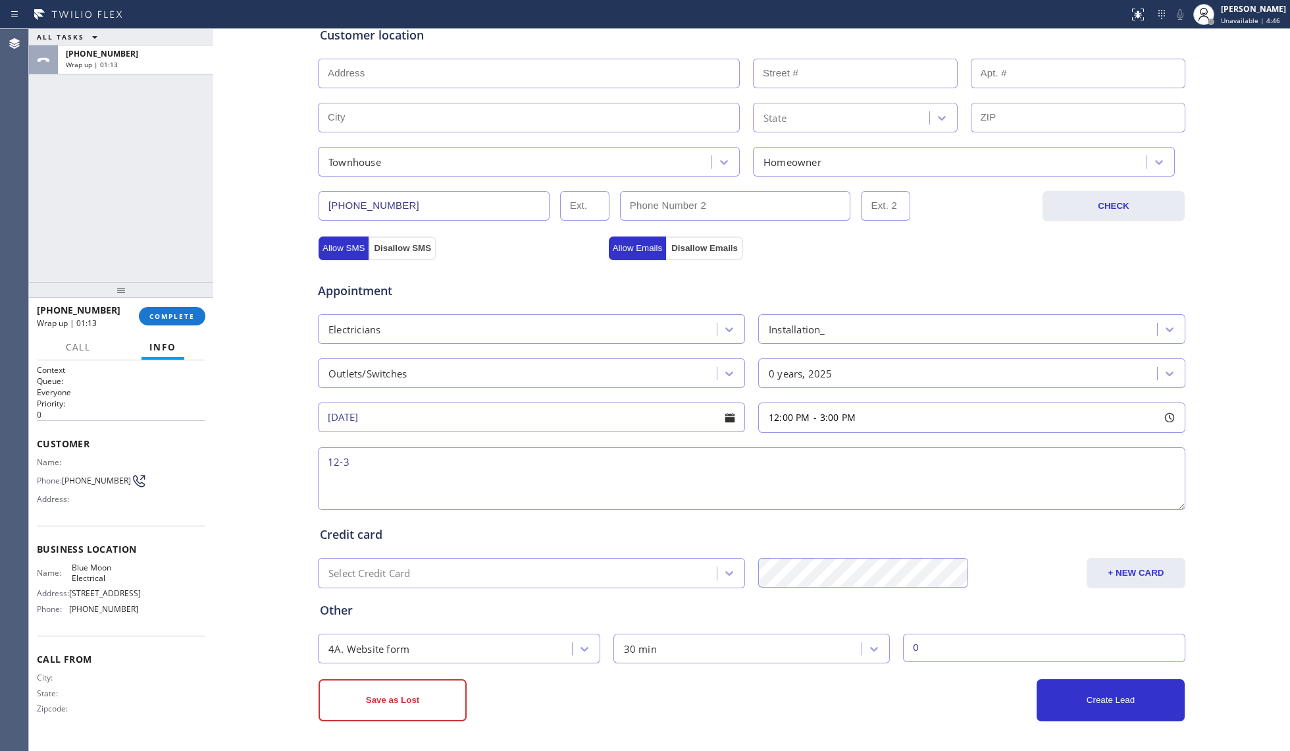
type input "0"
click at [442, 479] on textarea "12-3" at bounding box center [752, 478] width 868 height 63
type textarea "12-3, No SCF,"
click at [594, 328] on div "Electricians" at bounding box center [519, 328] width 395 height 23
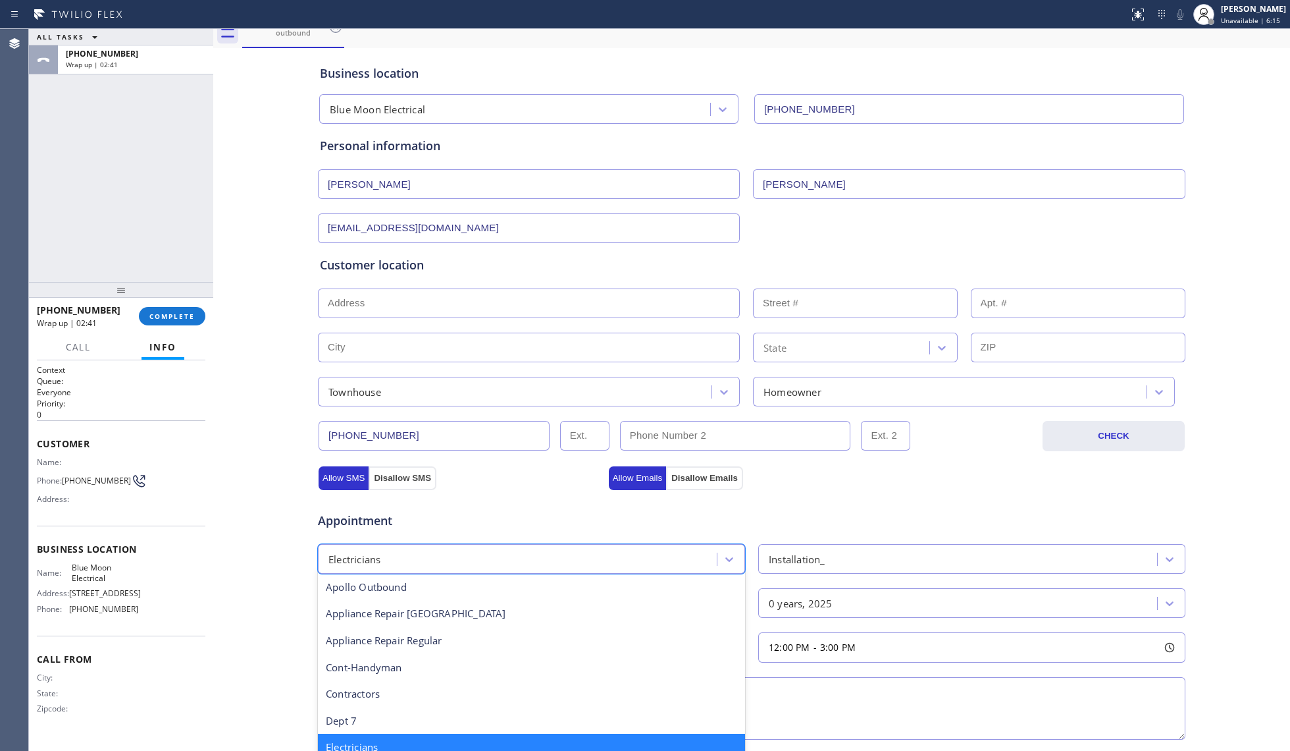
scroll to position [11, 0]
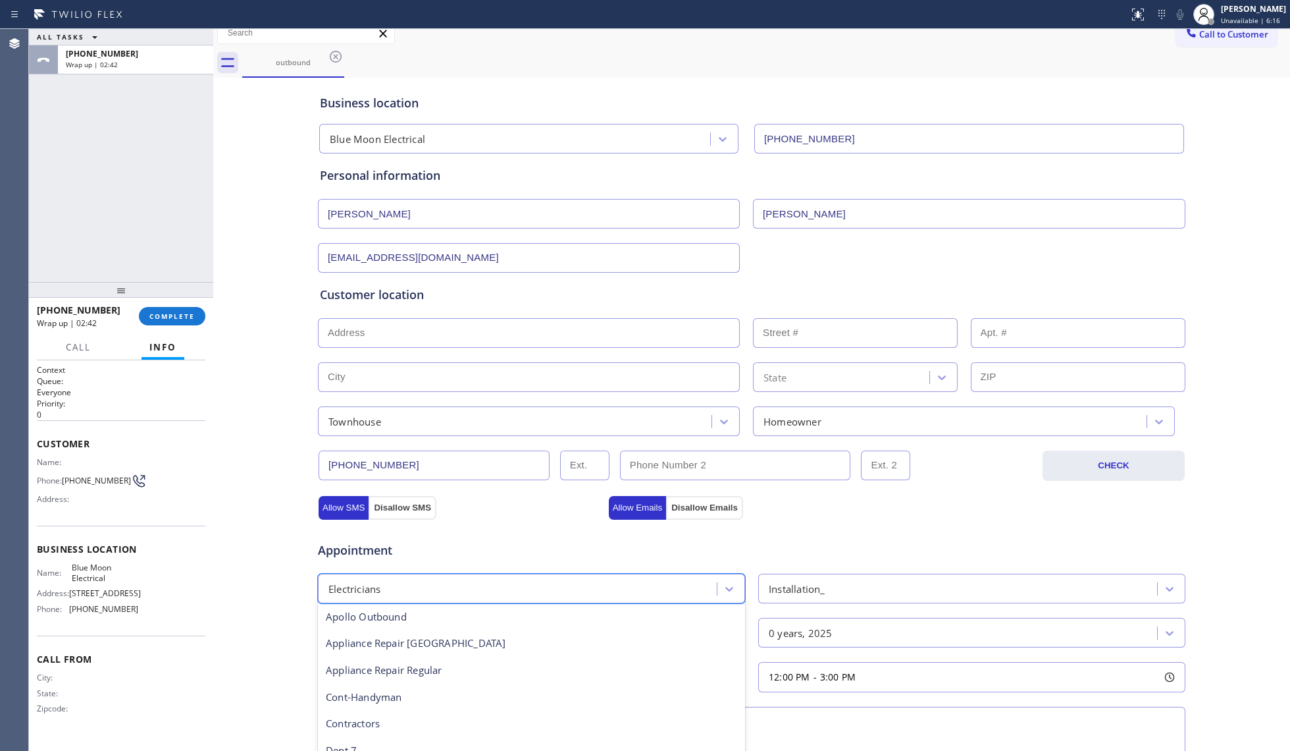
click at [556, 321] on input "text" at bounding box center [529, 333] width 422 height 30
paste input "157 Llano de los Robles Ave #2San Jose, CA 95136, USA"
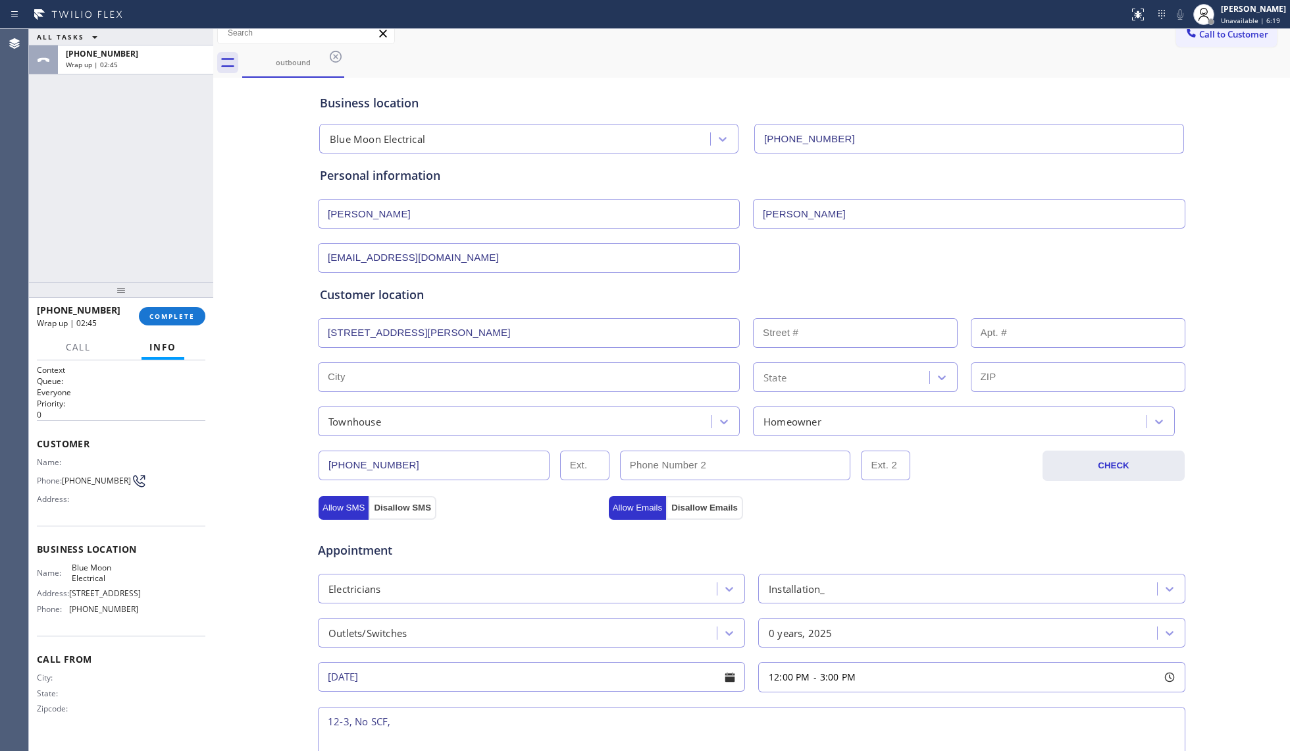
type input "157 Llano de los Robles Ave"
type input "157"
type input "San Jose"
type input "95136"
click at [1033, 330] on input "text" at bounding box center [1078, 333] width 215 height 30
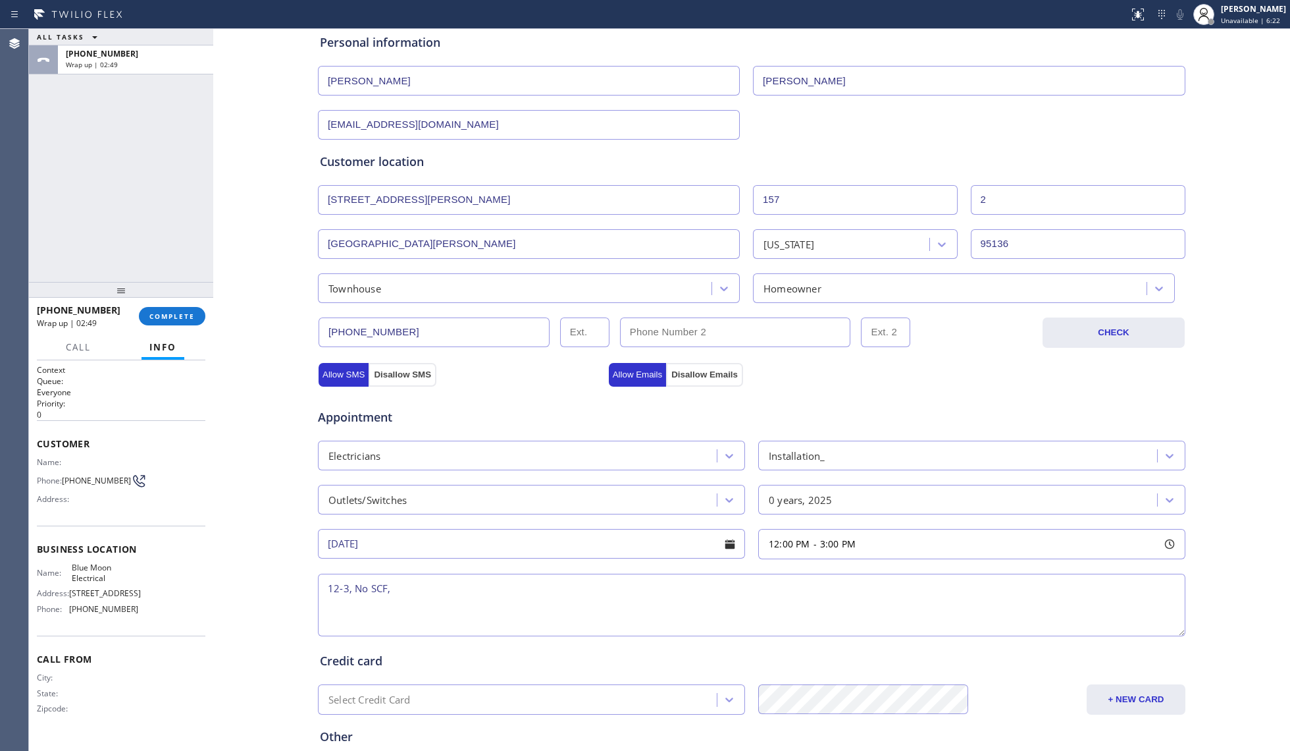
scroll to position [274, 0]
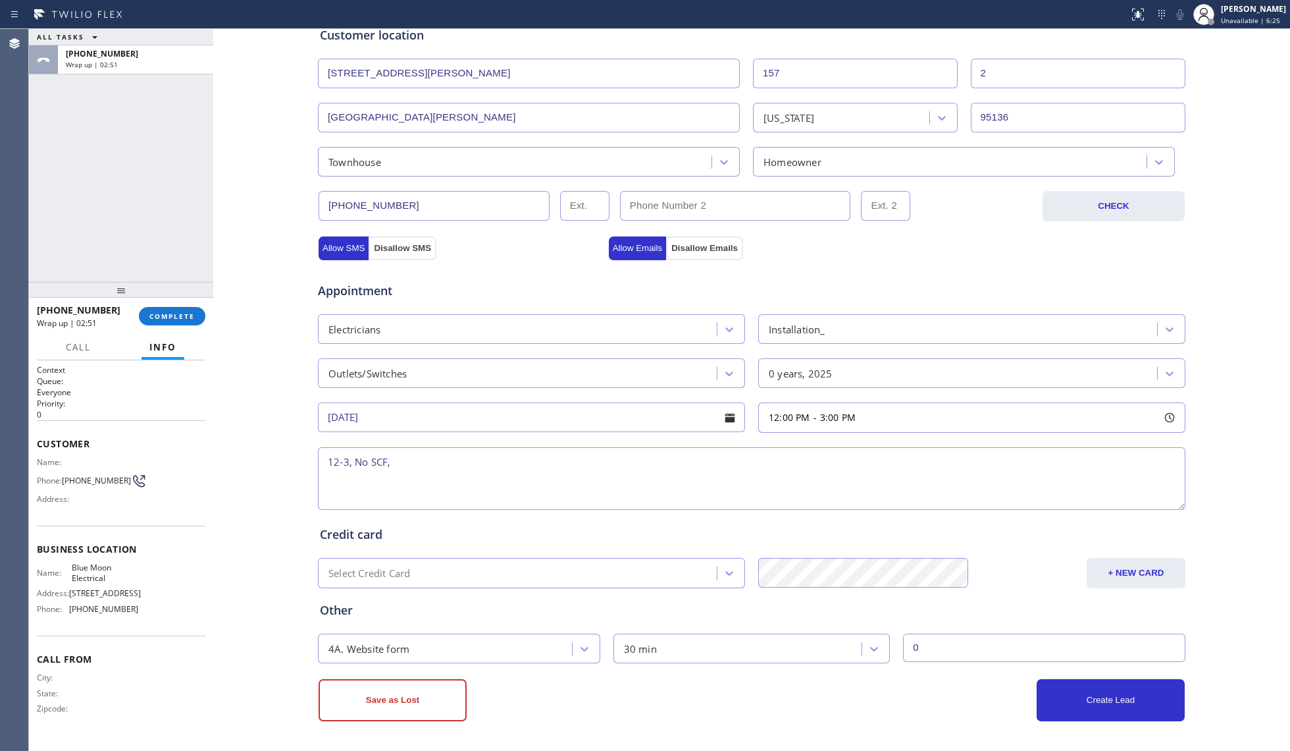
type input "2"
click at [569, 465] on textarea "12-3, No SCF," at bounding box center [752, 478] width 868 height 63
paste textarea "wanted to add an outlet next to a toilet so I can plug in a bidet system (parts…"
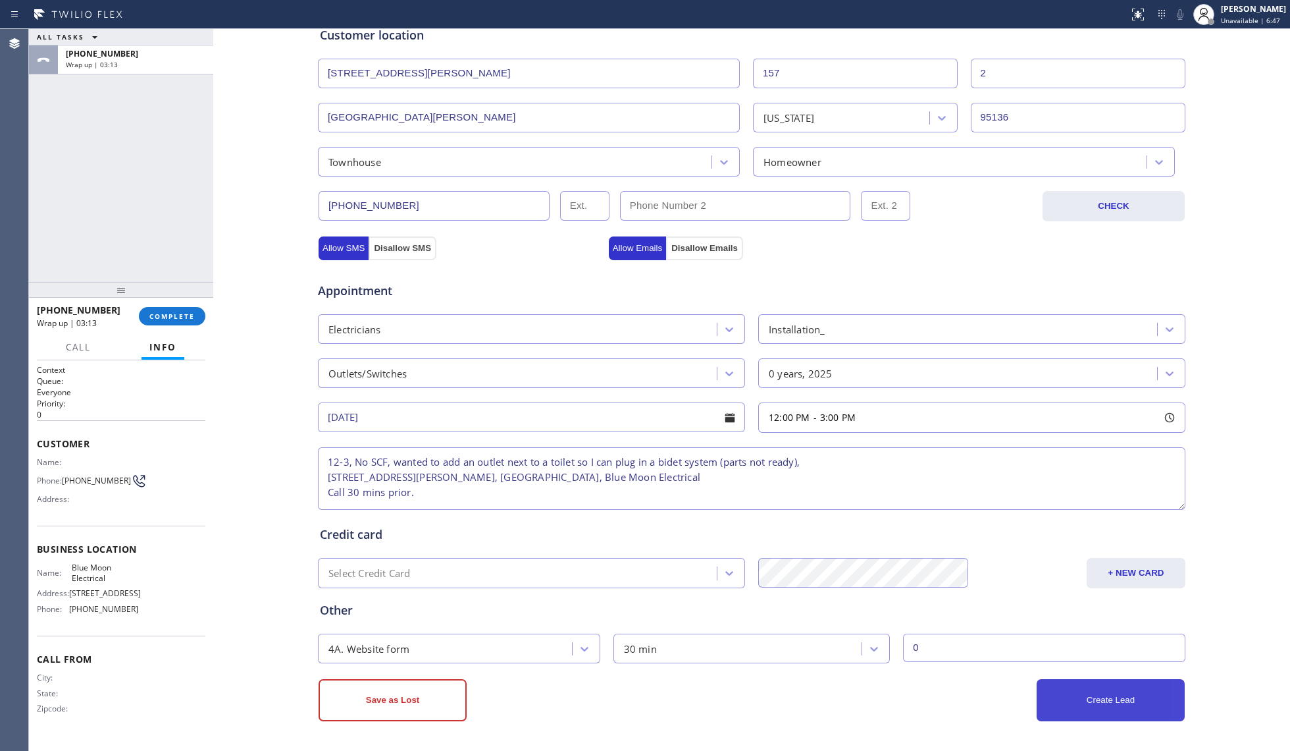
type textarea "12-3, No SCF, wanted to add an outlet next to a toilet so I can plug in a bidet…"
click at [1083, 694] on button "Create Lead" at bounding box center [1111, 700] width 148 height 42
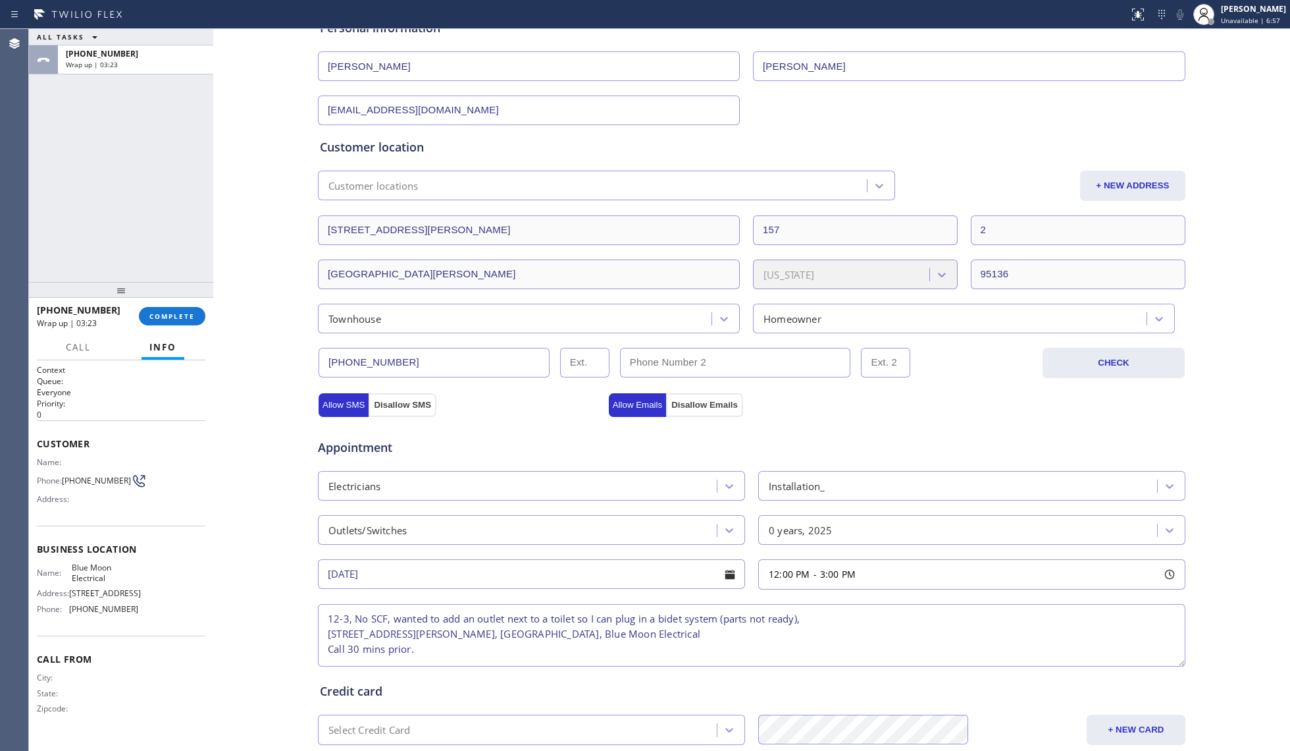
scroll to position [319, 0]
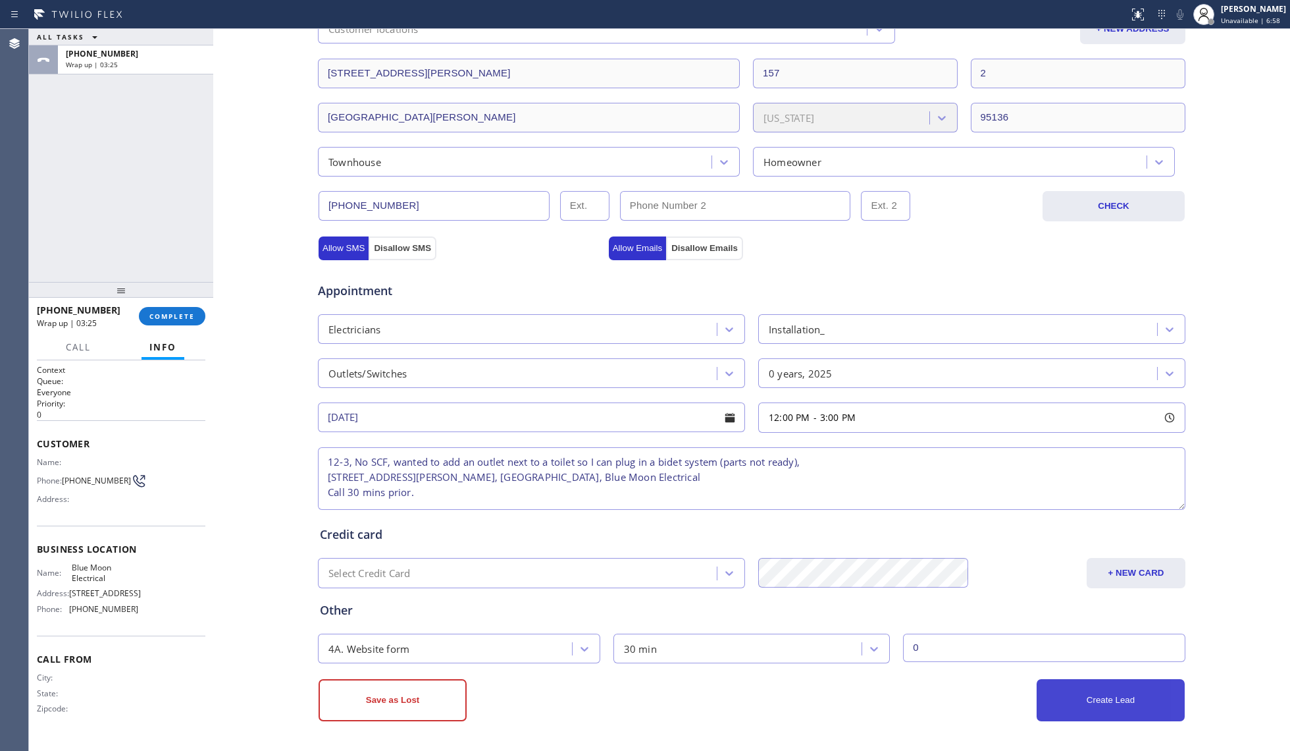
click at [1117, 701] on button "Create Lead" at bounding box center [1111, 700] width 148 height 42
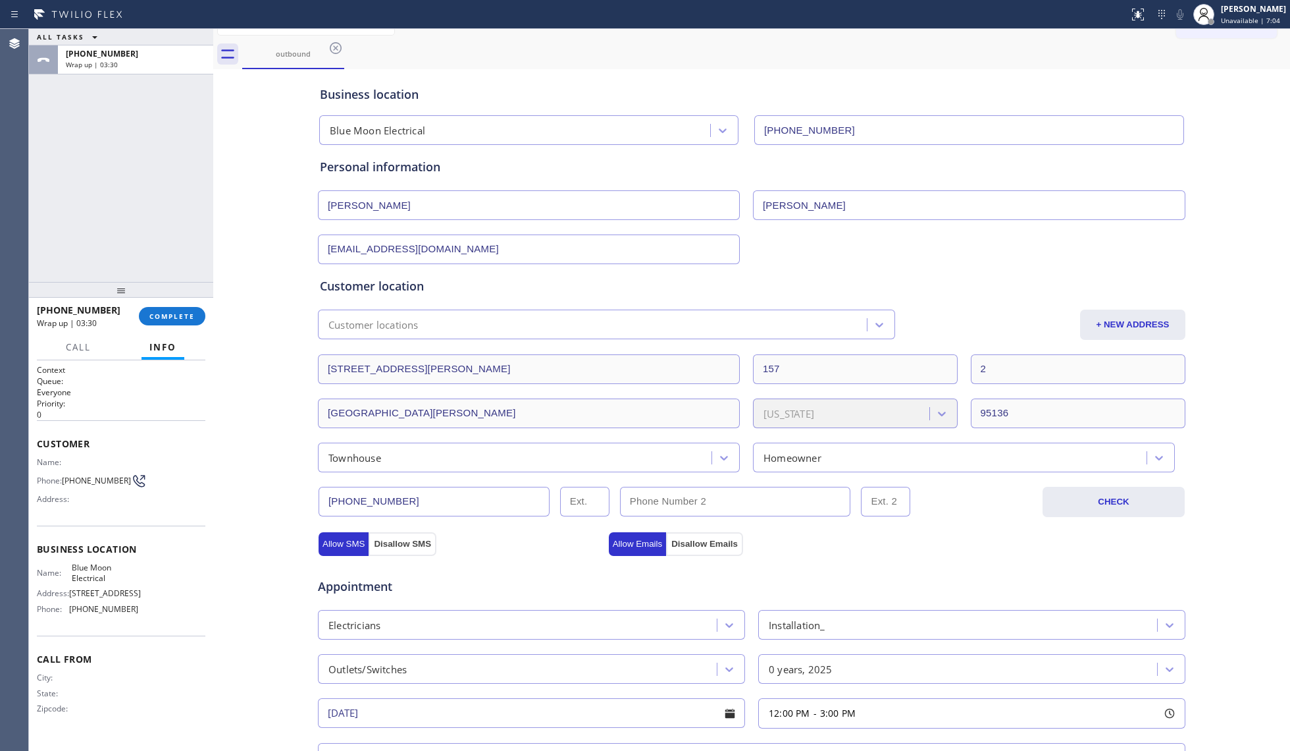
scroll to position [0, 0]
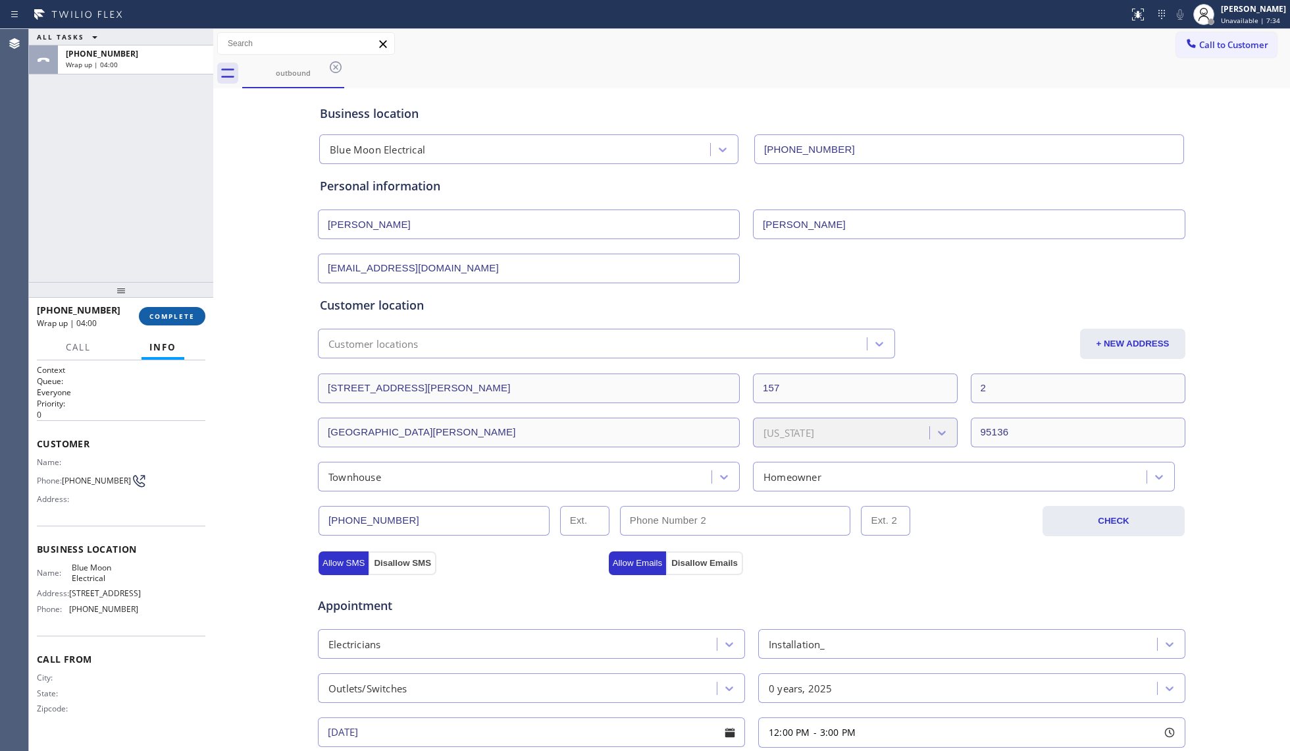
drag, startPoint x: 185, startPoint y: 309, endPoint x: 193, endPoint y: 306, distance: 8.6
click at [187, 309] on button "COMPLETE" at bounding box center [172, 316] width 66 height 18
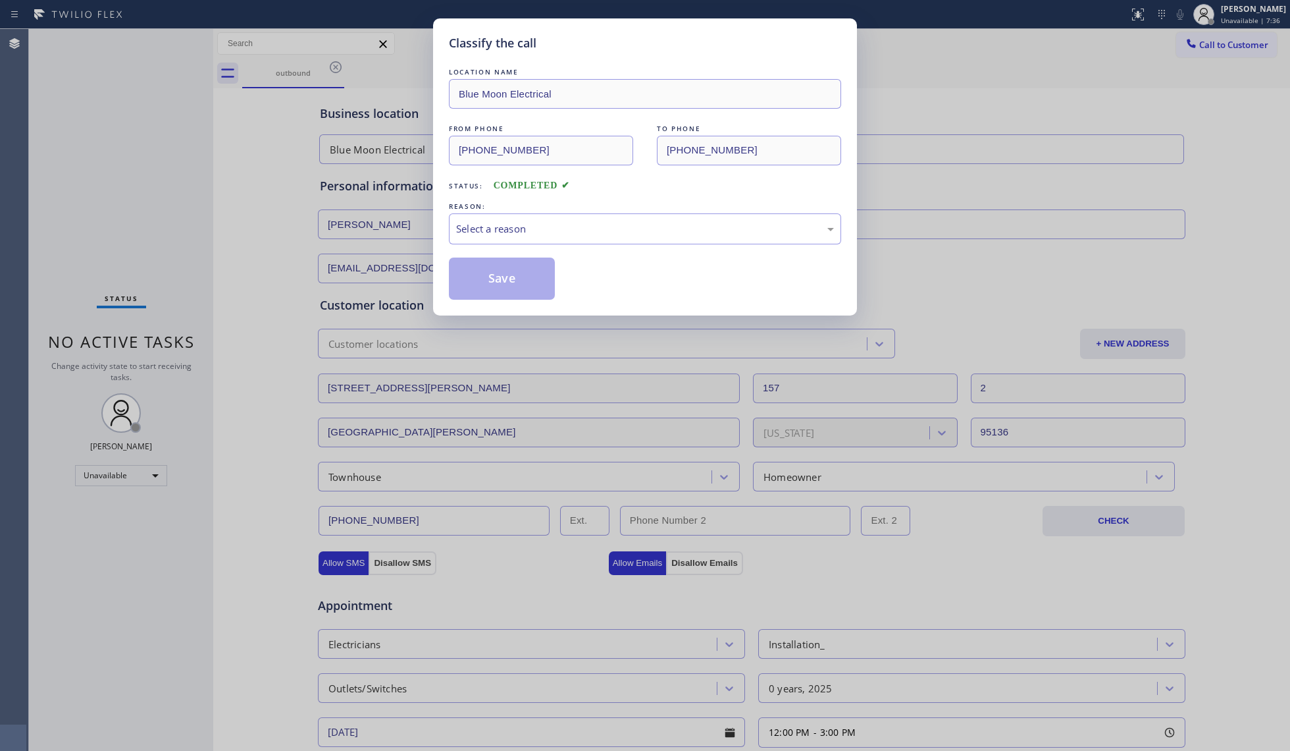
click at [557, 203] on div "REASON:" at bounding box center [645, 206] width 392 height 14
click at [549, 230] on div "Select a reason" at bounding box center [645, 228] width 378 height 15
click at [506, 277] on button "Save" at bounding box center [502, 278] width 106 height 42
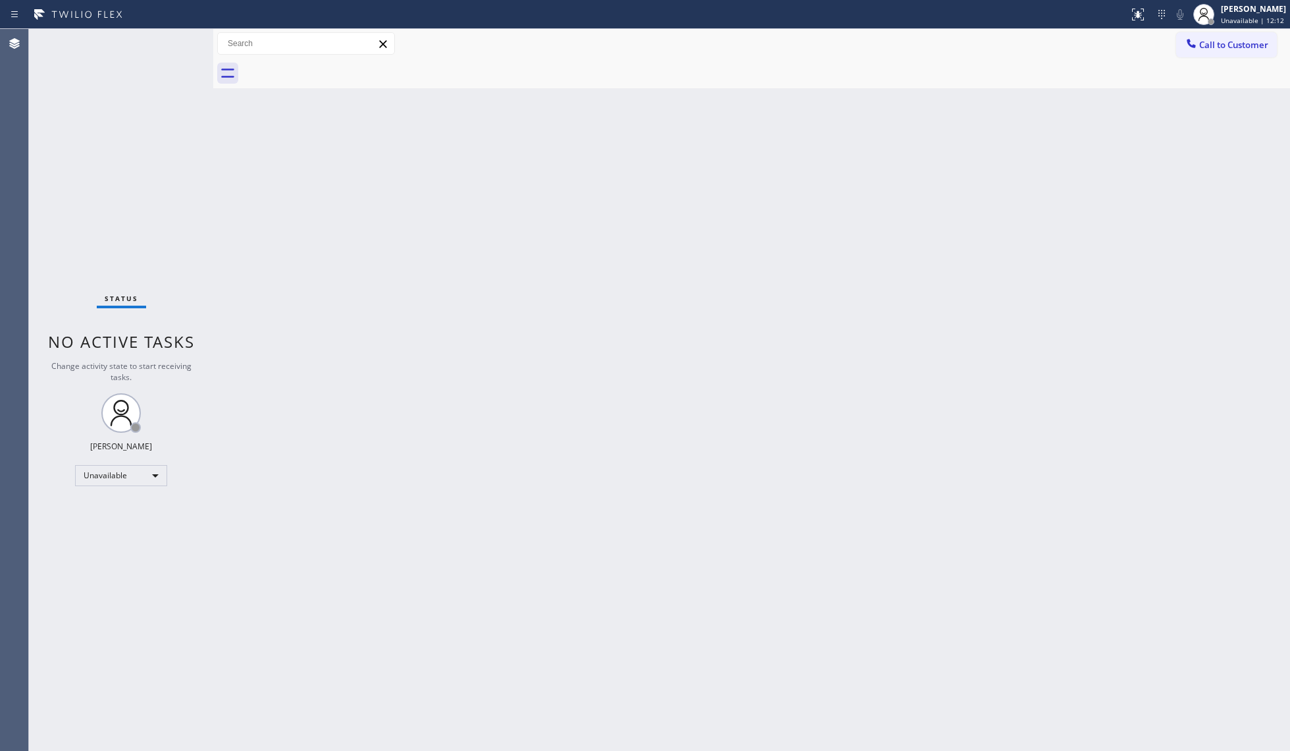
drag, startPoint x: 954, startPoint y: 264, endPoint x: 960, endPoint y: 267, distance: 6.8
click at [957, 267] on div "Back to Dashboard Change Sender ID Customers Technicians Select a contact Outbo…" at bounding box center [751, 390] width 1077 height 722
click at [1227, 19] on span "Unavailable | 12:14" at bounding box center [1252, 20] width 63 height 9
click at [1180, 49] on button "Offline" at bounding box center [1225, 52] width 132 height 17
drag, startPoint x: 1240, startPoint y: 6, endPoint x: 1196, endPoint y: 78, distance: 84.2
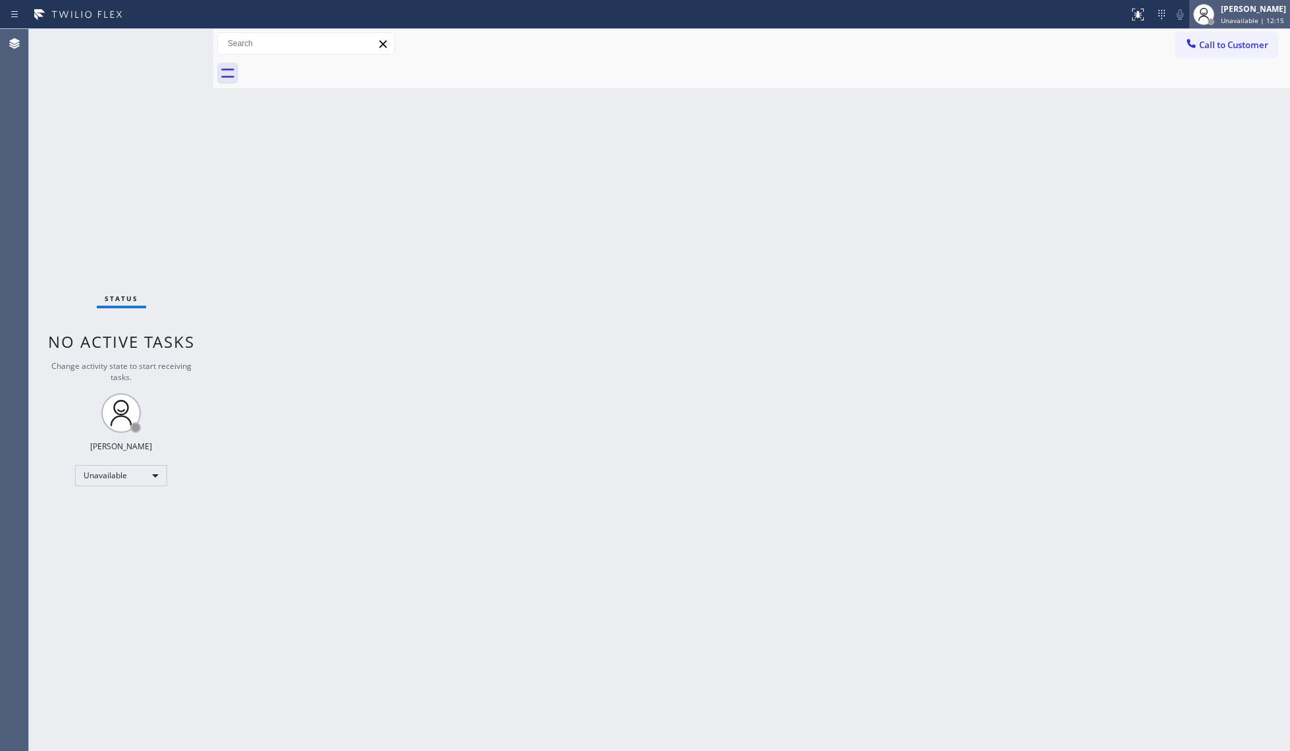
click at [1240, 7] on div "[PERSON_NAME]" at bounding box center [1253, 8] width 65 height 11
click at [1183, 124] on span "Log out" at bounding box center [1180, 127] width 27 height 11
